Goal: Task Accomplishment & Management: Complete application form

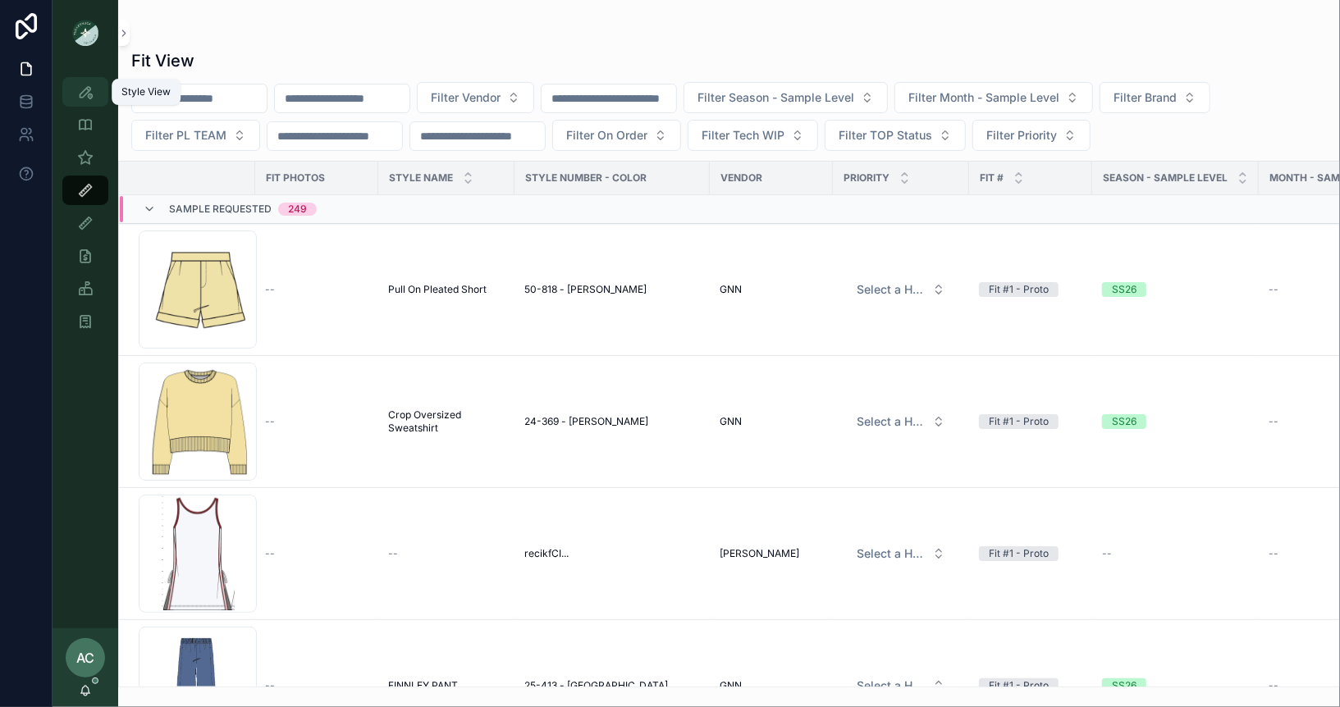
click at [91, 90] on icon "scrollable content" at bounding box center [85, 92] width 16 height 16
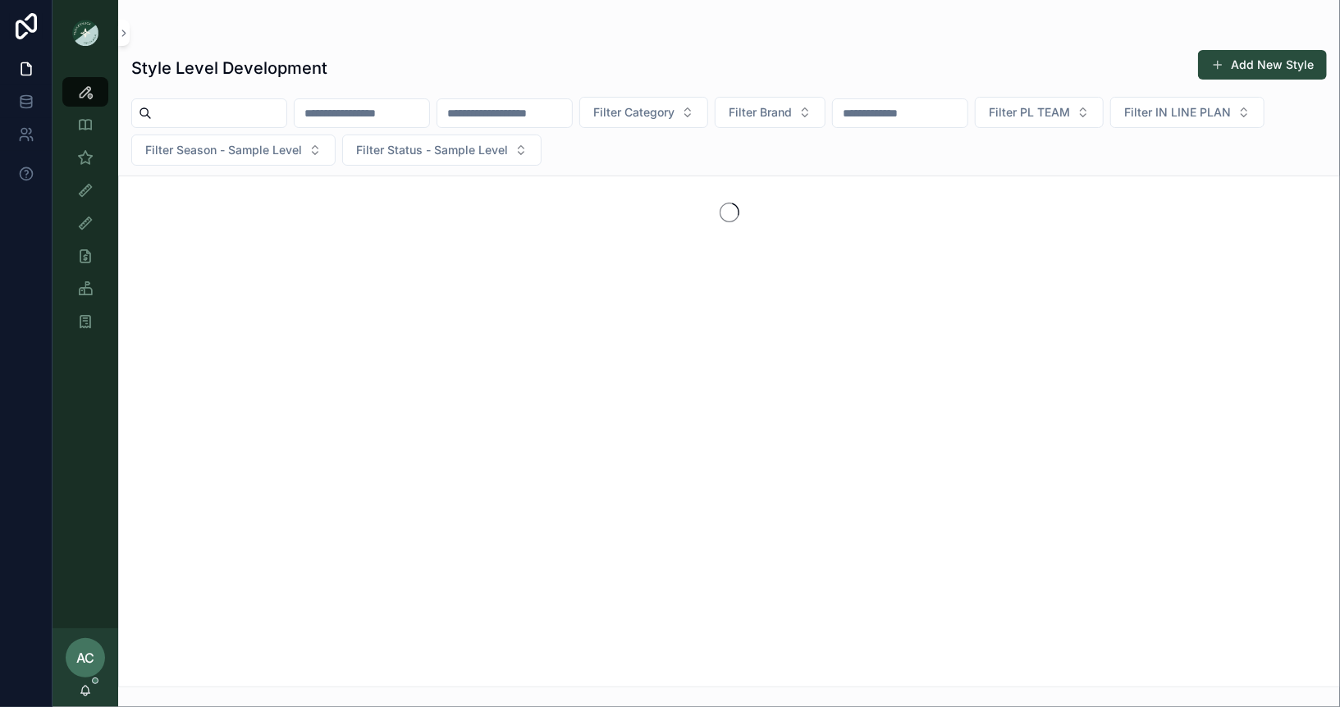
click at [405, 112] on input "scrollable content" at bounding box center [362, 113] width 135 height 23
type input "******"
click at [442, 111] on icon "Clear" at bounding box center [435, 113] width 13 height 13
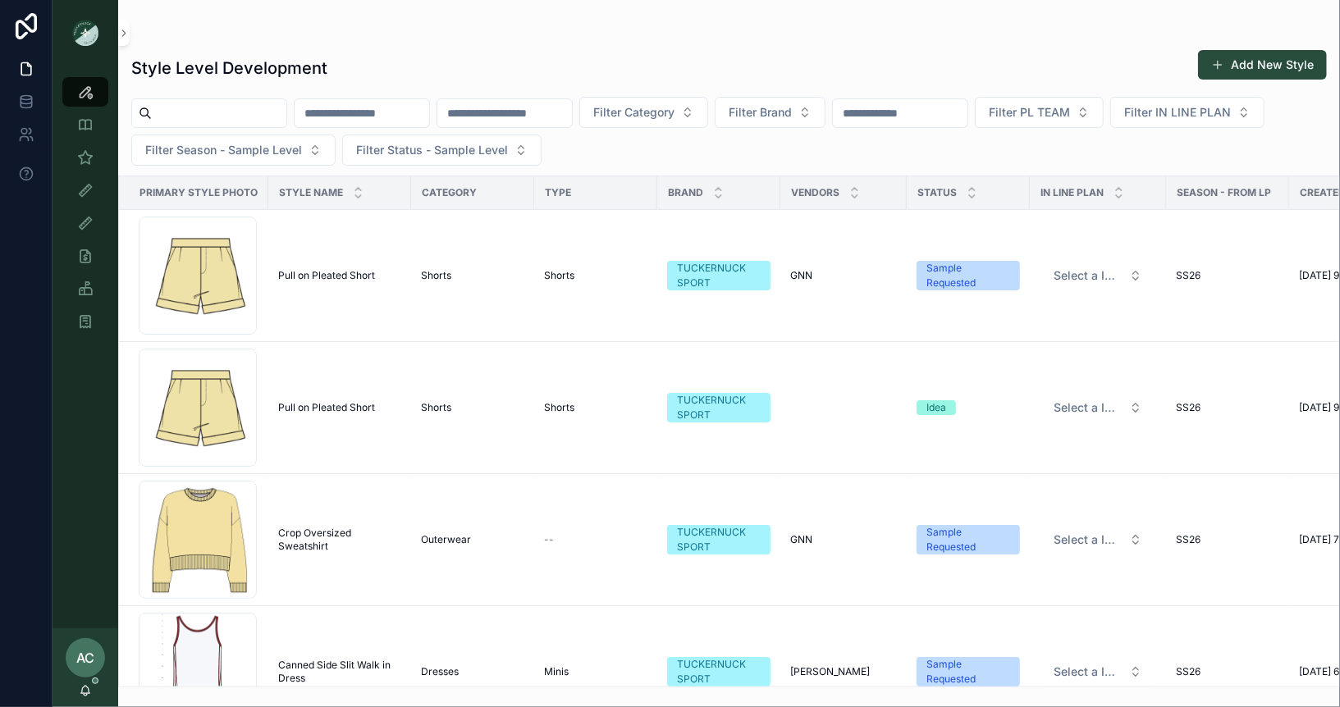
click at [377, 117] on input "scrollable content" at bounding box center [362, 113] width 135 height 23
click at [567, 114] on input "scrollable content" at bounding box center [504, 113] width 135 height 23
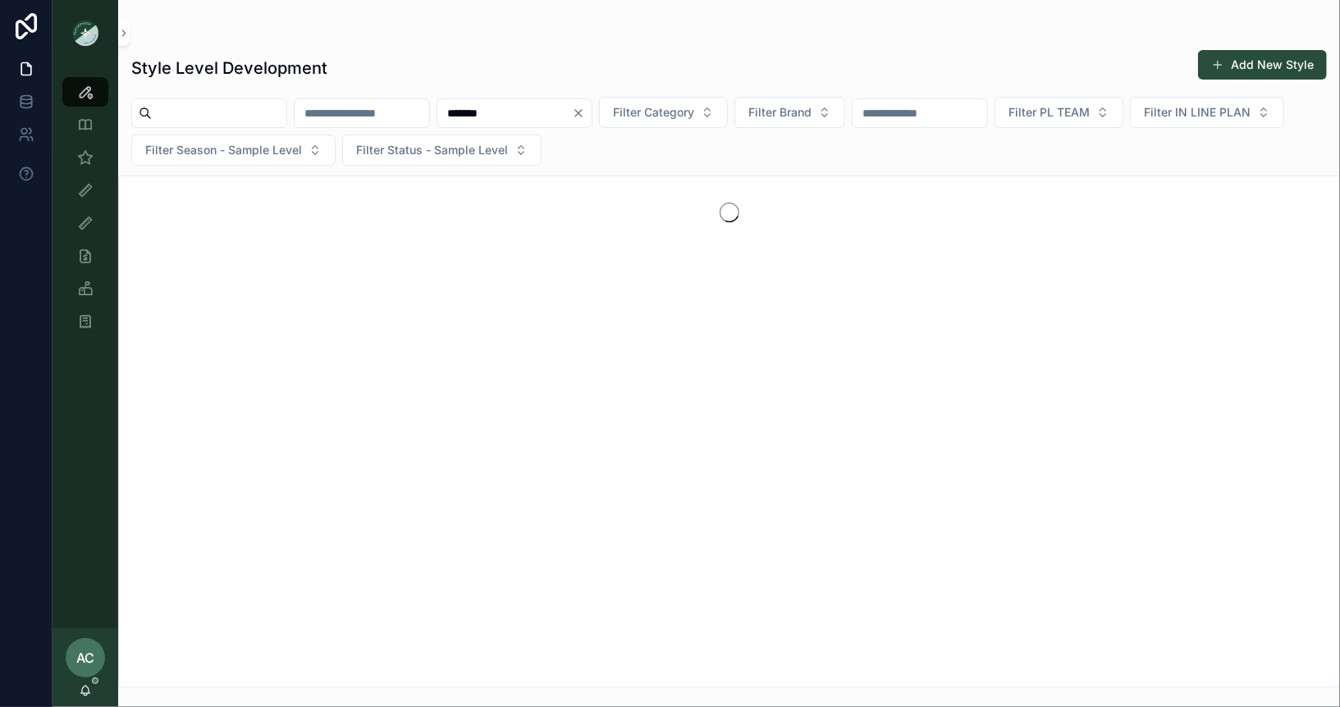
type input "*******"
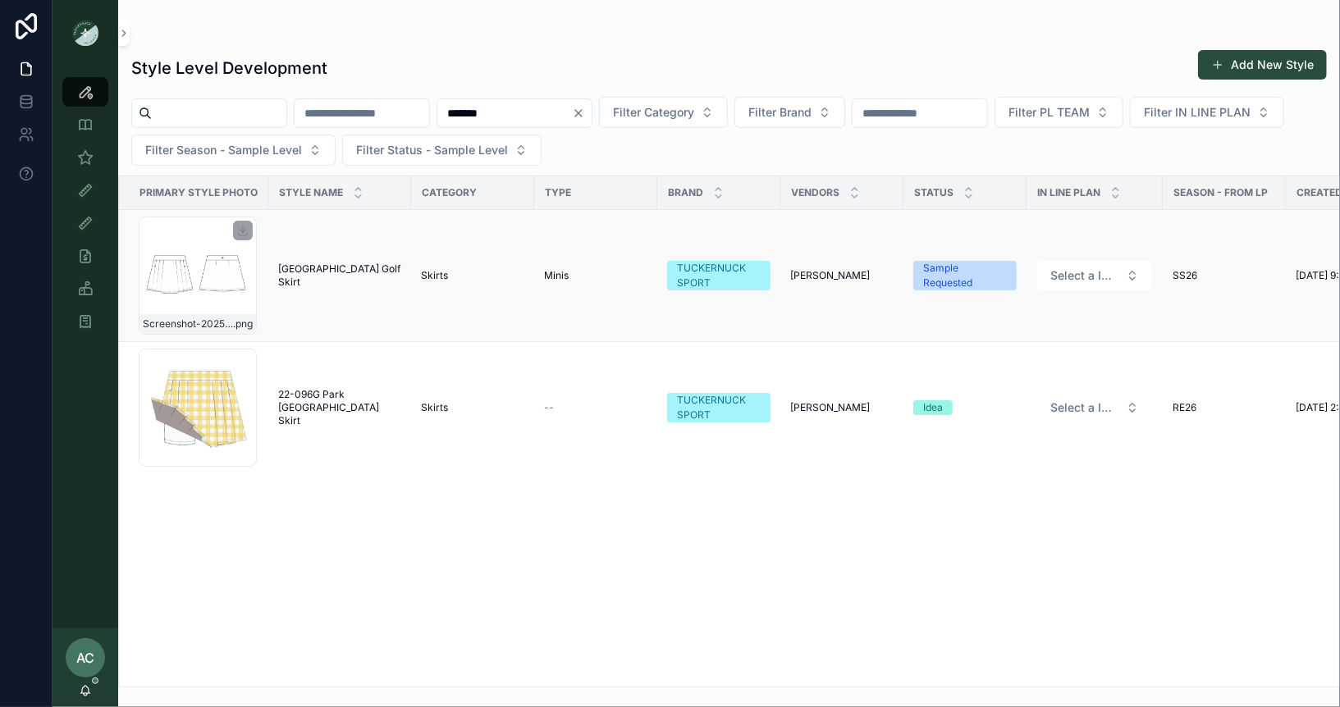
click at [203, 280] on div "Screenshot-2025-08-21-at-6.33.57-PM .png" at bounding box center [198, 276] width 118 height 118
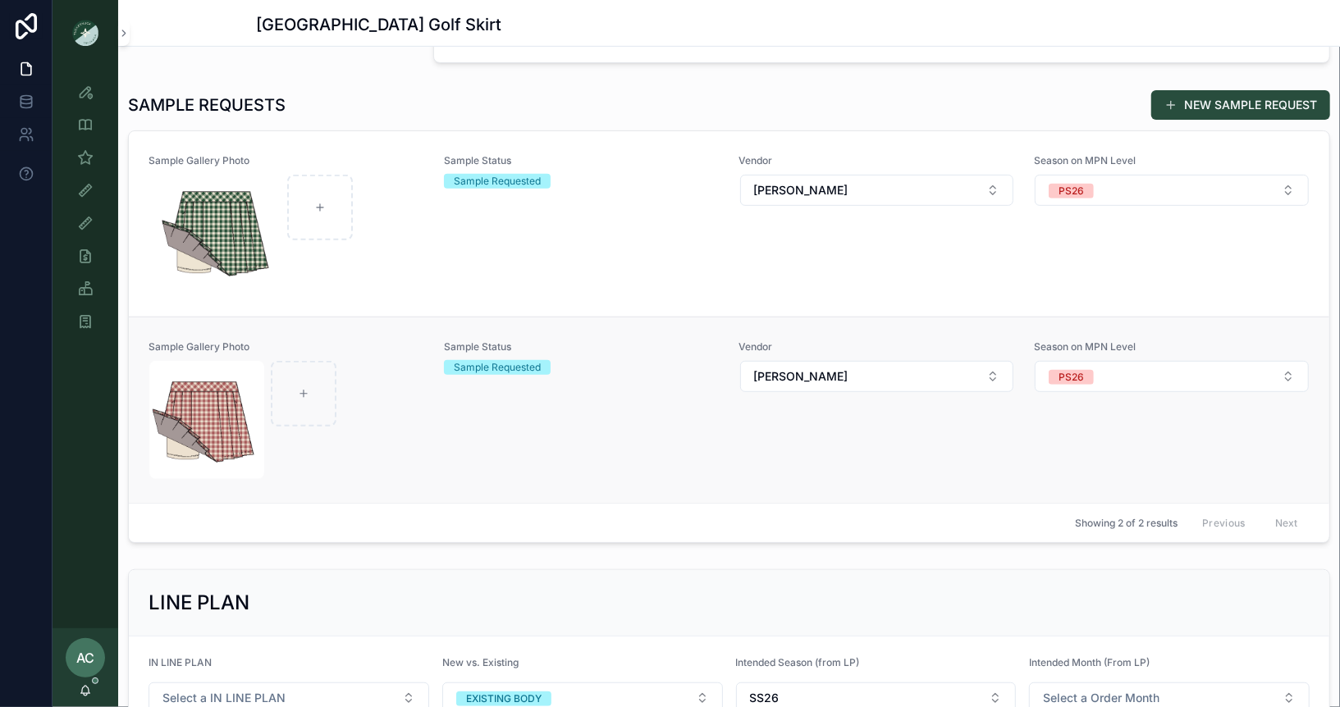
scroll to position [430, 0]
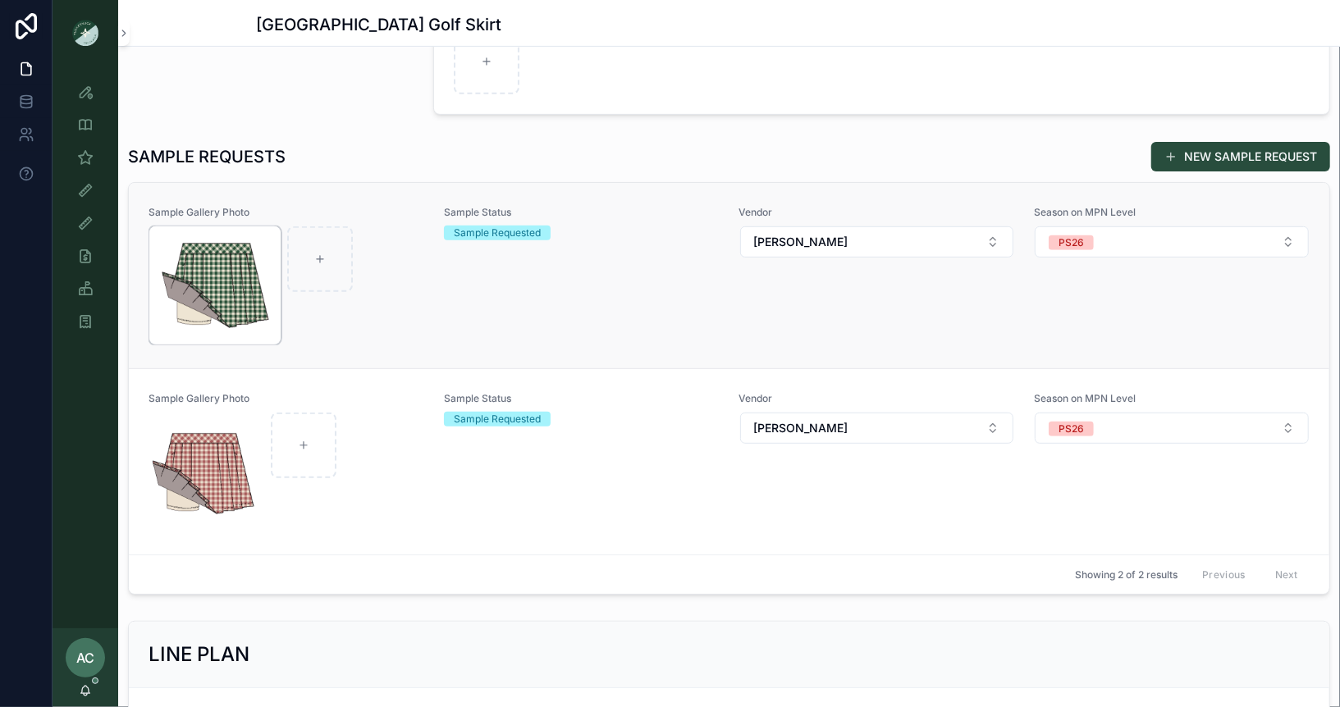
click at [244, 296] on img "scrollable content" at bounding box center [214, 285] width 131 height 118
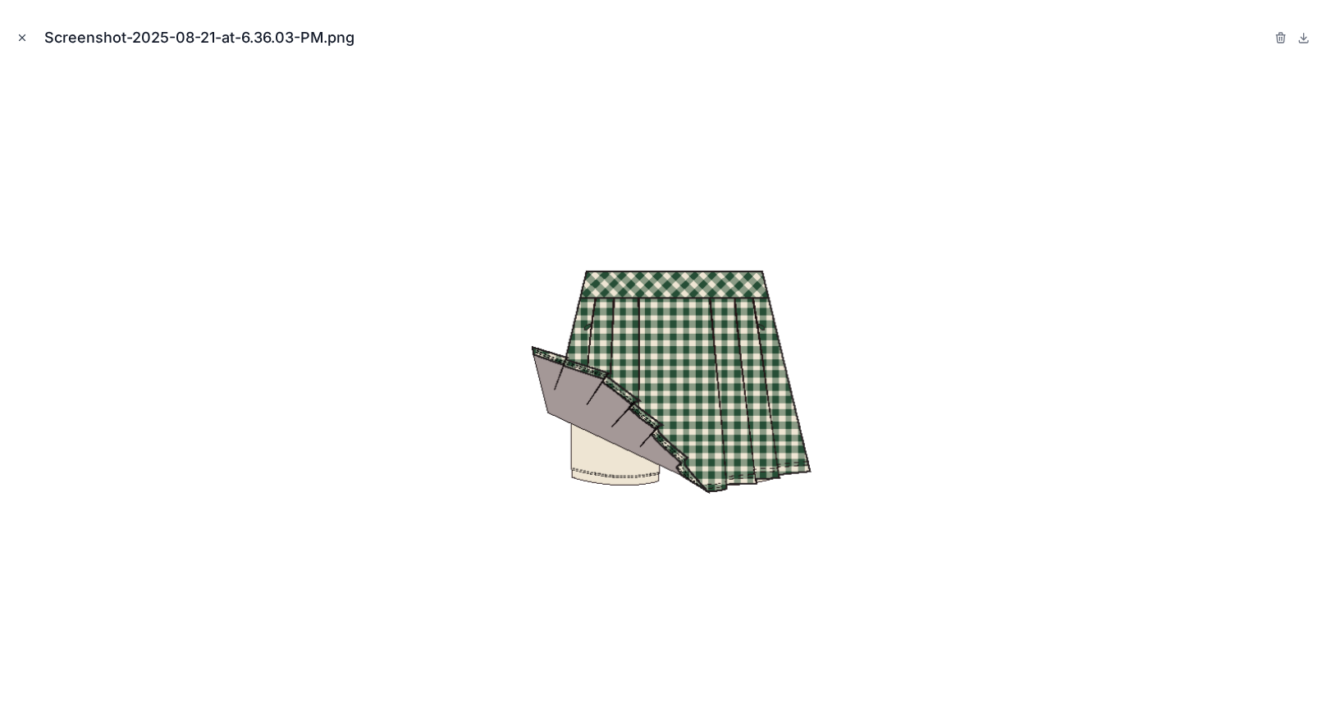
click at [26, 34] on icon "Close modal" at bounding box center [21, 37] width 11 height 11
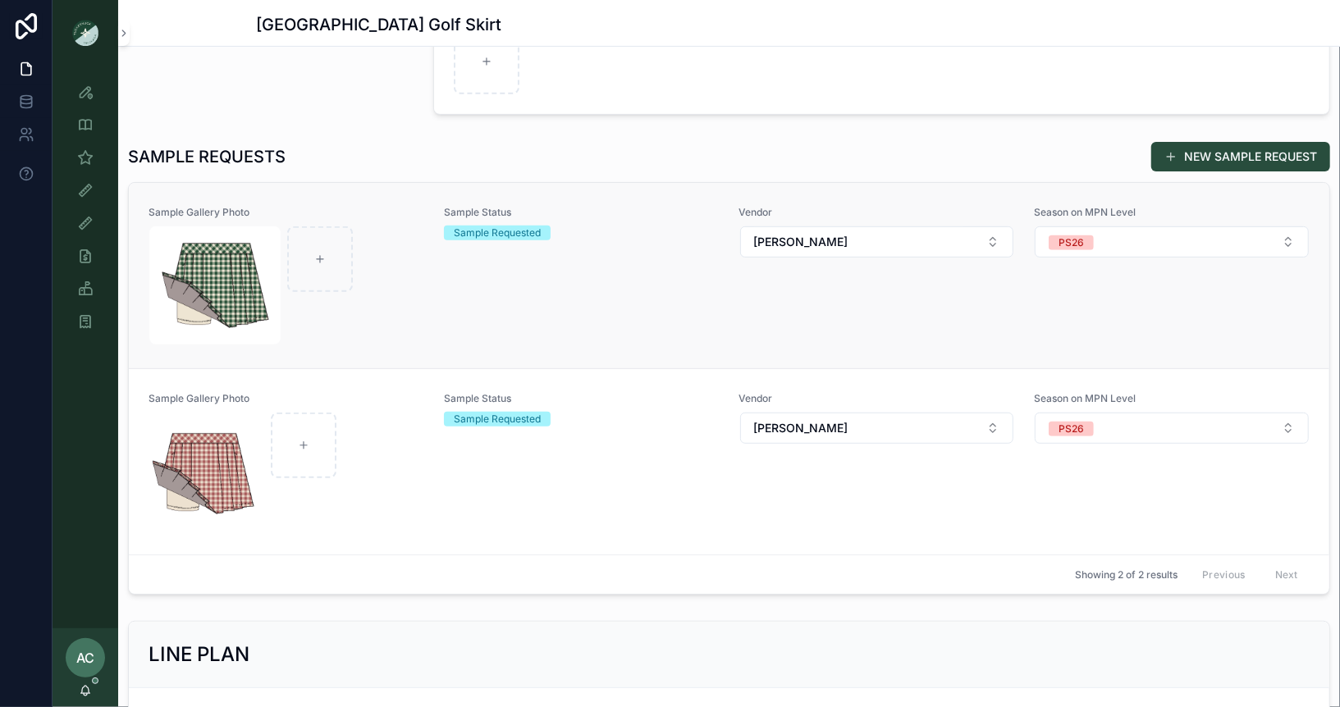
click at [583, 277] on div "Sample Status Sample Requested" at bounding box center [582, 276] width 276 height 140
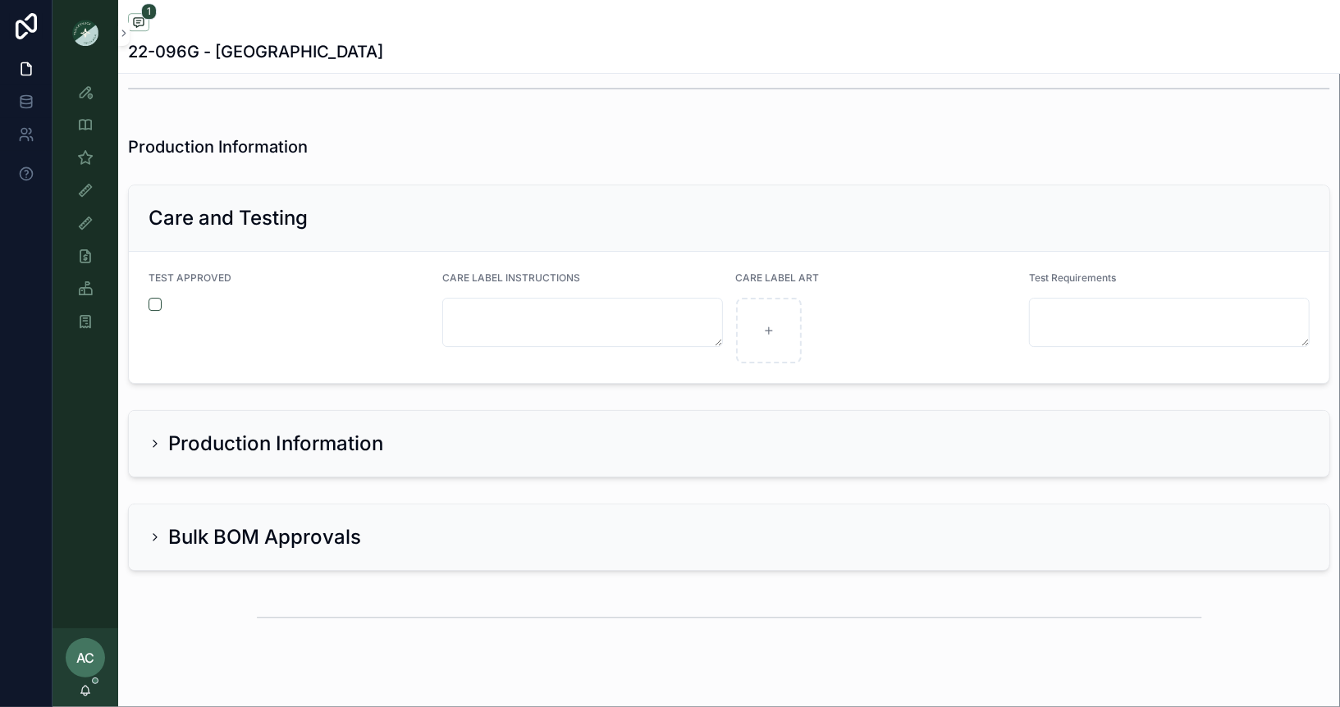
scroll to position [3311, 0]
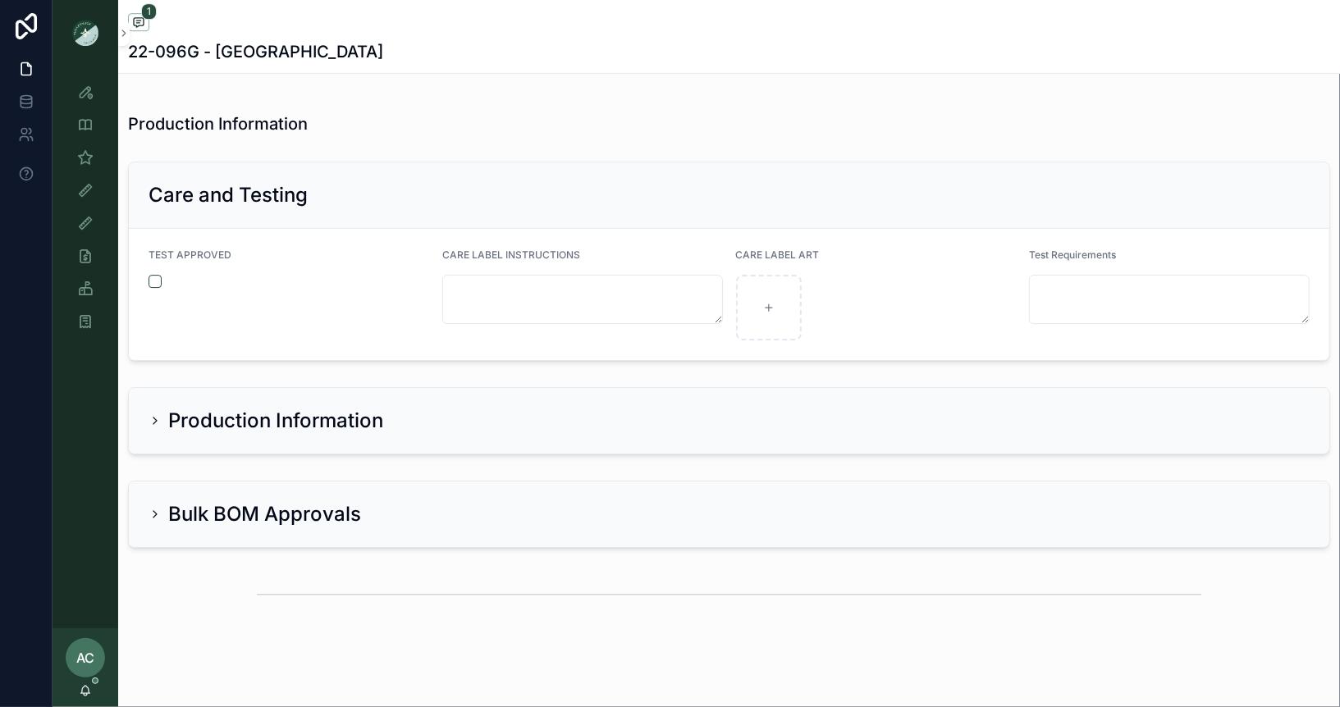
click at [164, 501] on div "Bulk BOM Approvals" at bounding box center [255, 514] width 213 height 26
click at [158, 508] on icon "scrollable content" at bounding box center [155, 514] width 13 height 13
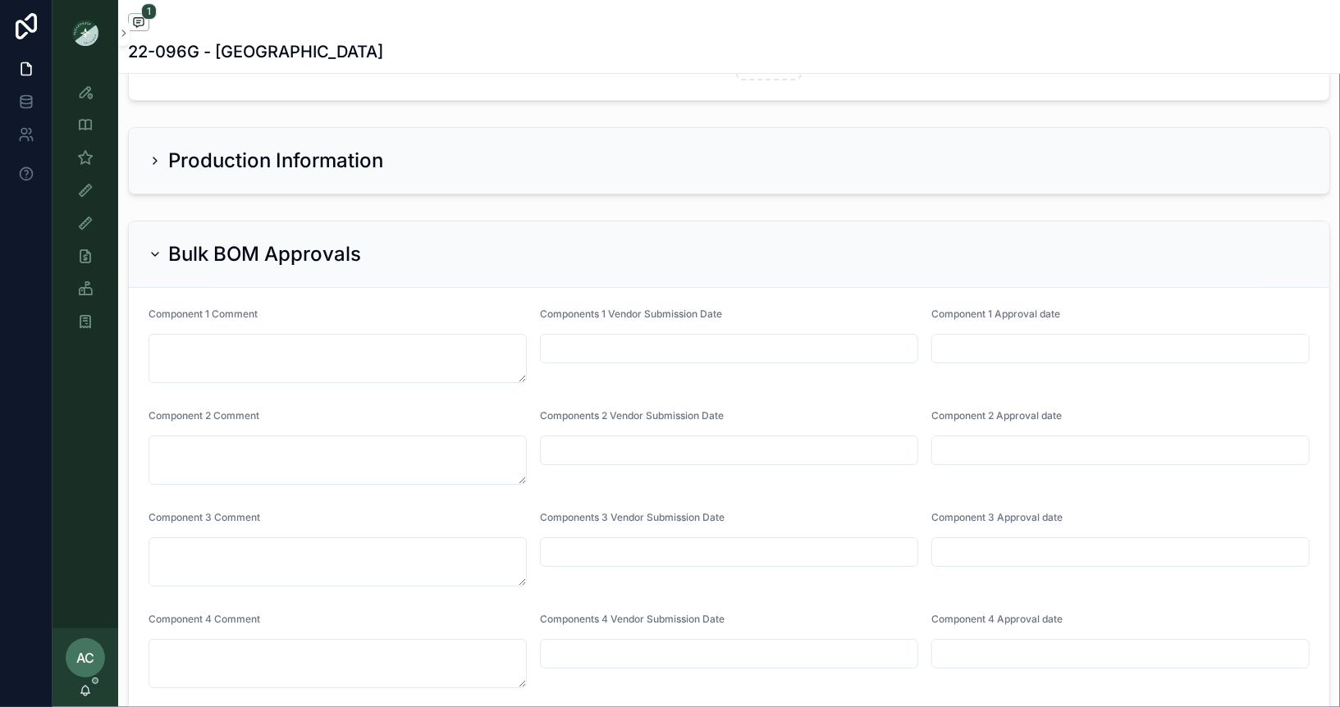
scroll to position [3542, 0]
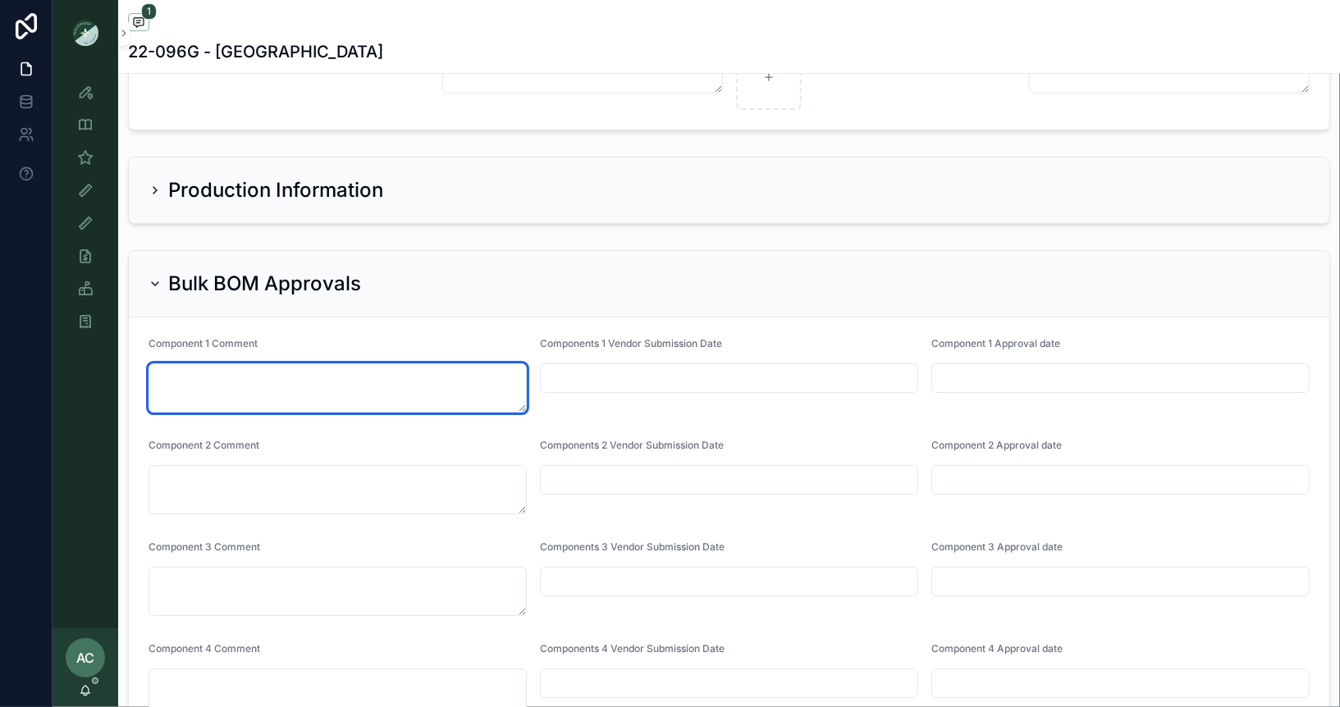
click at [460, 364] on textarea "scrollable content" at bounding box center [338, 388] width 378 height 49
click at [177, 364] on textarea "**********" at bounding box center [338, 388] width 378 height 49
click at [316, 368] on textarea "**********" at bounding box center [338, 388] width 378 height 49
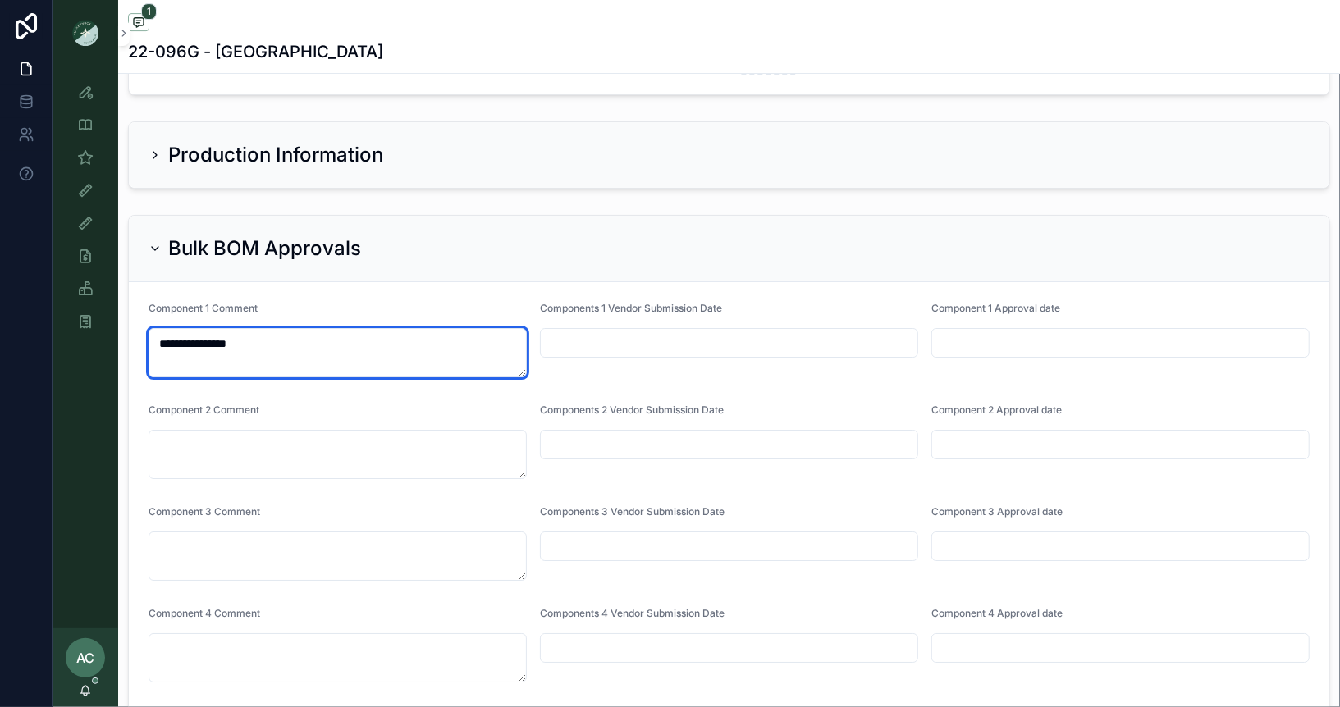
scroll to position [3578, 0]
type textarea "**********"
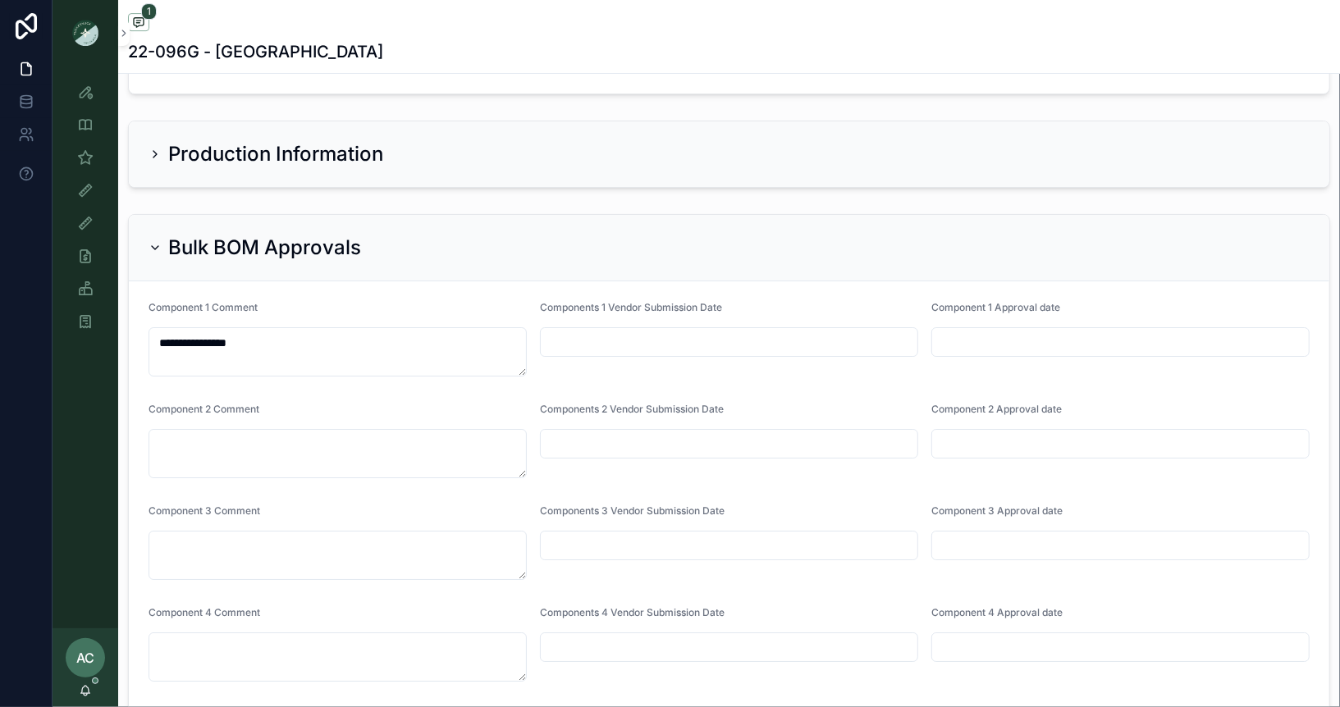
click at [487, 301] on div "Component 1 Comment" at bounding box center [338, 311] width 378 height 20
click at [711, 331] on input "scrollable content" at bounding box center [729, 342] width 377 height 23
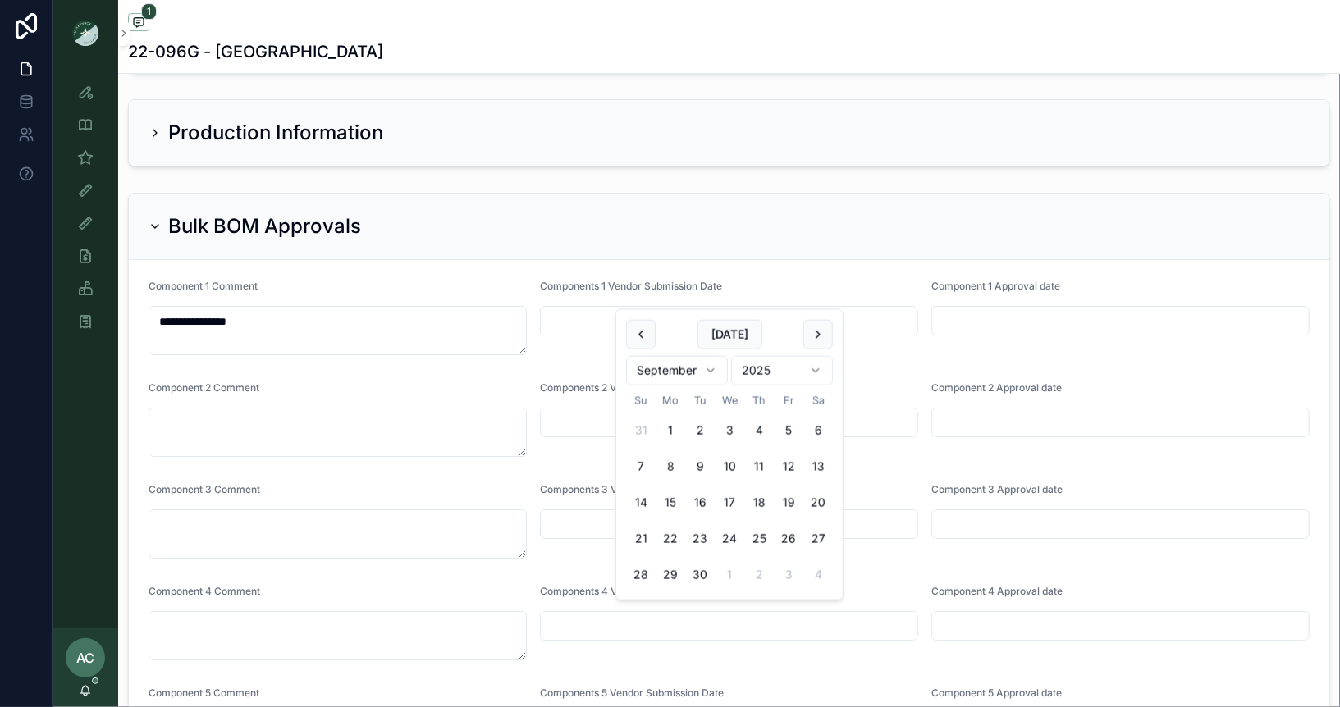
scroll to position [3607, 0]
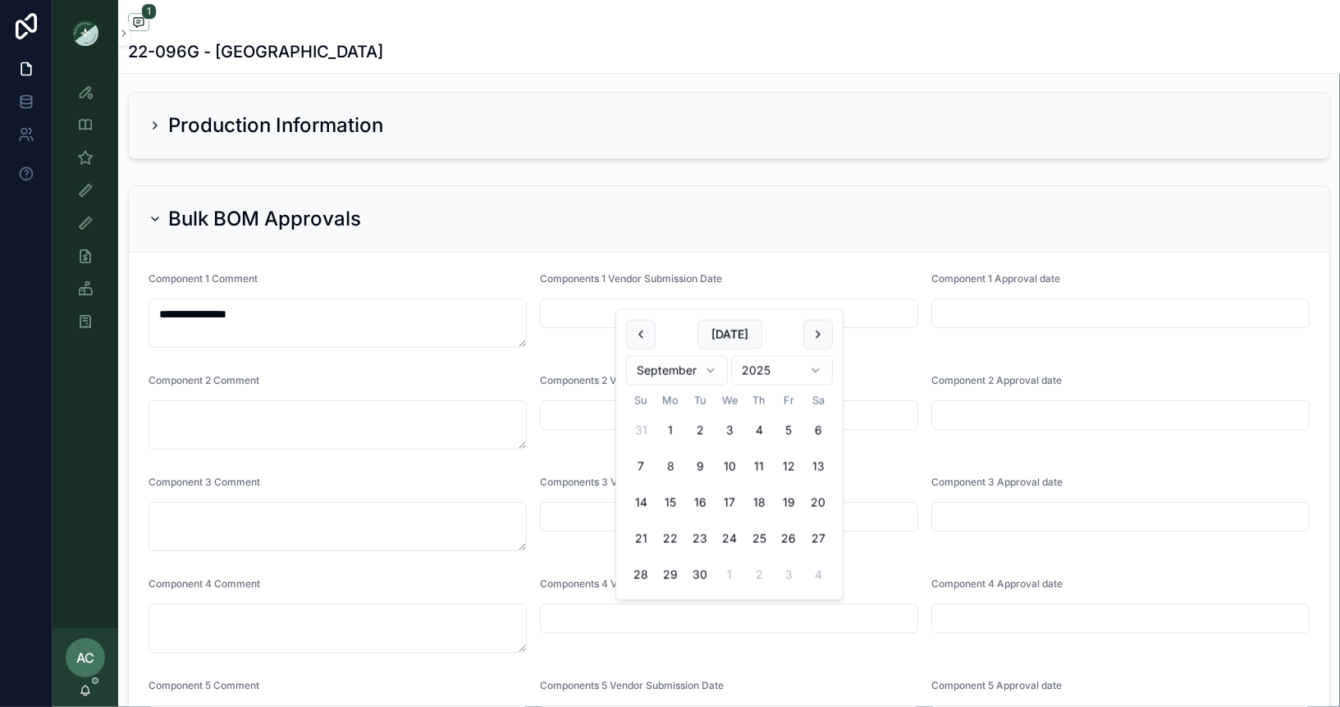
type input "*"
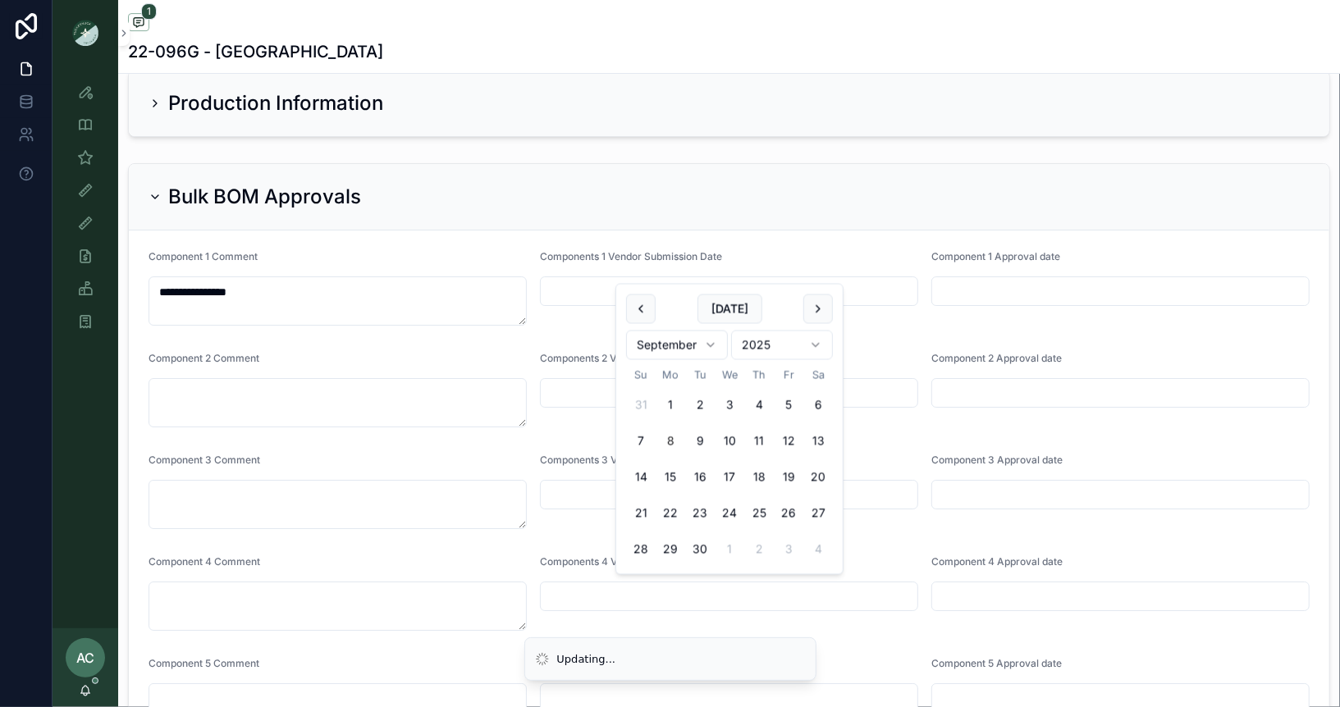
scroll to position [3632, 0]
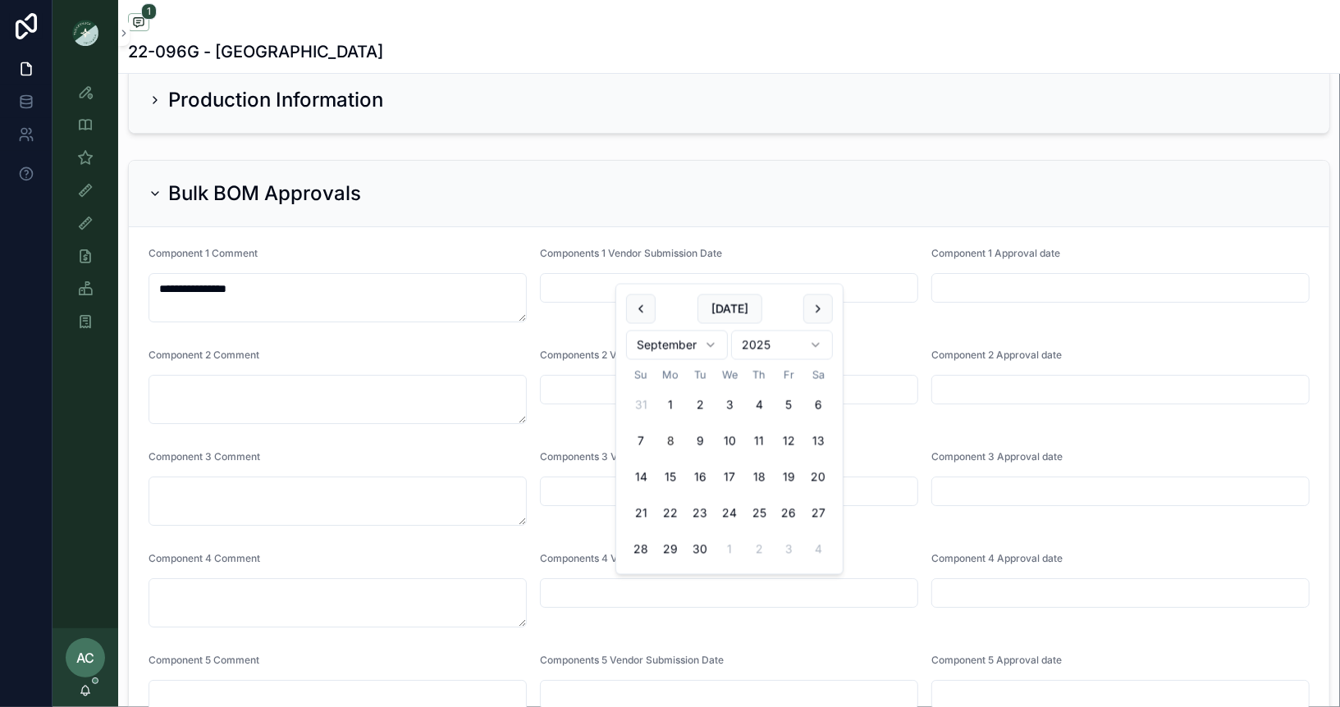
click at [805, 247] on div "Components 1 Vendor Submission Date" at bounding box center [729, 257] width 378 height 20
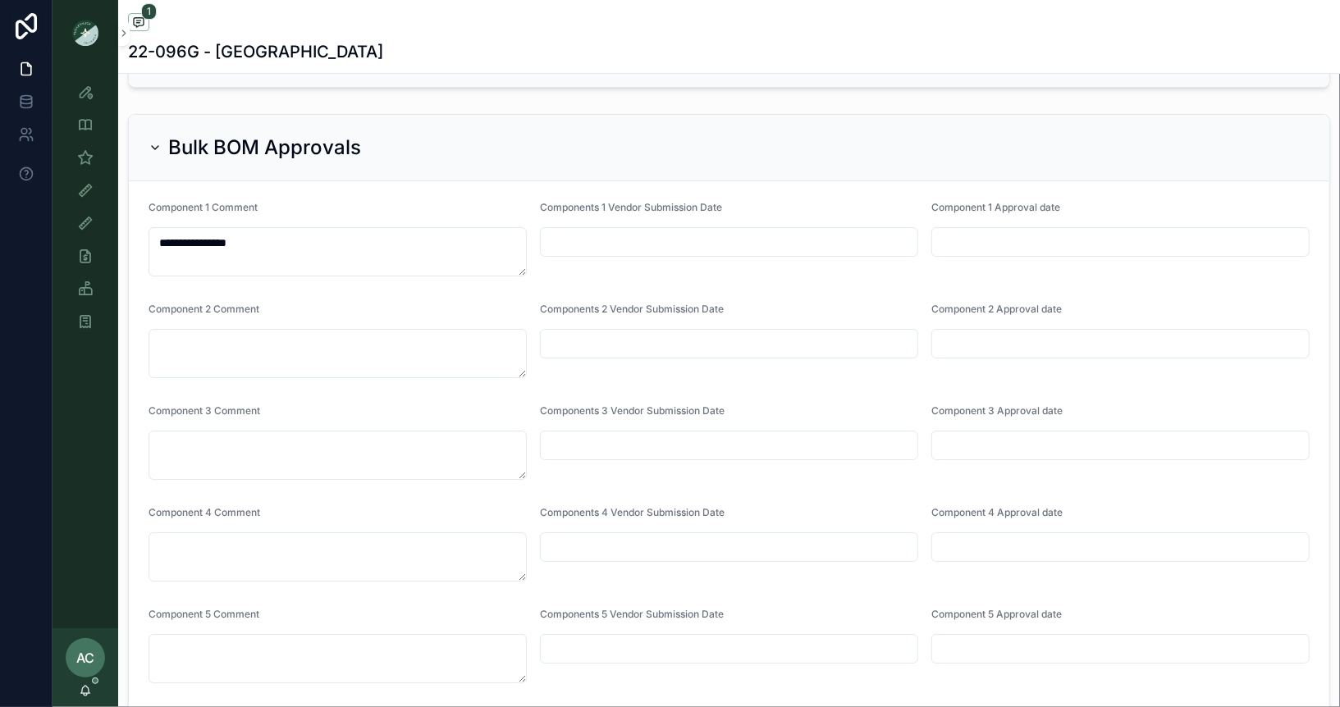
scroll to position [3673, 0]
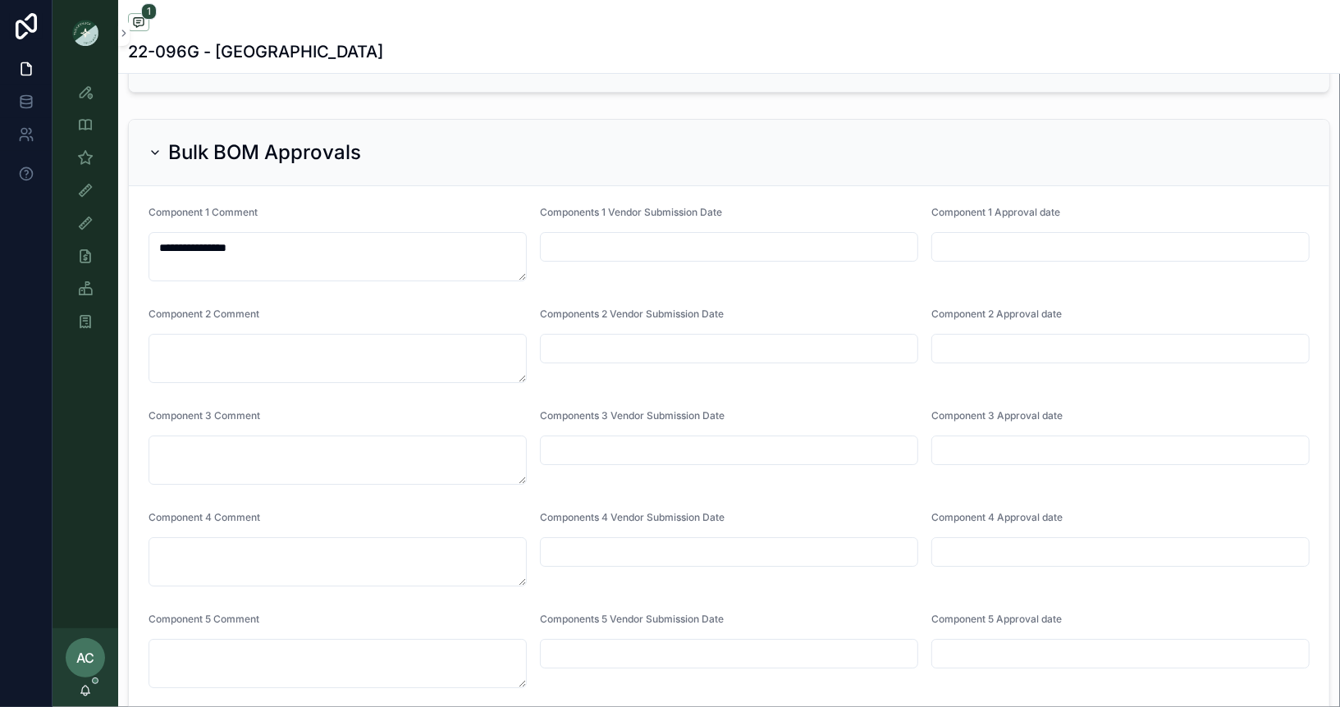
click at [805, 236] on input "scrollable content" at bounding box center [729, 247] width 377 height 23
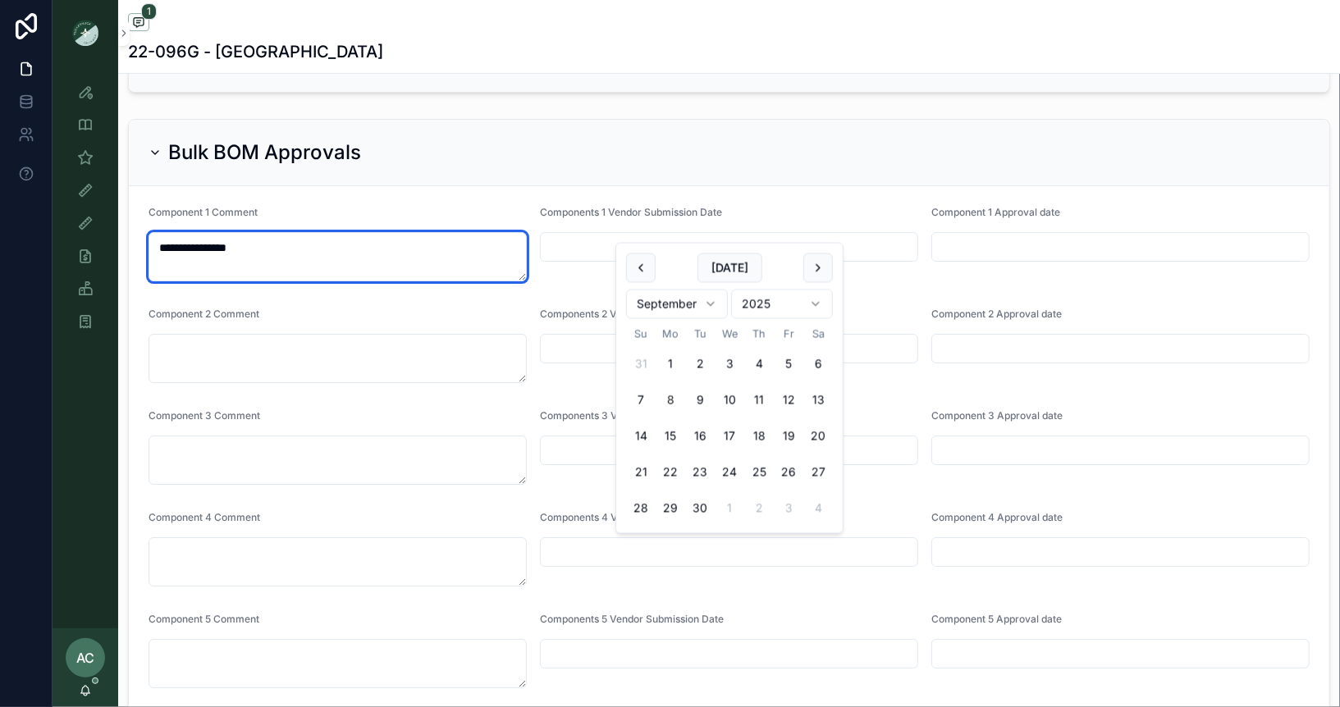
click at [421, 237] on textarea "**********" at bounding box center [338, 256] width 378 height 49
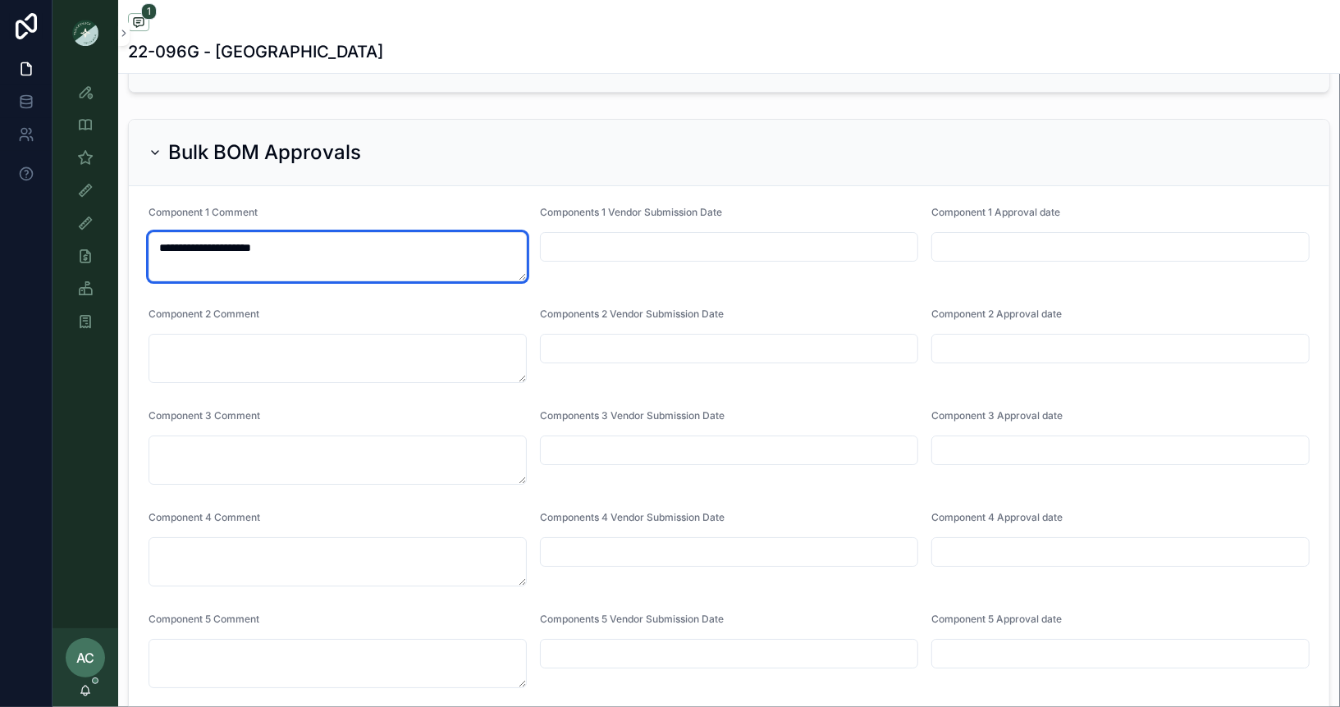
type textarea "**********"
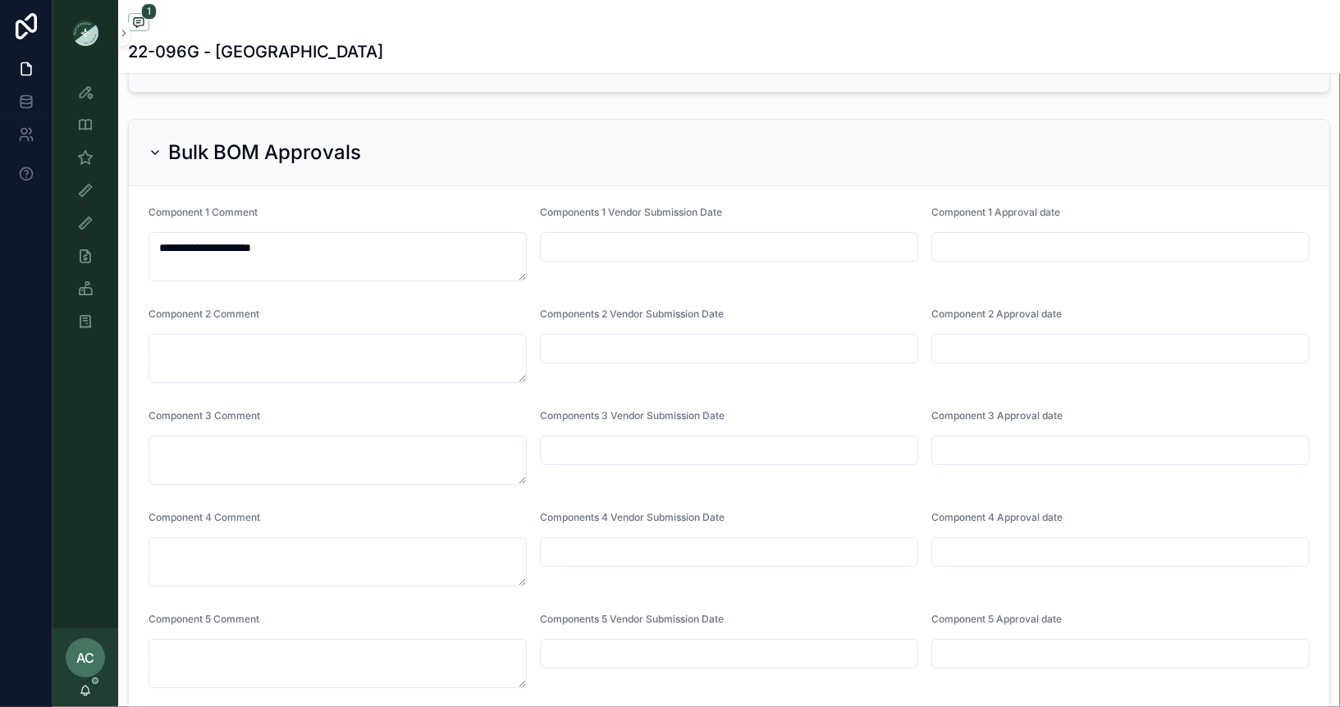
click at [797, 236] on input "scrollable content" at bounding box center [729, 247] width 377 height 23
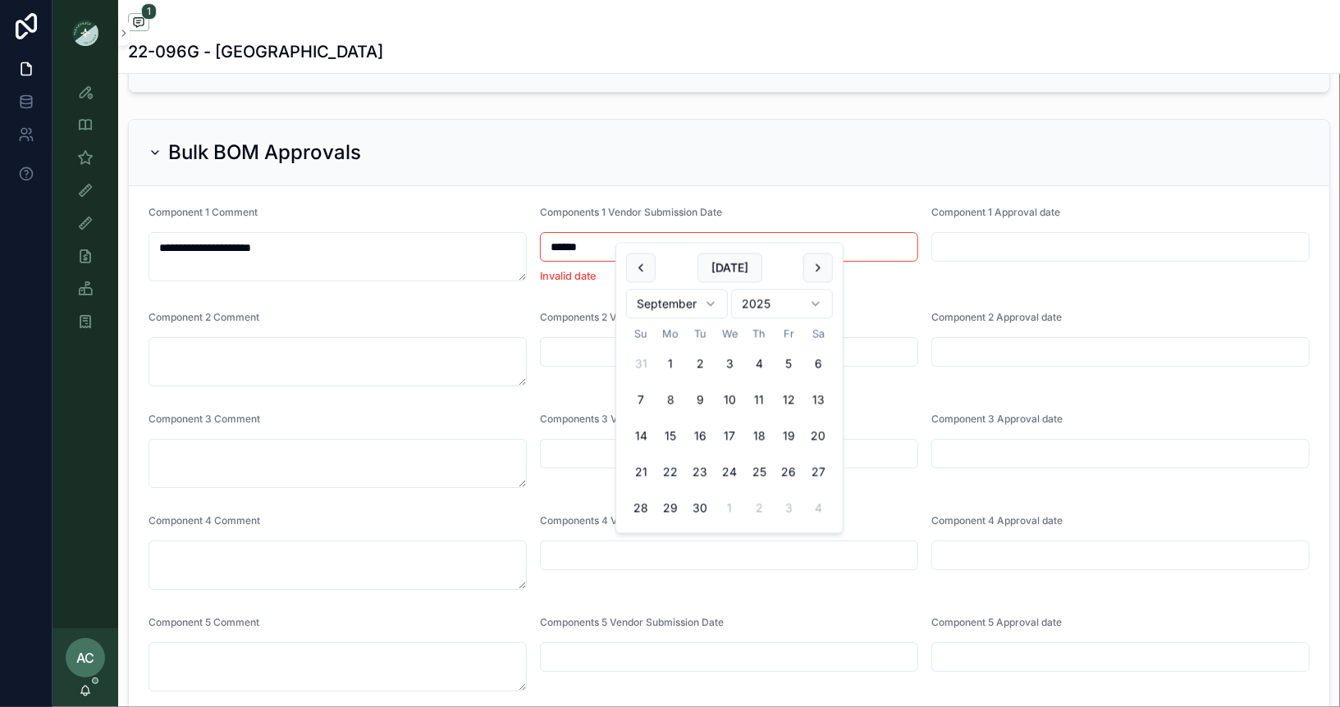
click at [668, 400] on button "8" at bounding box center [671, 401] width 30 height 30
type input "********"
click at [1020, 236] on input "scrollable content" at bounding box center [1120, 247] width 377 height 23
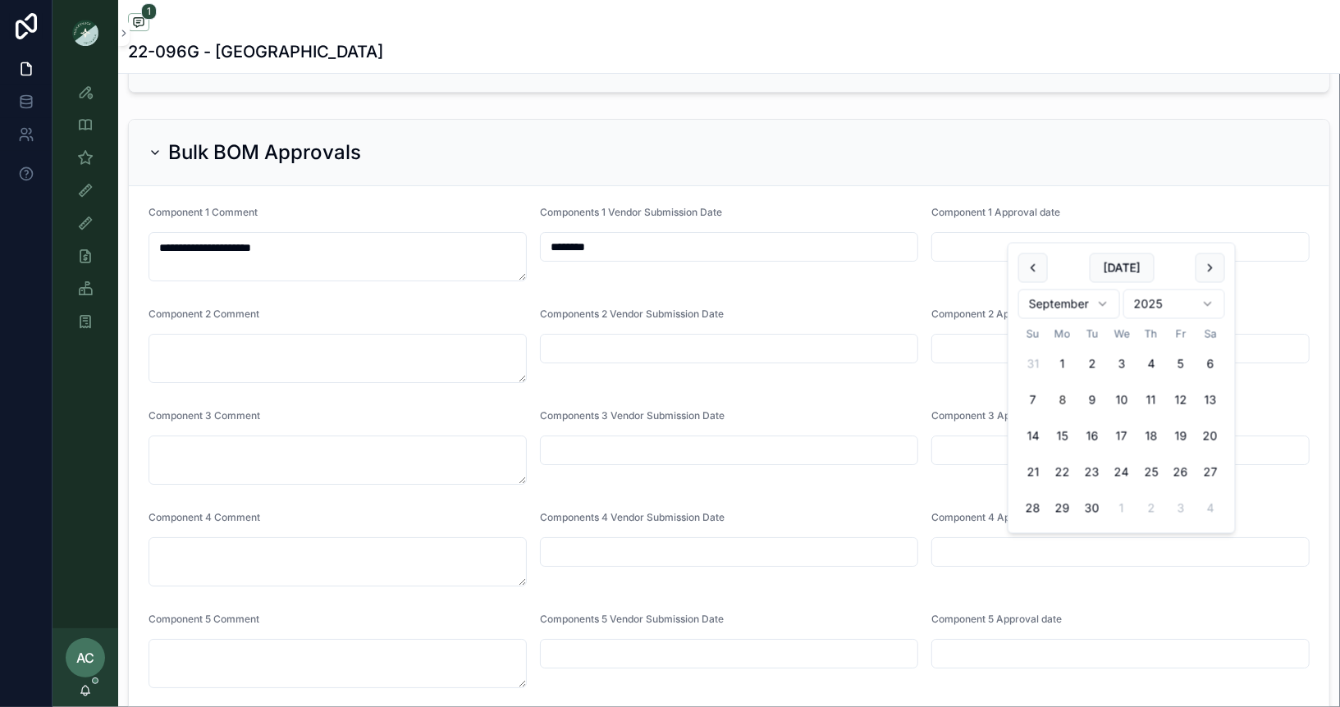
click at [1057, 401] on button "8" at bounding box center [1063, 401] width 30 height 30
type input "********"
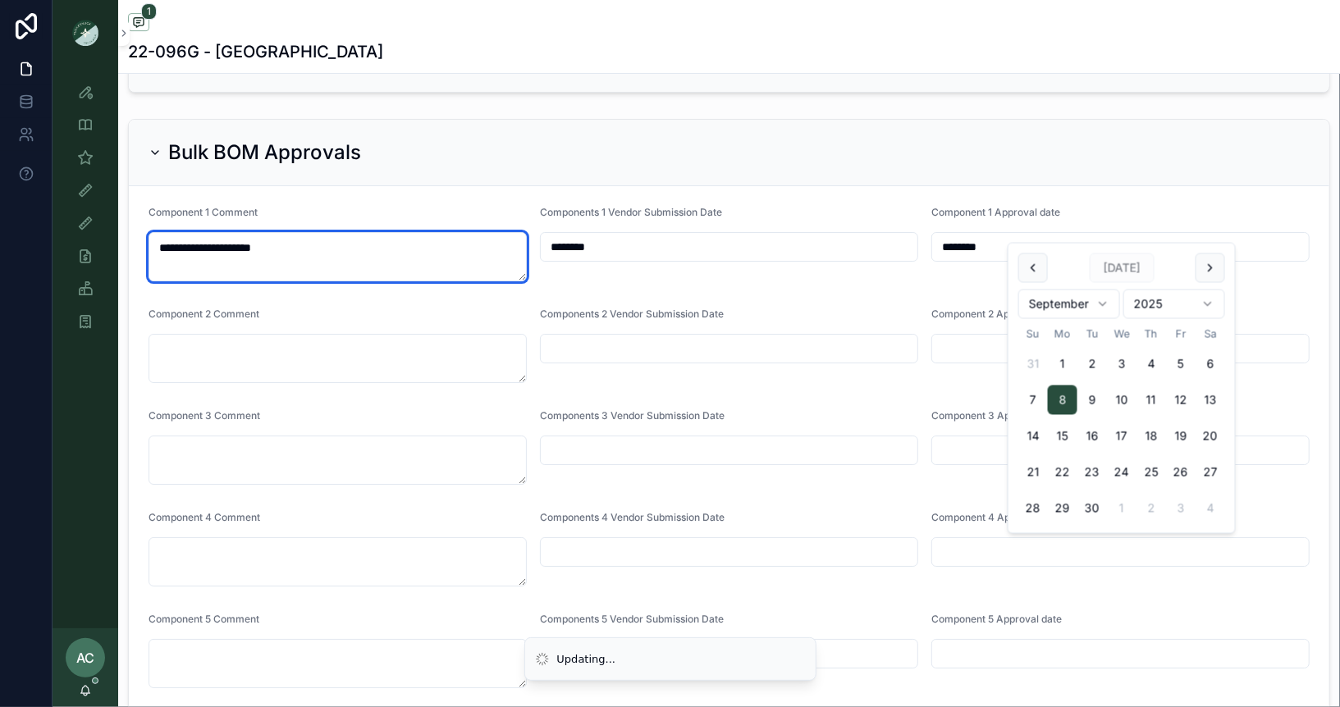
click at [377, 232] on textarea "**********" at bounding box center [338, 256] width 378 height 49
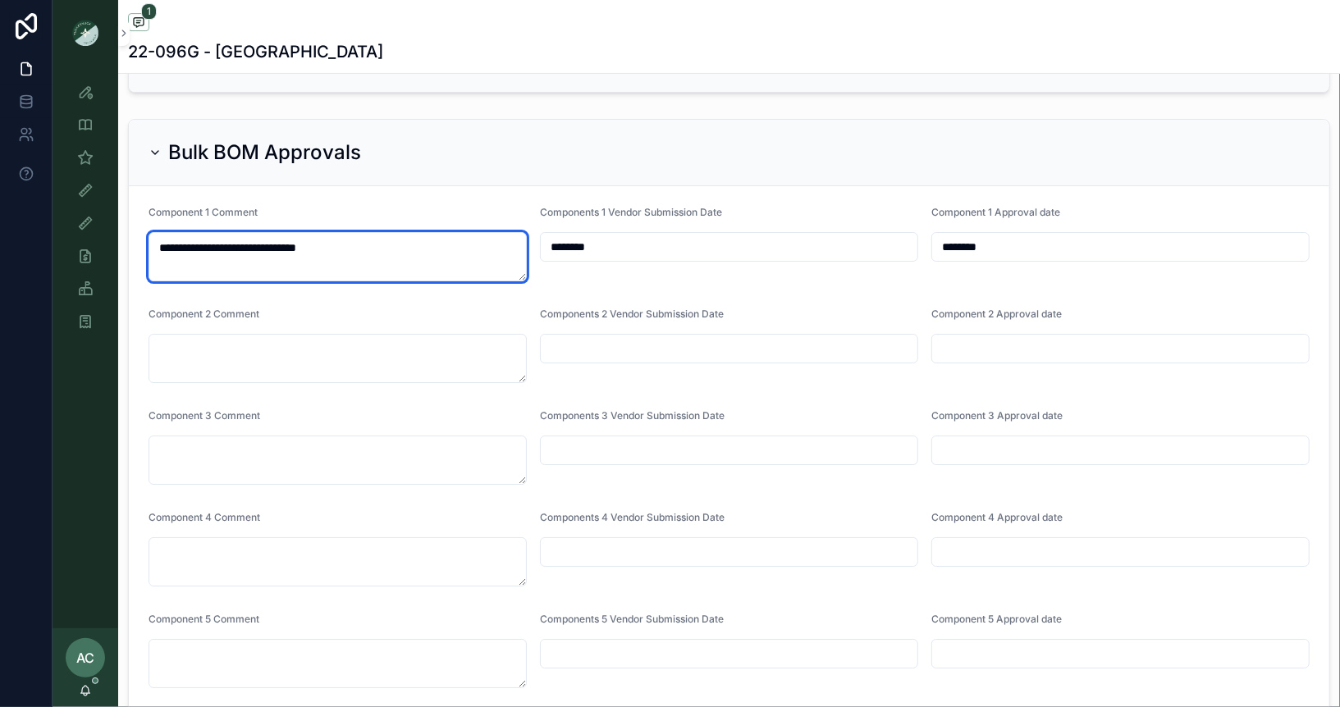
type textarea "**********"
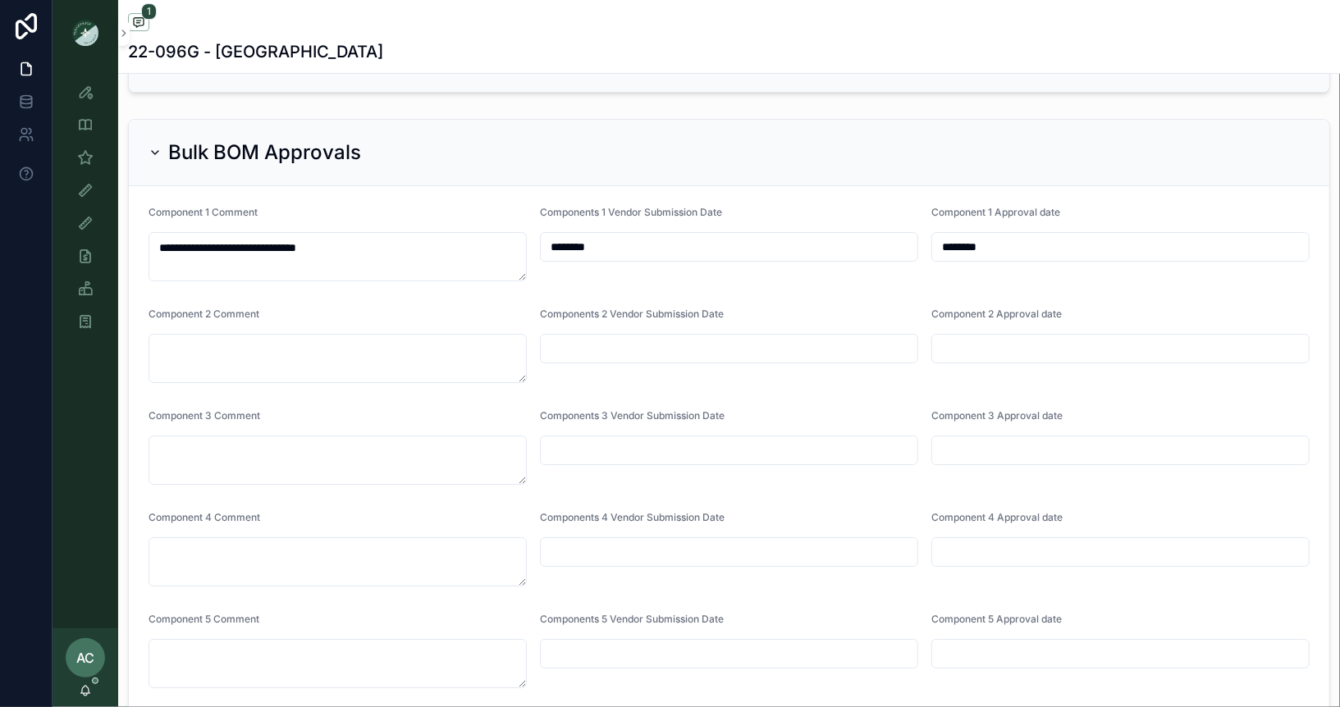
click at [469, 186] on form "**********" at bounding box center [729, 701] width 1201 height 1031
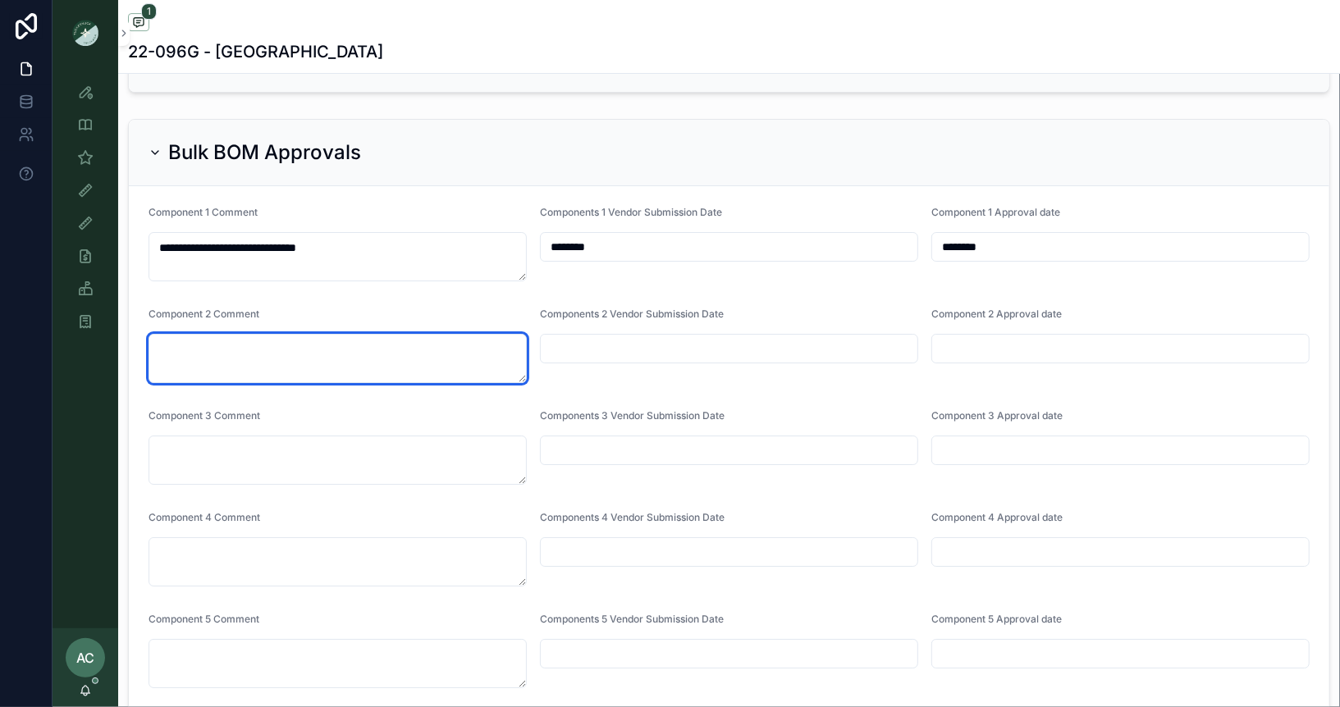
click at [319, 336] on textarea "scrollable content" at bounding box center [338, 358] width 378 height 49
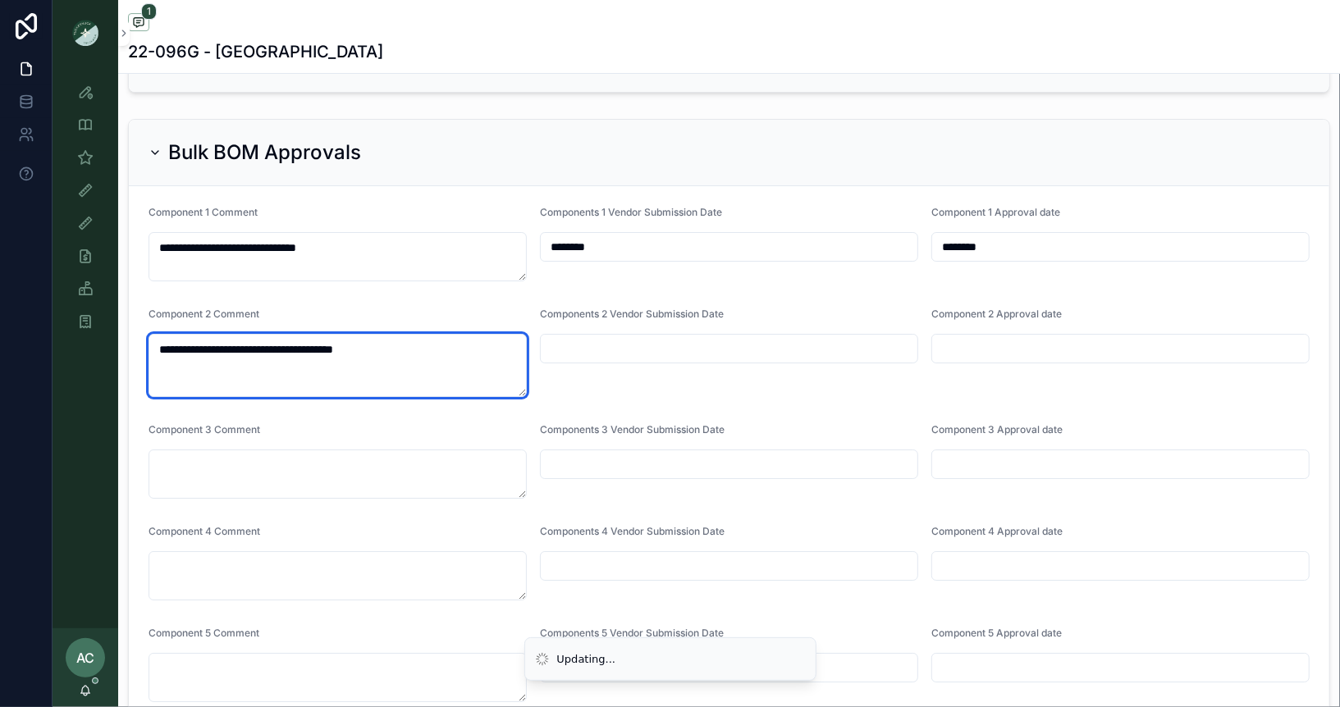
type textarea "**********"
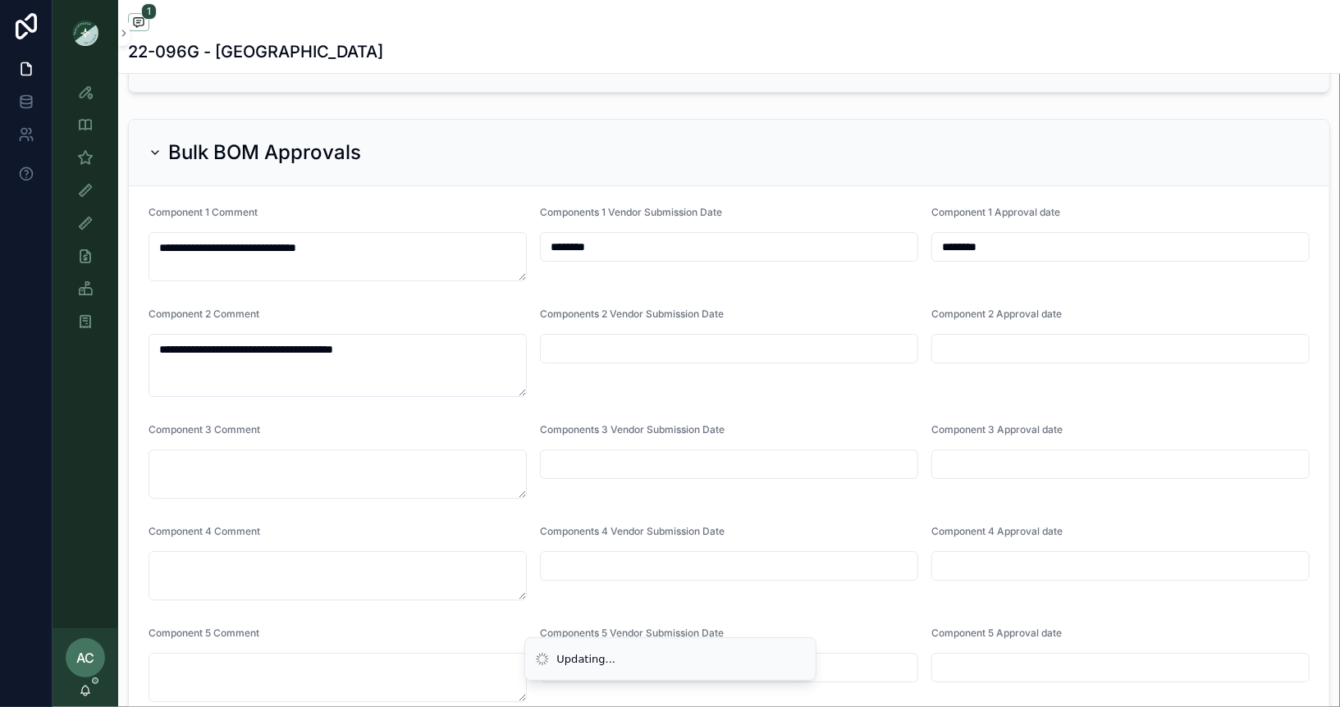
click at [630, 337] on input "scrollable content" at bounding box center [729, 348] width 377 height 23
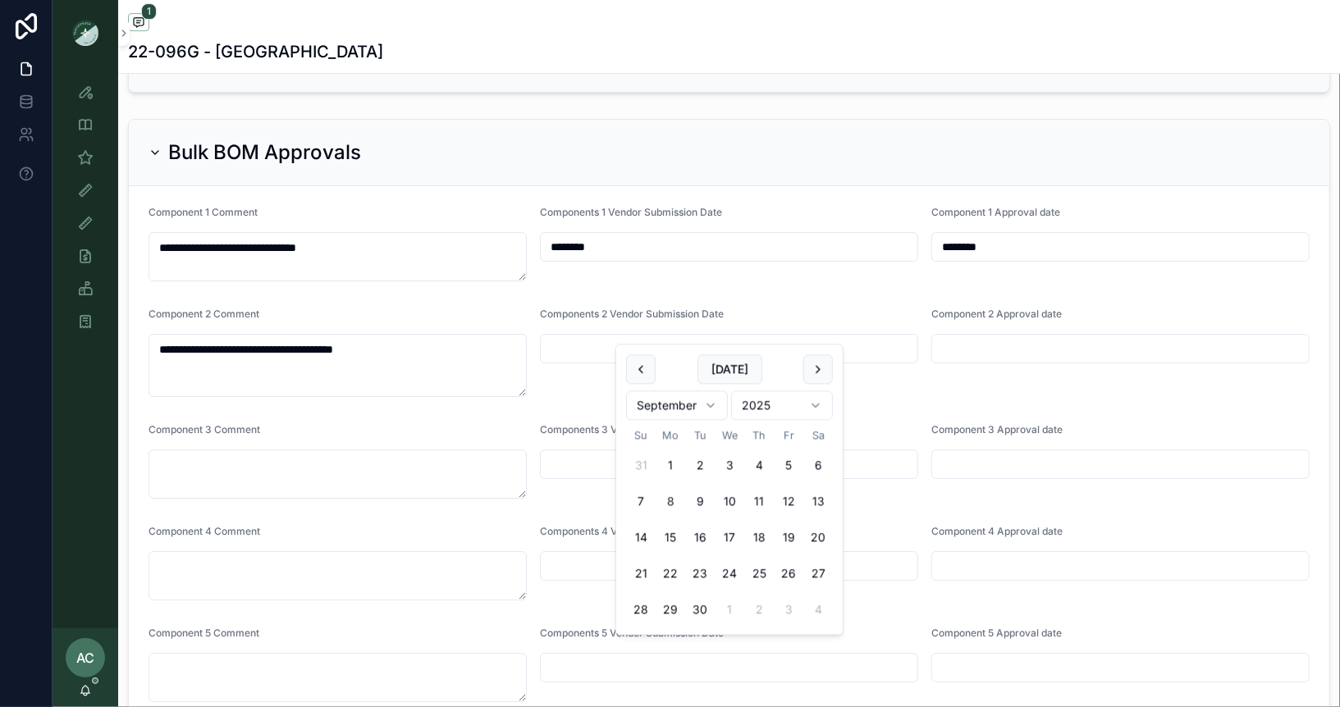
click at [673, 499] on button "8" at bounding box center [671, 502] width 30 height 30
type input "********"
click at [1069, 337] on input "scrollable content" at bounding box center [1120, 348] width 377 height 23
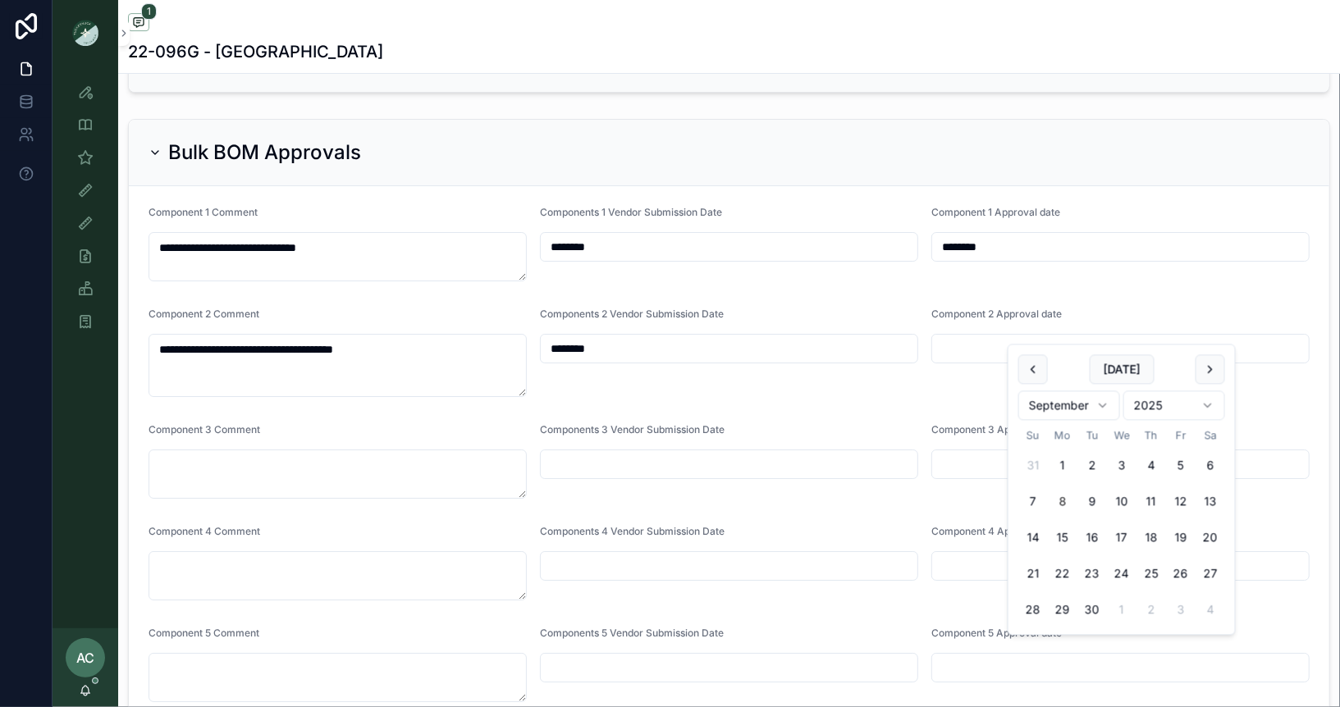
click at [1066, 503] on button "8" at bounding box center [1063, 502] width 30 height 30
type input "********"
click at [898, 140] on div "Bulk BOM Approvals" at bounding box center [729, 153] width 1161 height 26
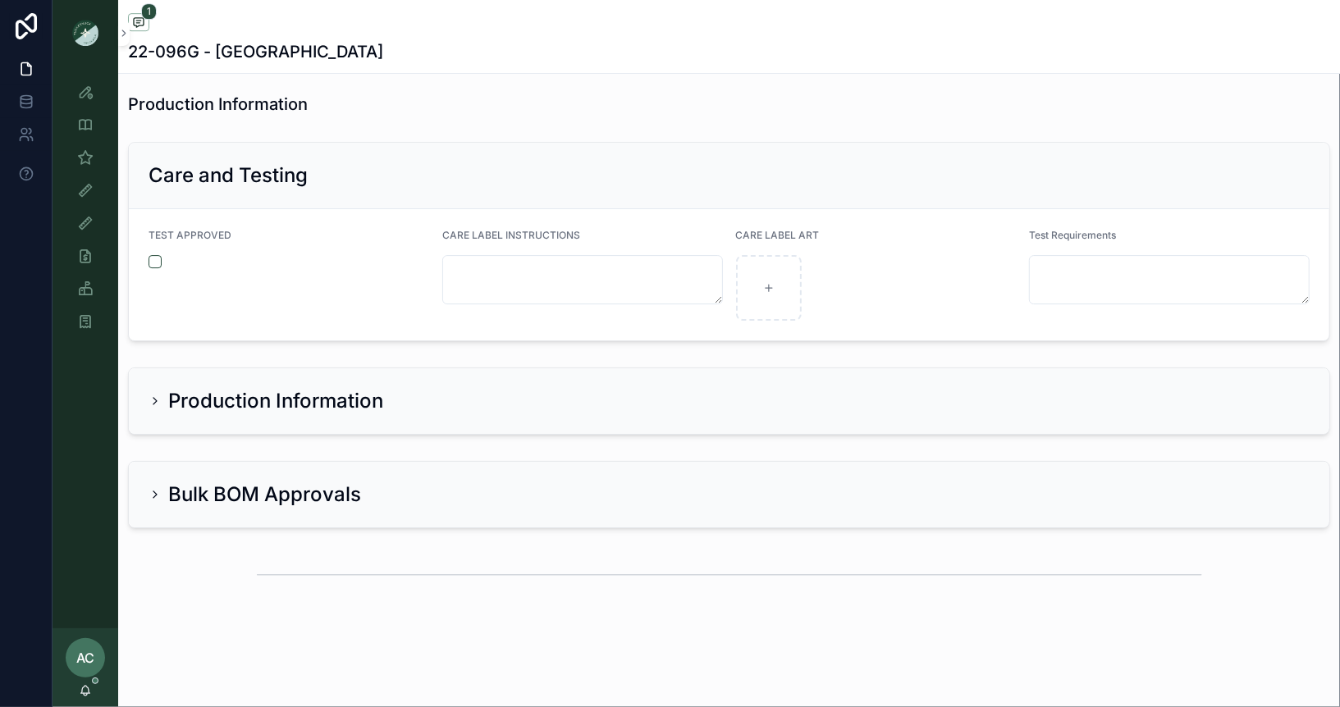
scroll to position [3311, 0]
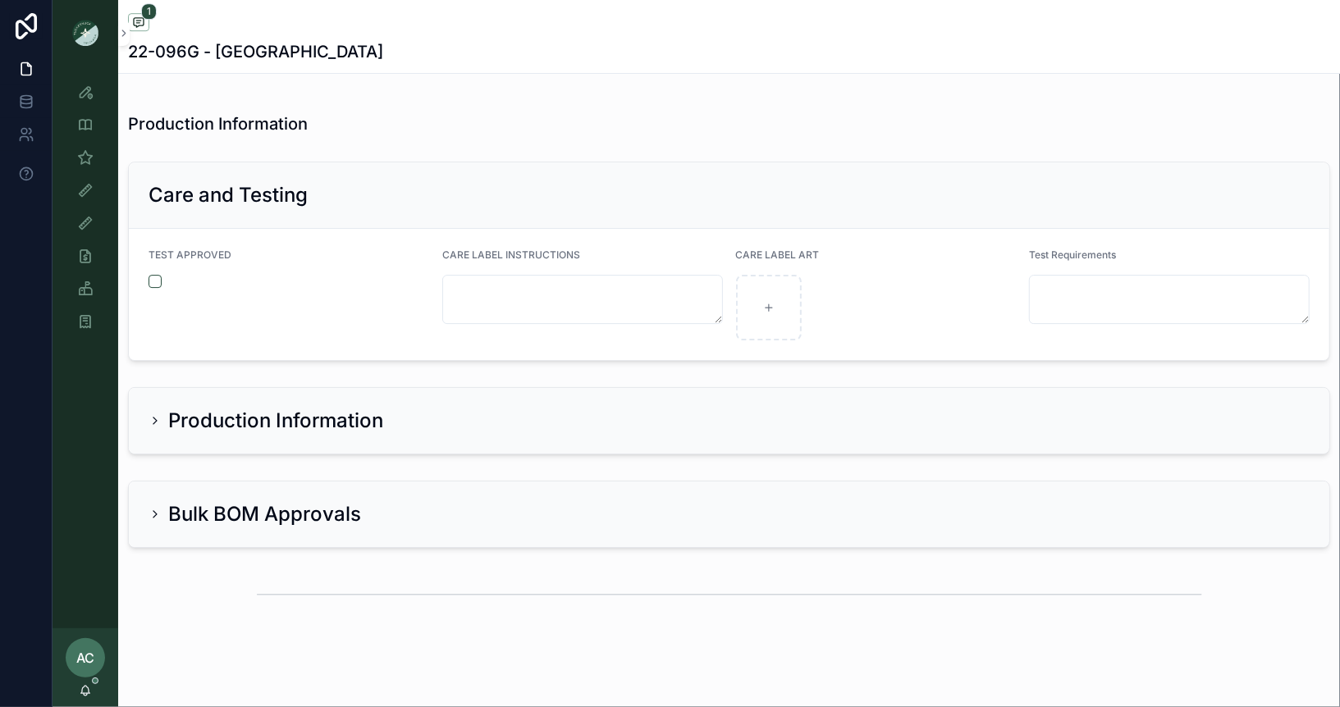
click at [158, 508] on icon "scrollable content" at bounding box center [155, 514] width 13 height 13
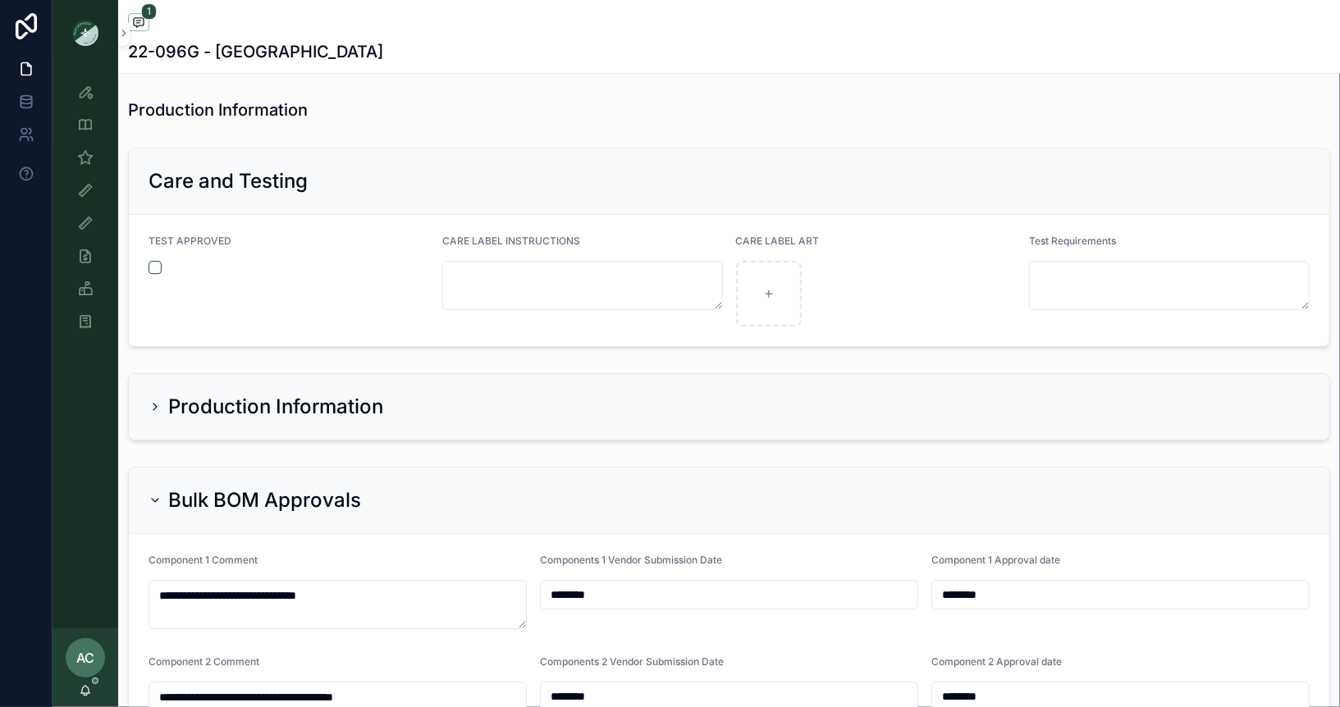
scroll to position [3329, 0]
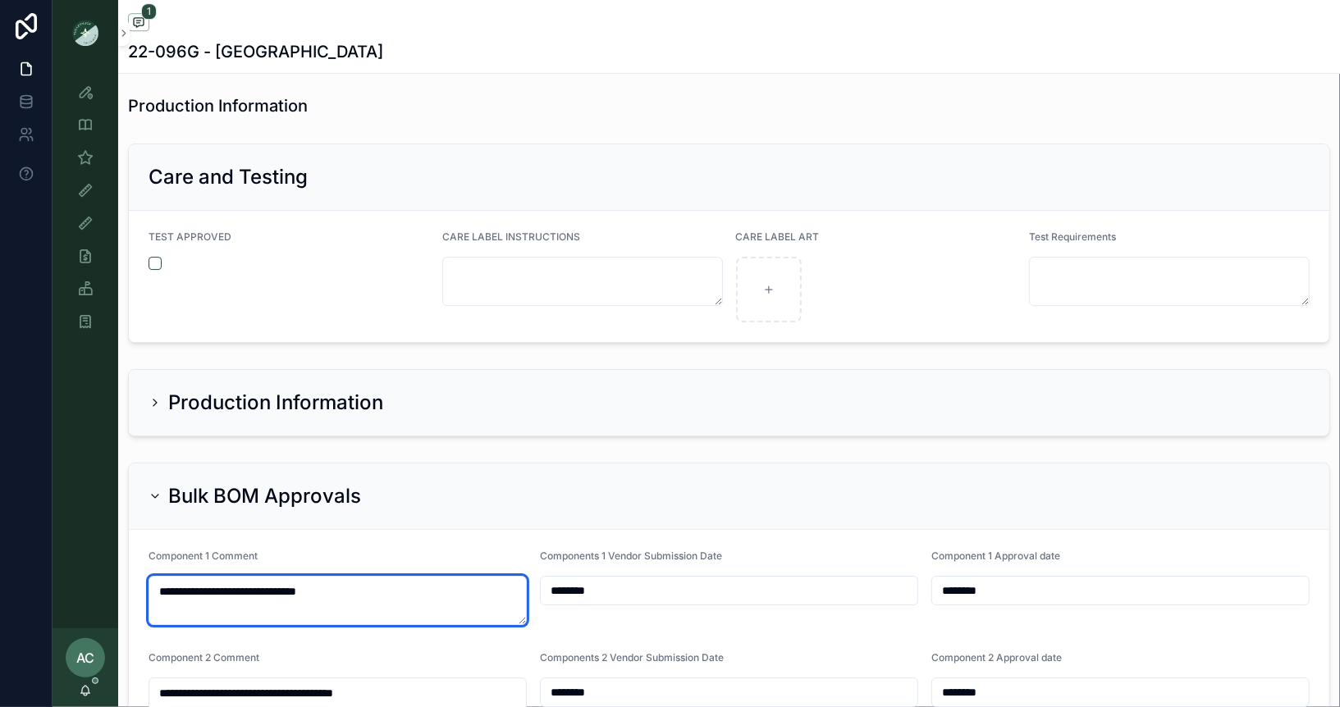
click at [165, 576] on textarea "**********" at bounding box center [338, 600] width 378 height 49
type textarea "**********"
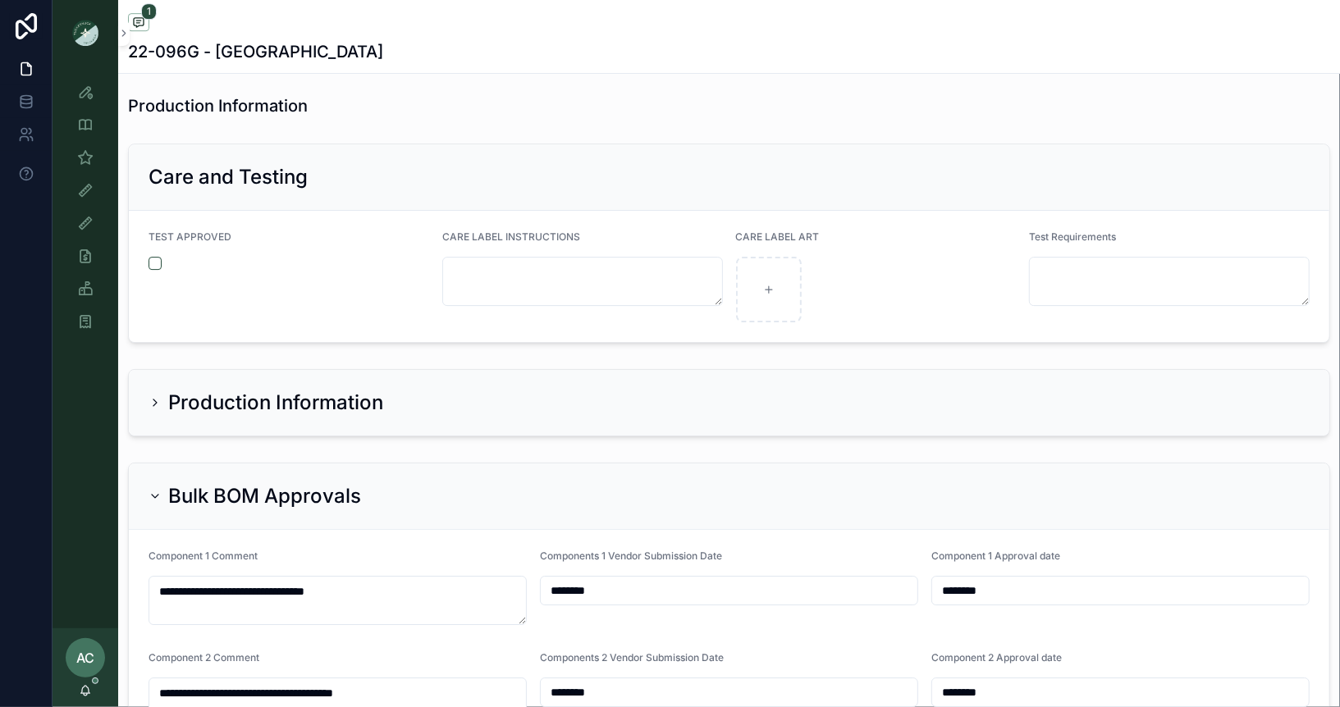
click at [463, 483] on div "Bulk BOM Approvals" at bounding box center [729, 496] width 1161 height 26
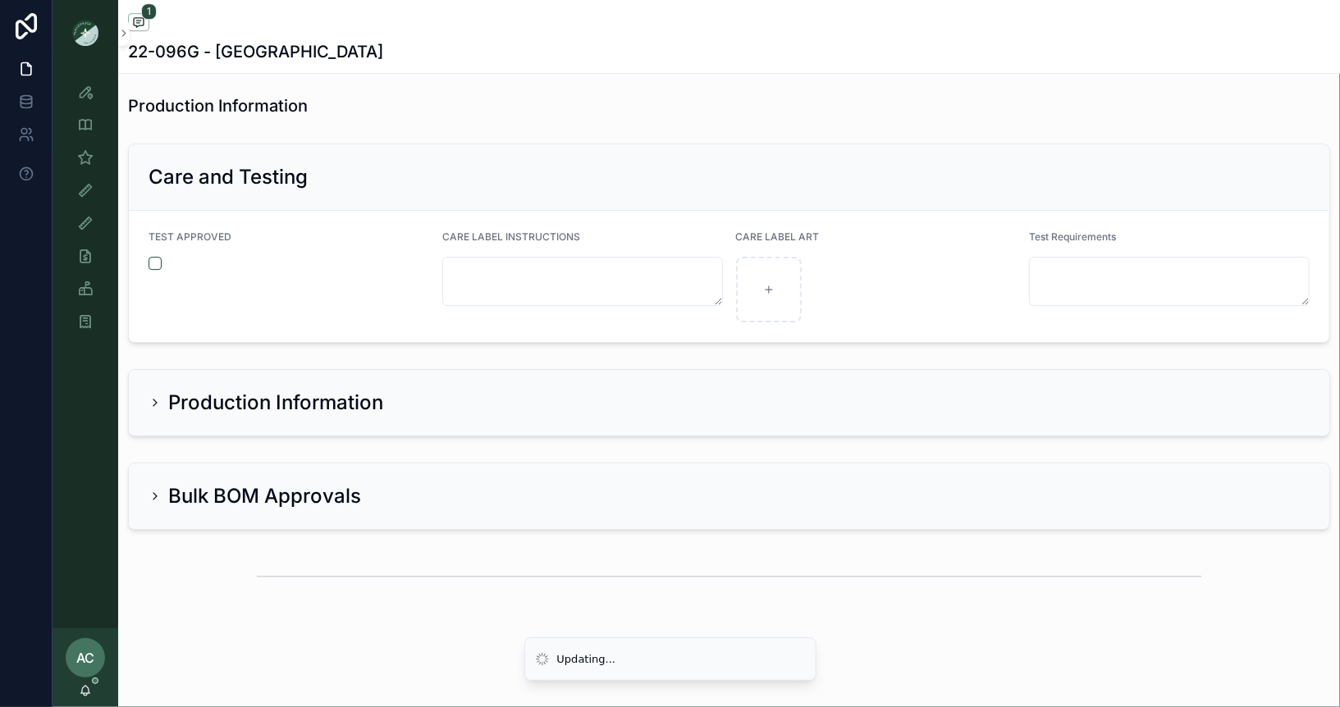
scroll to position [3311, 0]
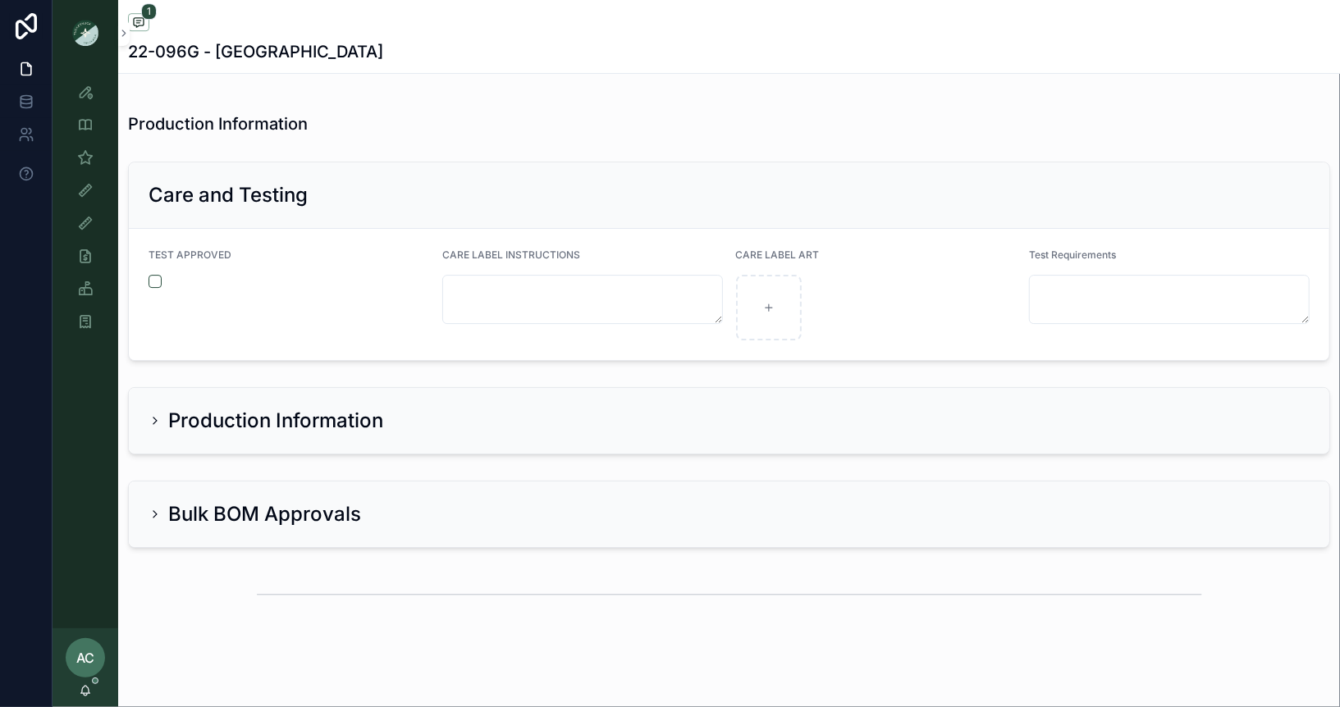
click at [153, 508] on icon "scrollable content" at bounding box center [155, 514] width 13 height 13
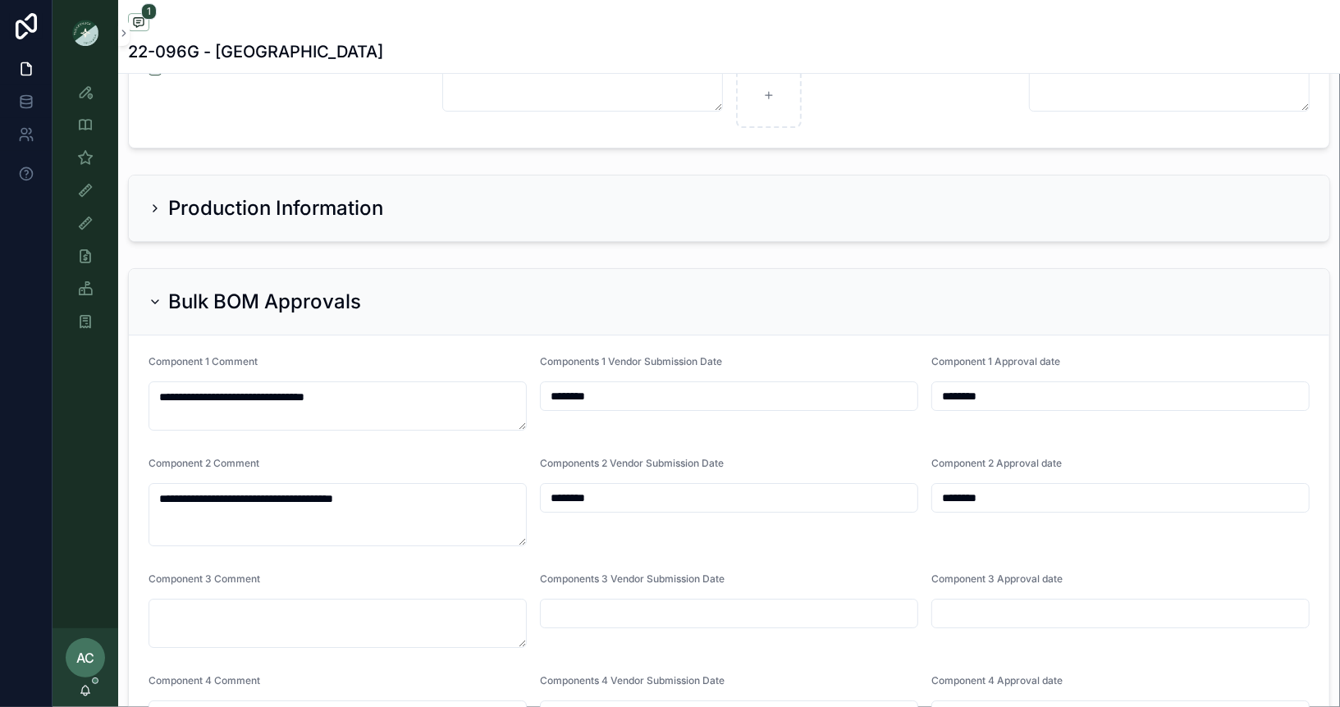
scroll to position [3525, 0]
click at [514, 313] on div "Bulk BOM Approvals" at bounding box center [729, 301] width 1201 height 66
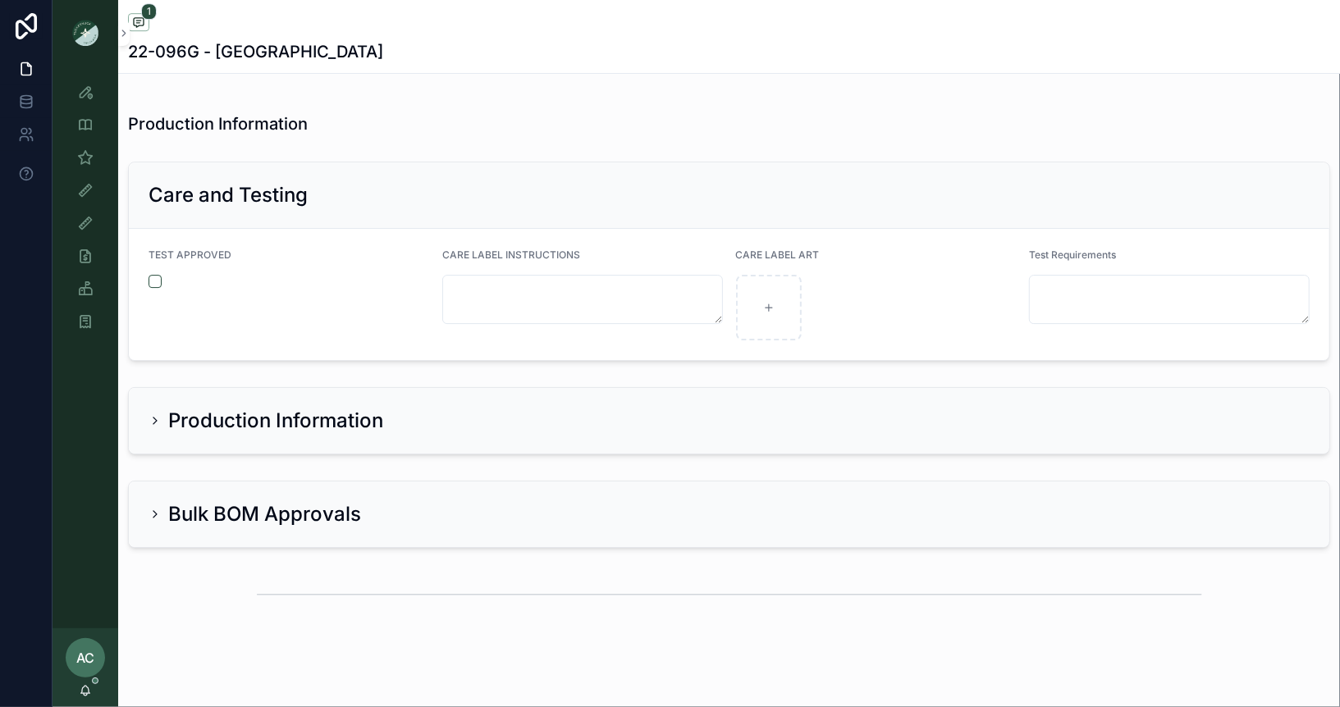
click at [145, 501] on div "Bulk BOM Approvals" at bounding box center [729, 515] width 1201 height 66
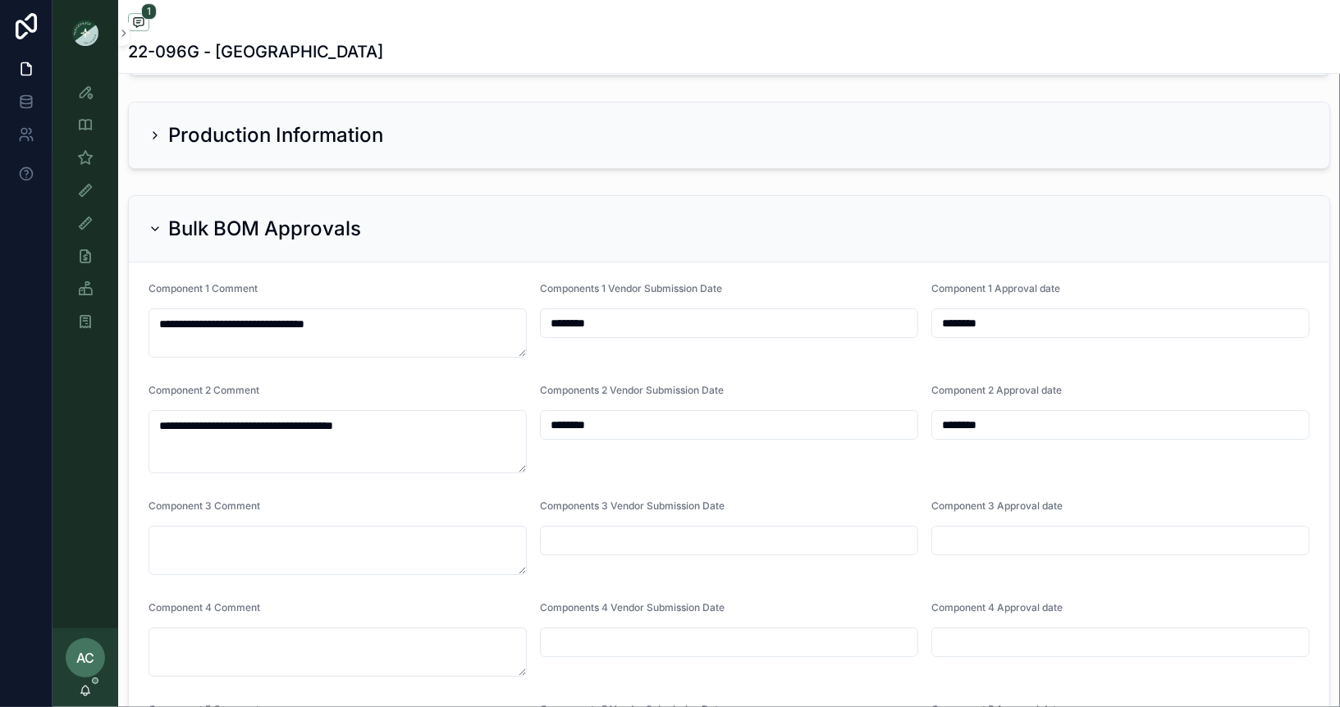
scroll to position [3612, 0]
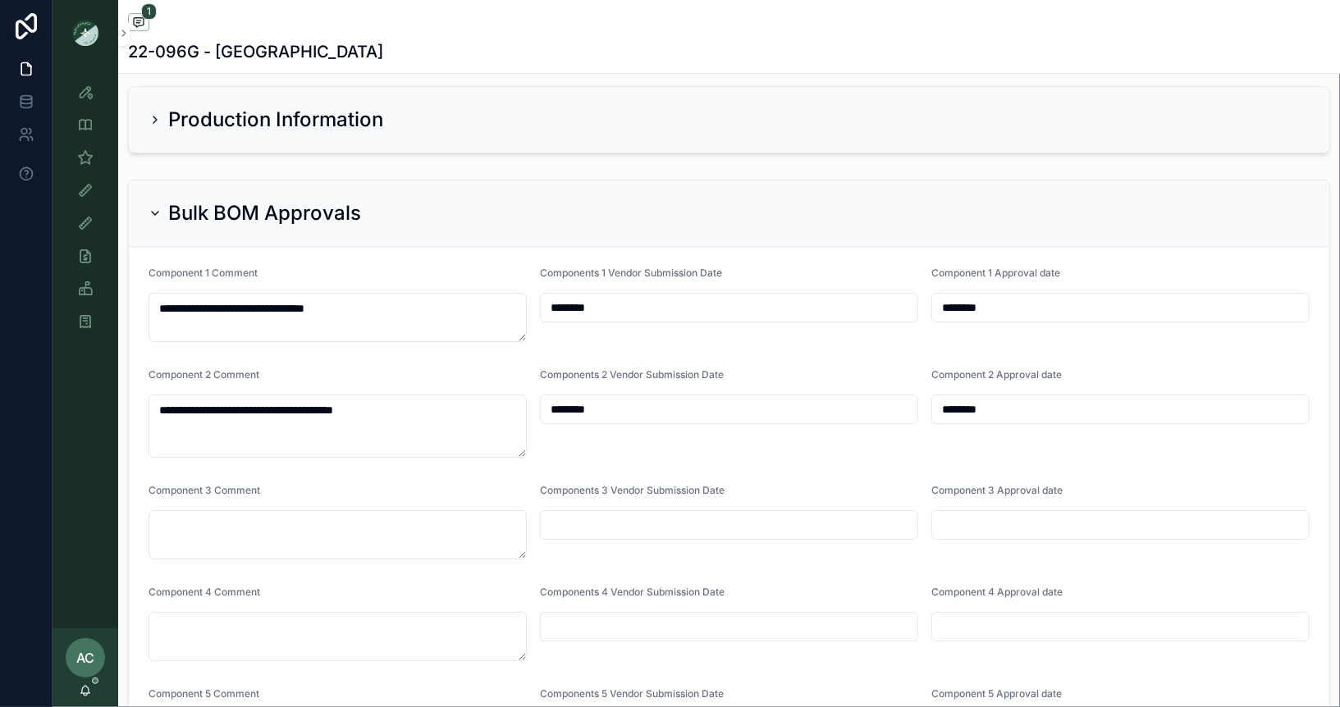
click at [549, 208] on div "Bulk BOM Approvals" at bounding box center [729, 214] width 1201 height 66
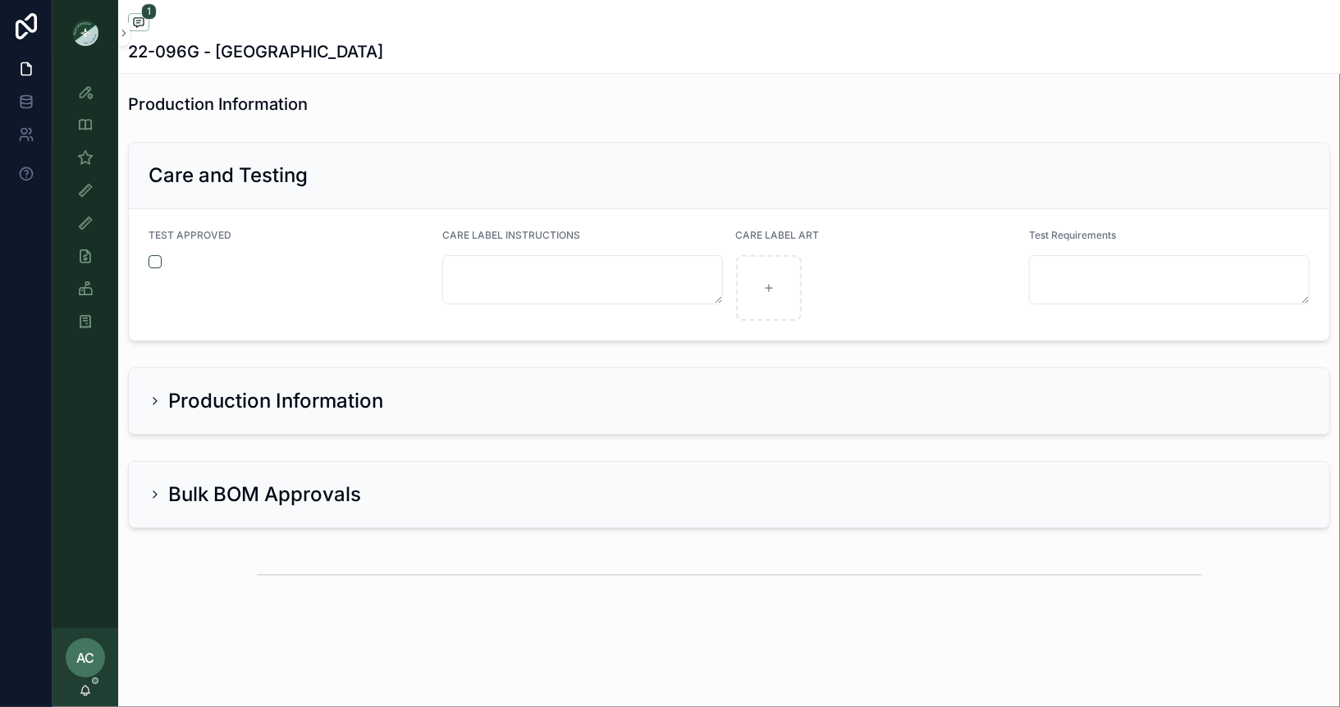
scroll to position [3311, 0]
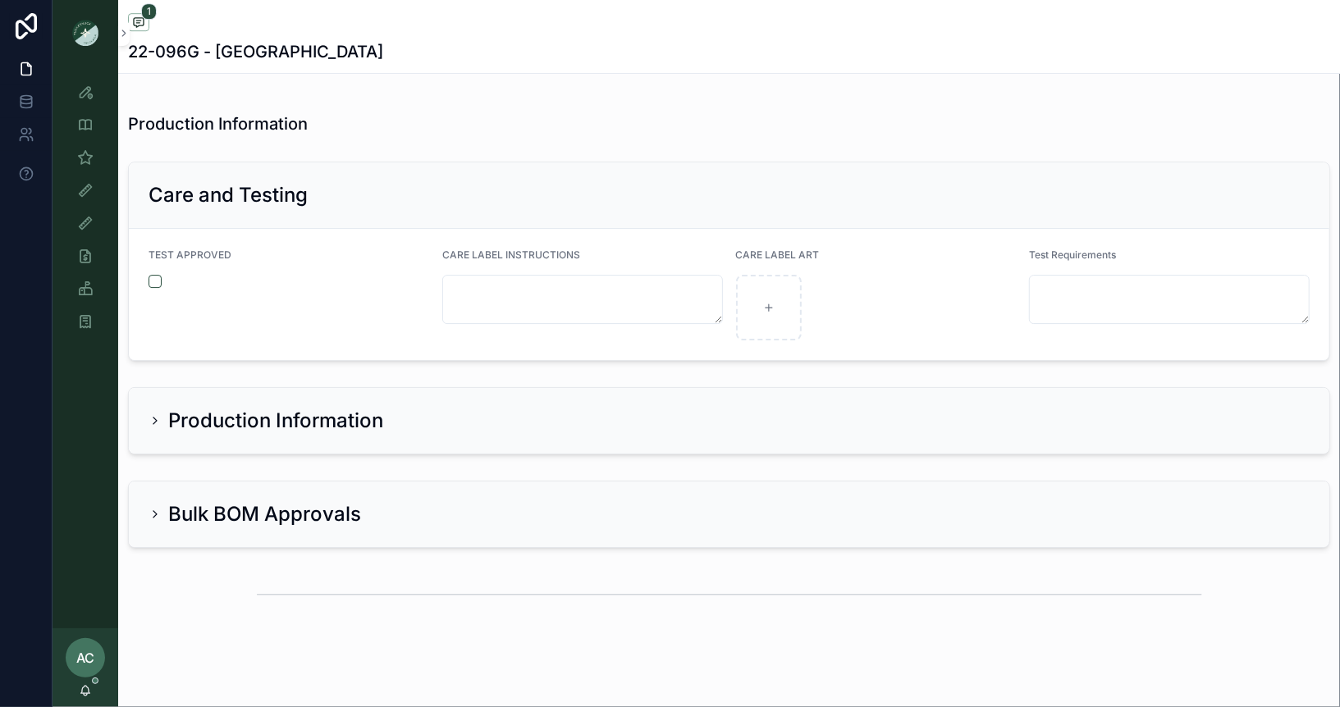
click at [160, 482] on div "Bulk BOM Approvals" at bounding box center [729, 515] width 1201 height 66
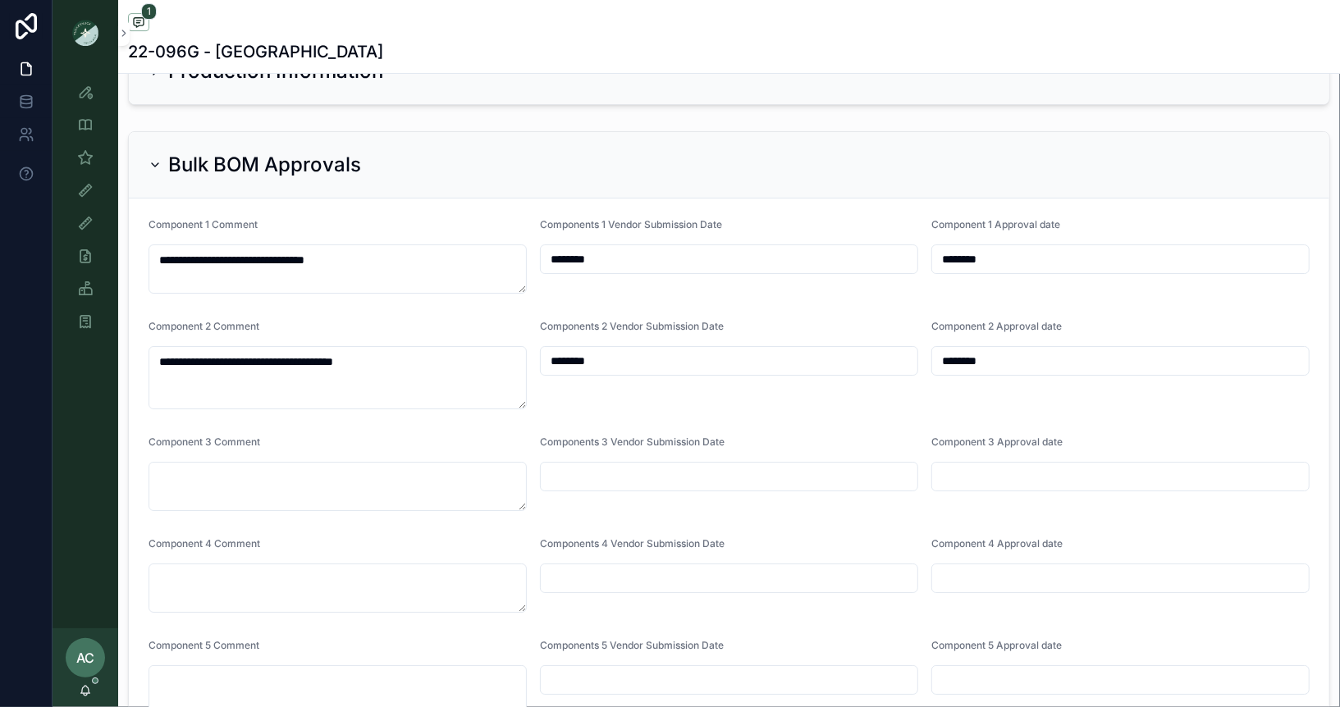
scroll to position [3638, 0]
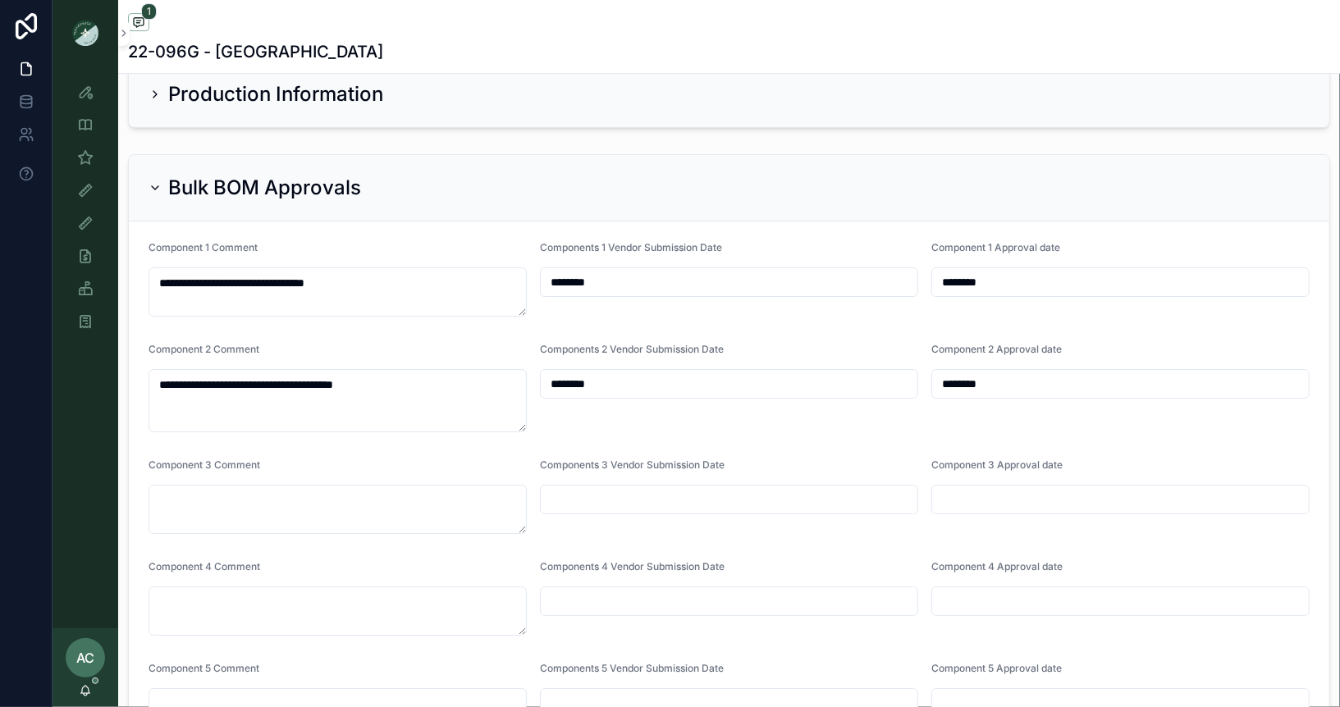
click at [154, 181] on icon "scrollable content" at bounding box center [155, 187] width 13 height 13
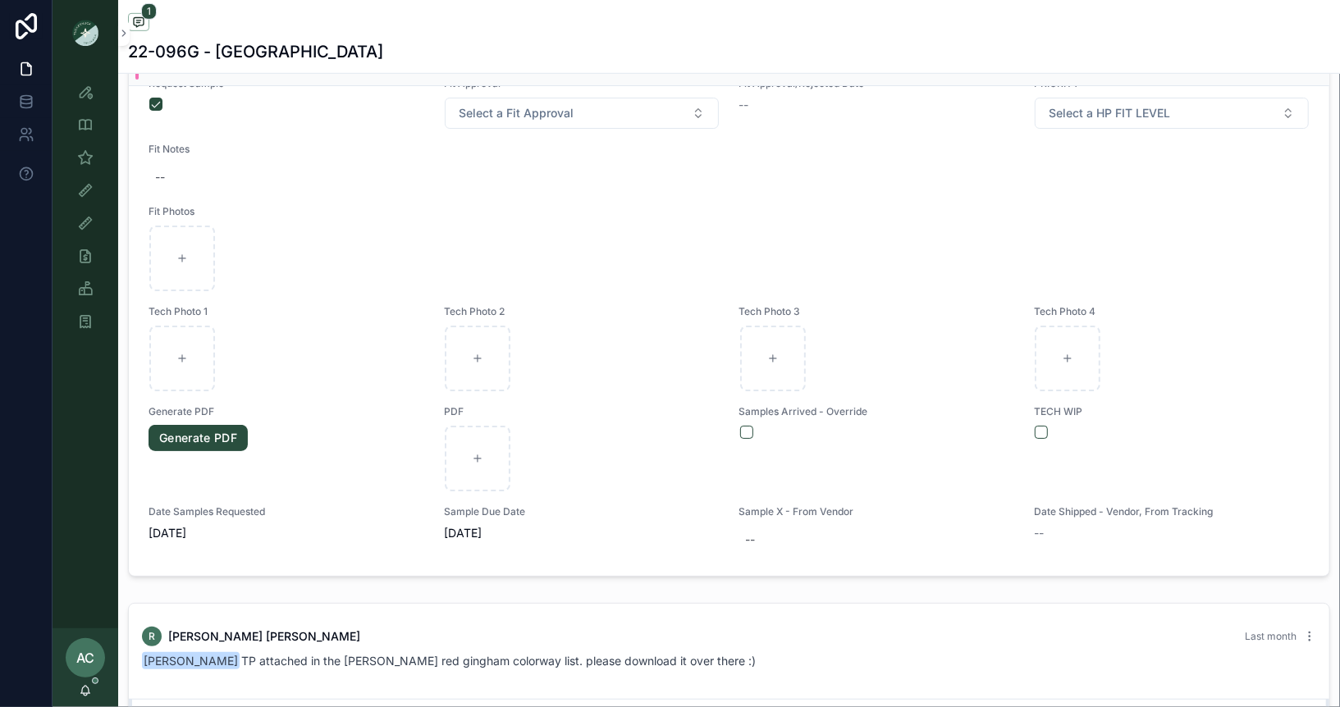
scroll to position [0, 0]
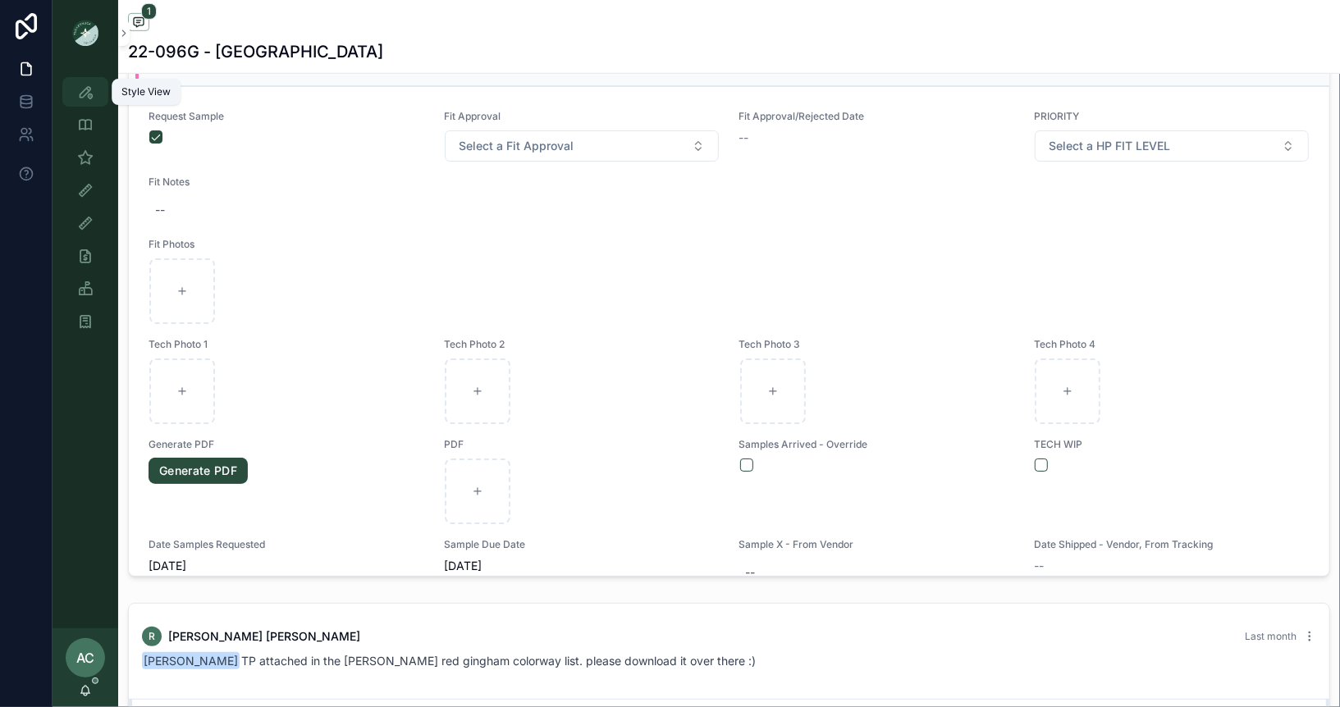
click at [89, 96] on icon "scrollable content" at bounding box center [85, 92] width 16 height 16
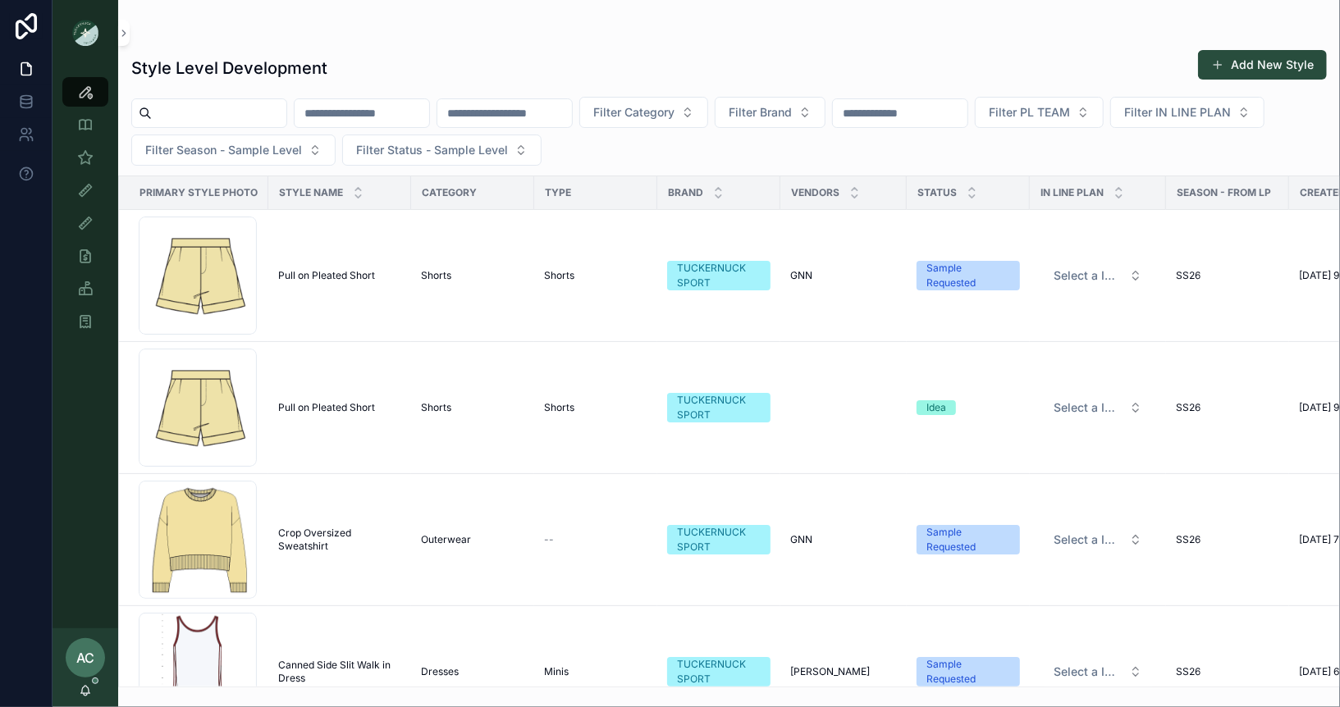
click at [395, 115] on input "scrollable content" at bounding box center [362, 113] width 135 height 23
click at [506, 119] on input "scrollable content" at bounding box center [504, 113] width 135 height 23
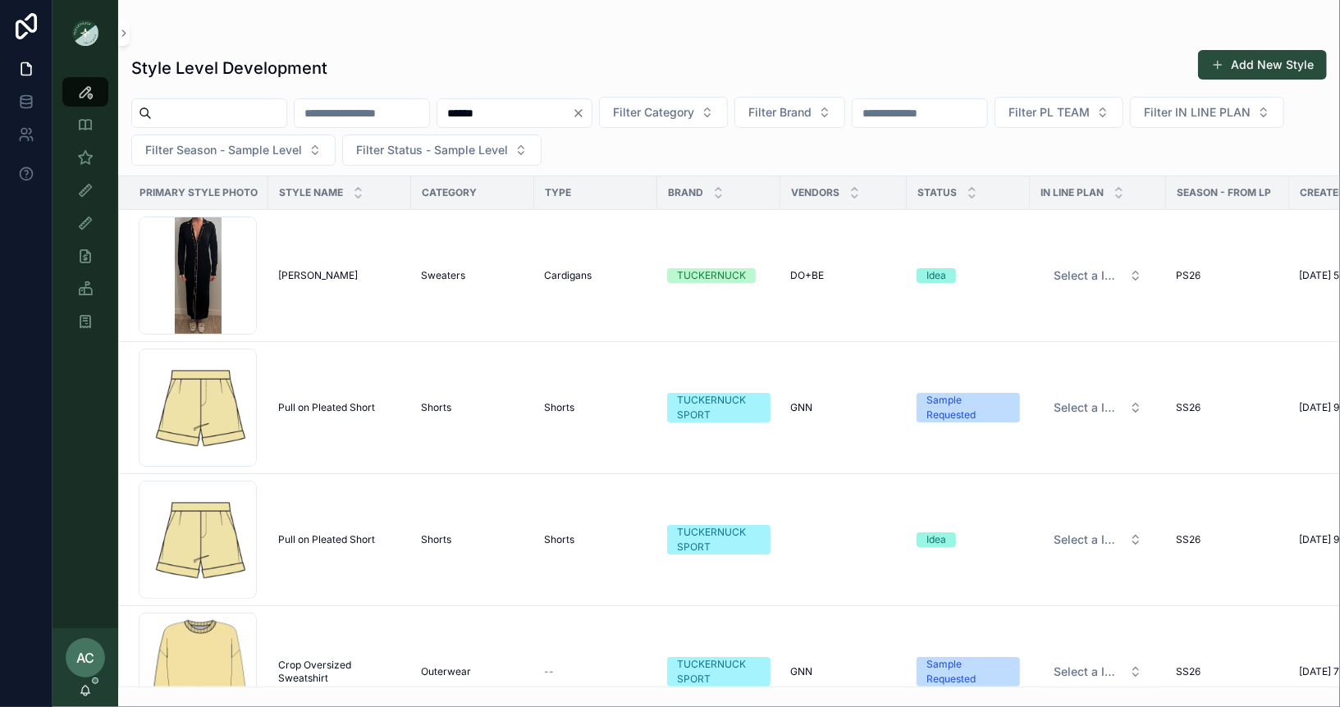
type input "******"
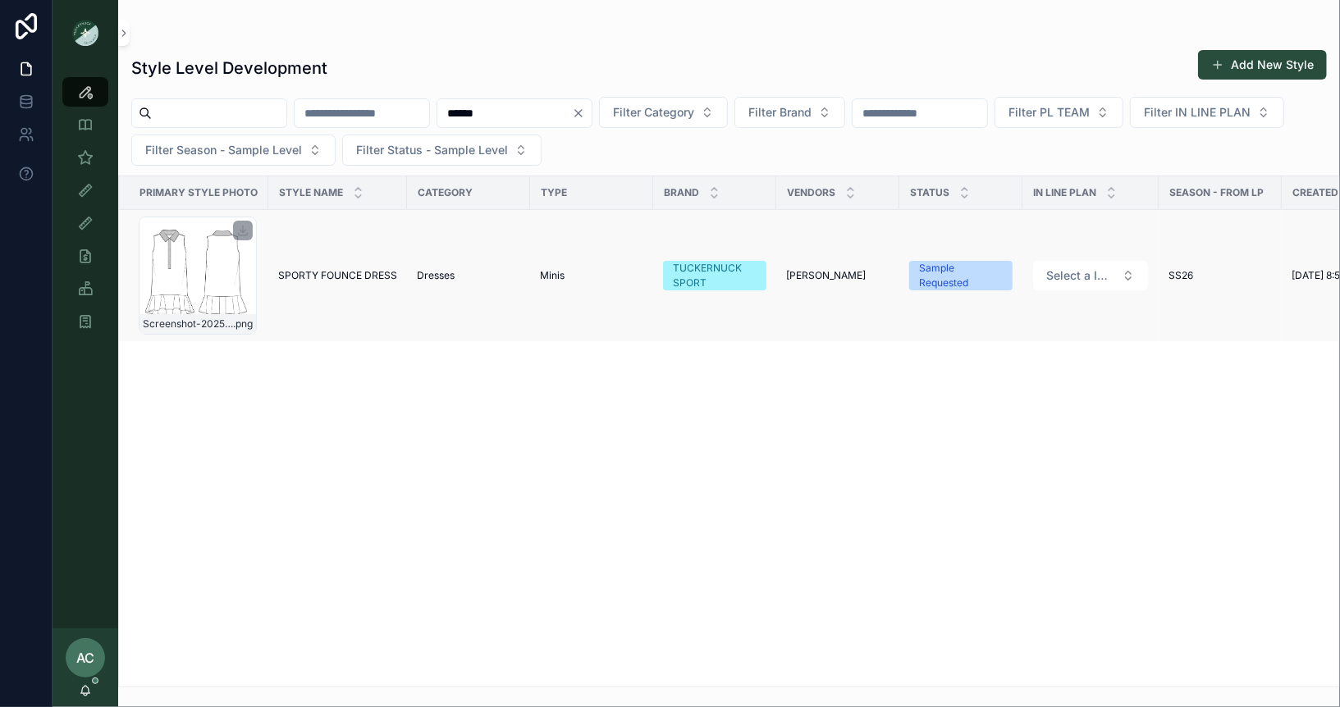
click at [190, 263] on div "Screenshot-2025-08-21-at-5.52.25-PM .png" at bounding box center [198, 276] width 118 height 118
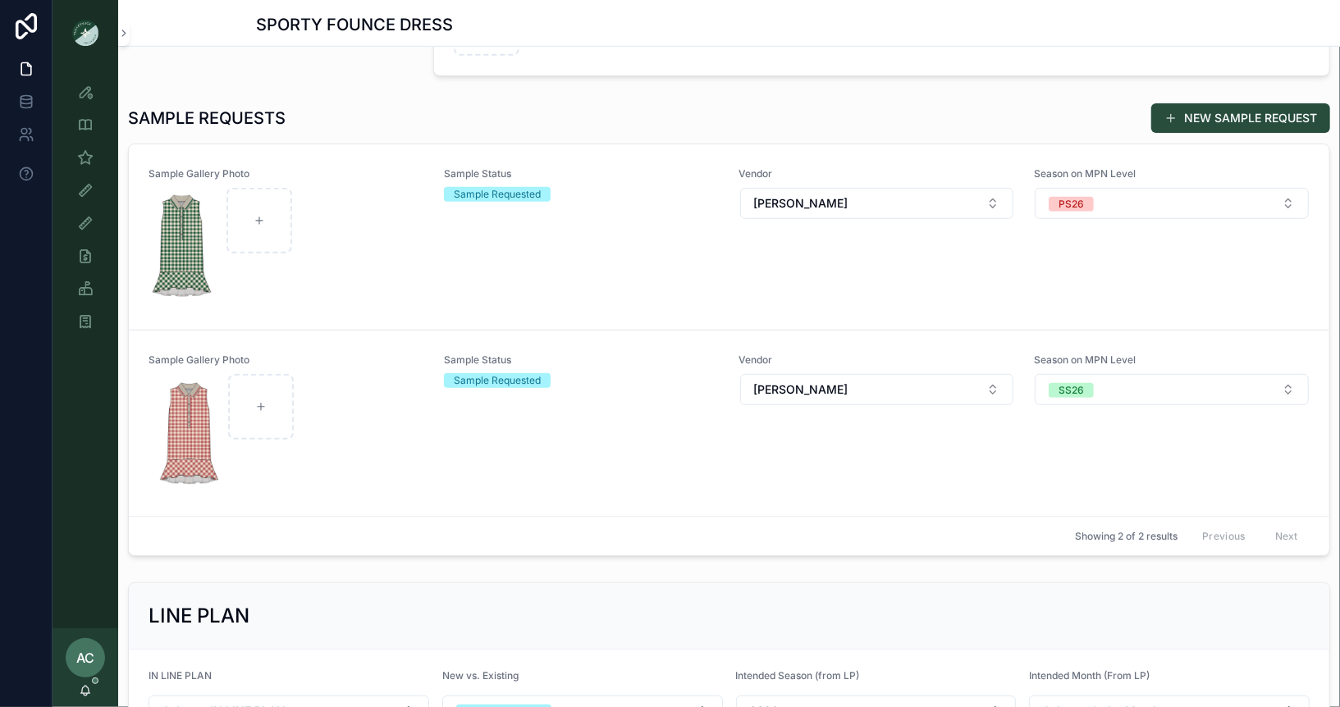
scroll to position [456, 0]
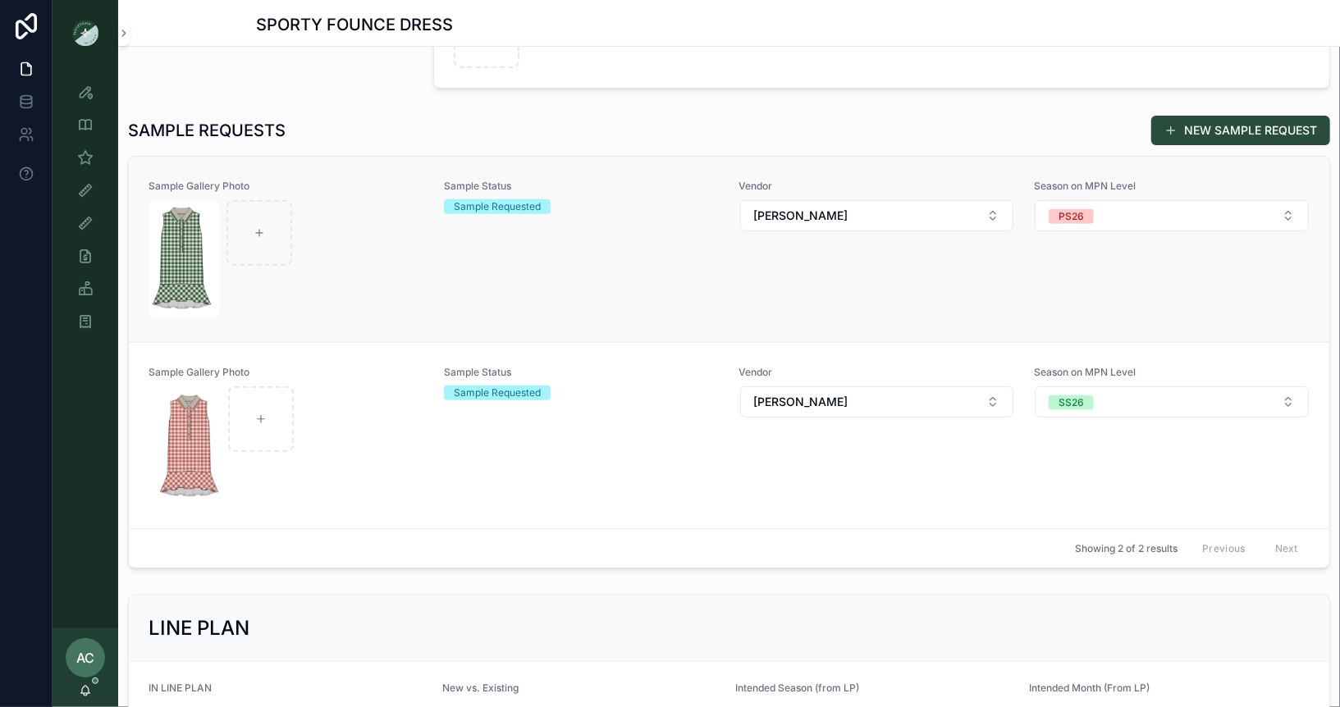
click at [405, 245] on div "scrollable content" at bounding box center [286, 259] width 274 height 118
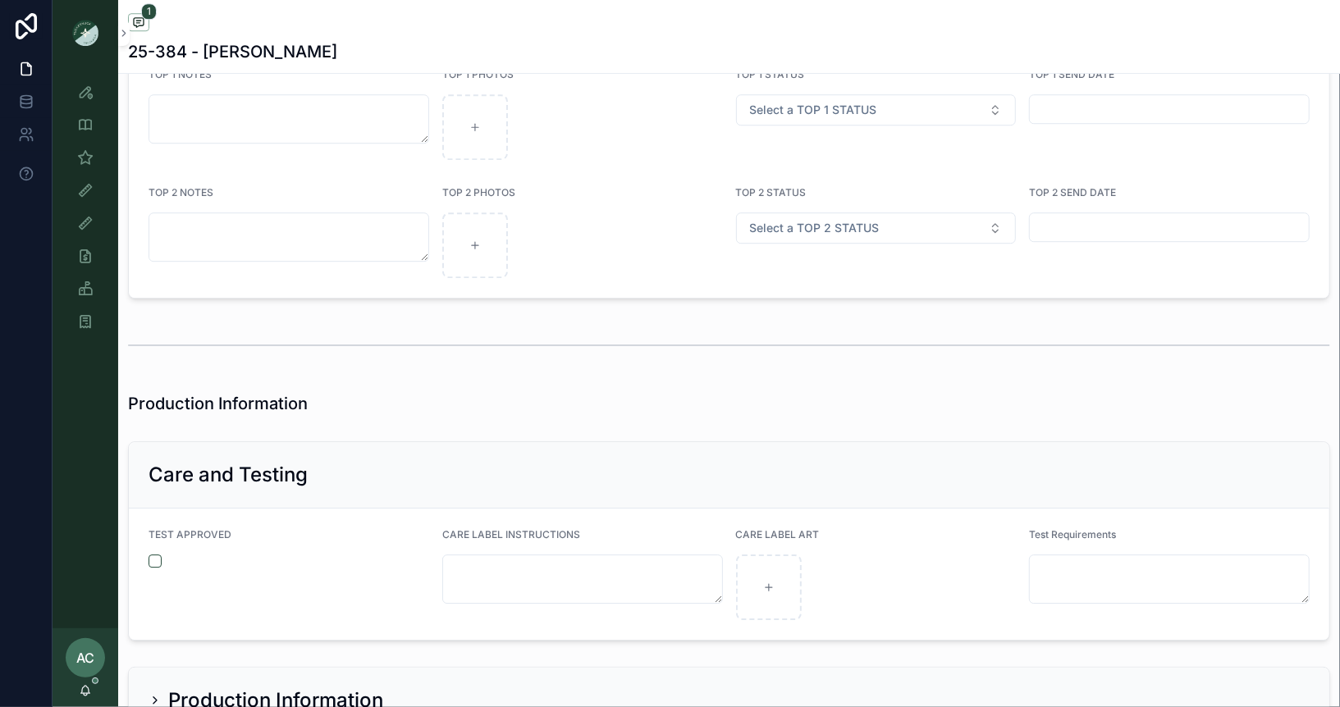
scroll to position [3311, 0]
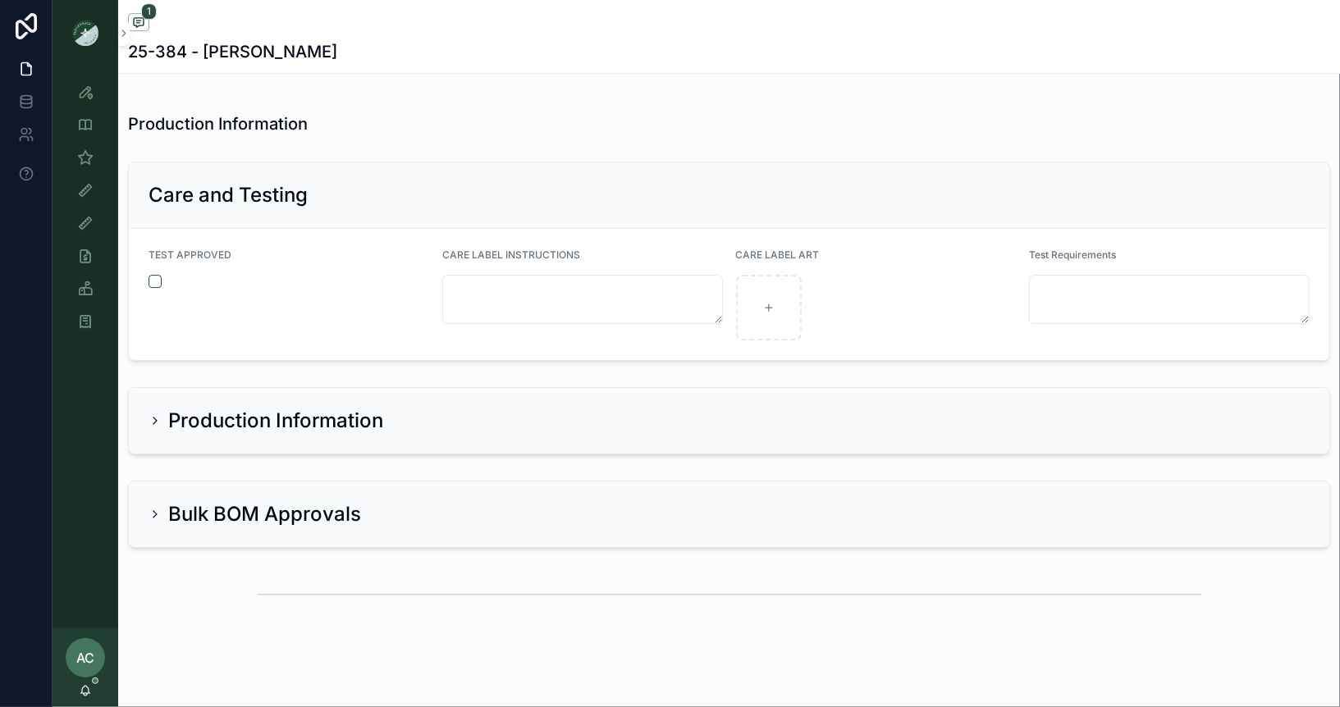
click at [154, 508] on icon "scrollable content" at bounding box center [155, 514] width 13 height 13
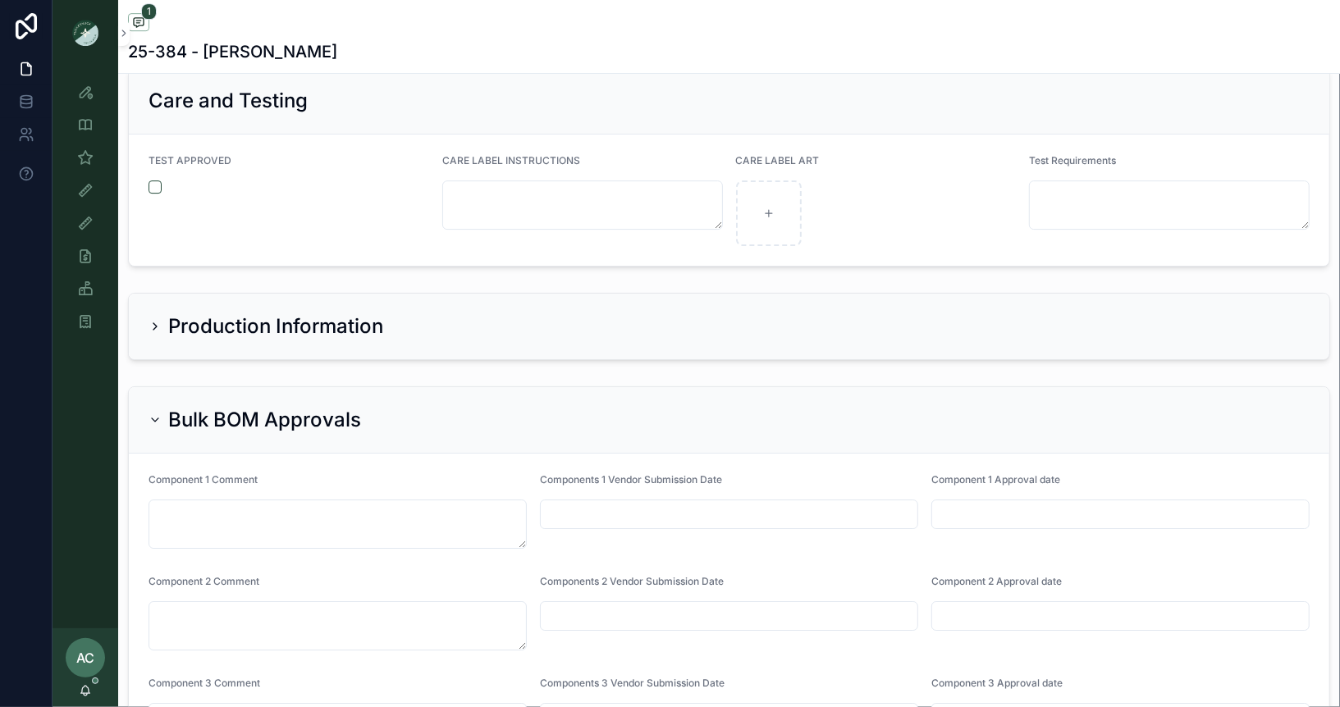
scroll to position [3440, 0]
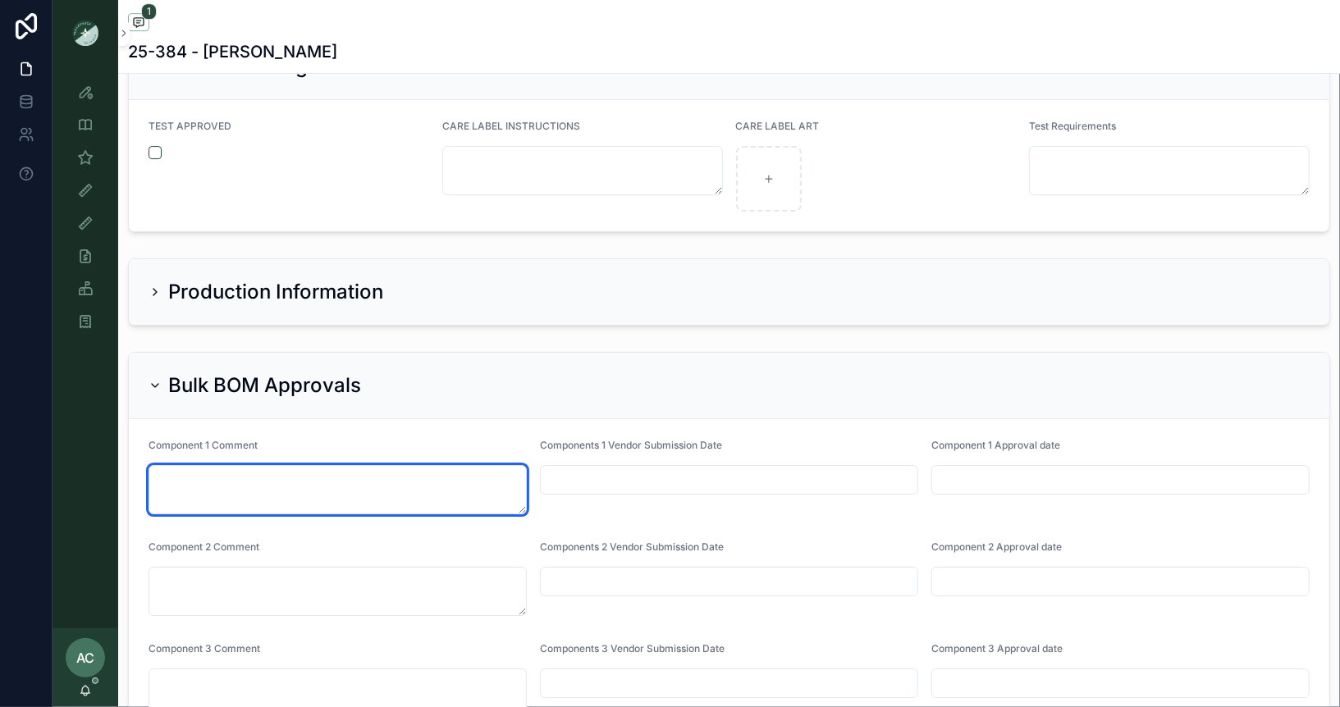
click at [392, 465] on textarea "scrollable content" at bounding box center [338, 489] width 378 height 49
type textarea "**********"
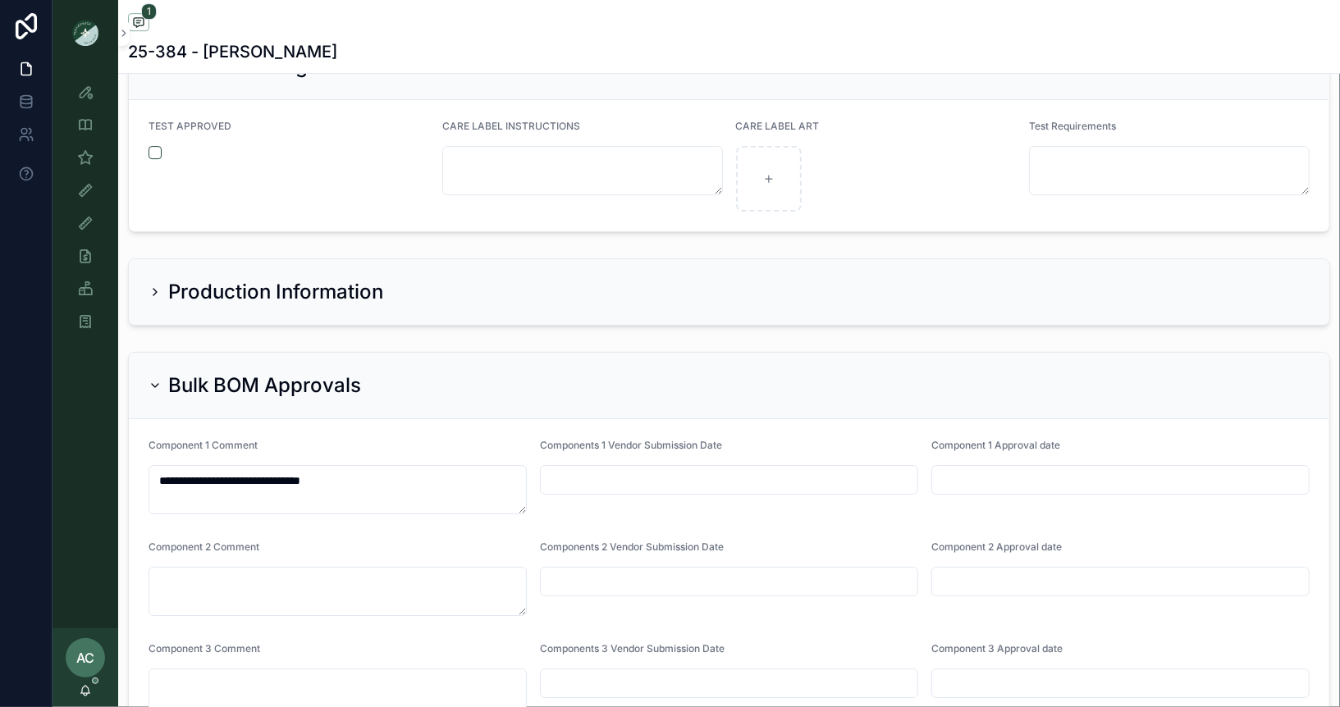
click at [823, 469] on input "scrollable content" at bounding box center [729, 480] width 377 height 23
click at [670, 313] on button "8" at bounding box center [671, 313] width 30 height 30
type input "********"
click at [1032, 469] on input "scrollable content" at bounding box center [1120, 480] width 377 height 23
click at [1054, 312] on button "8" at bounding box center [1063, 313] width 30 height 30
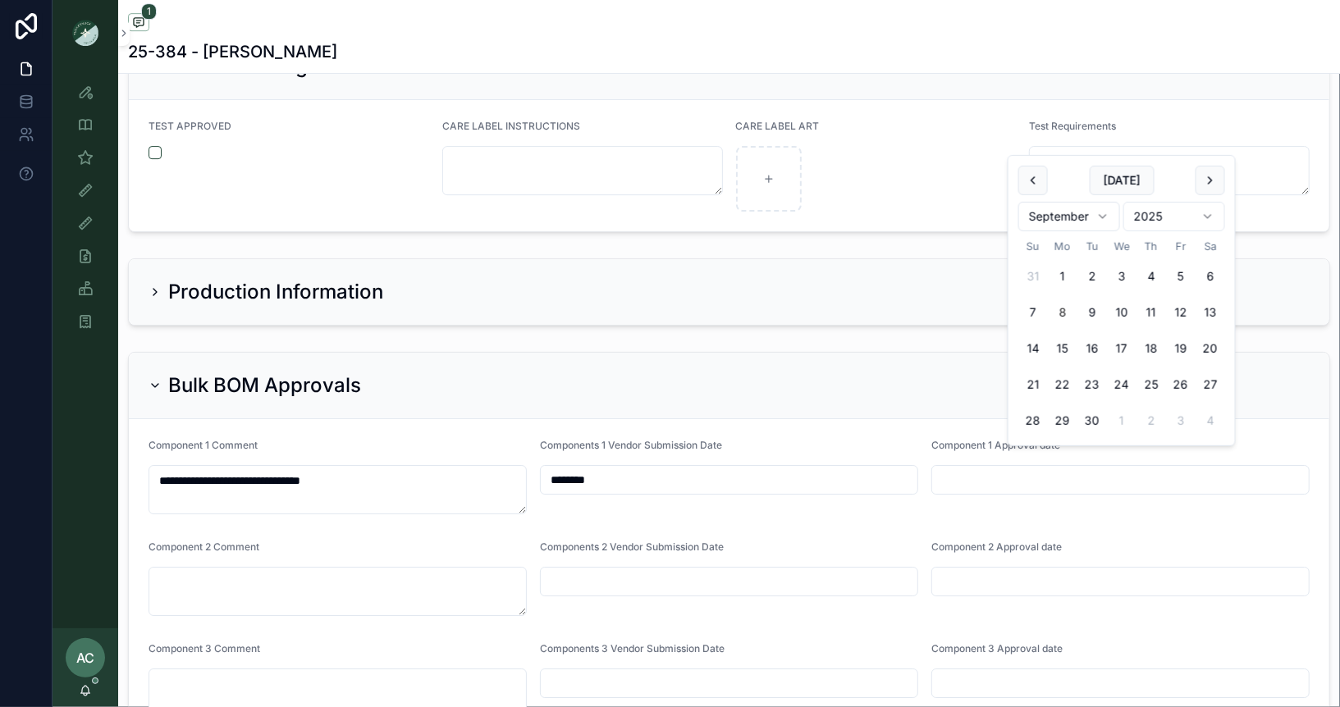
type input "********"
click at [858, 373] on div "Bulk BOM Approvals" at bounding box center [729, 386] width 1161 height 26
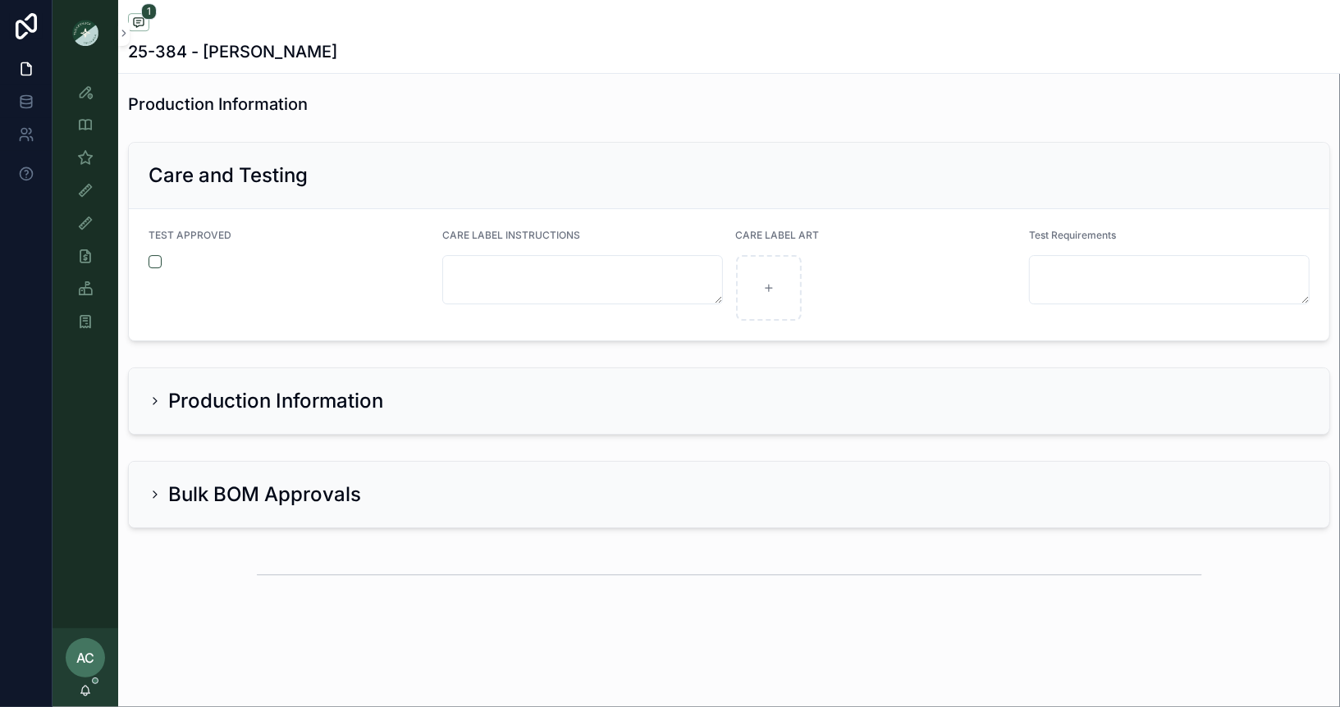
scroll to position [3311, 0]
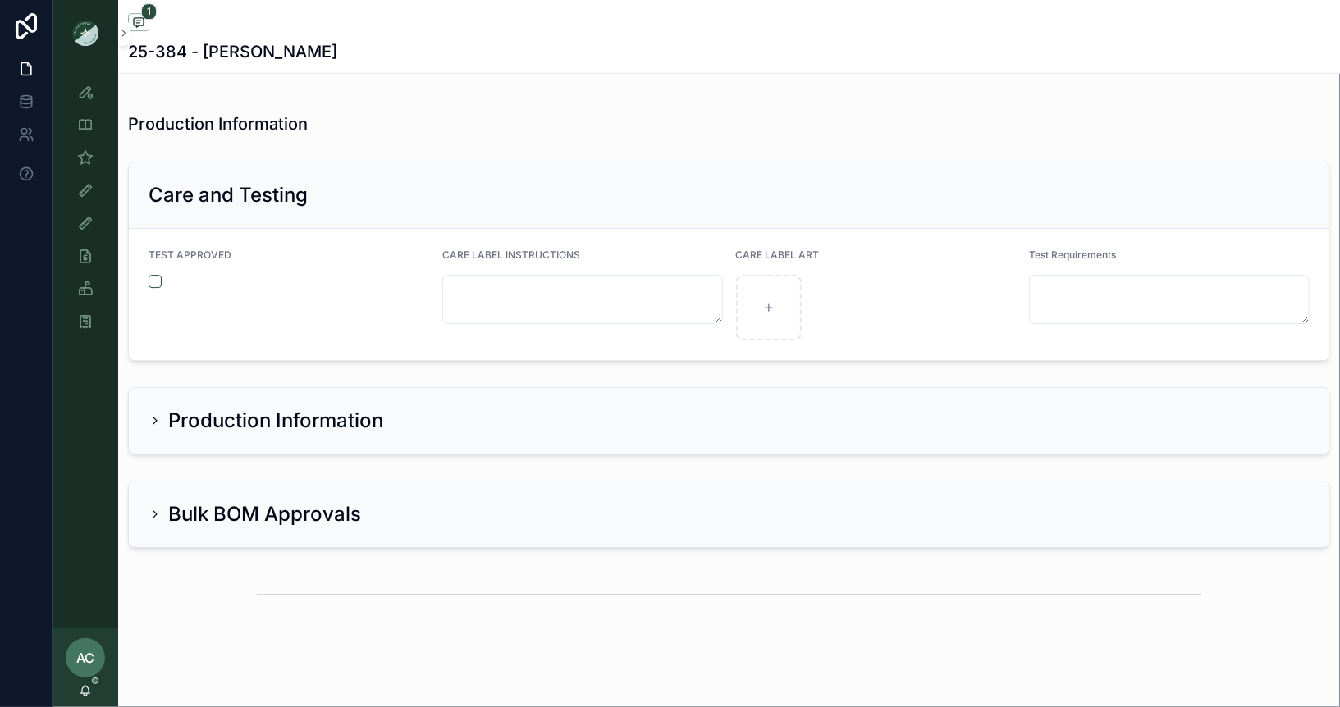
click at [161, 506] on div "Bulk BOM Approvals" at bounding box center [255, 514] width 213 height 26
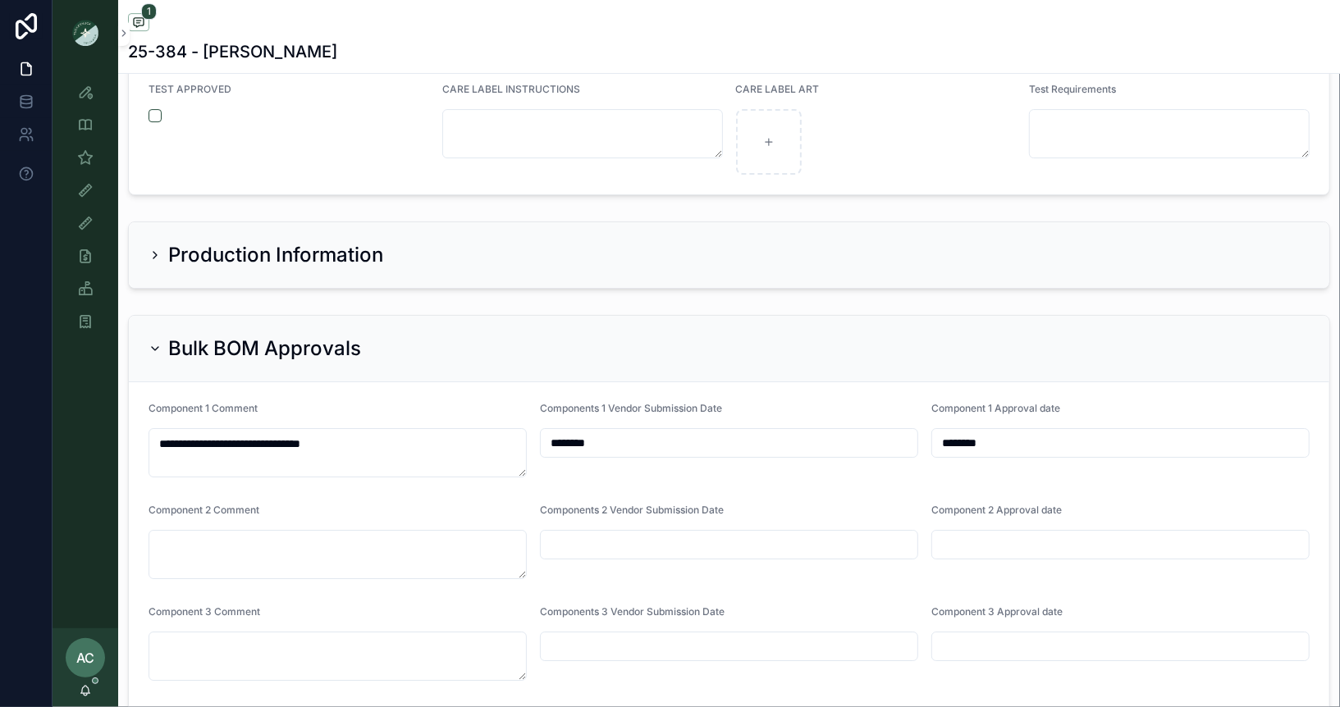
scroll to position [3471, 0]
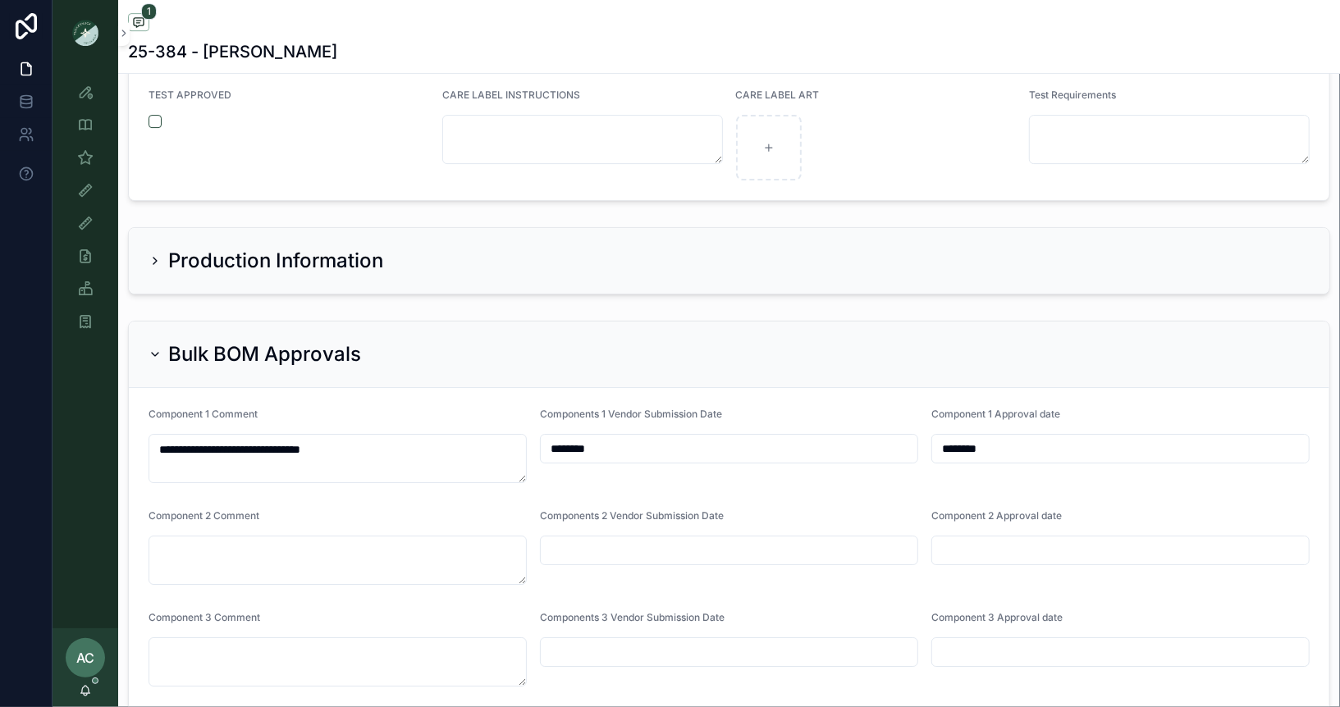
click at [466, 341] on div "Bulk BOM Approvals" at bounding box center [729, 354] width 1161 height 26
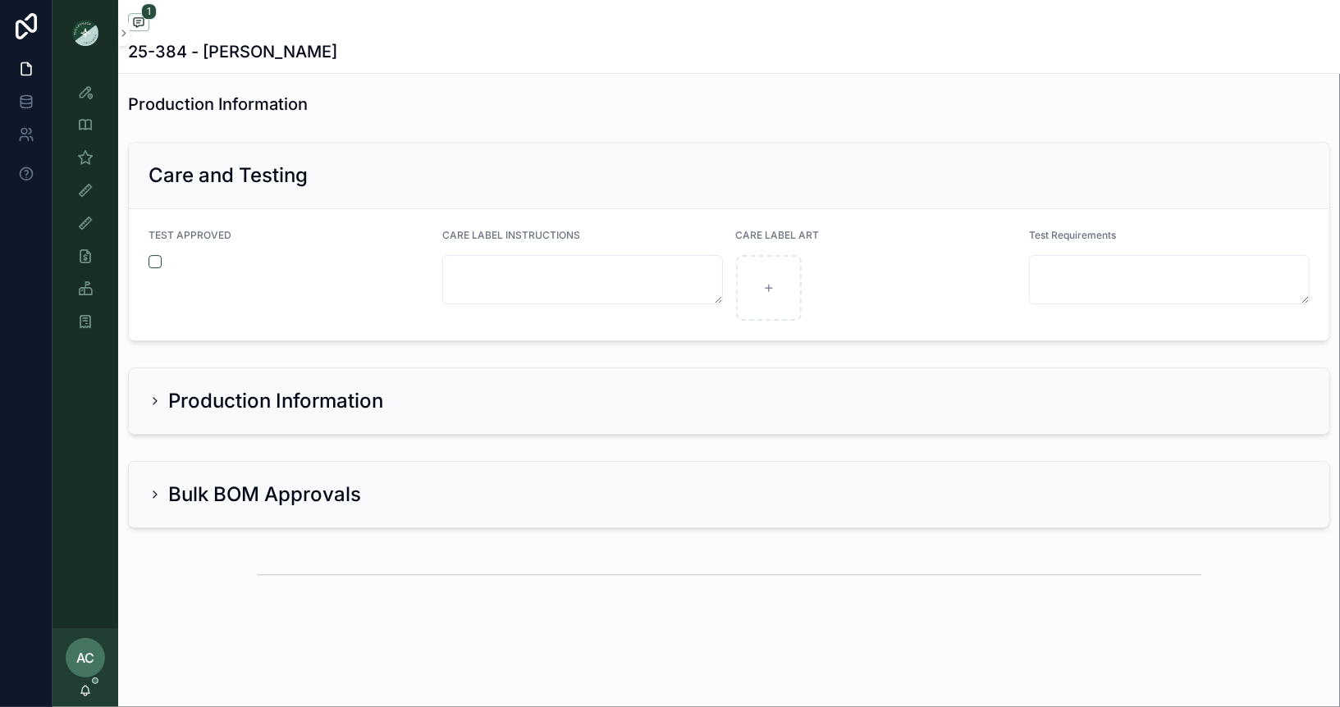
scroll to position [3311, 0]
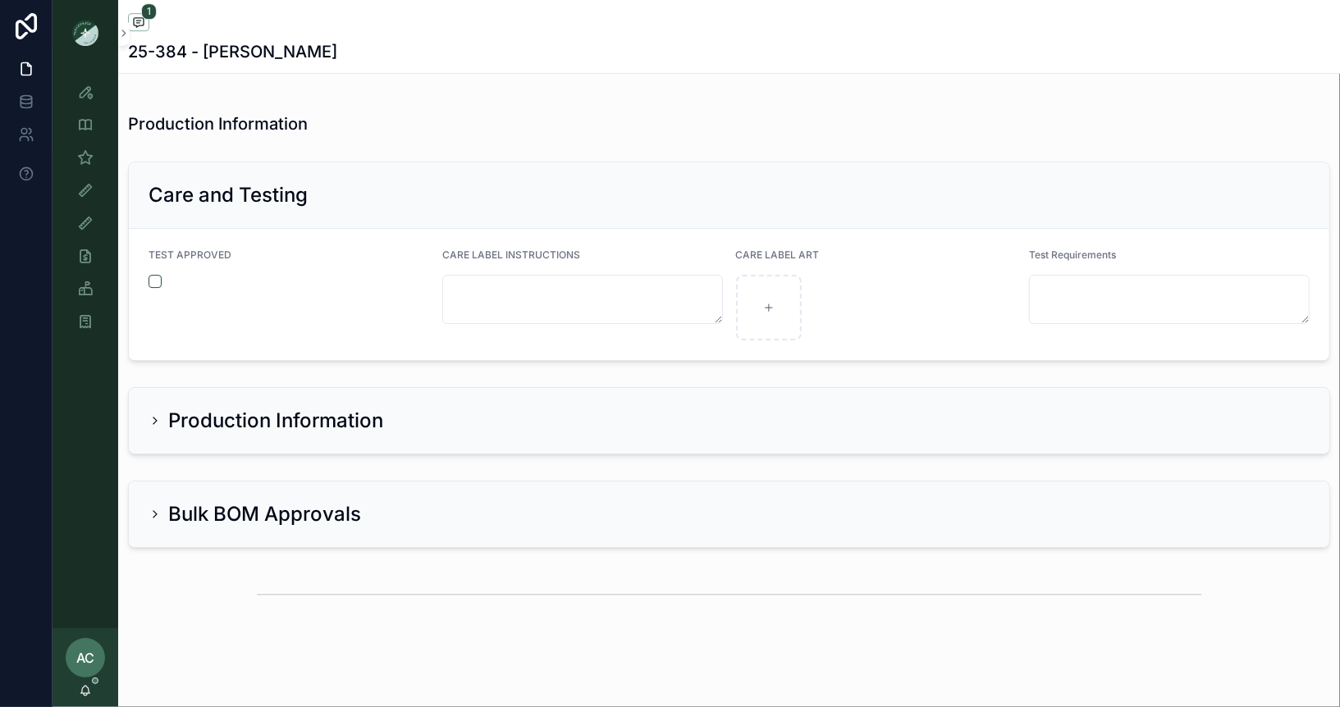
click at [161, 501] on div "Bulk BOM Approvals" at bounding box center [255, 514] width 213 height 26
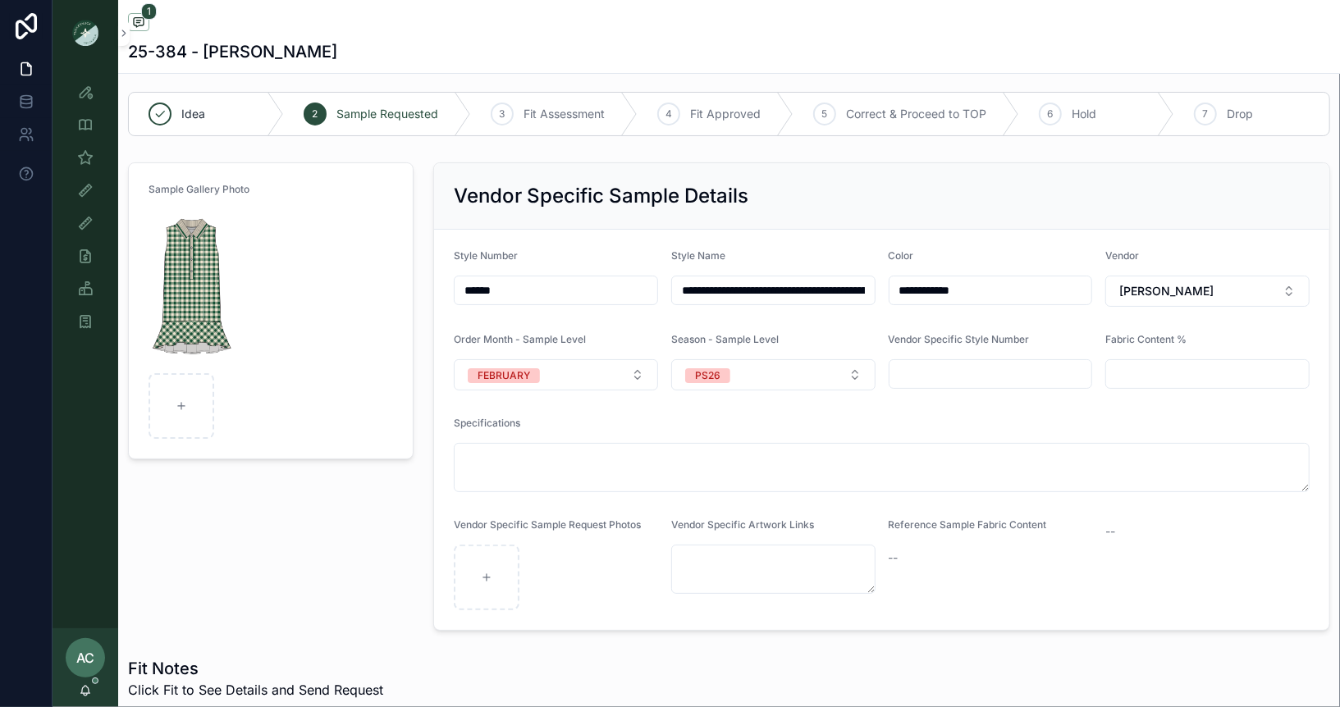
scroll to position [0, 0]
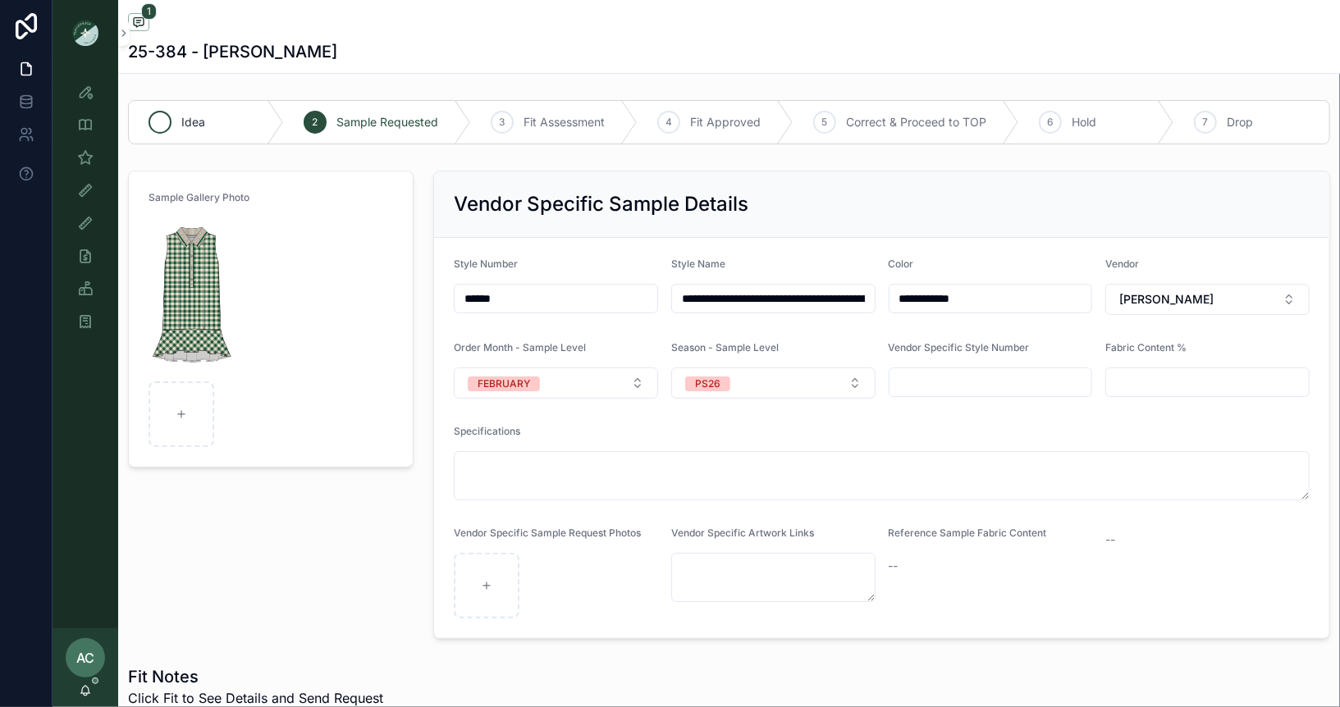
click at [188, 120] on span "Idea" at bounding box center [193, 122] width 24 height 16
click at [178, 63] on div "1 25-384 - Eden Gingham" at bounding box center [729, 36] width 1202 height 73
click at [184, 114] on span "Idea" at bounding box center [193, 122] width 24 height 16
click at [208, 130] on div "Idea" at bounding box center [206, 122] width 155 height 43
click at [149, 114] on div "scrollable content" at bounding box center [160, 122] width 23 height 23
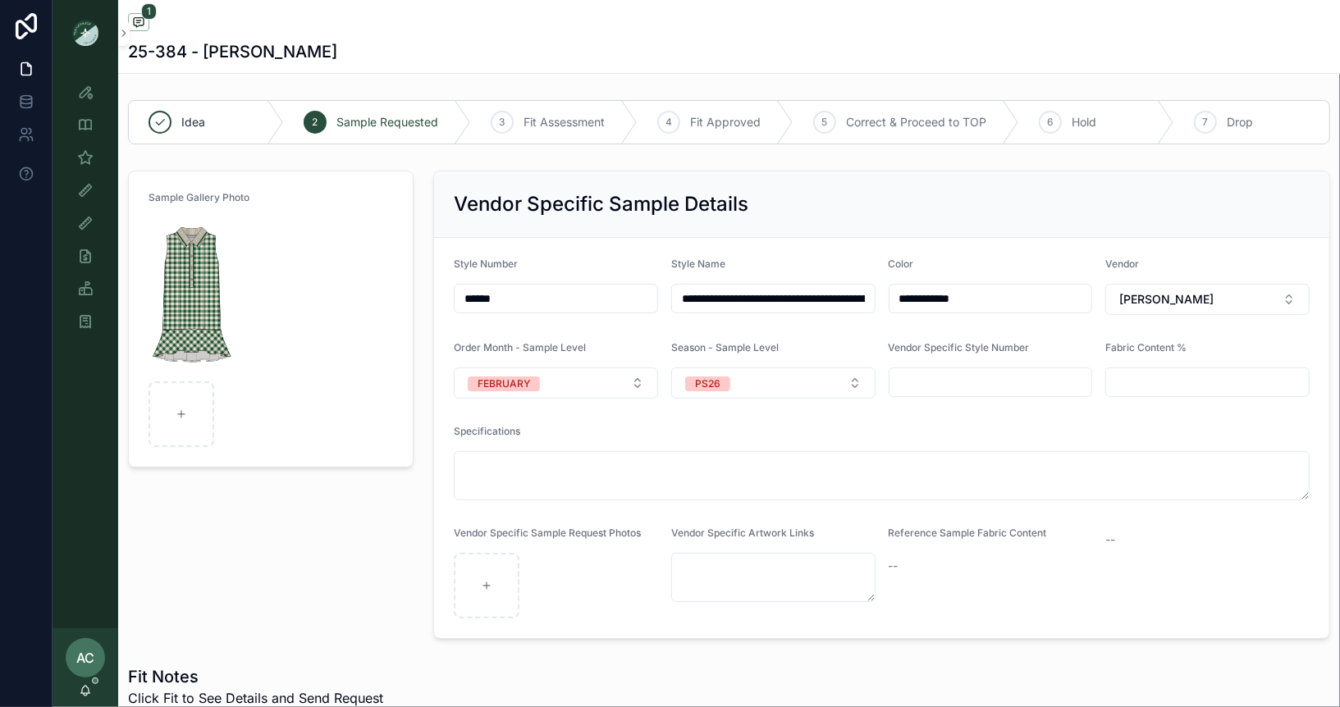
click at [268, 58] on h1 "25-384 - Eden Gingham" at bounding box center [232, 51] width 209 height 23
click at [80, 99] on icon "scrollable content" at bounding box center [85, 92] width 16 height 16
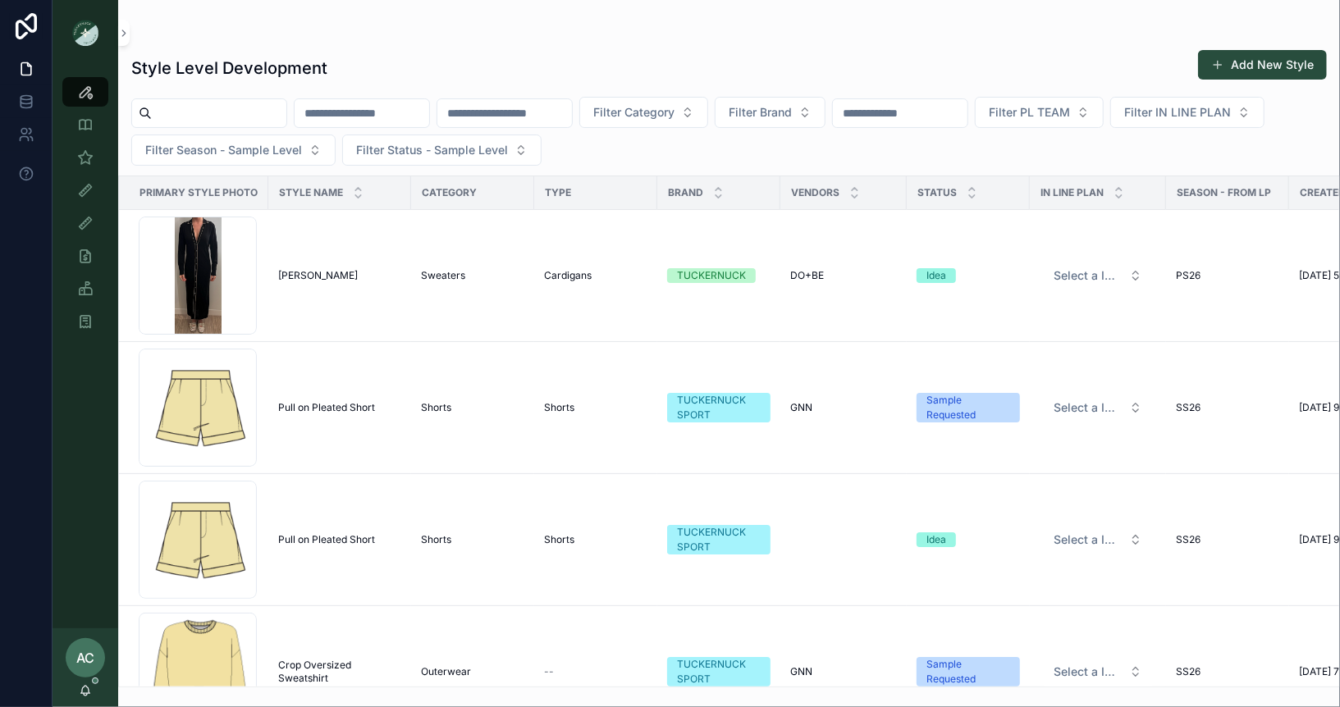
click at [412, 114] on input "scrollable content" at bounding box center [362, 113] width 135 height 23
click at [533, 114] on input "scrollable content" at bounding box center [504, 113] width 135 height 23
type input "******"
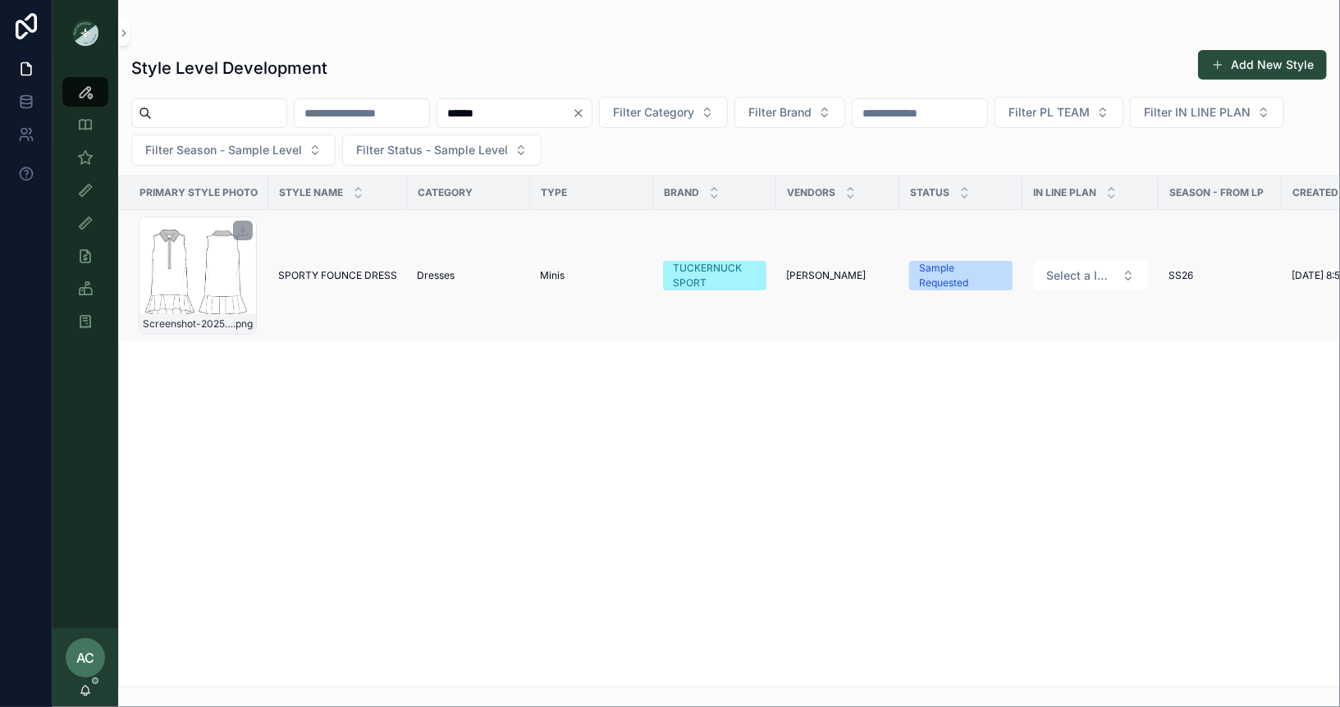
click at [210, 262] on div "Screenshot-2025-08-21-at-5.52.25-PM .png" at bounding box center [198, 276] width 118 height 118
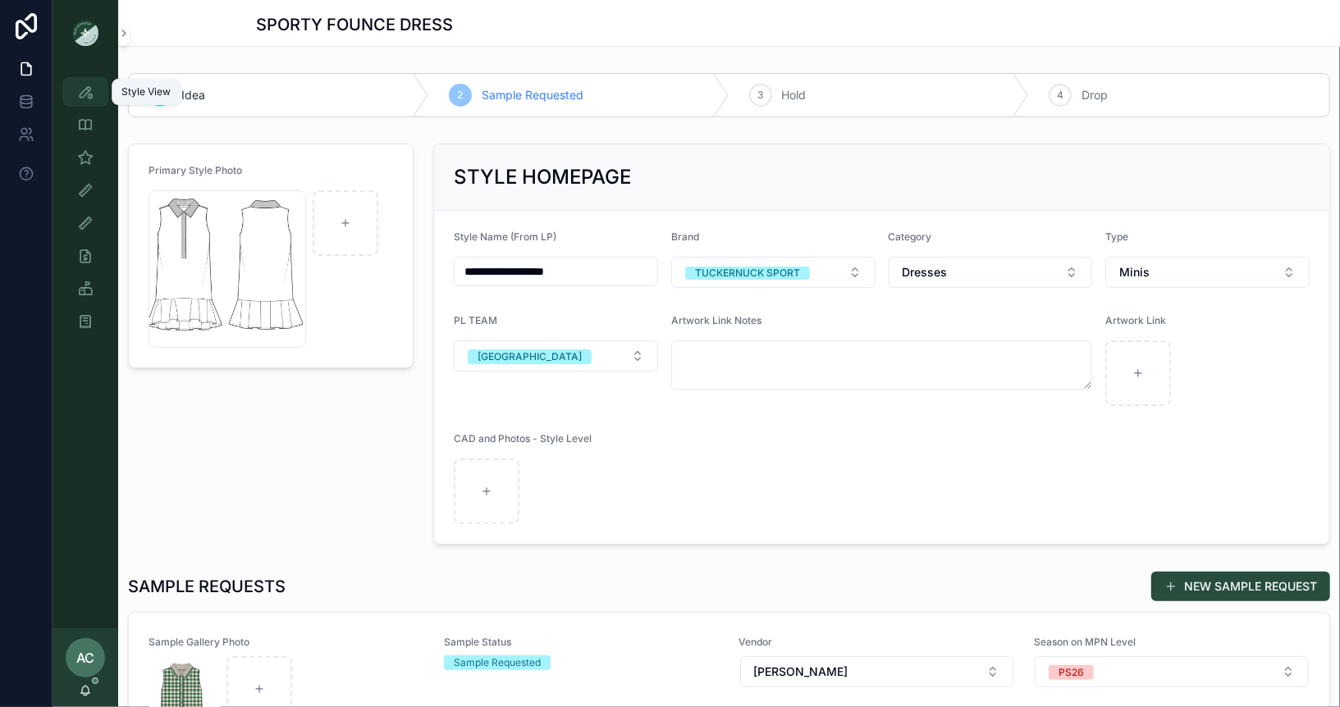
click at [90, 93] on icon "scrollable content" at bounding box center [85, 92] width 16 height 16
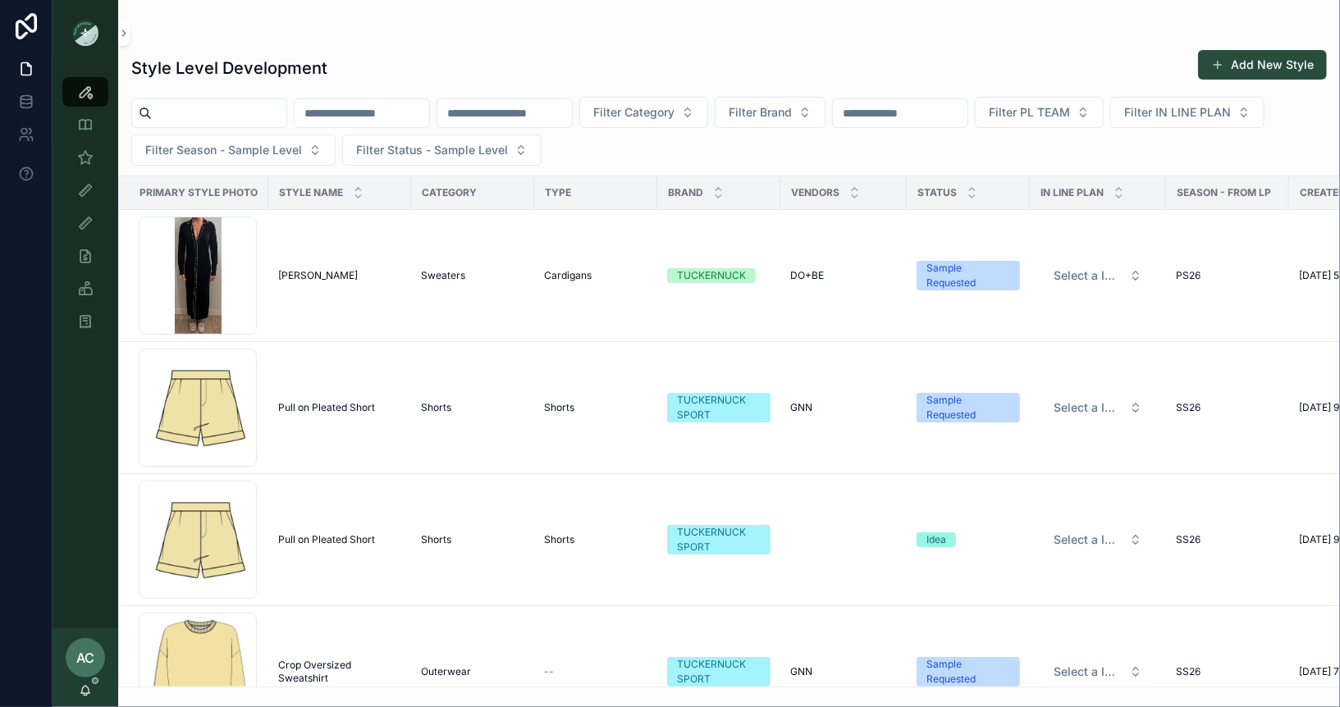
click at [524, 119] on input "scrollable content" at bounding box center [504, 113] width 135 height 23
type input "******"
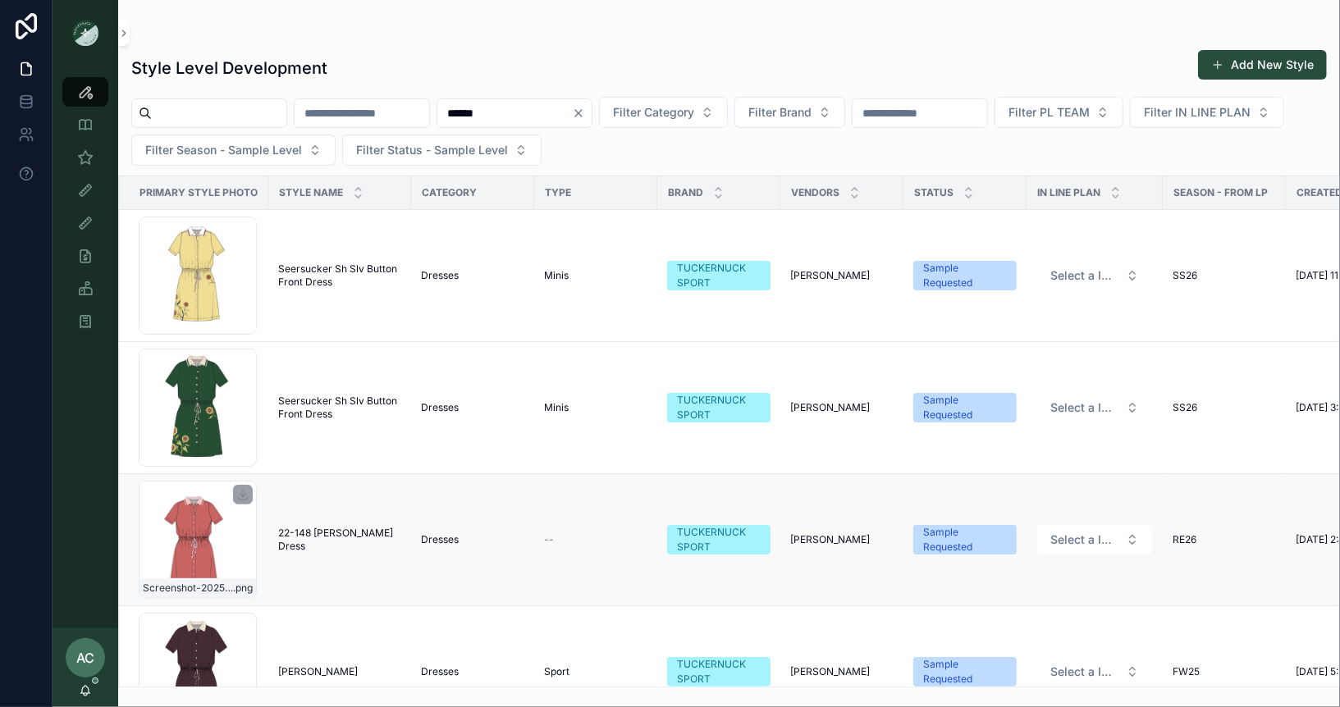
click at [204, 532] on div "Screenshot-2025-08-07-at-11.40.48-AM .png" at bounding box center [198, 540] width 118 height 118
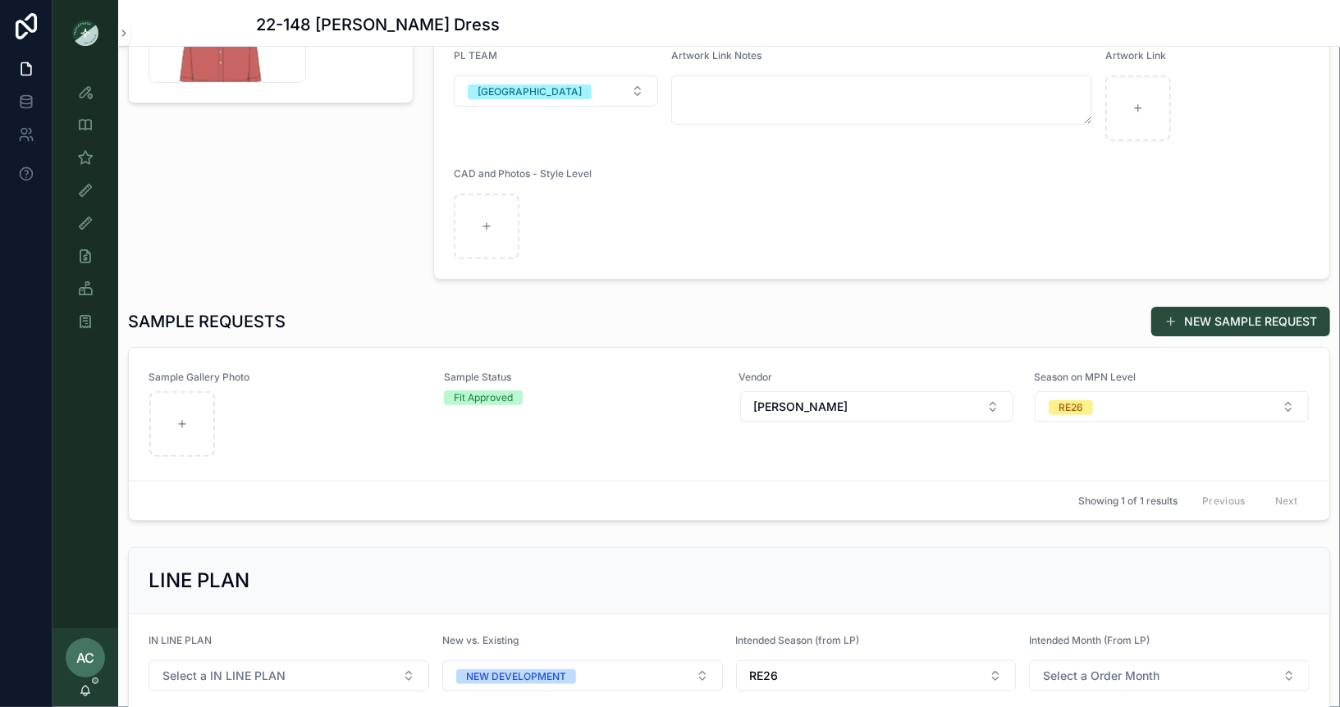
scroll to position [273, 0]
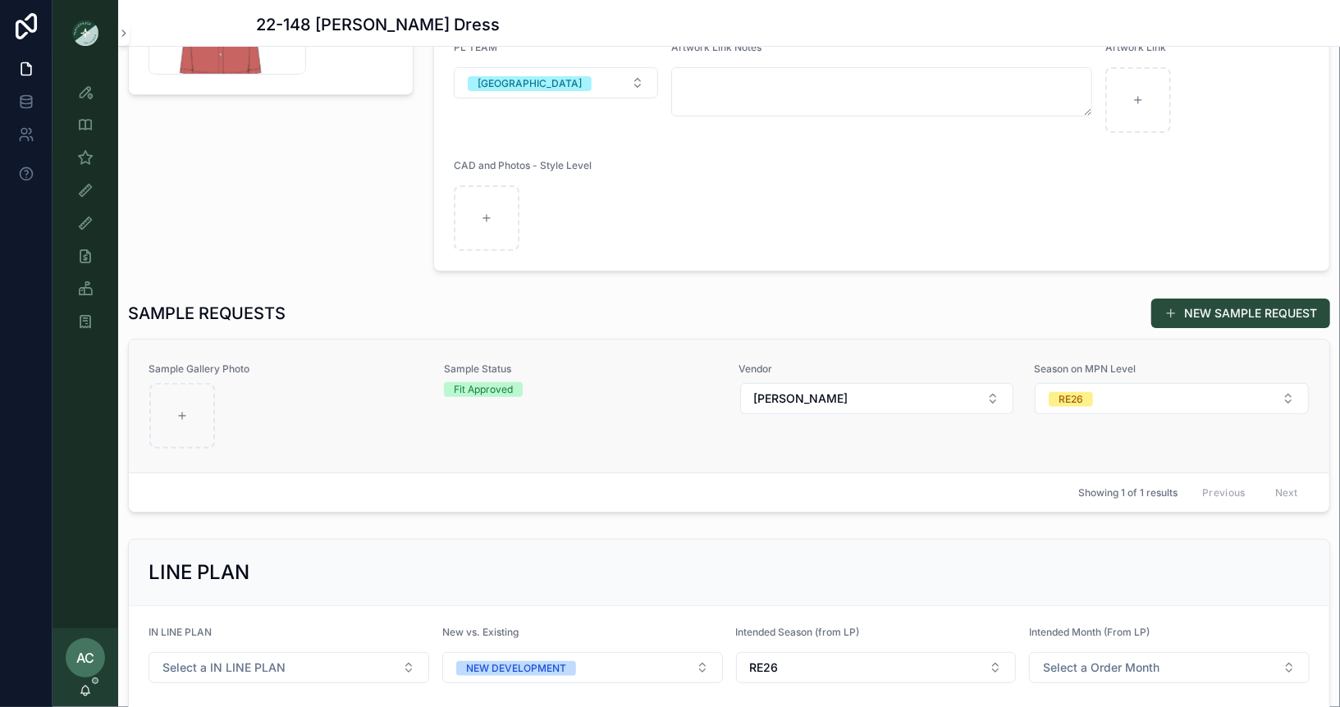
click at [373, 420] on div "scrollable content" at bounding box center [286, 416] width 274 height 66
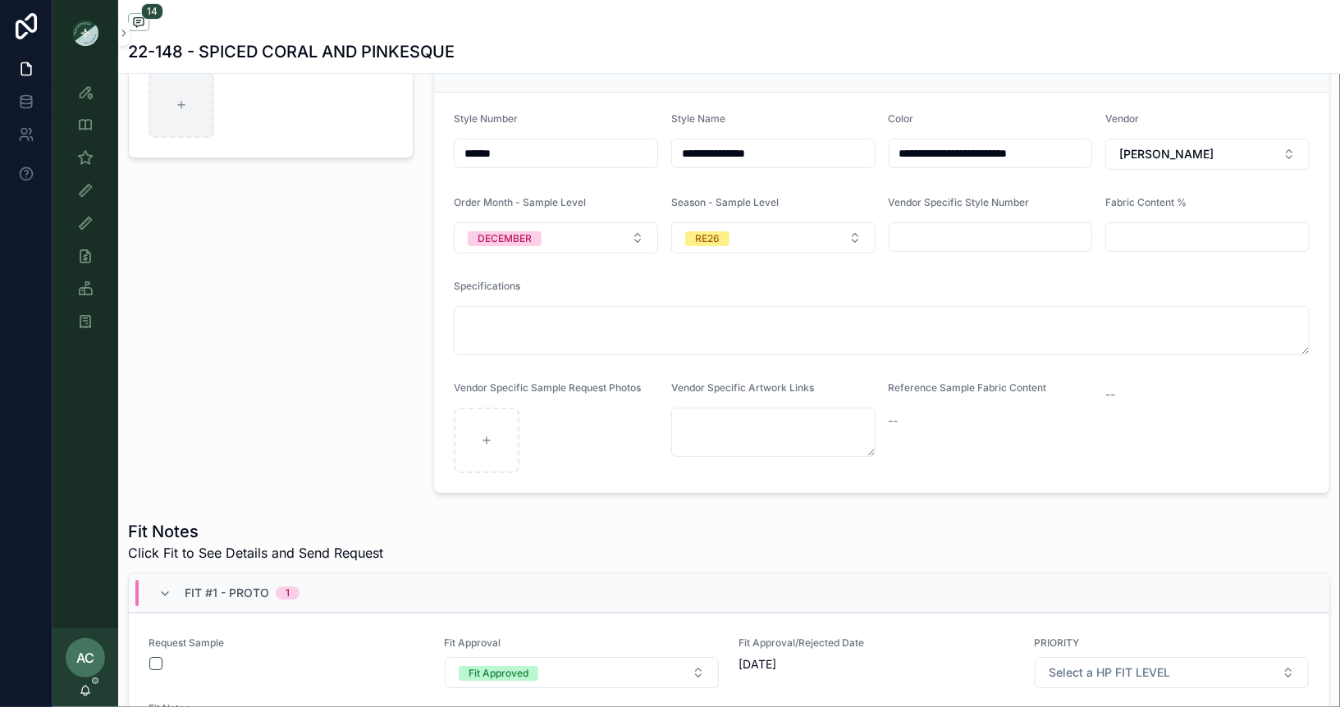
scroll to position [515, 0]
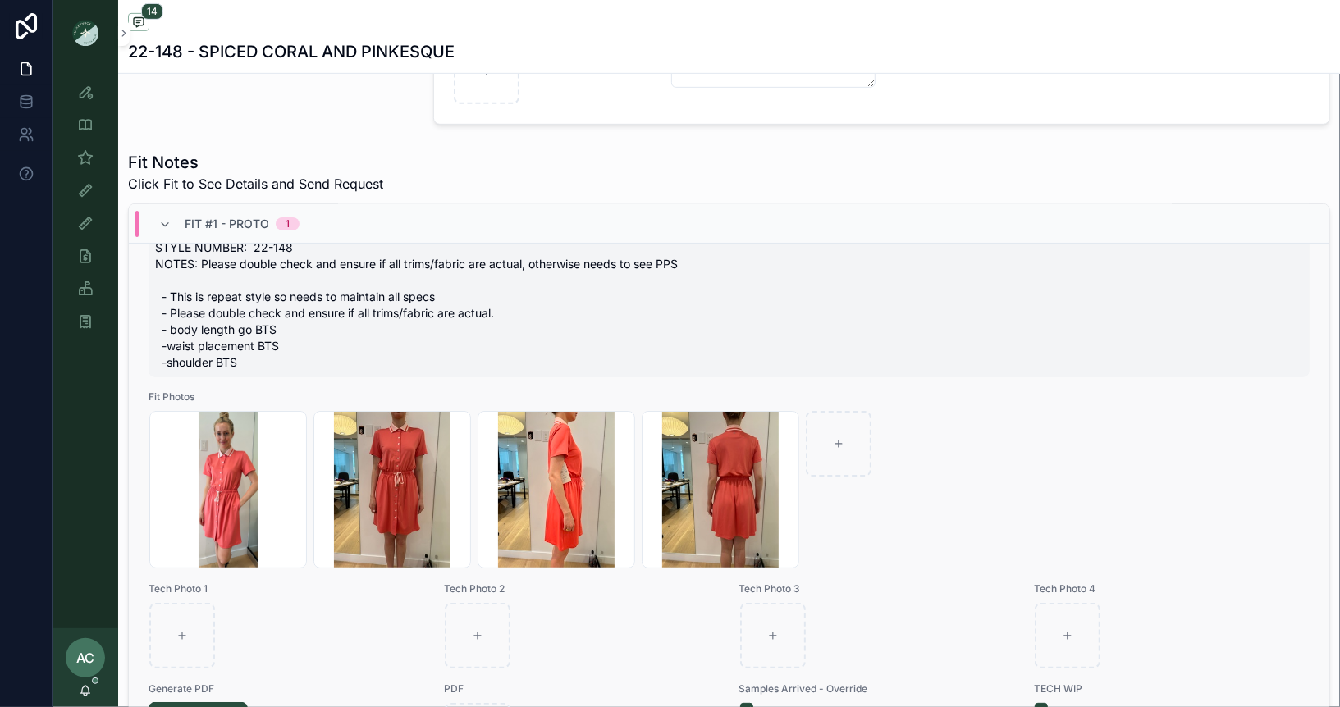
click at [405, 371] on span "8/7/25 FIT STATUS: Proto/PPS go to TOP STYLE NUMBER: 22-148 NOTES: Please doubl…" at bounding box center [729, 289] width 1148 height 164
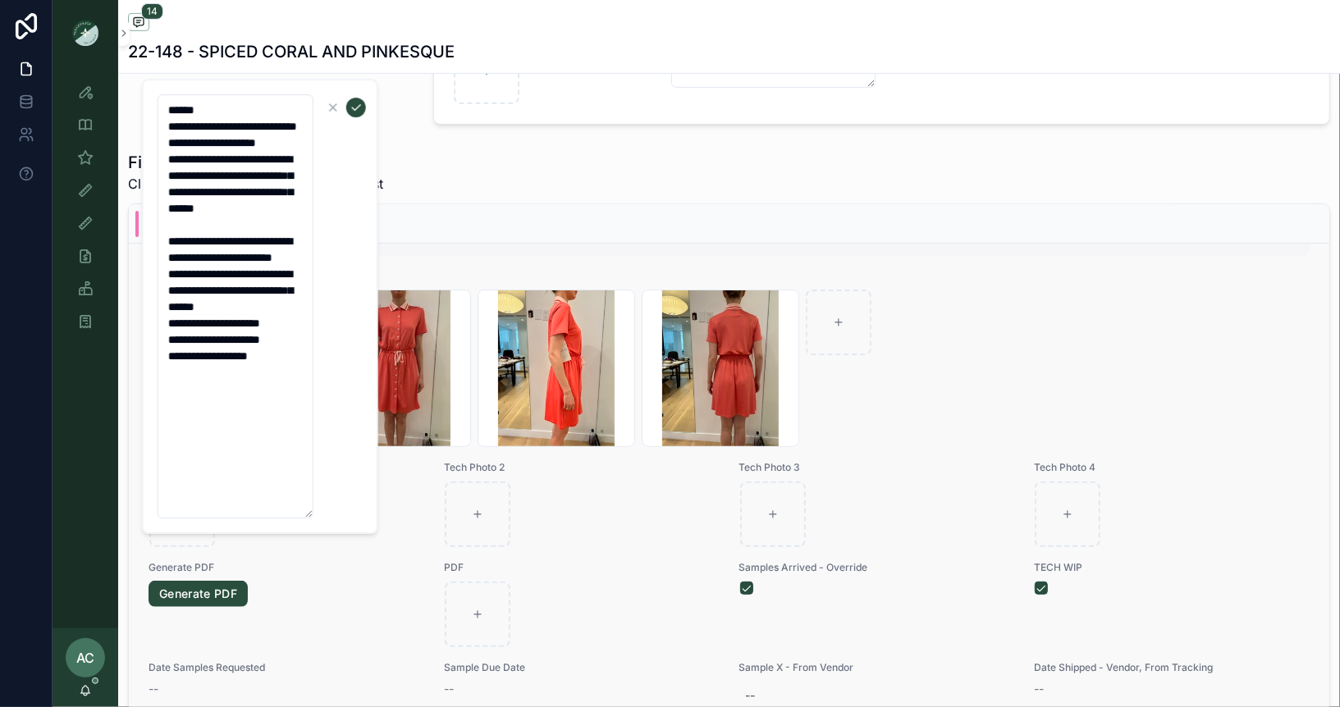
scroll to position [280, 0]
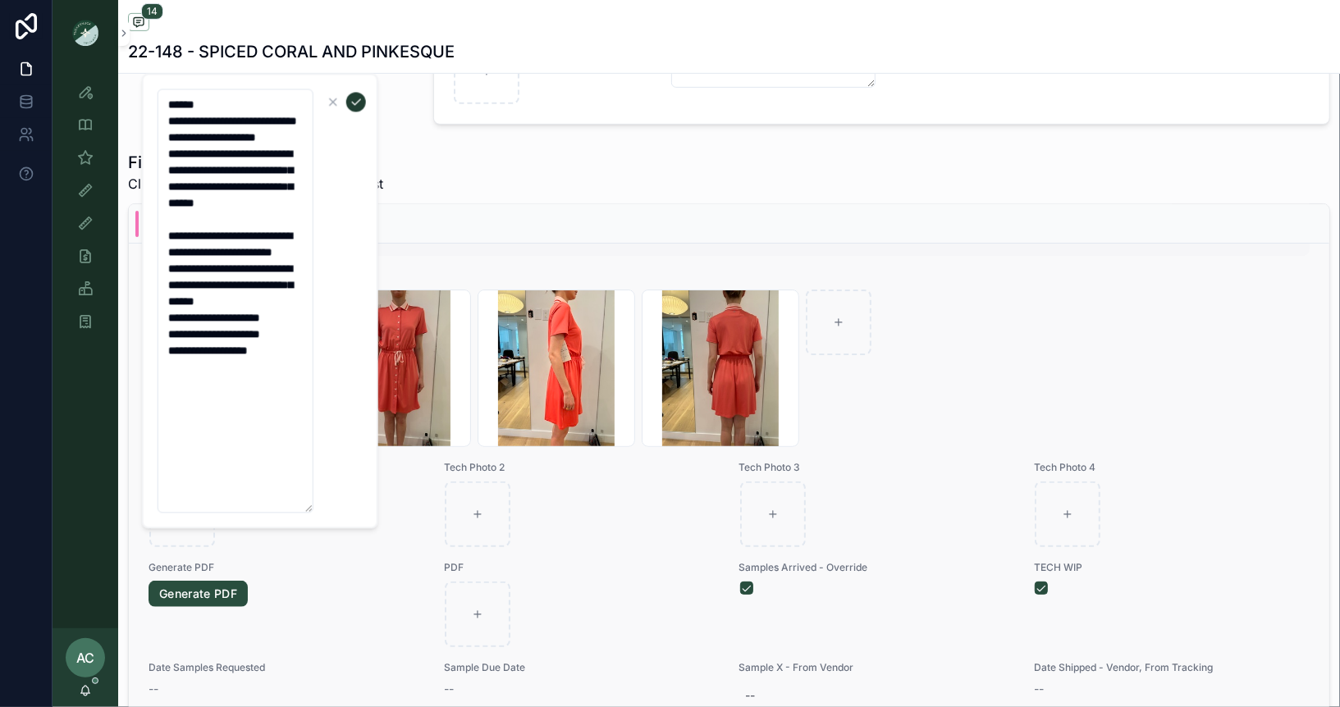
click at [353, 96] on icon "scrollable content" at bounding box center [356, 101] width 13 height 13
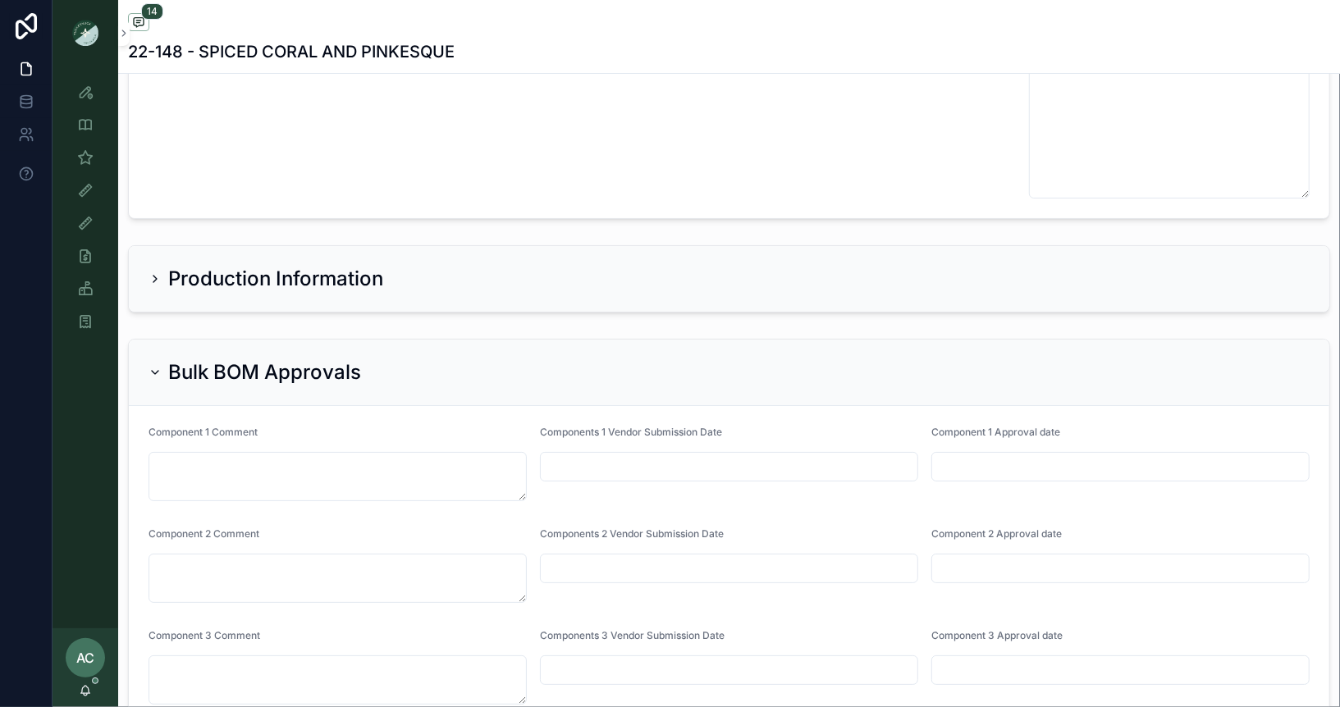
scroll to position [3895, 0]
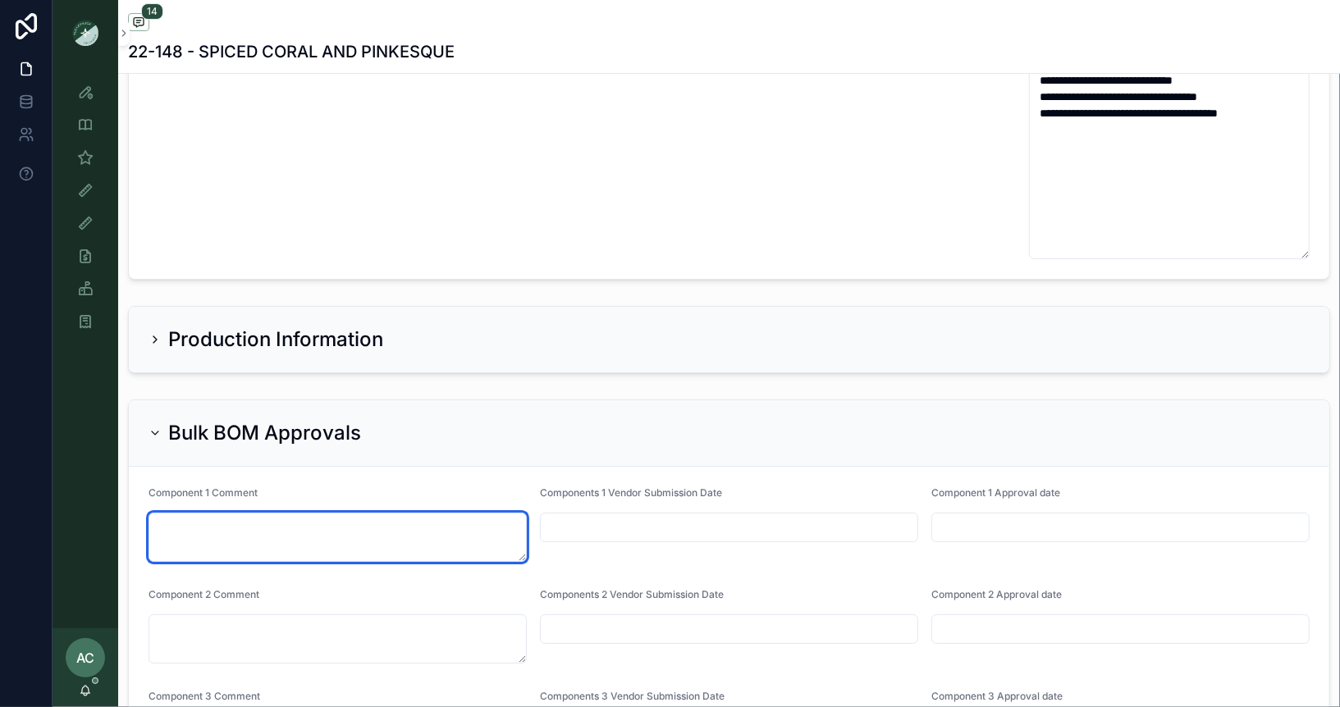
click at [328, 526] on textarea "scrollable content" at bounding box center [338, 537] width 378 height 49
type textarea "**********"
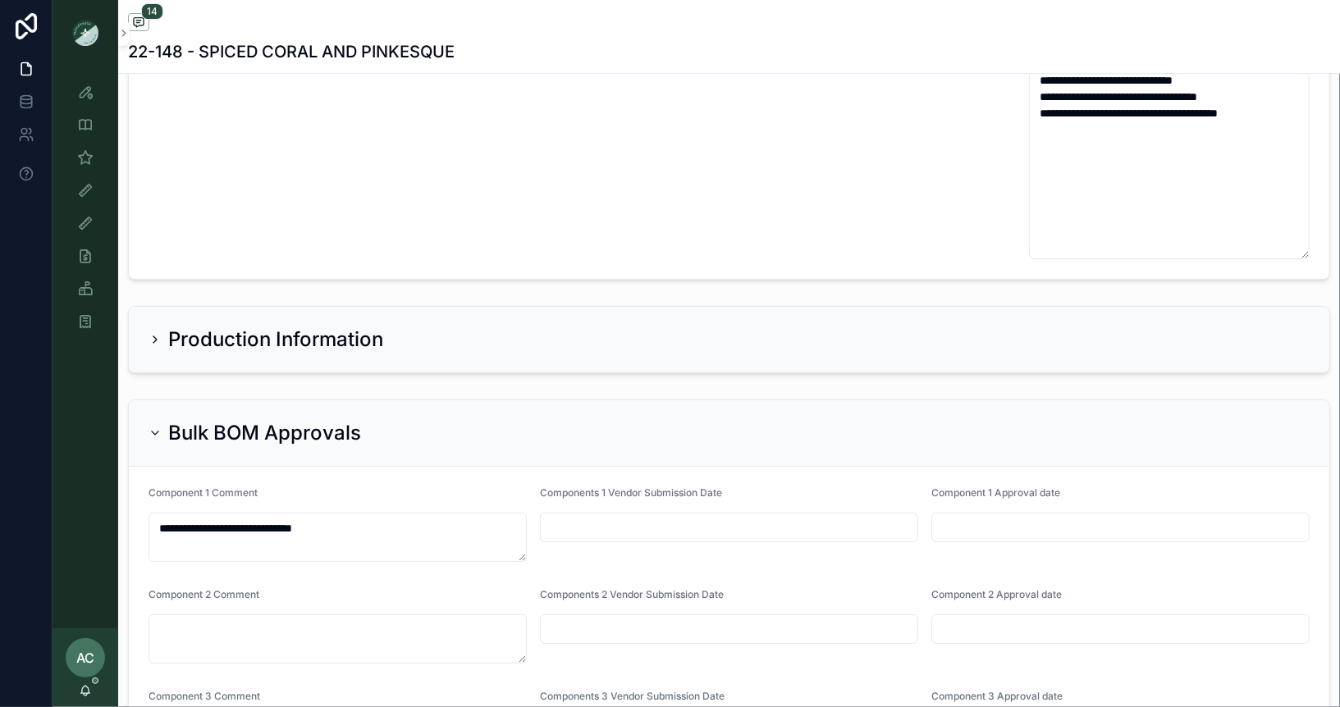
click at [509, 427] on div "Bulk BOM Approvals" at bounding box center [729, 433] width 1161 height 26
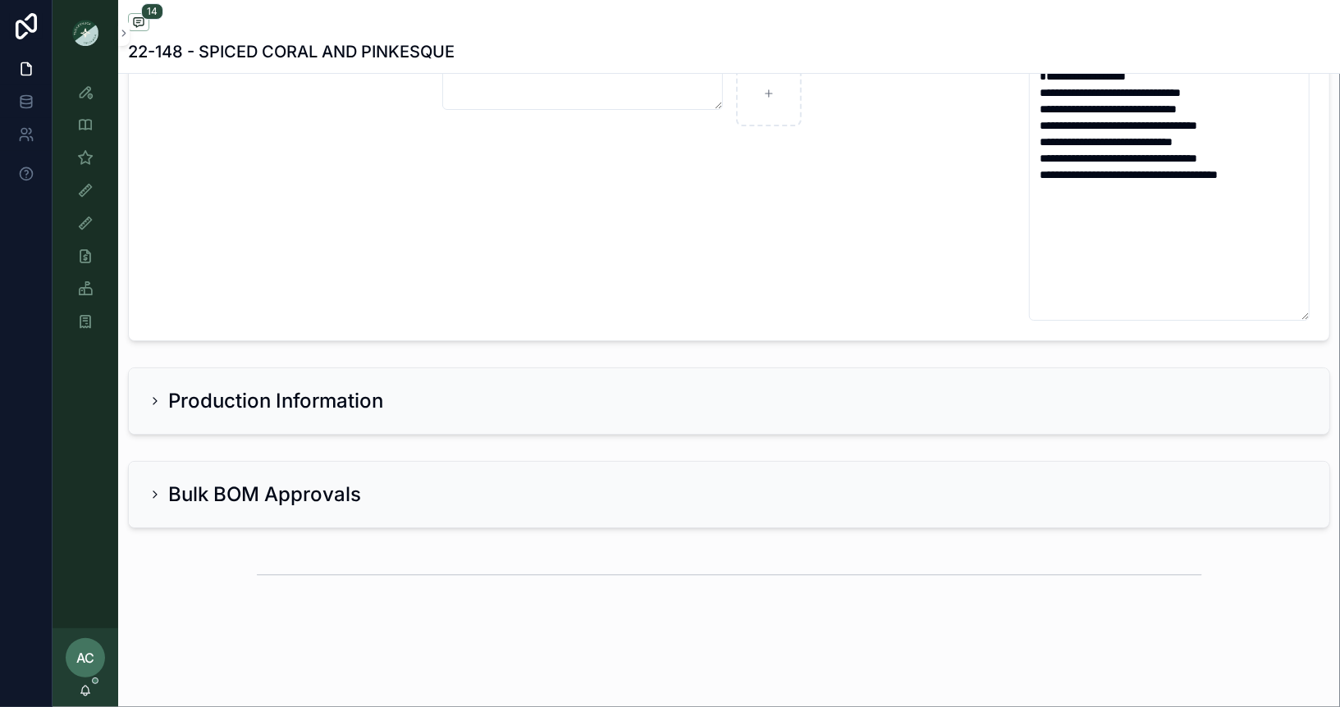
scroll to position [3815, 0]
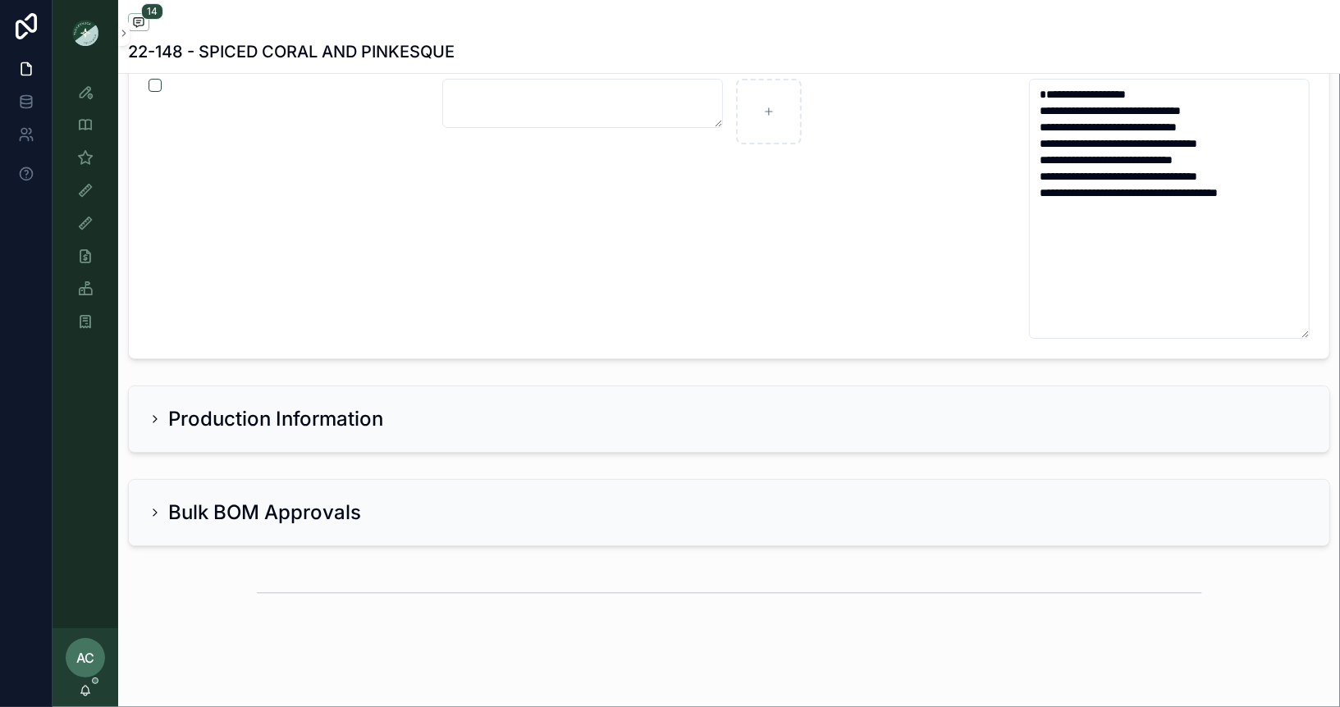
click at [240, 507] on h2 "Bulk BOM Approvals" at bounding box center [264, 513] width 193 height 26
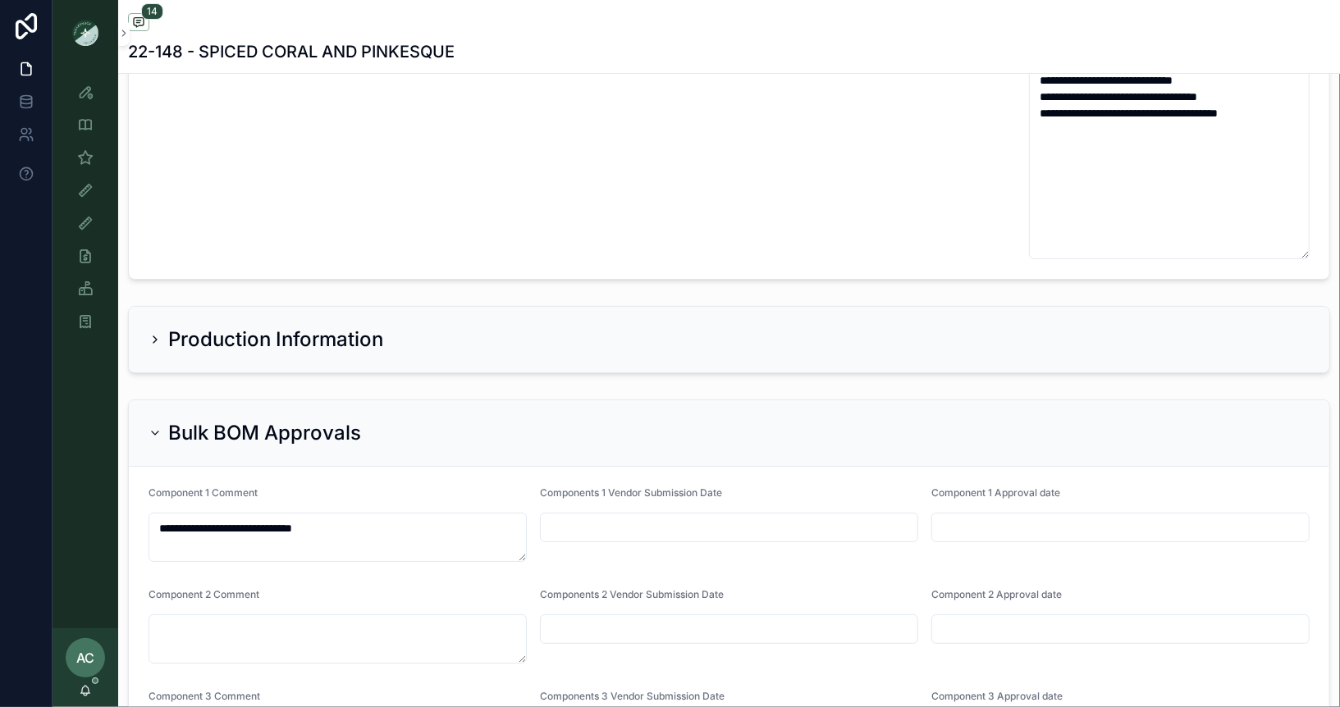
scroll to position [3995, 0]
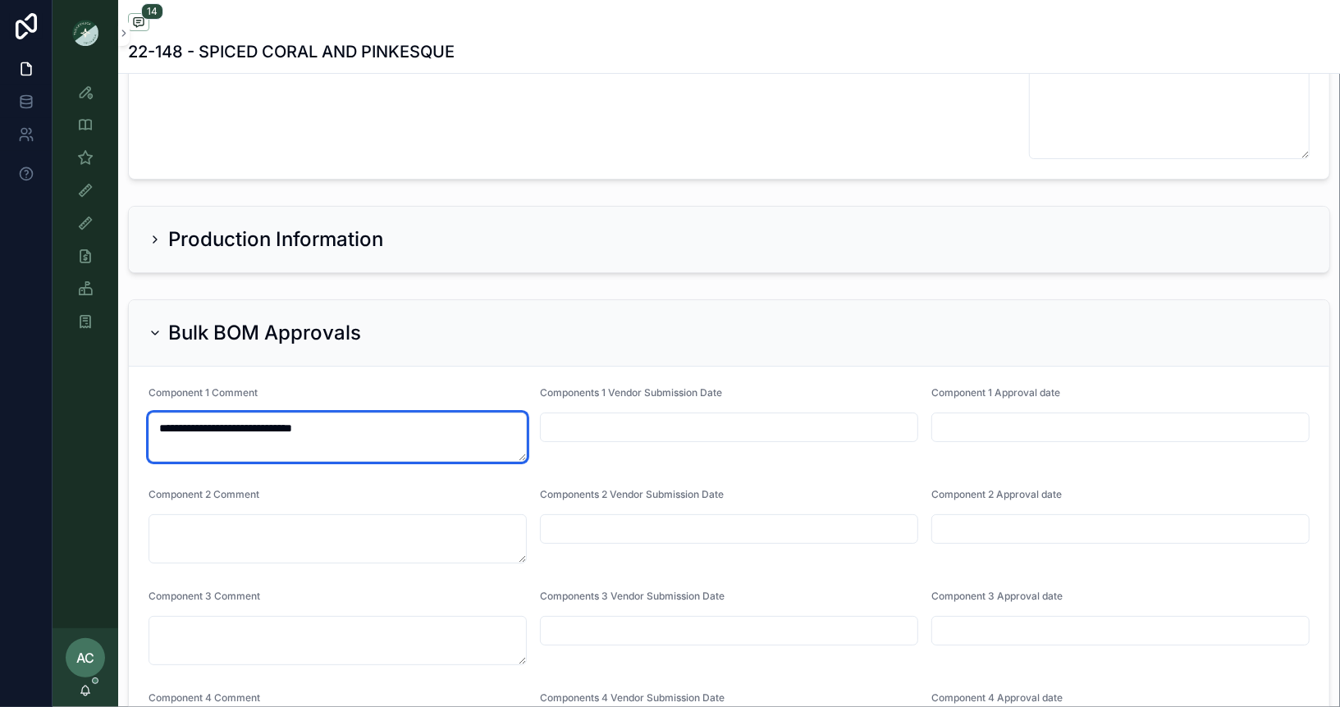
click at [216, 415] on textarea "**********" at bounding box center [338, 437] width 378 height 49
type textarea "**********"
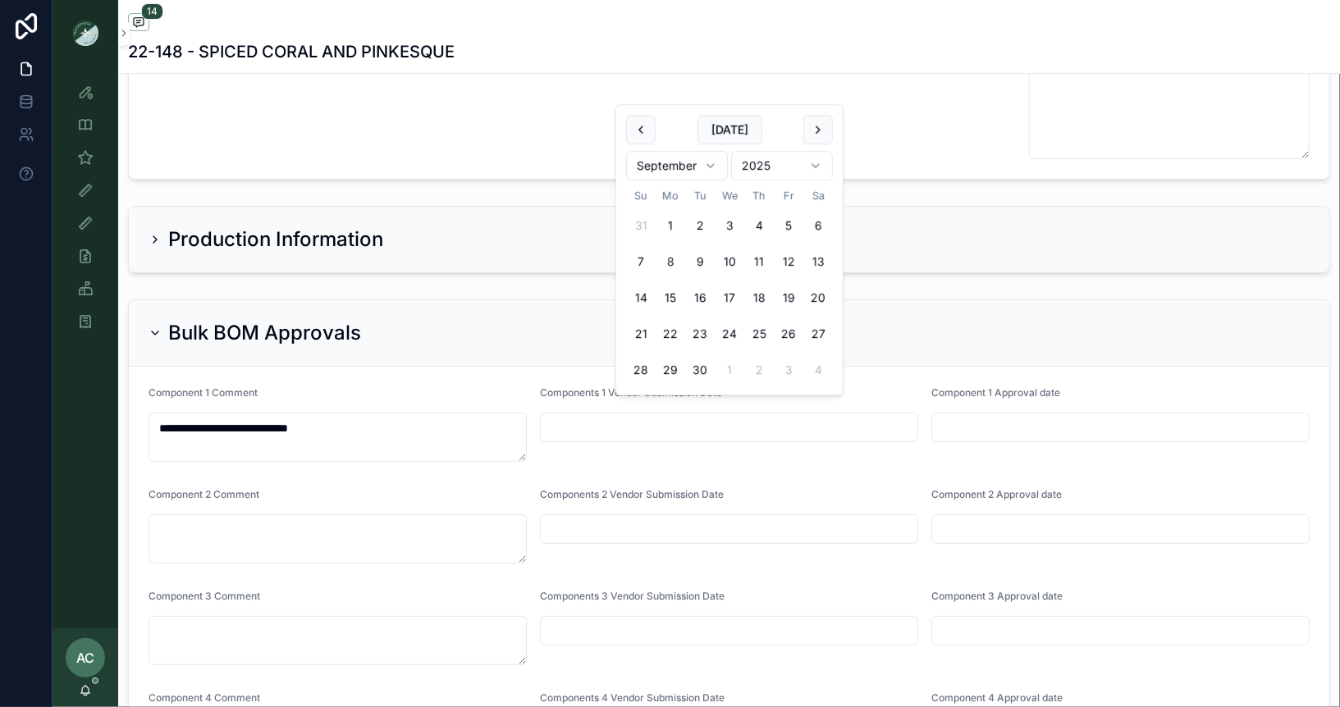
click at [670, 416] on input "scrollable content" at bounding box center [729, 427] width 377 height 23
click at [674, 264] on button "8" at bounding box center [671, 262] width 30 height 30
type input "********"
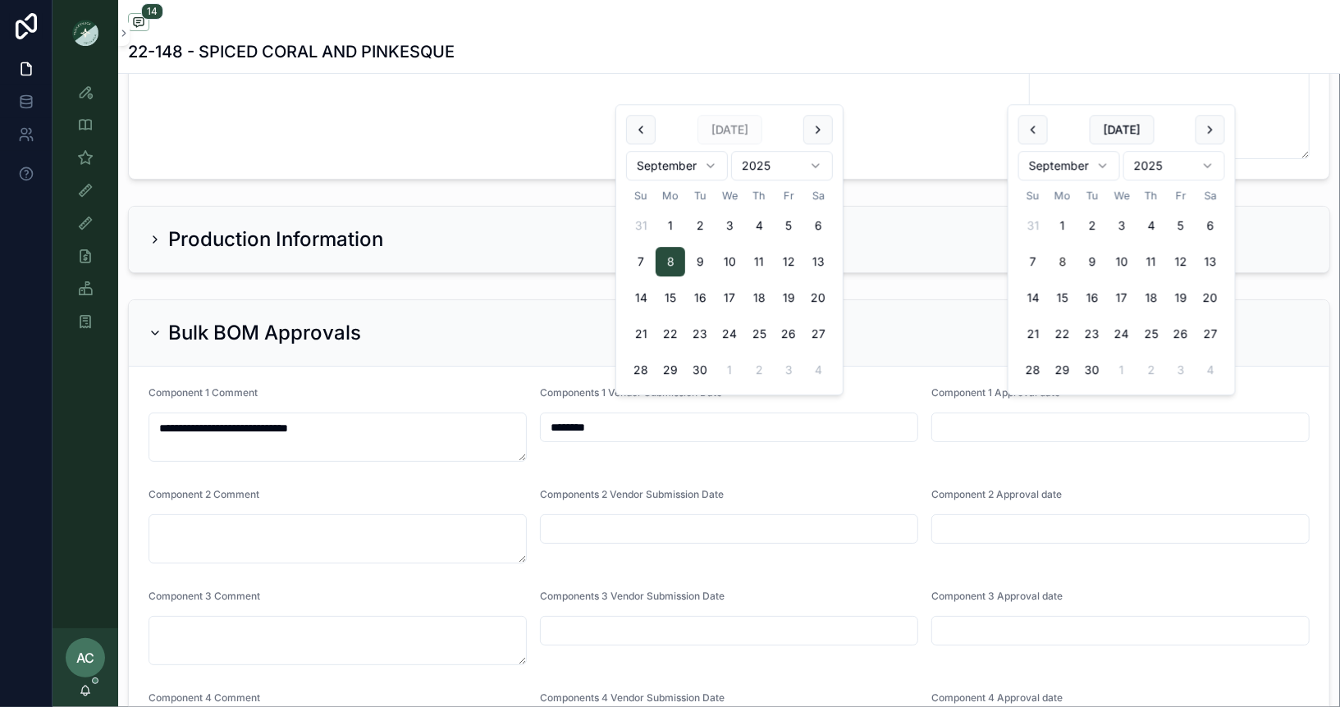
click at [1119, 416] on input "scrollable content" at bounding box center [1120, 427] width 377 height 23
click at [1064, 263] on button "8" at bounding box center [1063, 262] width 30 height 30
type input "********"
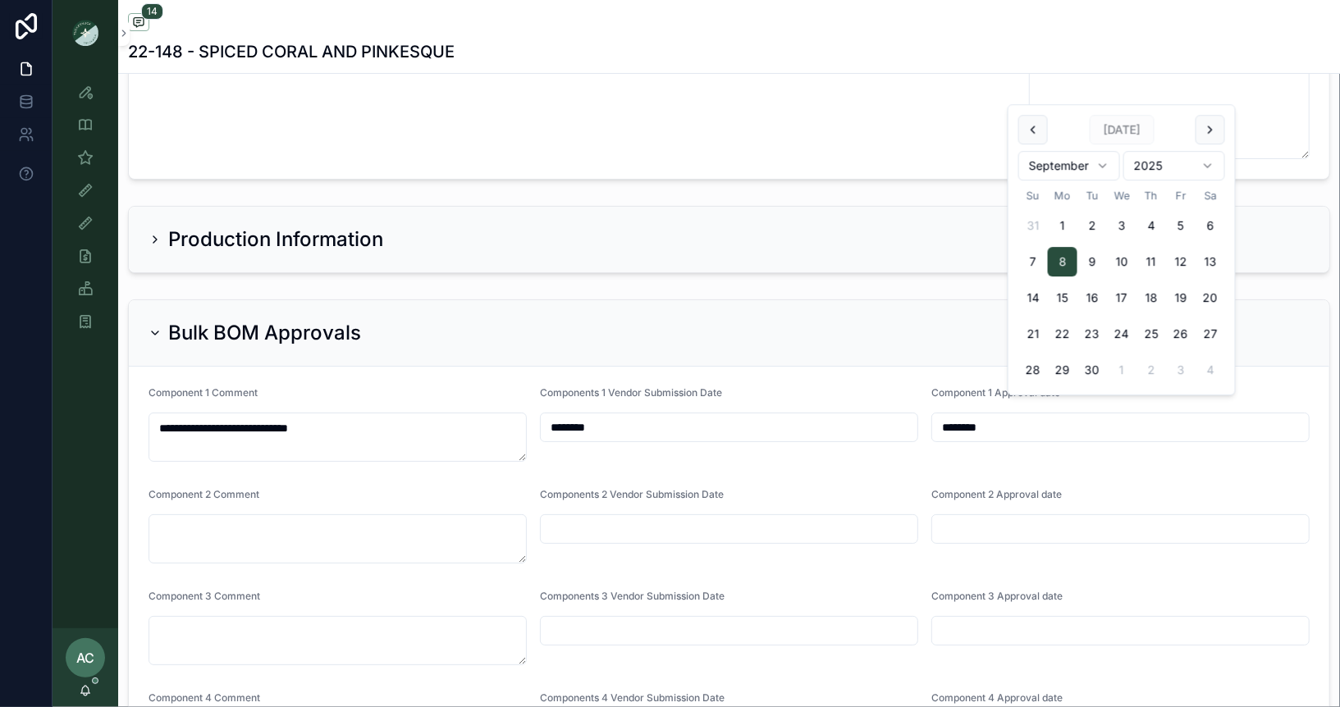
click at [907, 320] on div "Bulk BOM Approvals" at bounding box center [729, 333] width 1161 height 26
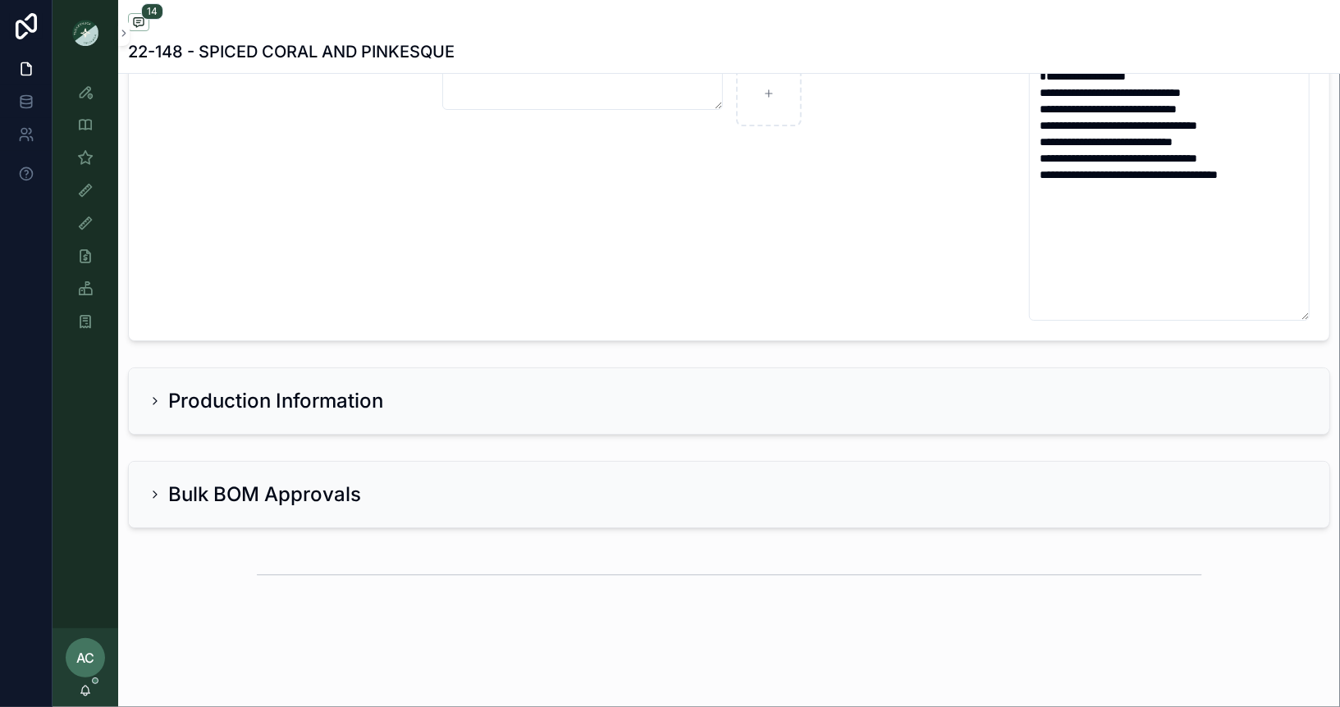
scroll to position [3815, 0]
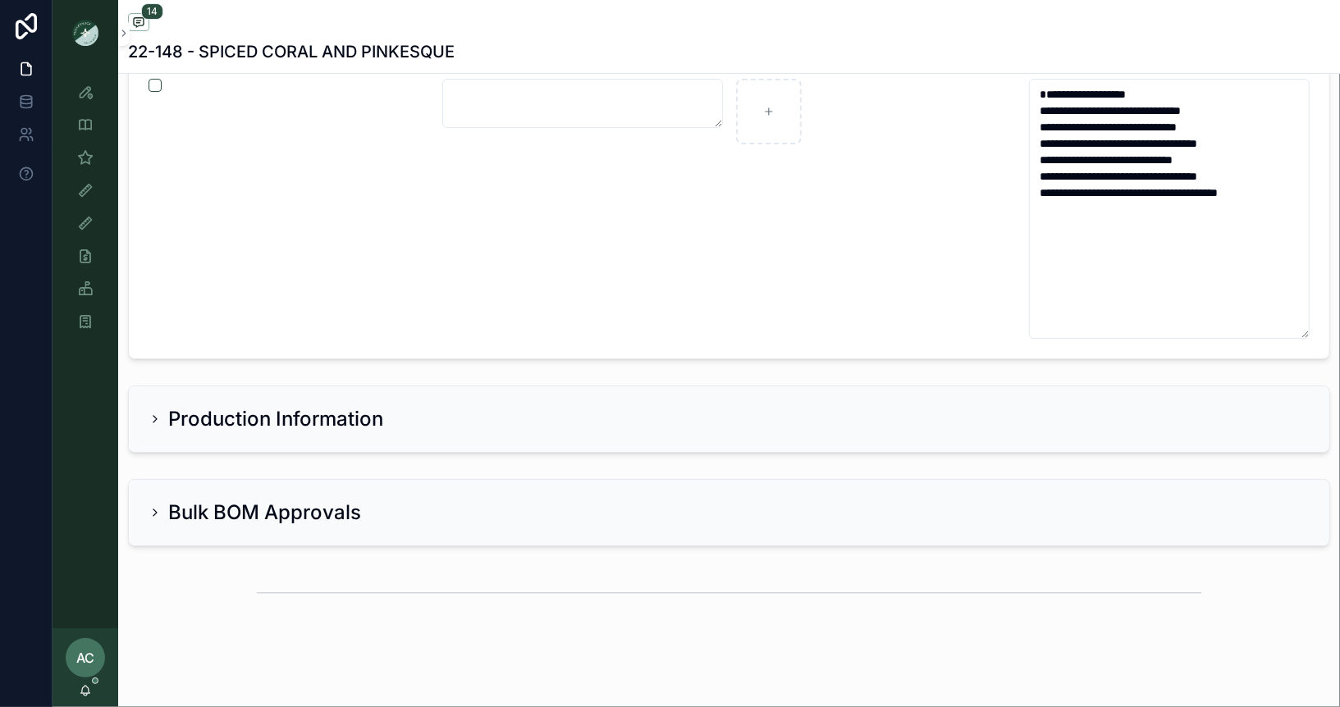
click at [157, 506] on icon "scrollable content" at bounding box center [155, 512] width 13 height 13
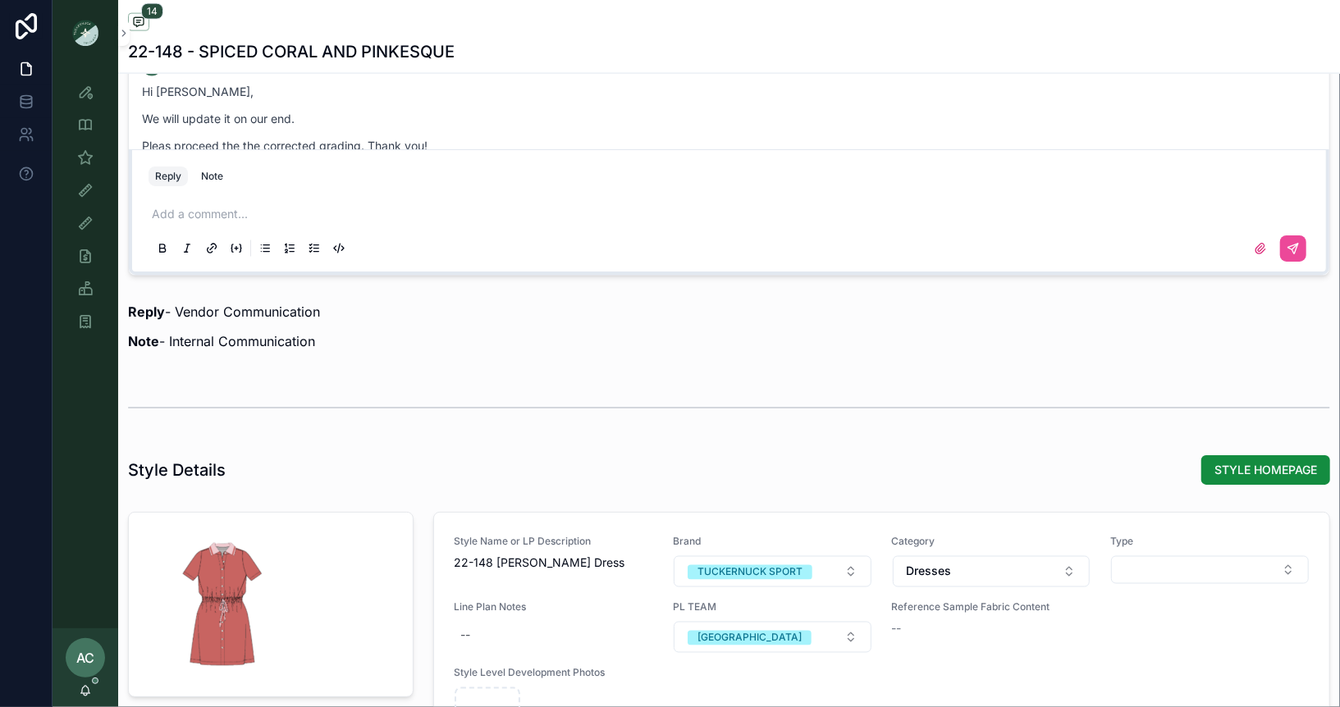
scroll to position [1251, 0]
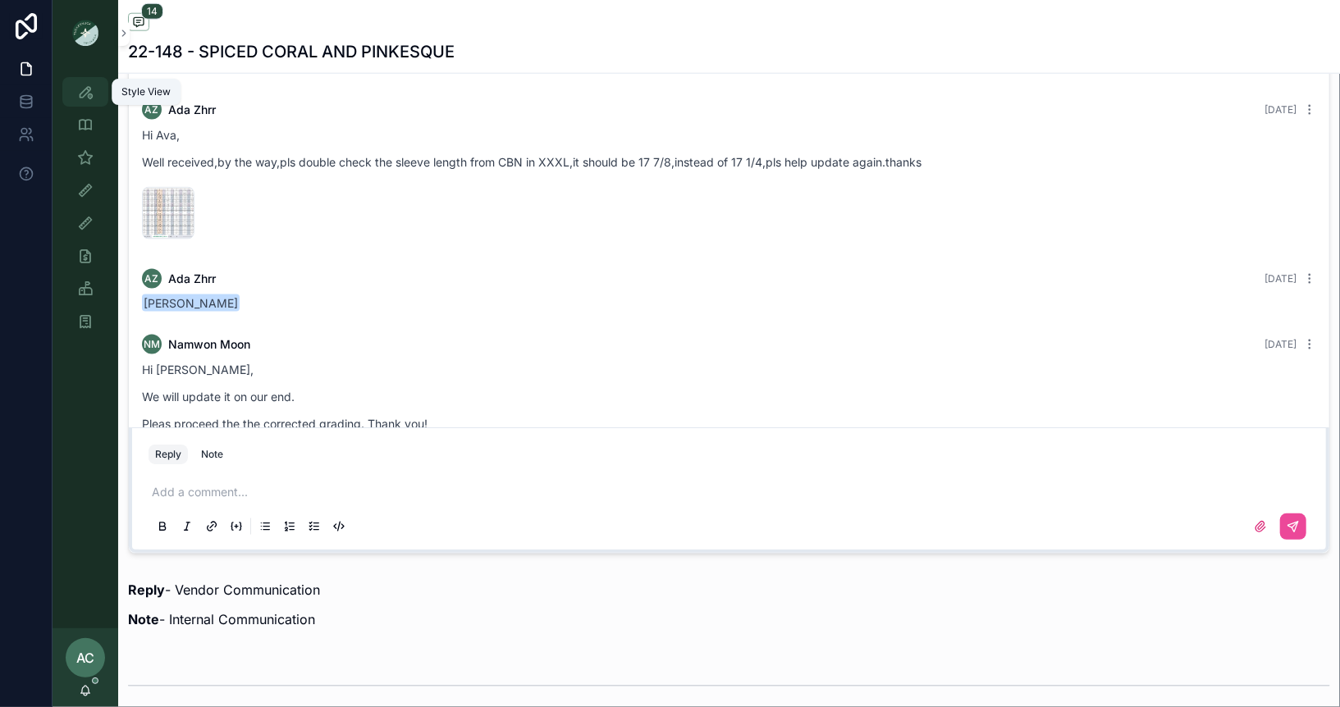
click at [86, 91] on icon "scrollable content" at bounding box center [85, 92] width 16 height 16
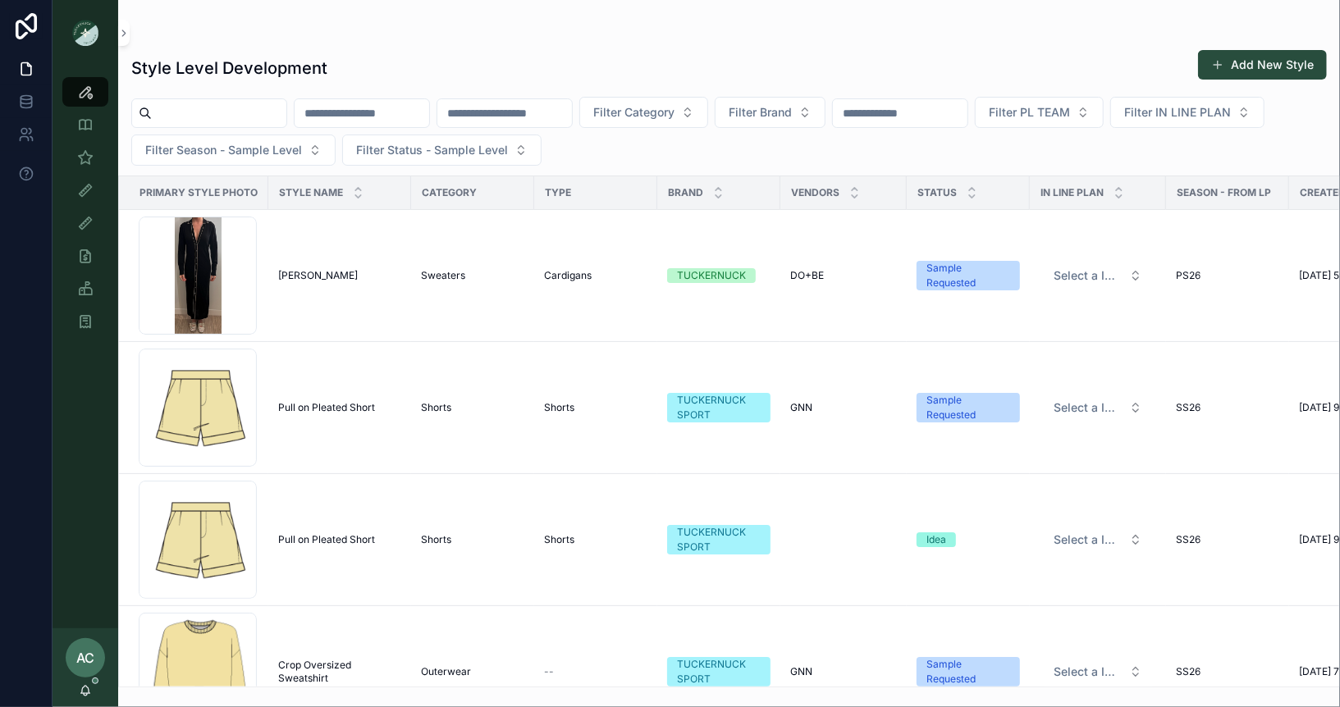
click at [572, 123] on input "scrollable content" at bounding box center [504, 113] width 135 height 23
type input "******"
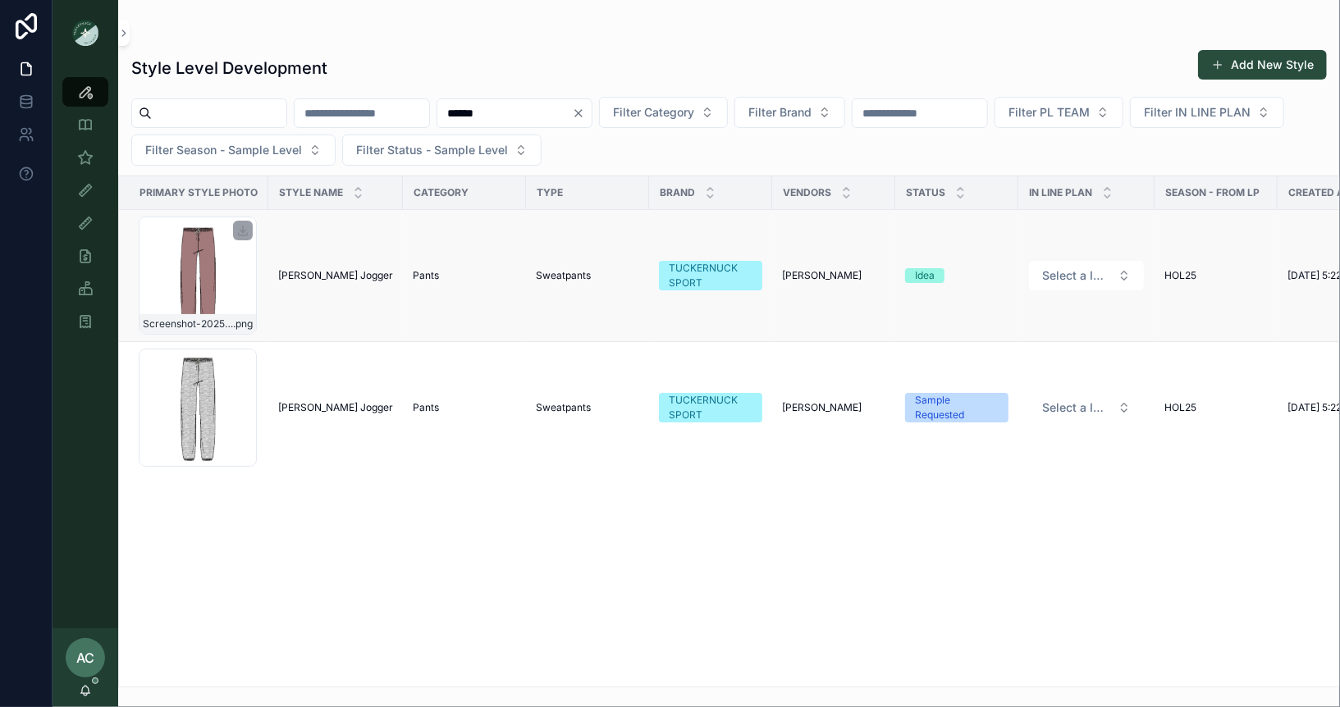
click at [206, 274] on div "Screenshot-2025-08-05-at-1.43.14-PM .png" at bounding box center [198, 276] width 118 height 118
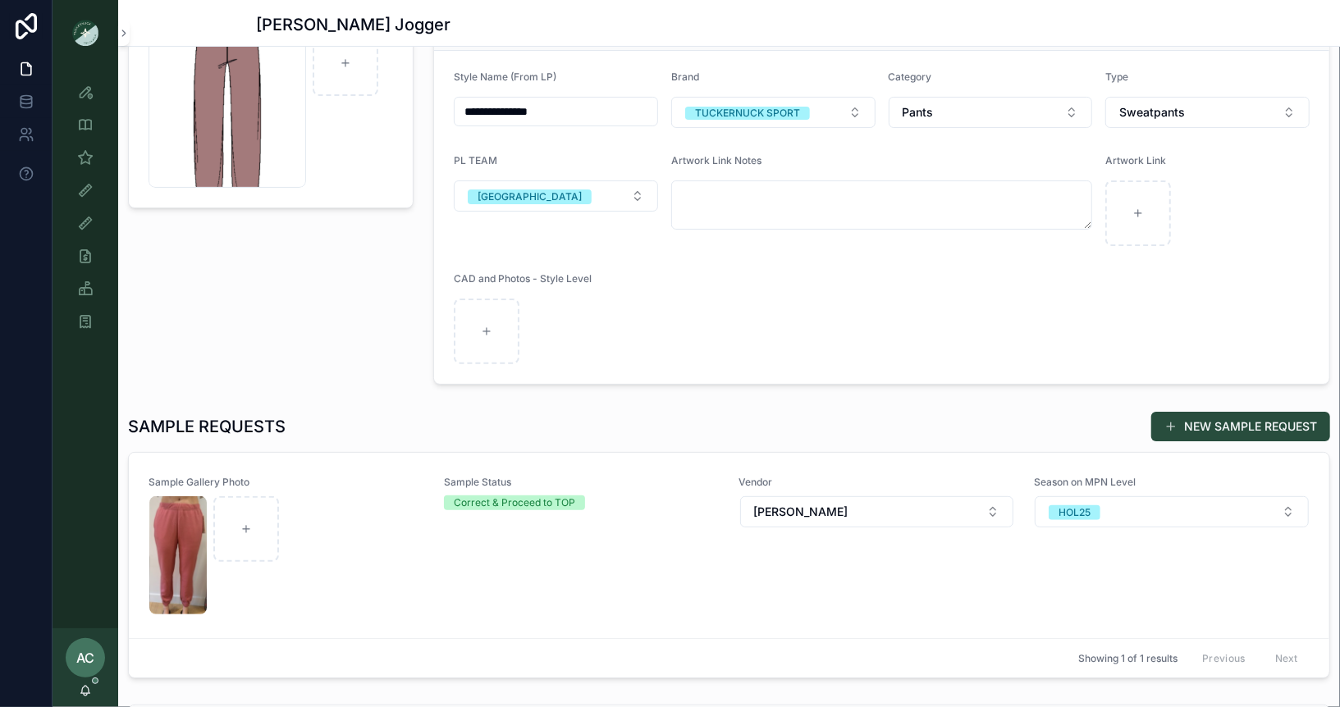
scroll to position [206, 0]
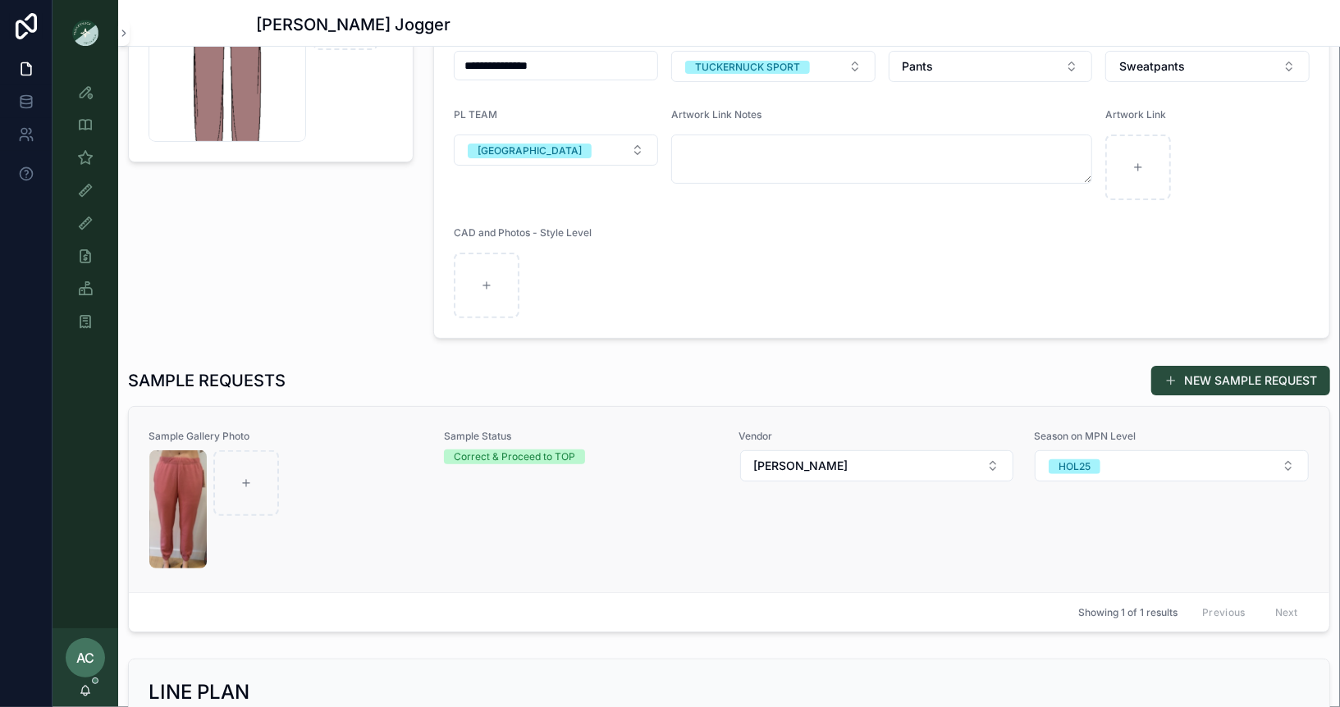
click at [397, 519] on div "scrollable content" at bounding box center [286, 510] width 274 height 118
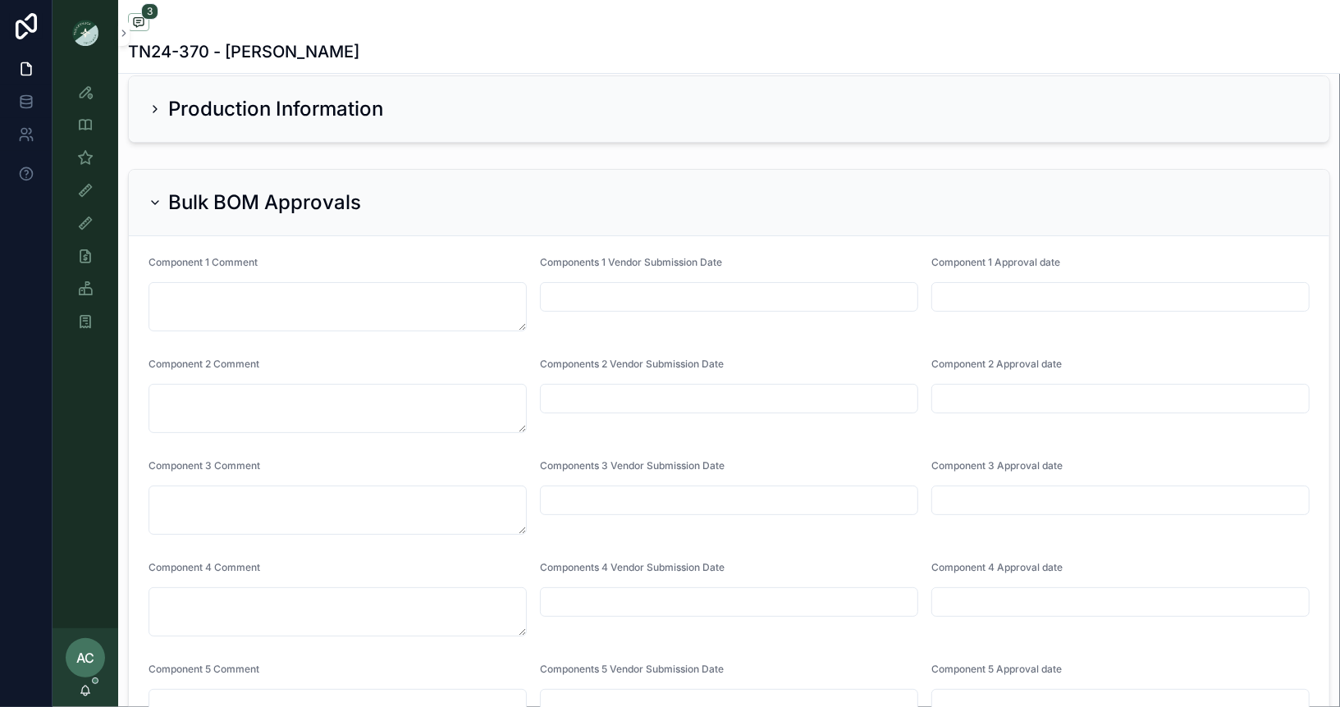
scroll to position [4029, 0]
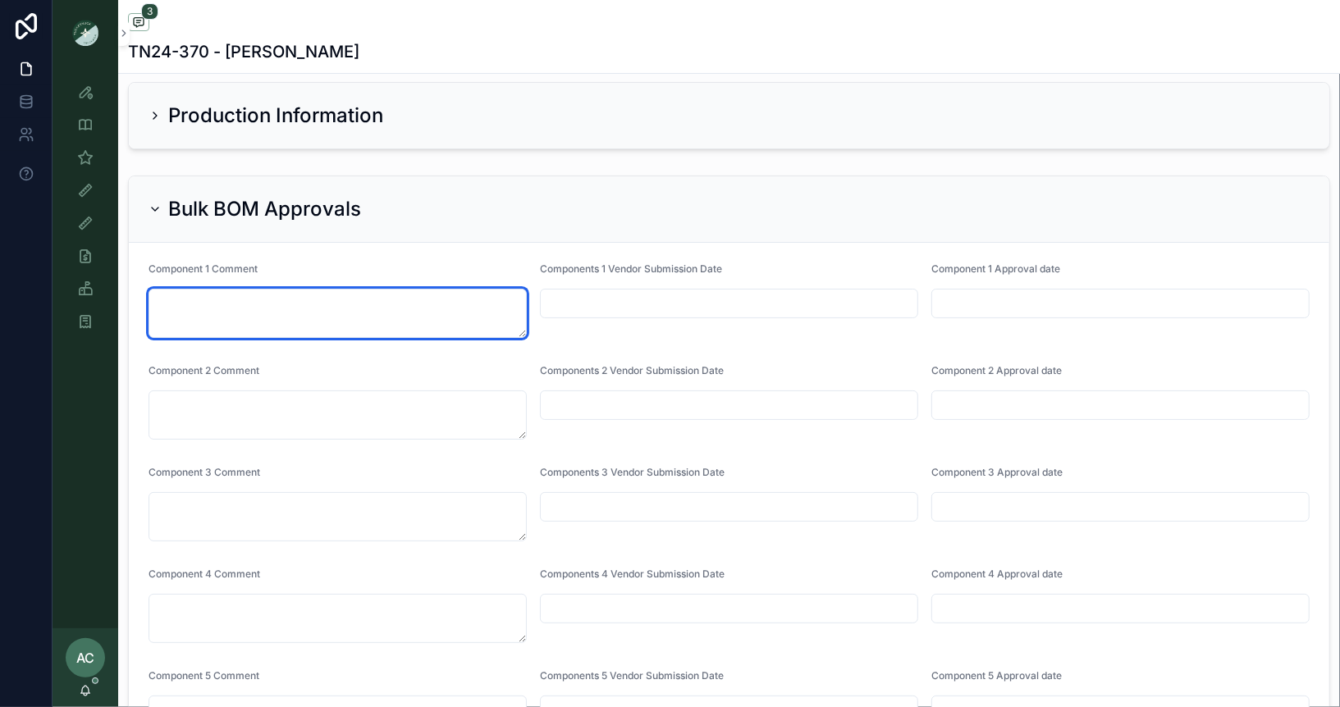
click at [405, 289] on textarea "scrollable content" at bounding box center [338, 313] width 378 height 49
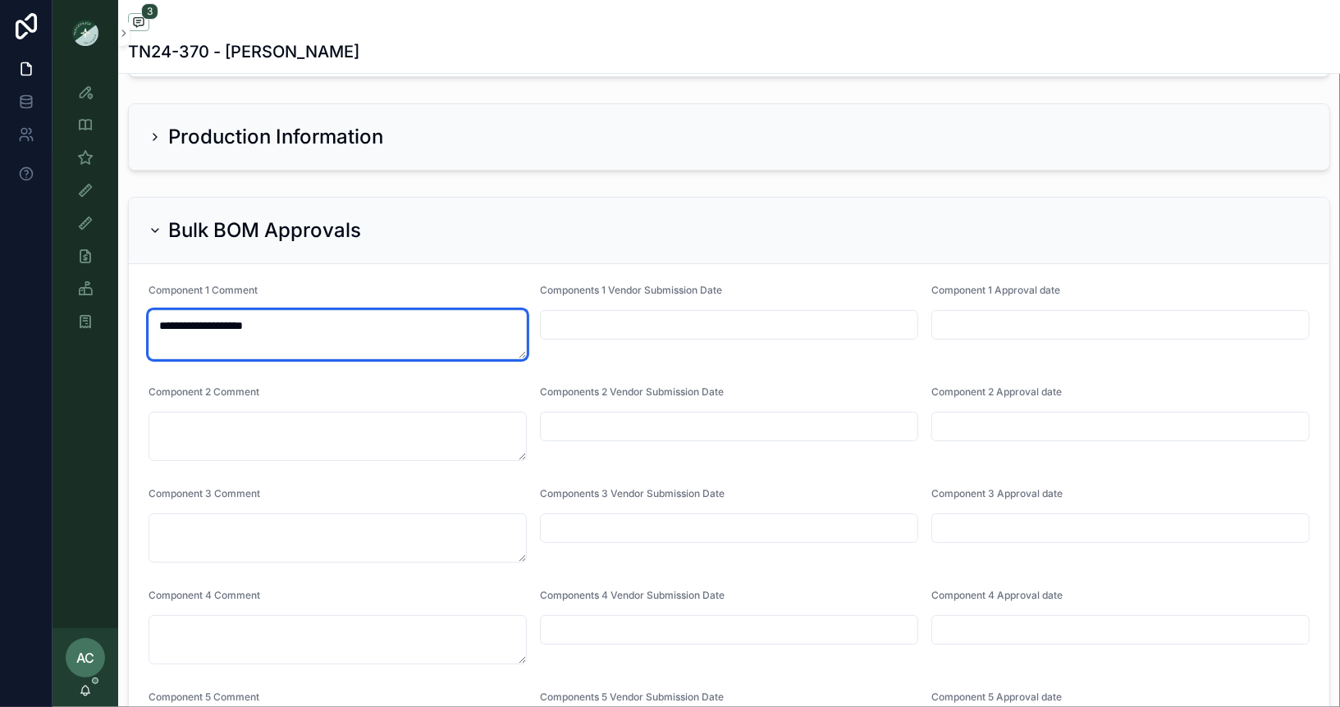
scroll to position [4010, 0]
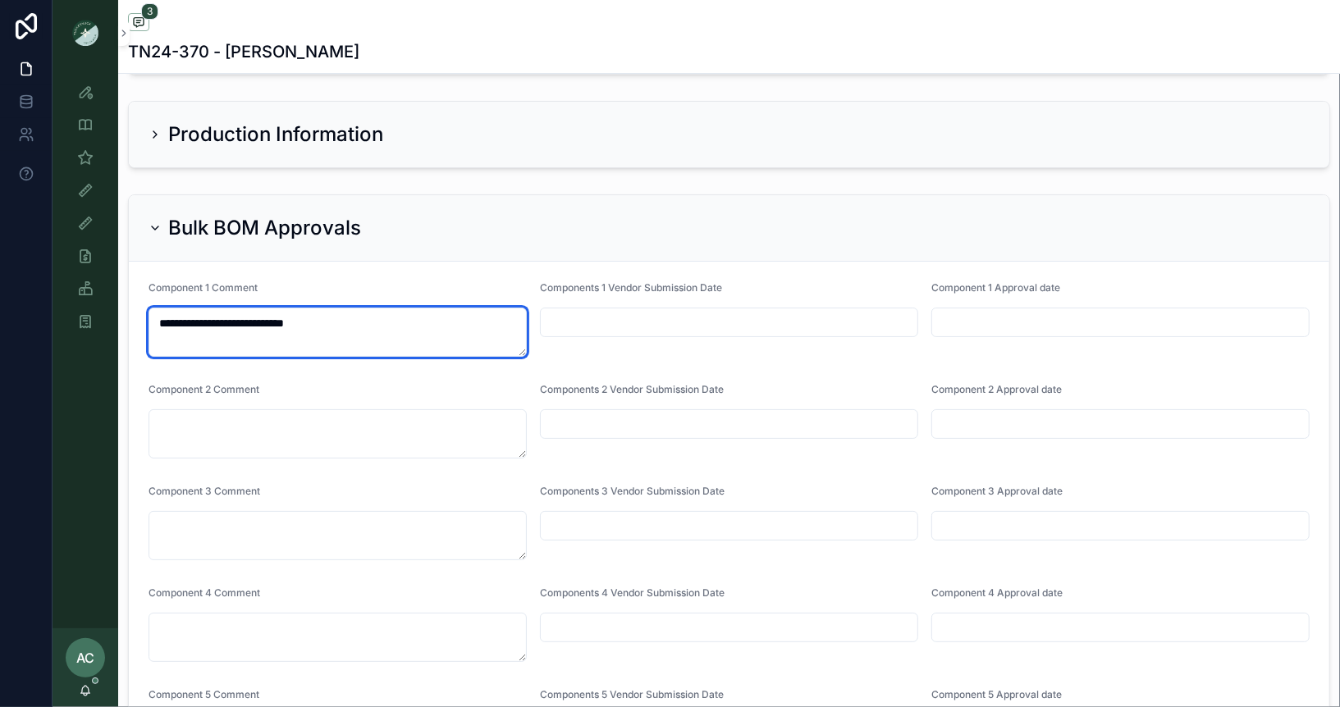
type textarea "**********"
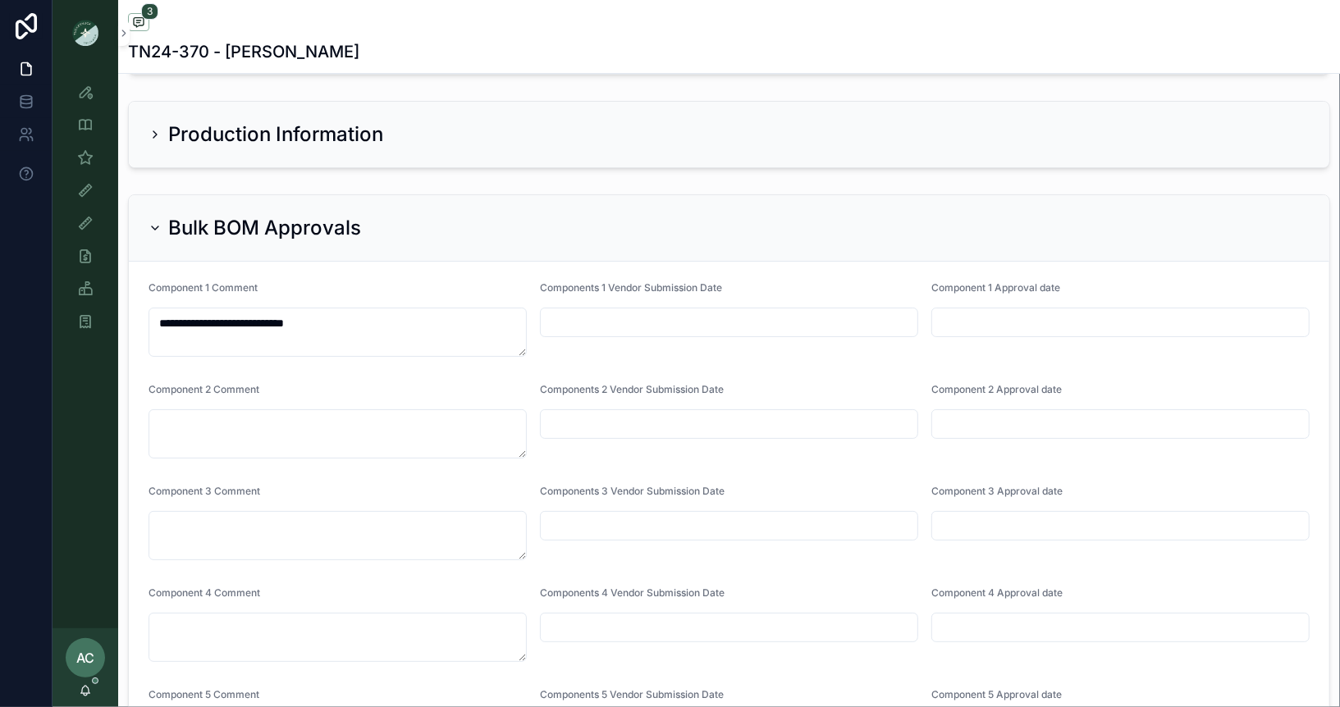
click at [487, 281] on div "Component 1 Comment" at bounding box center [338, 291] width 378 height 20
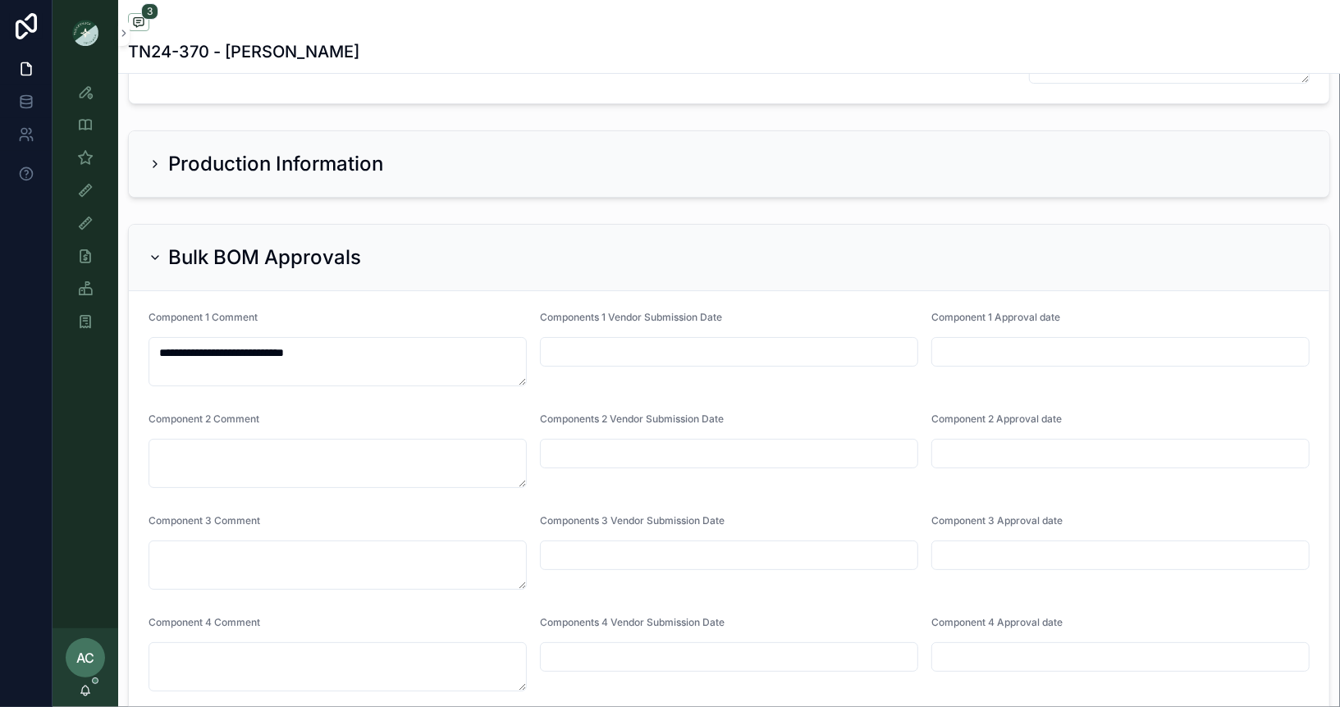
scroll to position [3969, 0]
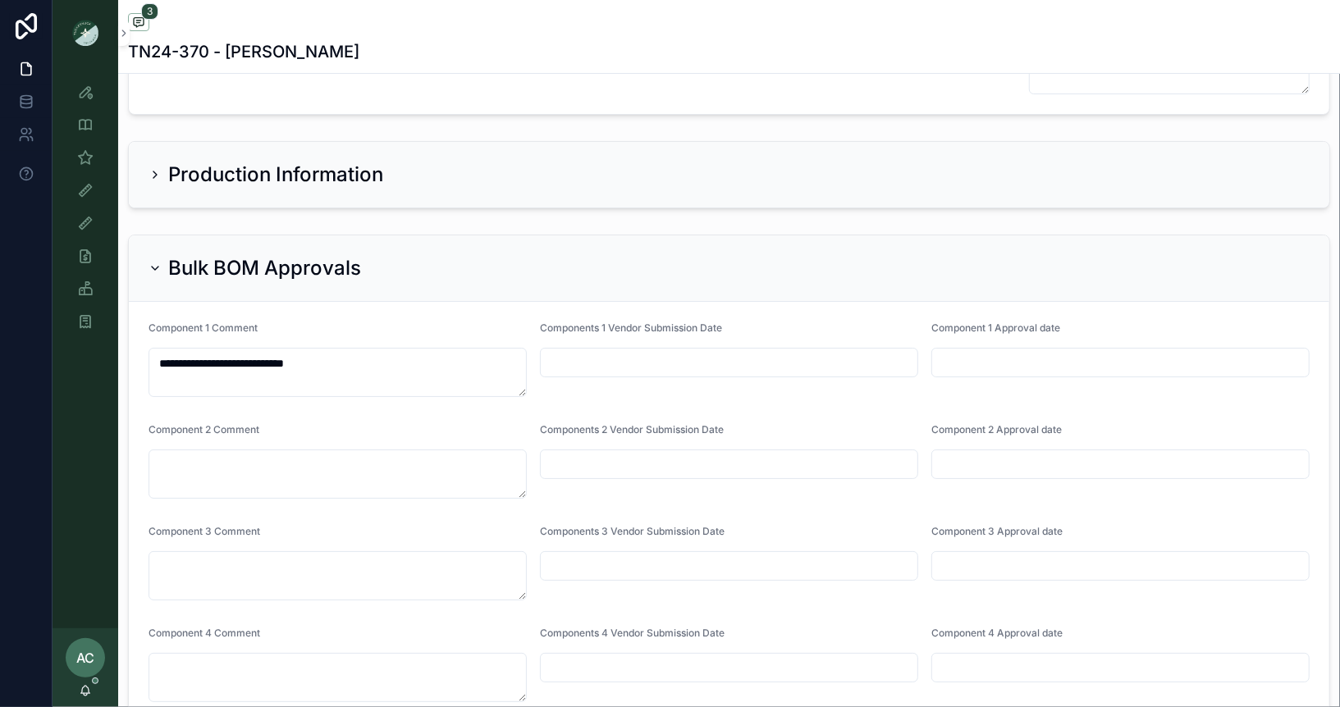
click at [730, 351] on input "scrollable content" at bounding box center [729, 362] width 377 height 23
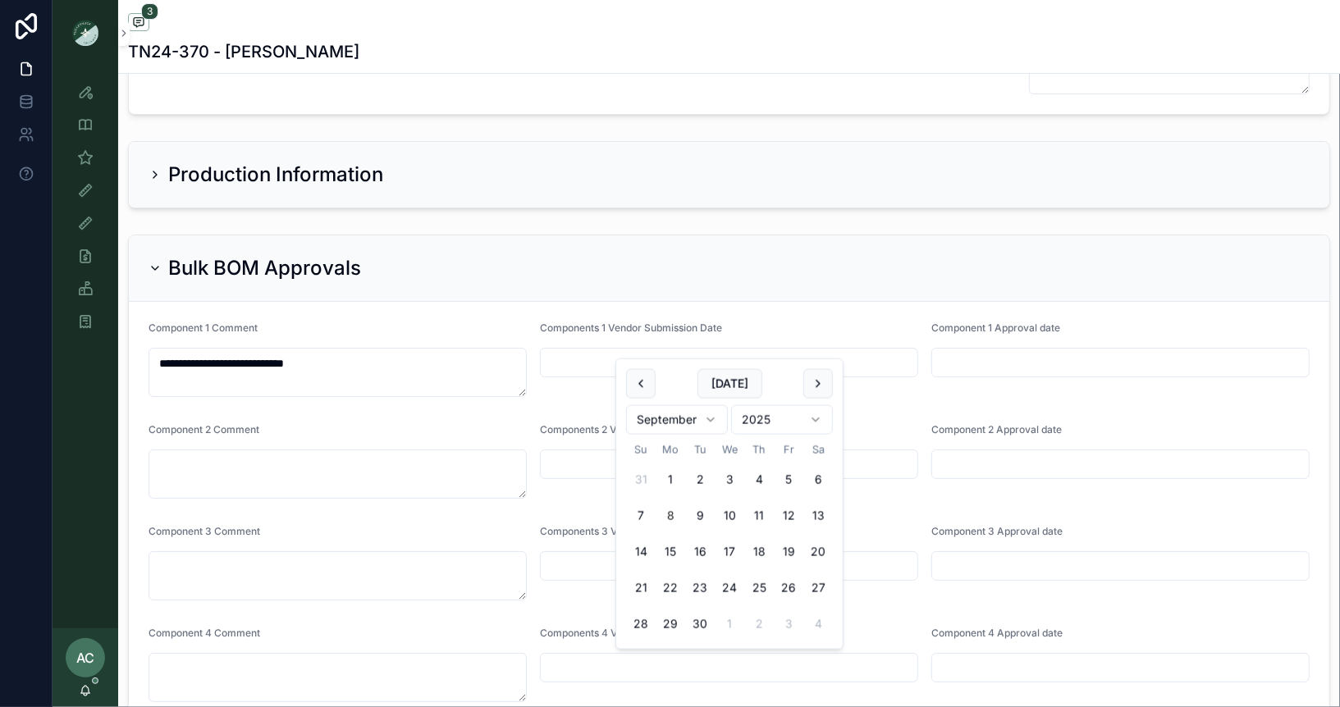
click at [675, 513] on button "8" at bounding box center [671, 516] width 30 height 30
type input "********"
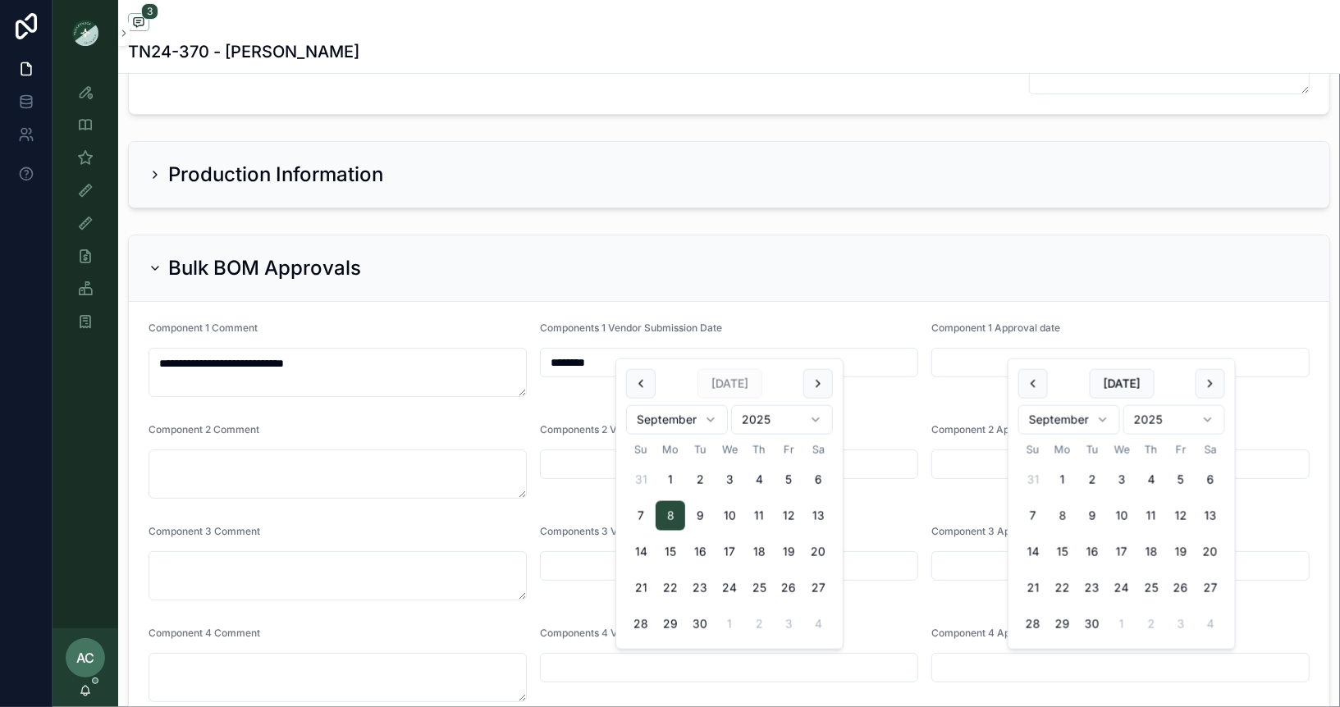
click at [1023, 351] on input "scrollable content" at bounding box center [1120, 362] width 377 height 23
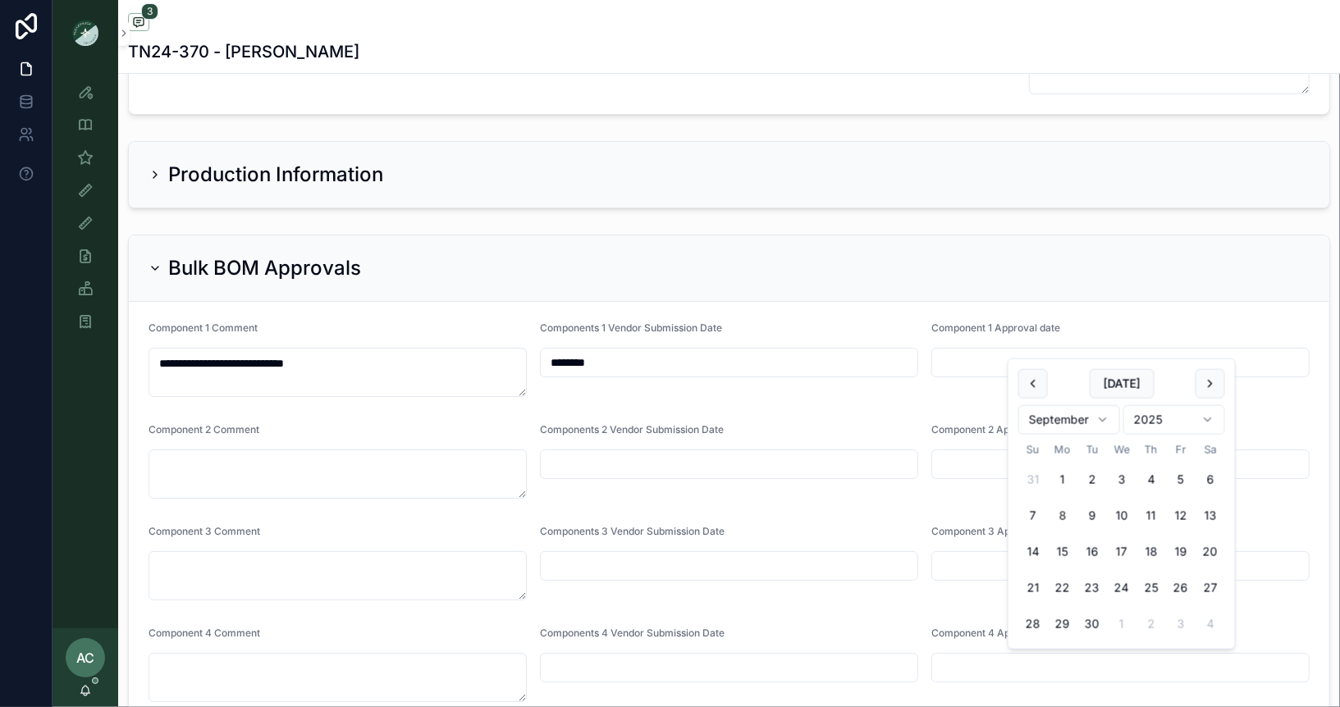
click at [1059, 515] on button "8" at bounding box center [1063, 516] width 30 height 30
type input "********"
click at [826, 257] on div "Bulk BOM Approvals" at bounding box center [729, 268] width 1161 height 26
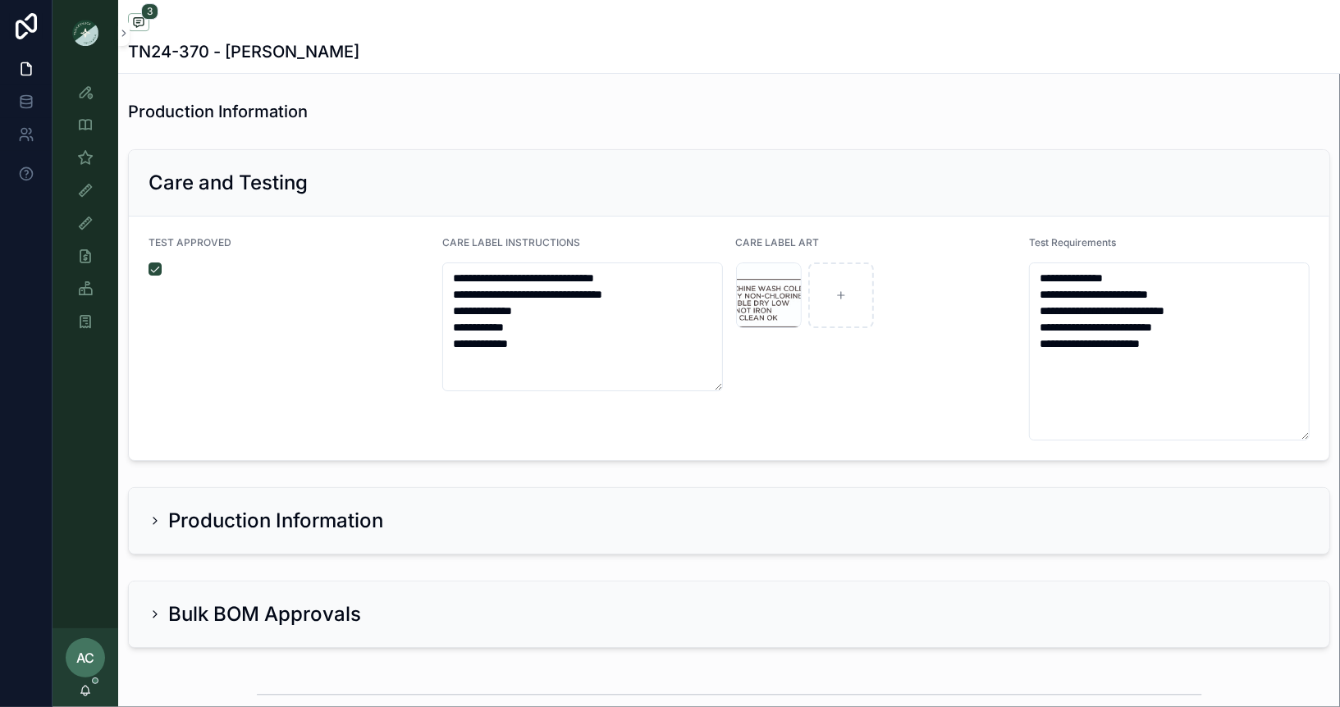
scroll to position [3609, 0]
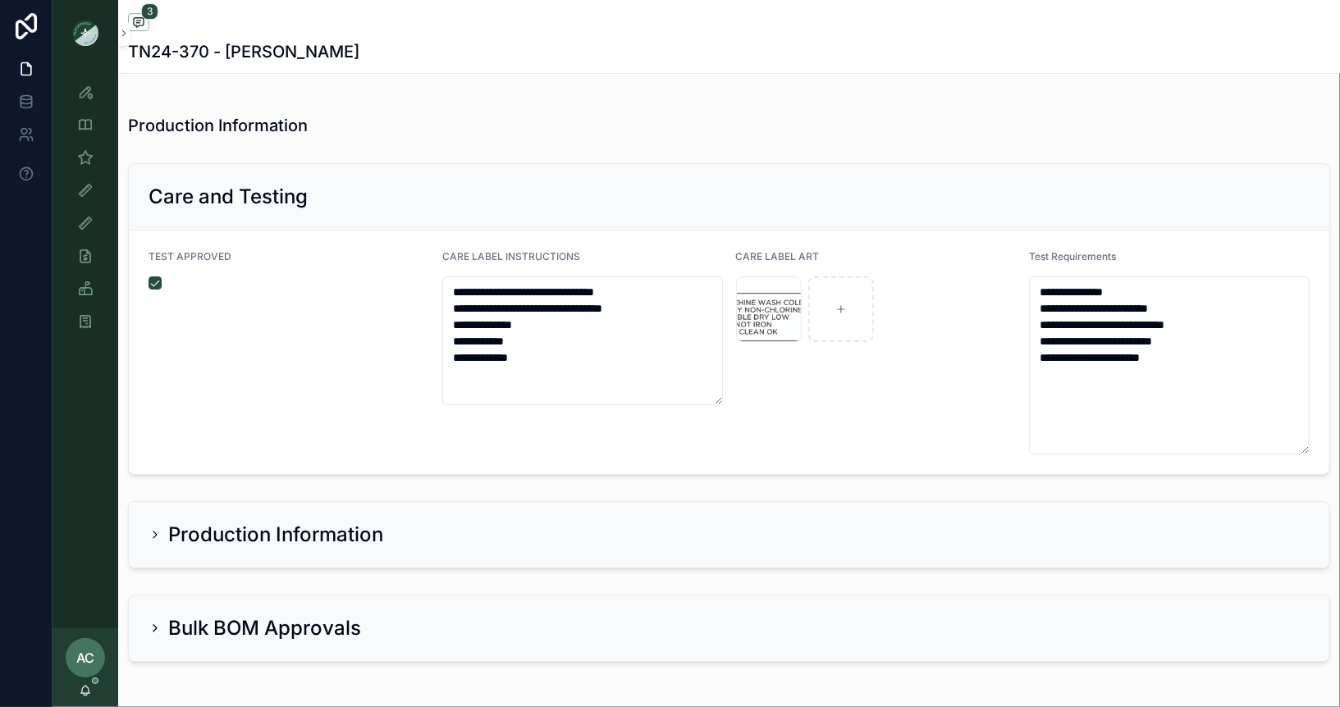
click at [159, 620] on div "Bulk BOM Approvals" at bounding box center [255, 628] width 213 height 26
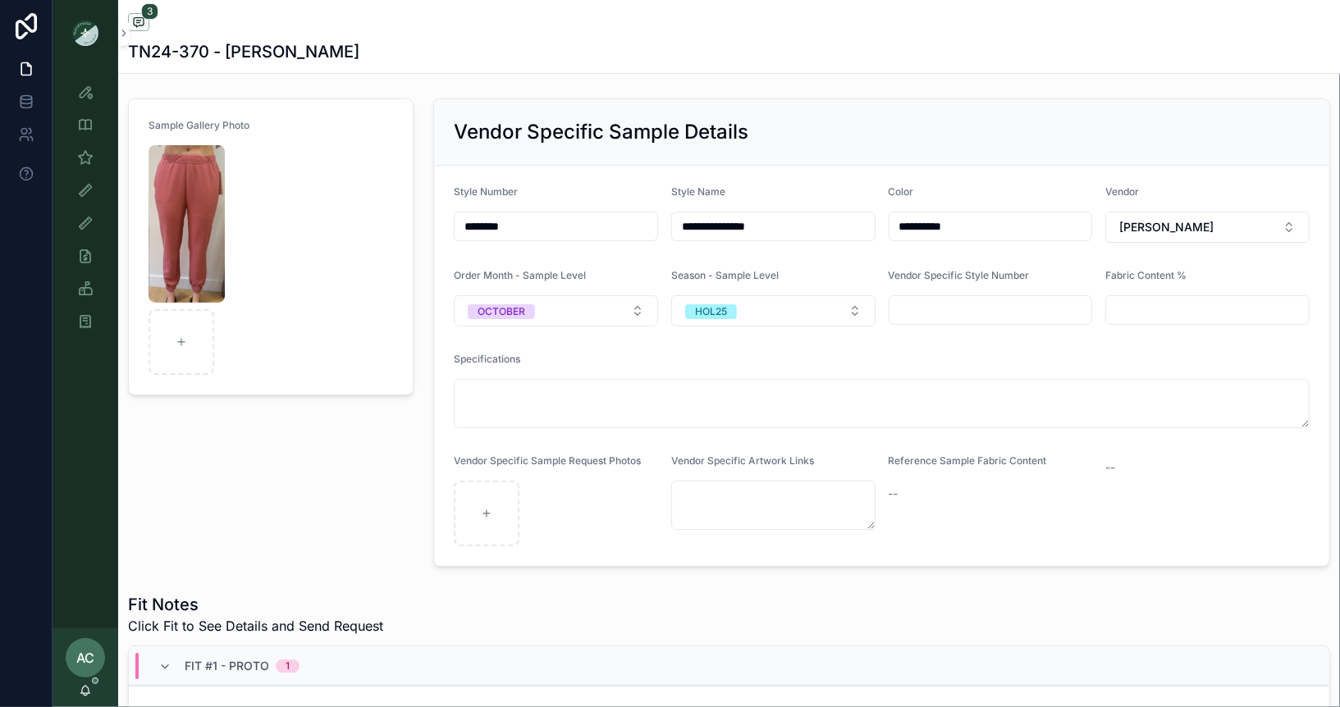
scroll to position [0, 0]
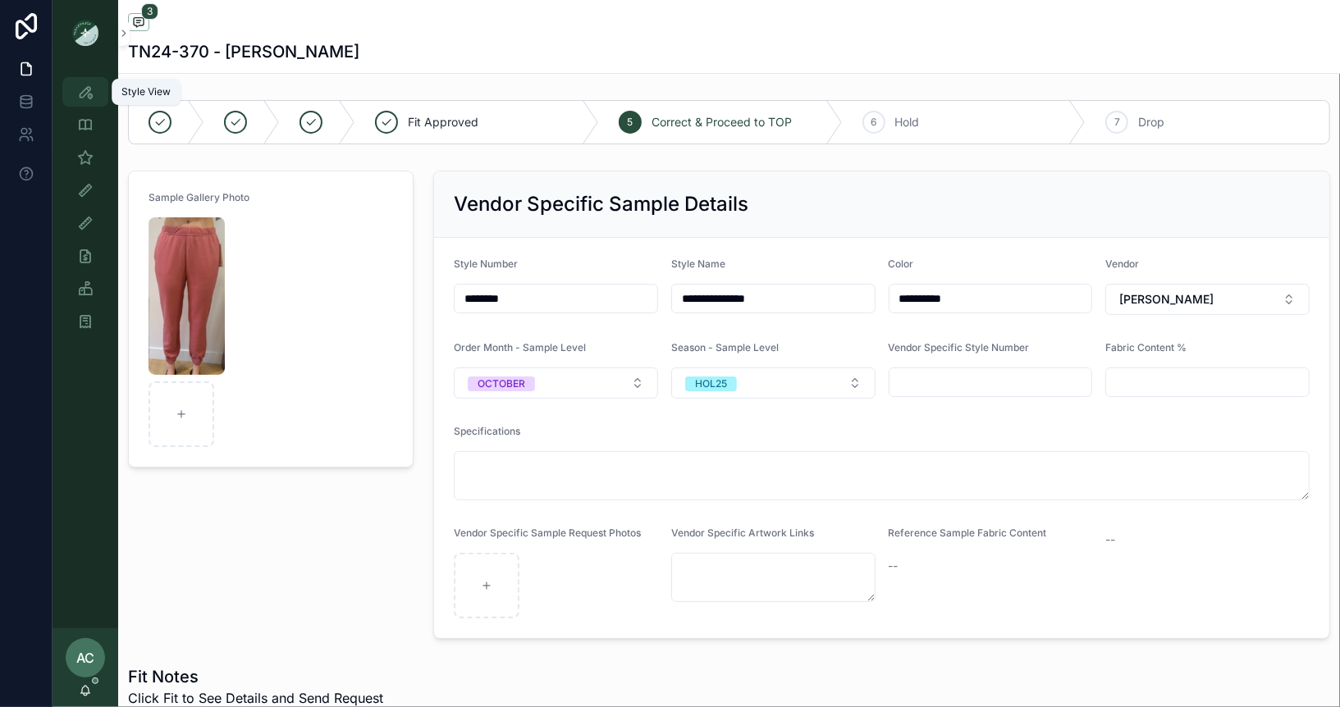
click at [87, 89] on icon "scrollable content" at bounding box center [85, 92] width 16 height 16
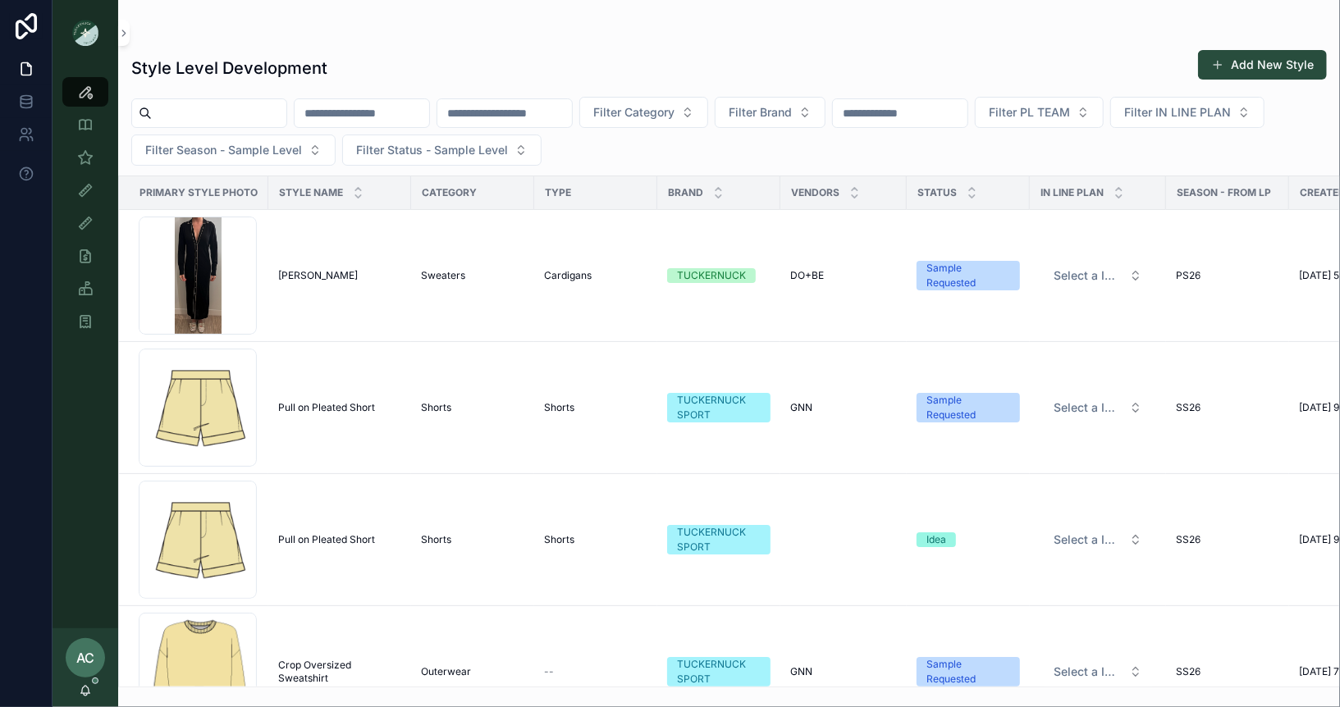
click at [562, 112] on input "scrollable content" at bounding box center [504, 113] width 135 height 23
type input "******"
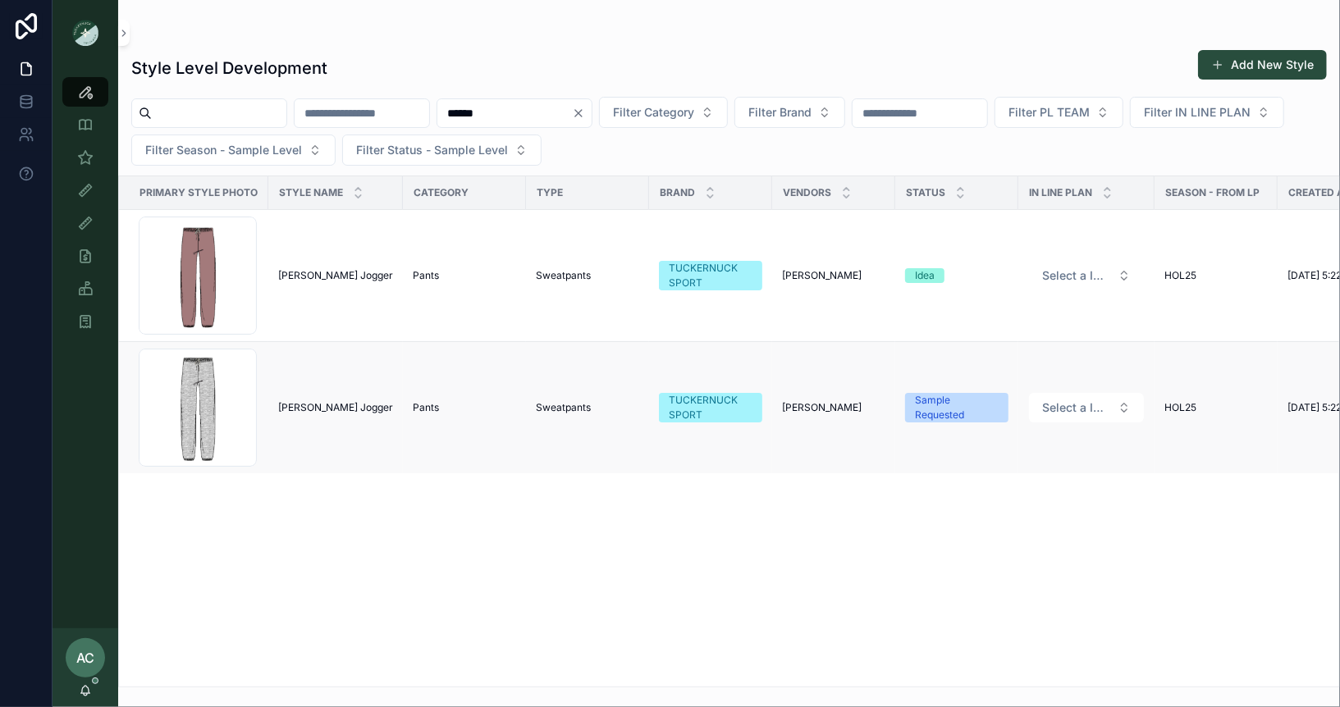
click at [297, 424] on td "Anderson Jogger Anderson Jogger" at bounding box center [335, 408] width 135 height 132
click at [217, 396] on div "Screenshot-2025-08-05-at-1.49.01-PM .png" at bounding box center [198, 408] width 118 height 118
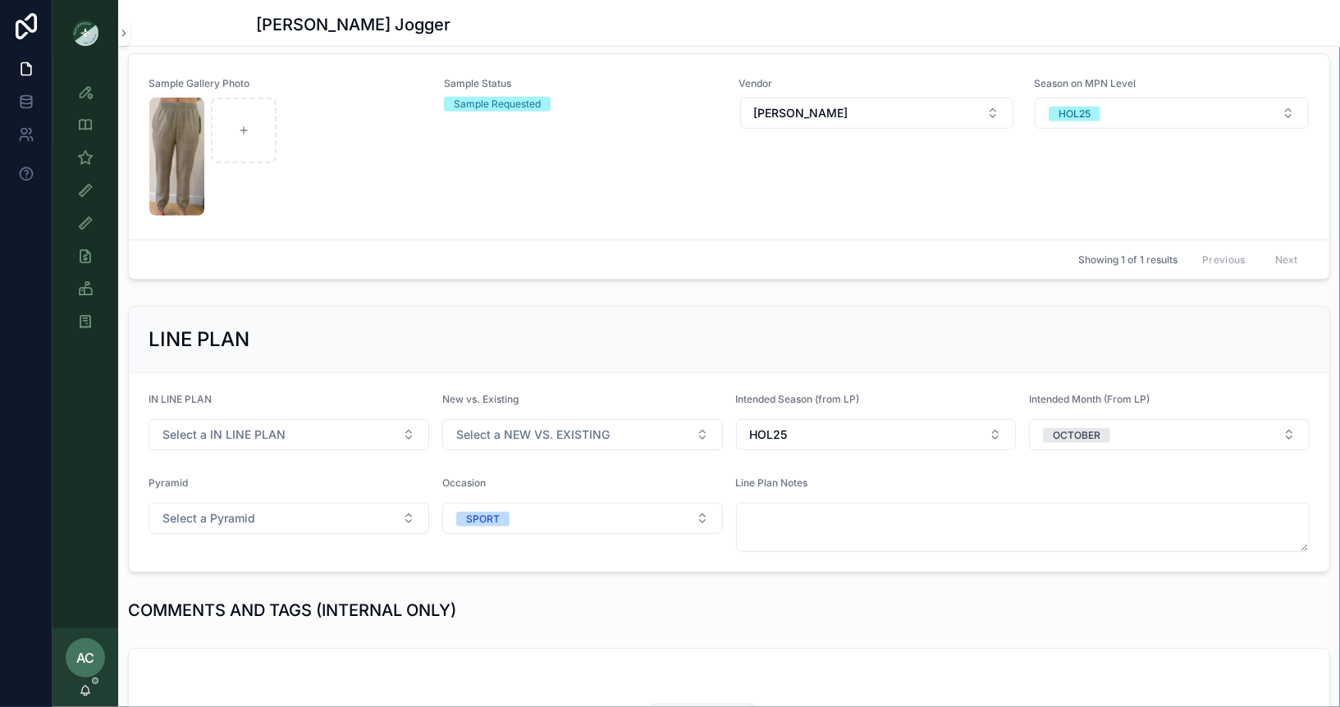
scroll to position [291, 0]
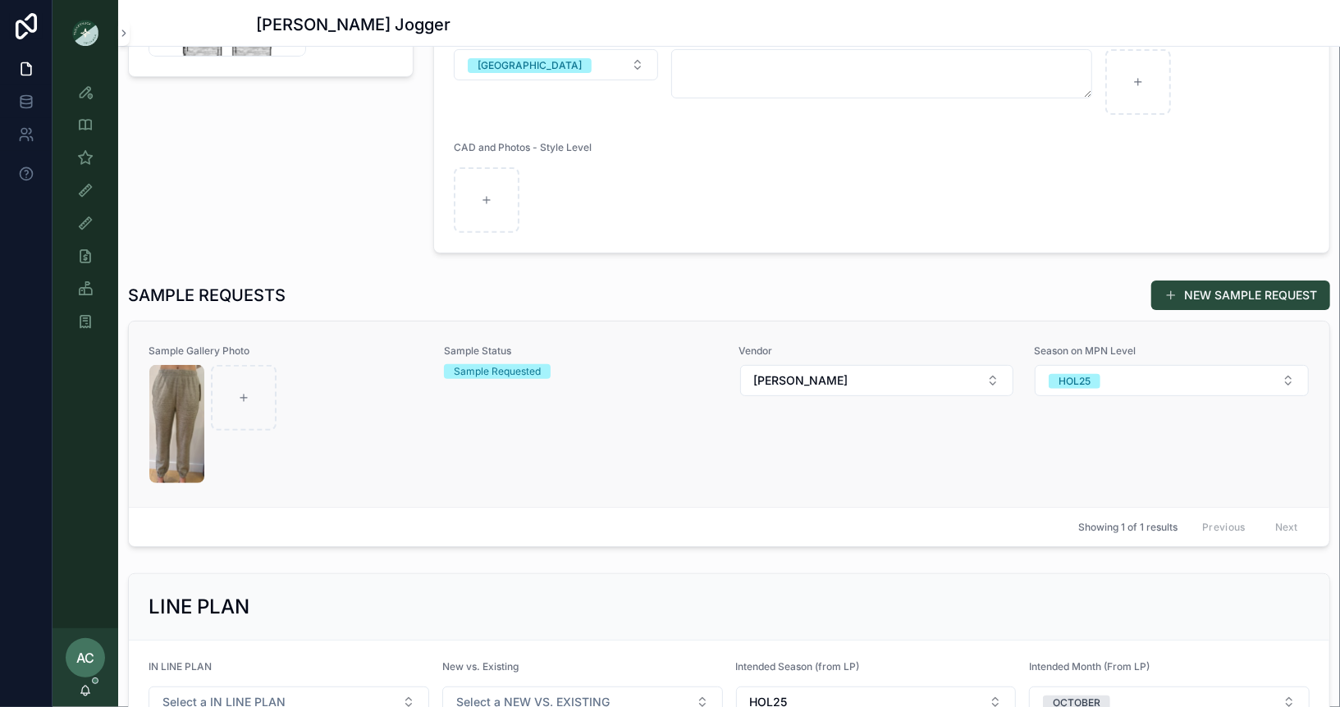
click at [308, 455] on div "scrollable content" at bounding box center [286, 424] width 274 height 118
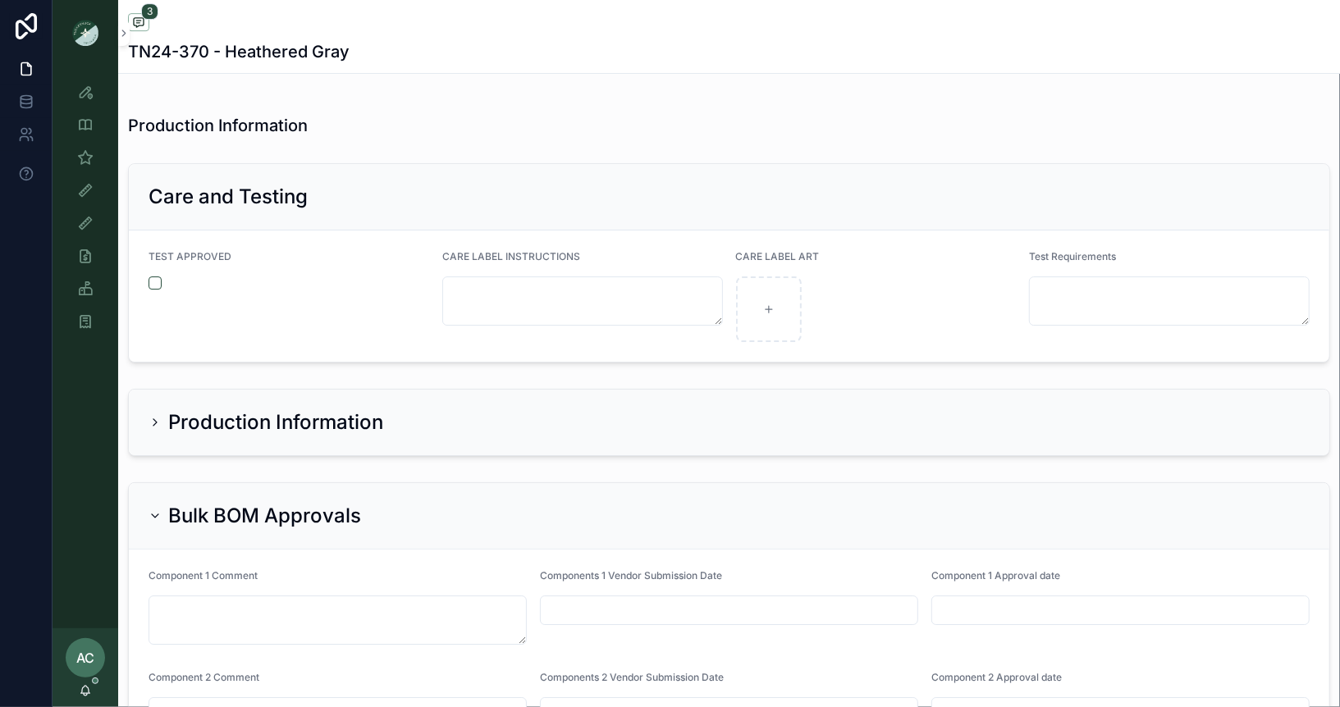
scroll to position [3456, 0]
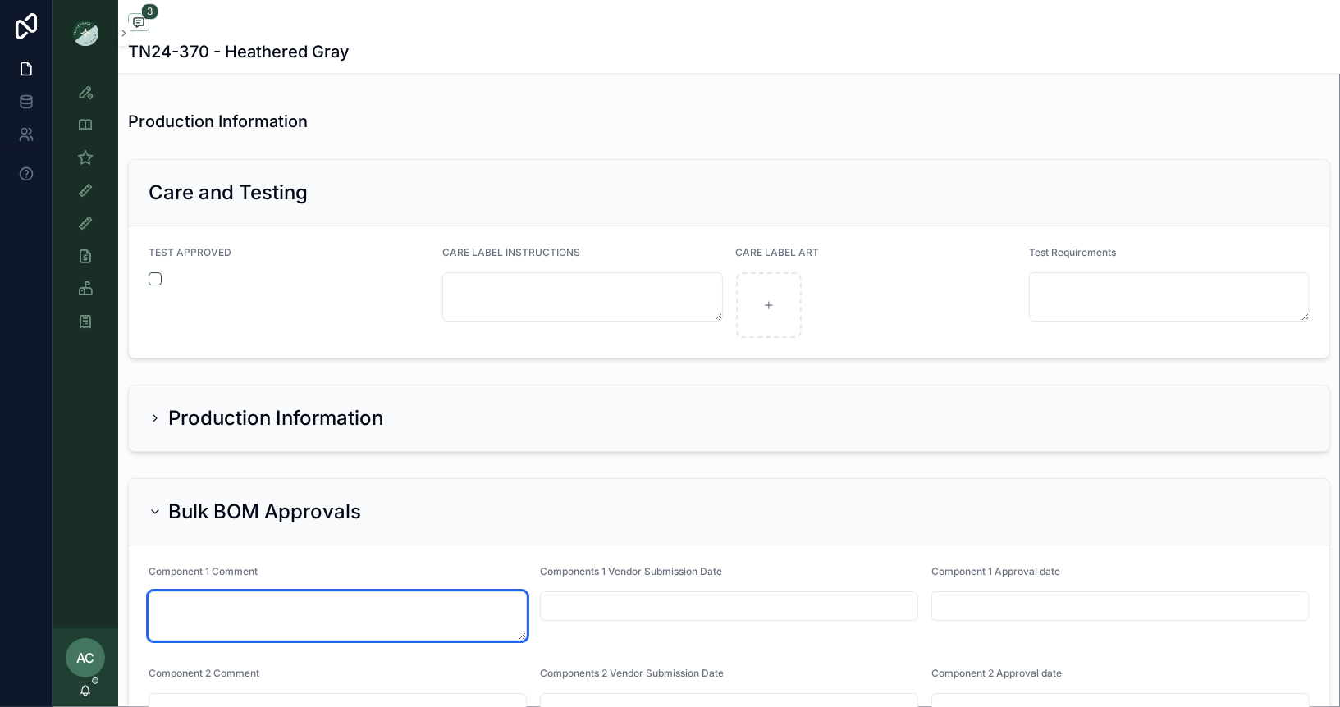
click at [337, 597] on textarea "scrollable content" at bounding box center [338, 616] width 378 height 49
click at [221, 592] on textarea "**********" at bounding box center [338, 616] width 378 height 49
type textarea "**********"
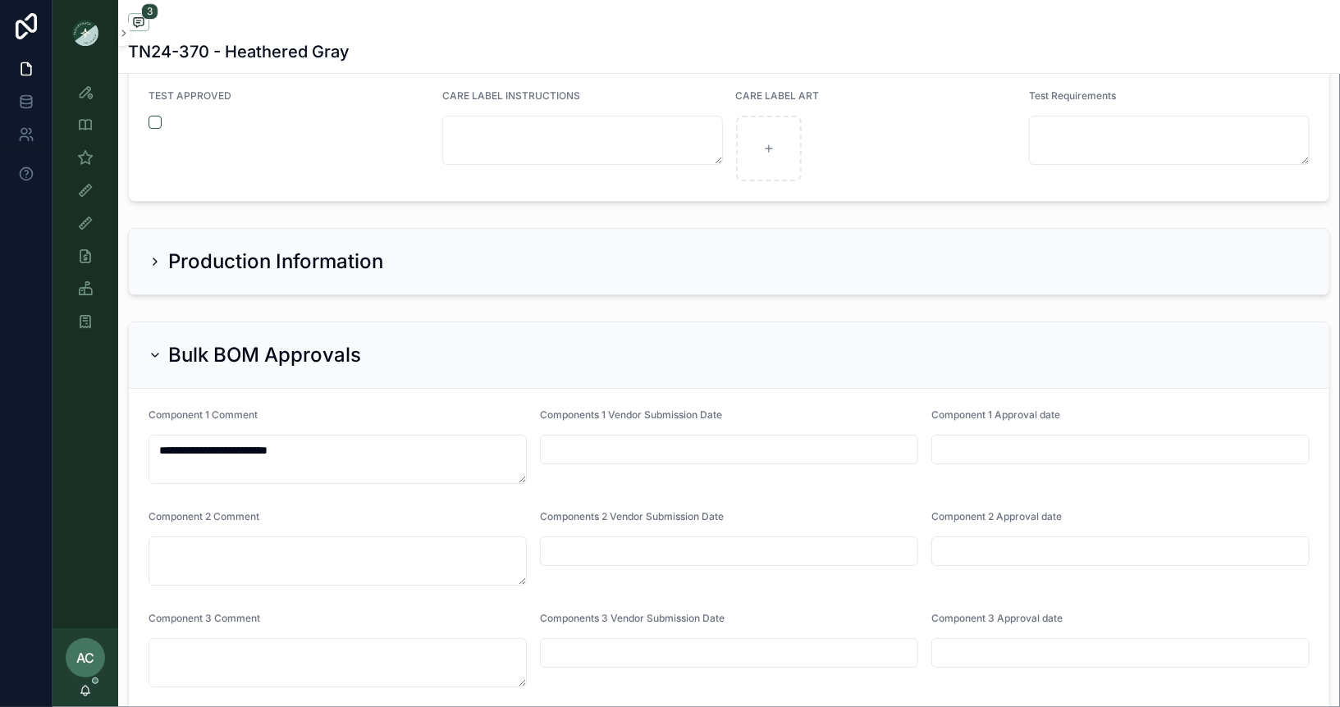
scroll to position [3653, 0]
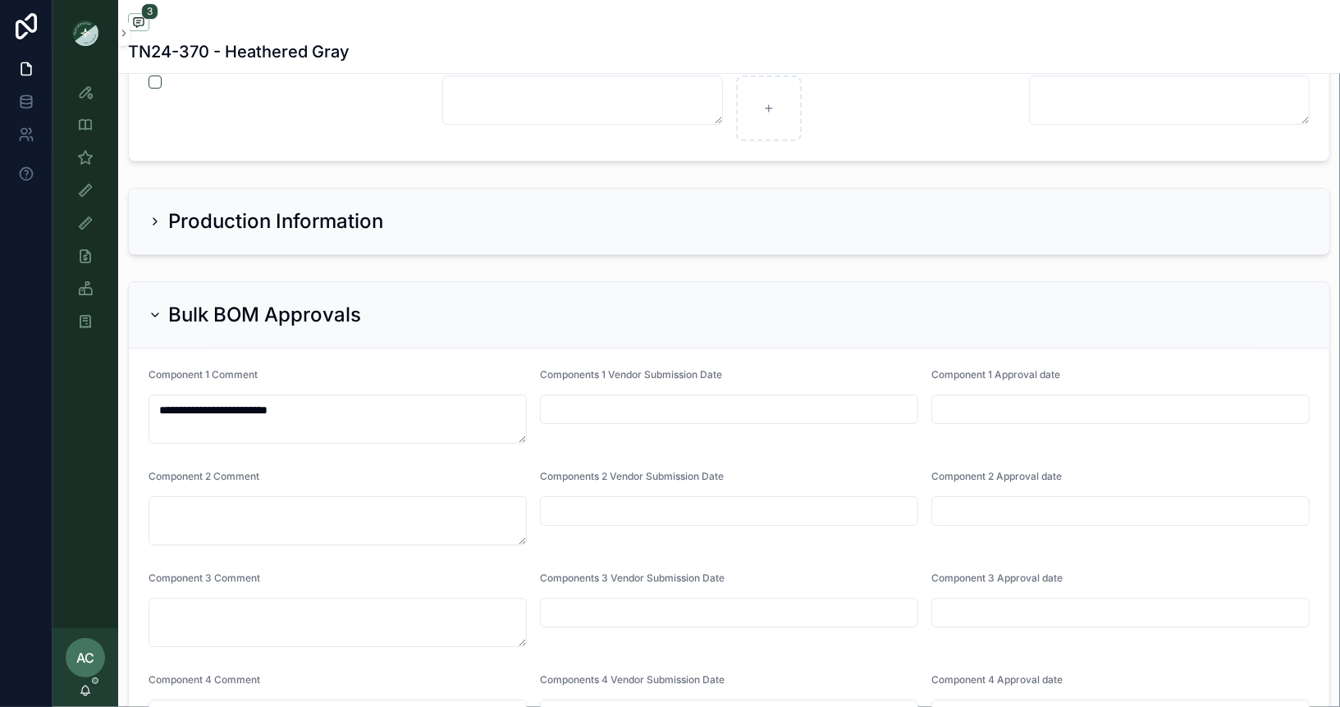
click at [503, 368] on div "Component 1 Comment" at bounding box center [338, 378] width 378 height 20
click at [840, 398] on input "scrollable content" at bounding box center [729, 409] width 377 height 23
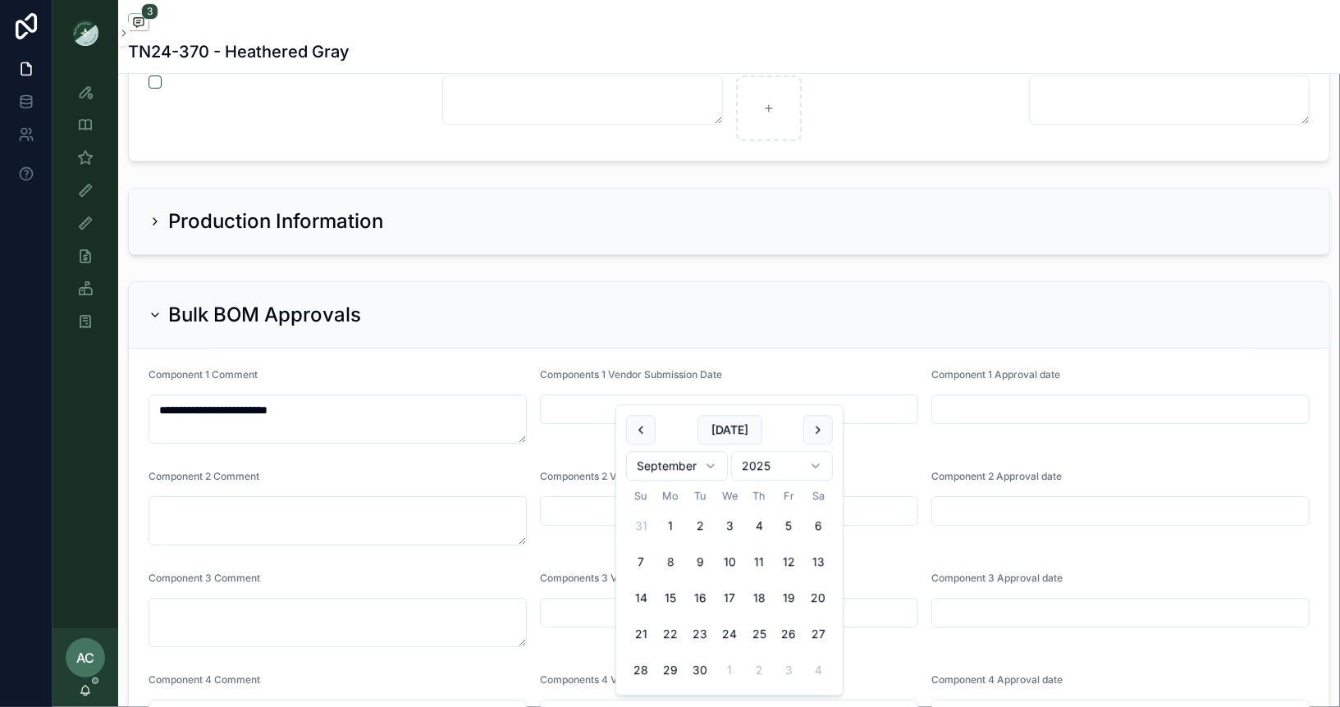
click at [670, 561] on button "8" at bounding box center [671, 563] width 30 height 30
type input "********"
click at [1030, 398] on input "scrollable content" at bounding box center [1120, 409] width 377 height 23
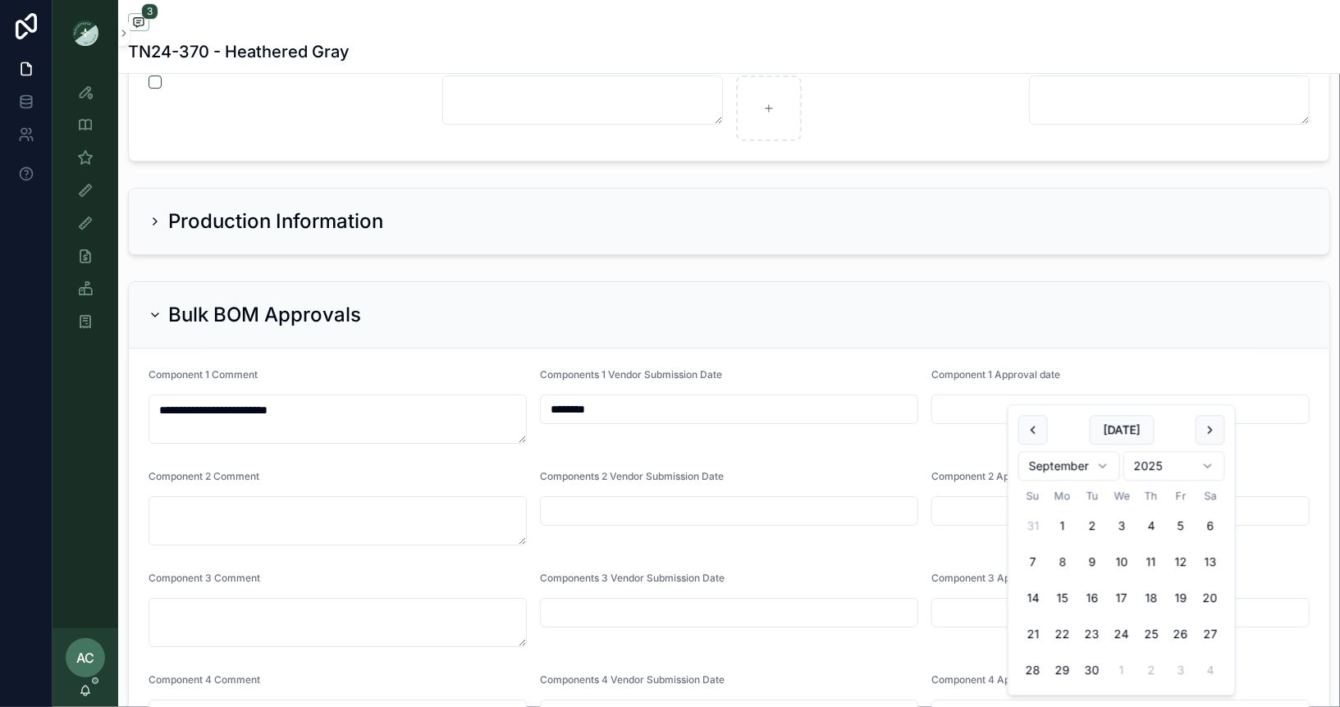
click at [1064, 560] on button "8" at bounding box center [1063, 563] width 30 height 30
type input "********"
click at [907, 309] on div "Bulk BOM Approvals" at bounding box center [729, 315] width 1201 height 66
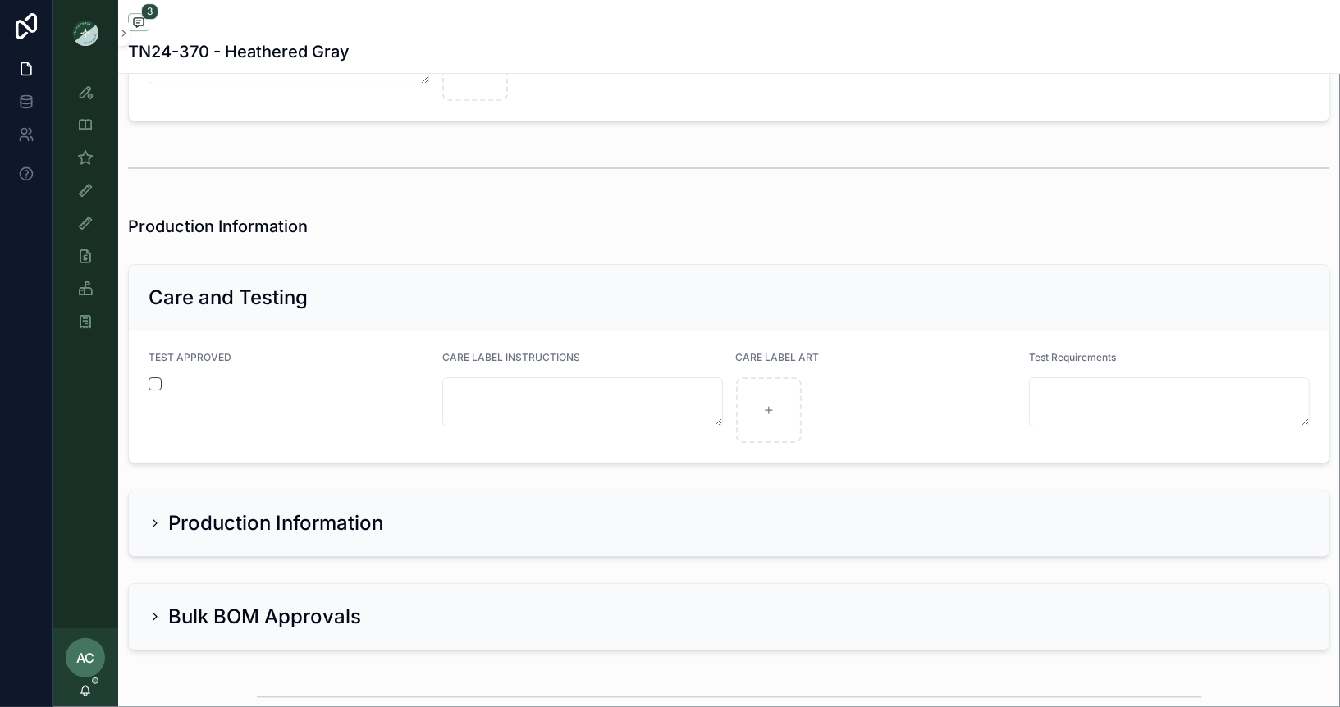
scroll to position [3325, 0]
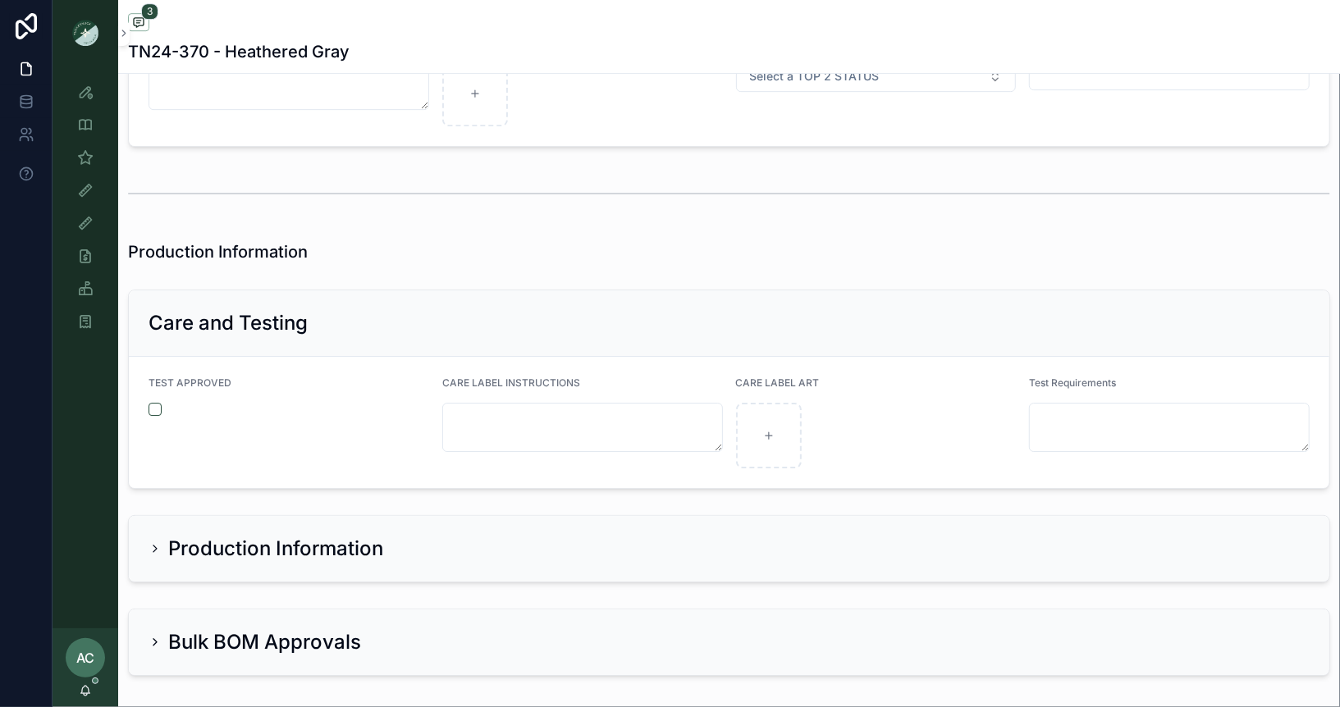
click at [162, 629] on div "Bulk BOM Approvals" at bounding box center [255, 642] width 213 height 26
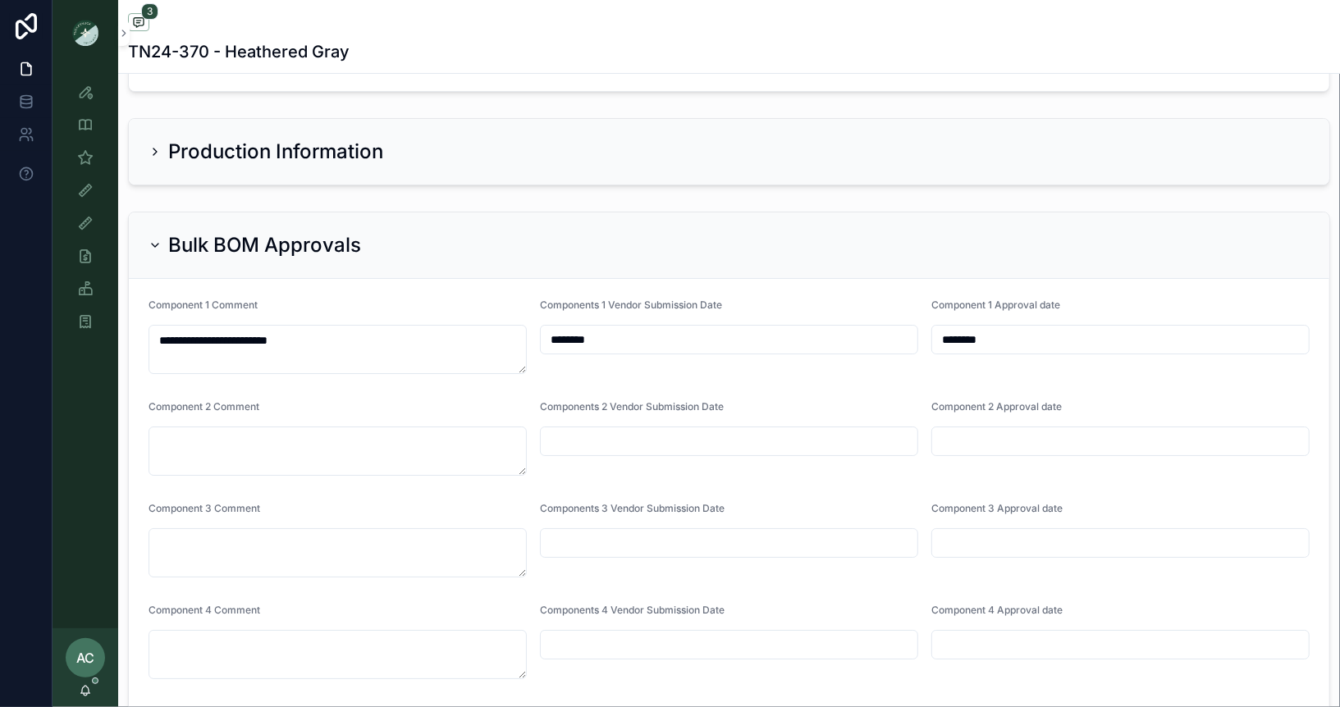
scroll to position [3720, 0]
click at [926, 237] on div "Bulk BOM Approvals" at bounding box center [729, 248] width 1161 height 26
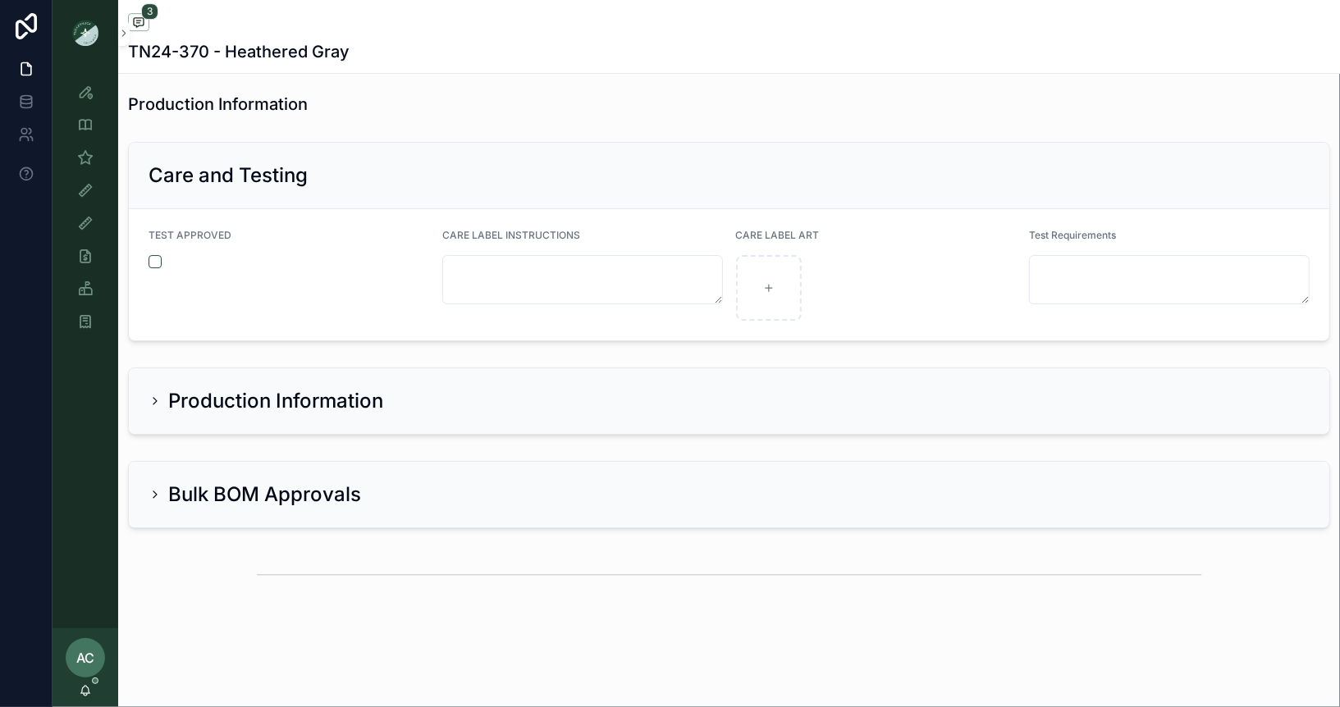
scroll to position [3453, 0]
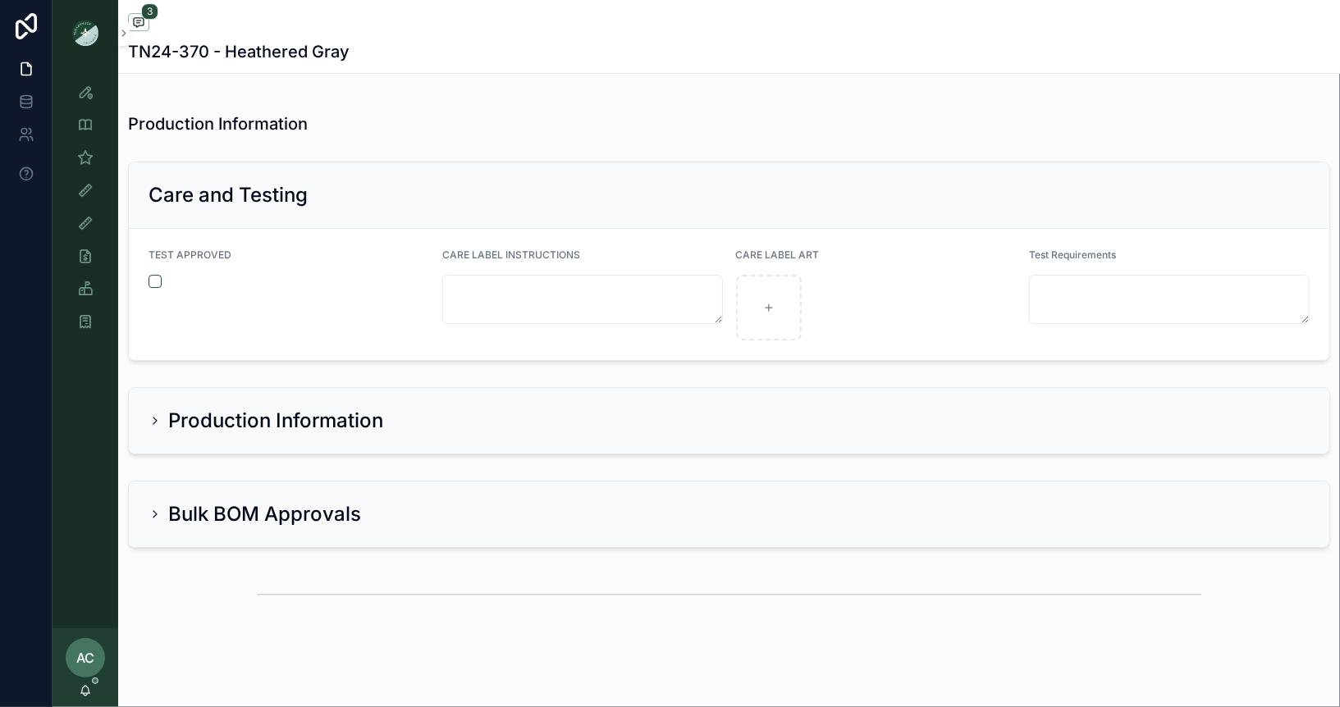
click at [163, 501] on div "Bulk BOM Approvals" at bounding box center [255, 514] width 213 height 26
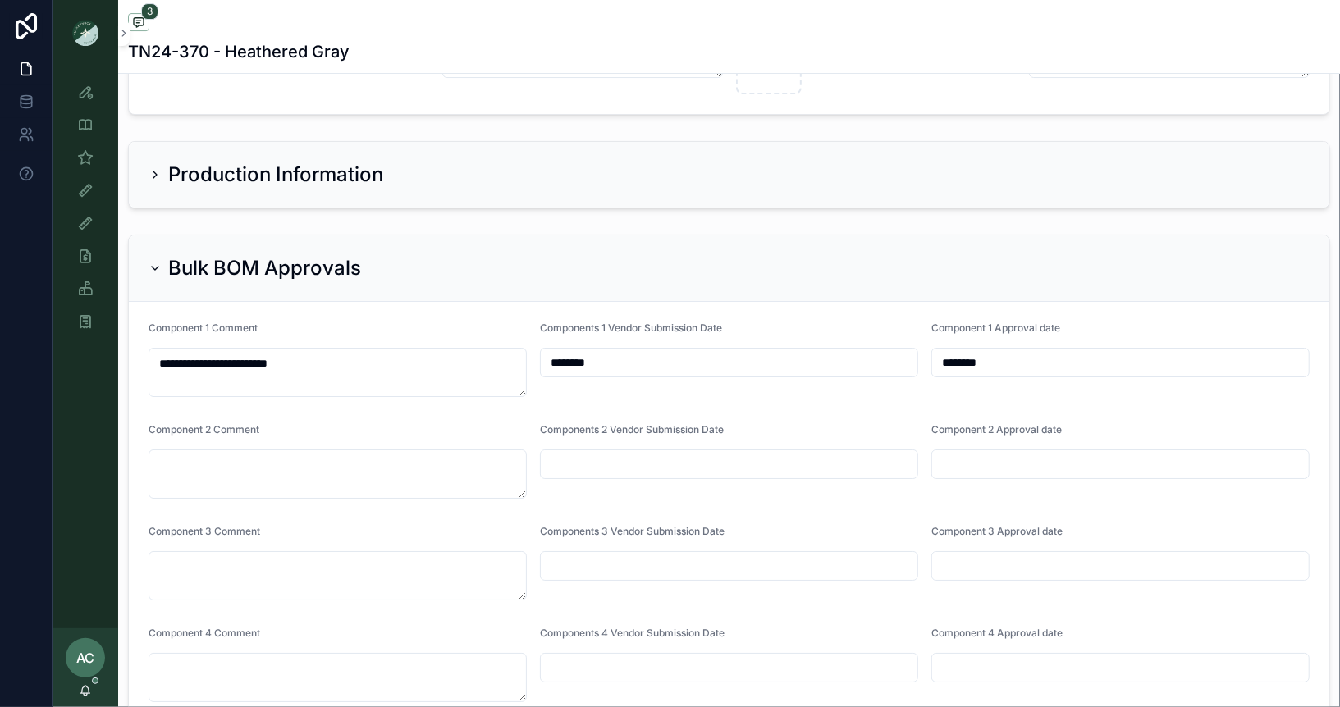
scroll to position [3685, 0]
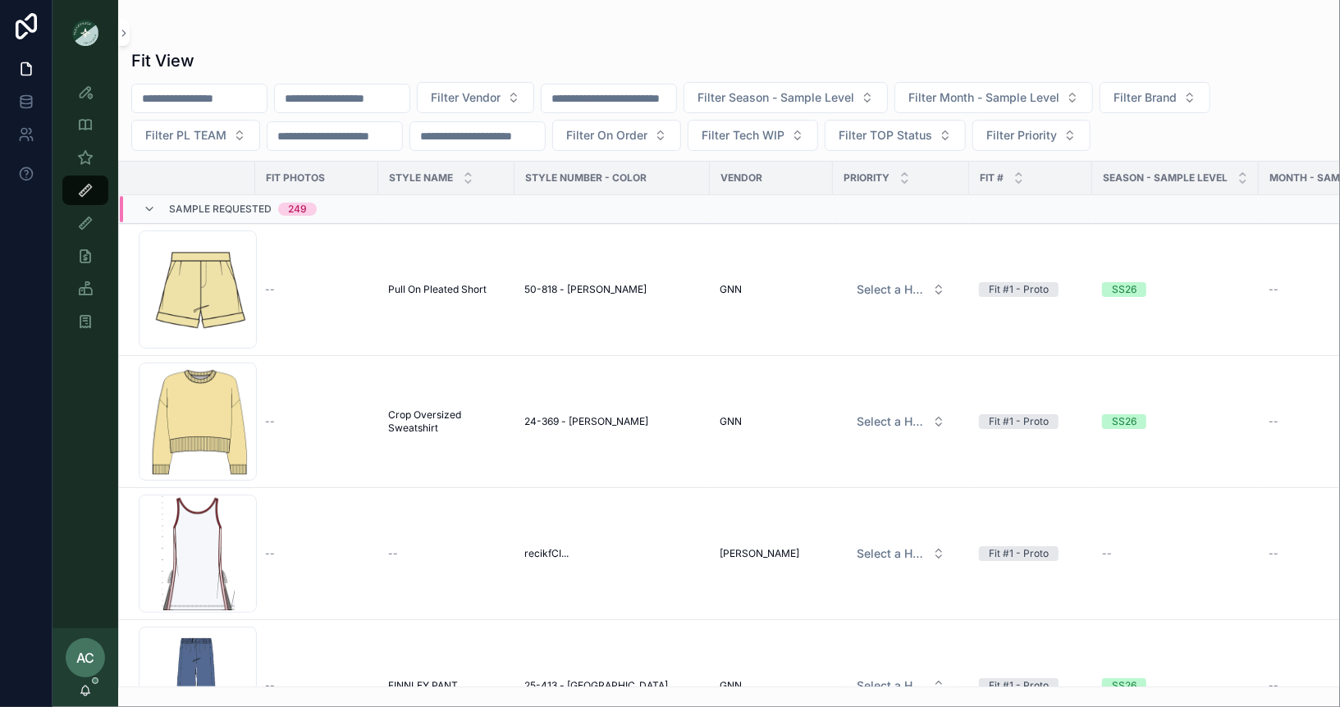
click at [375, 109] on div "scrollable content" at bounding box center [342, 99] width 136 height 30
type input "******"
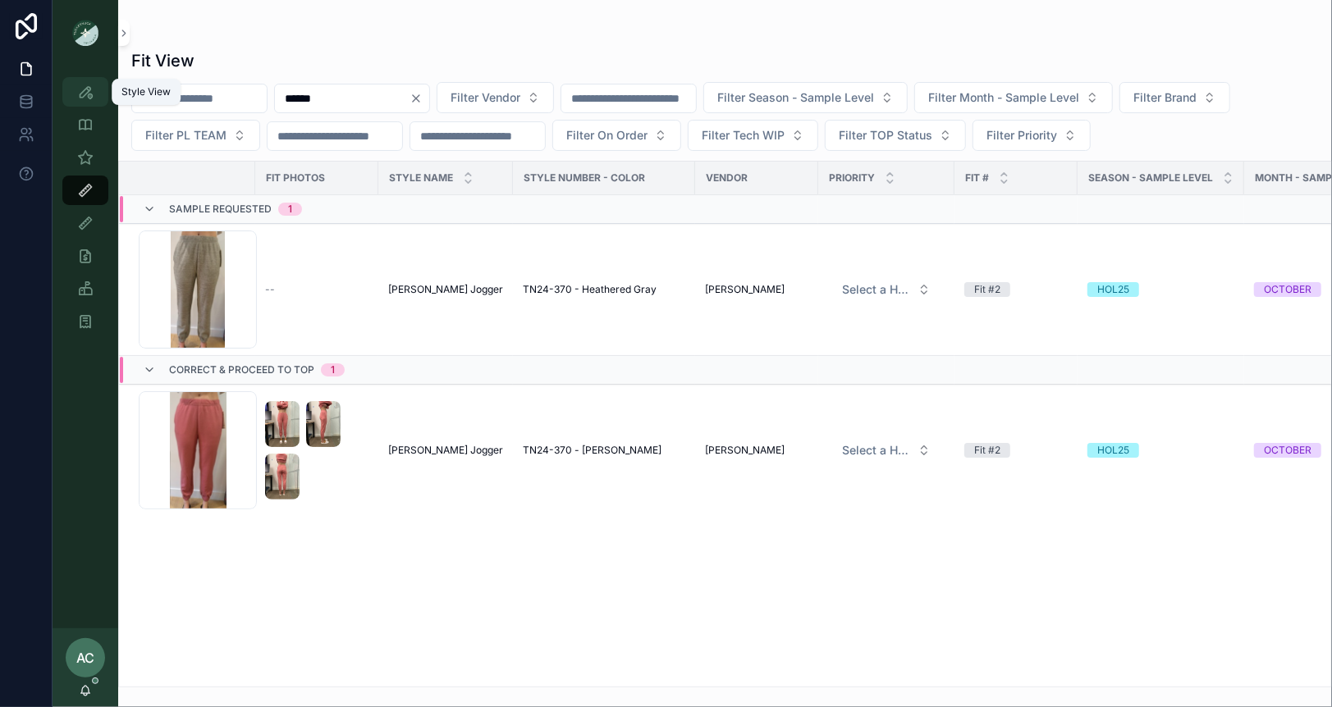
click at [88, 87] on icon "scrollable content" at bounding box center [85, 92] width 16 height 16
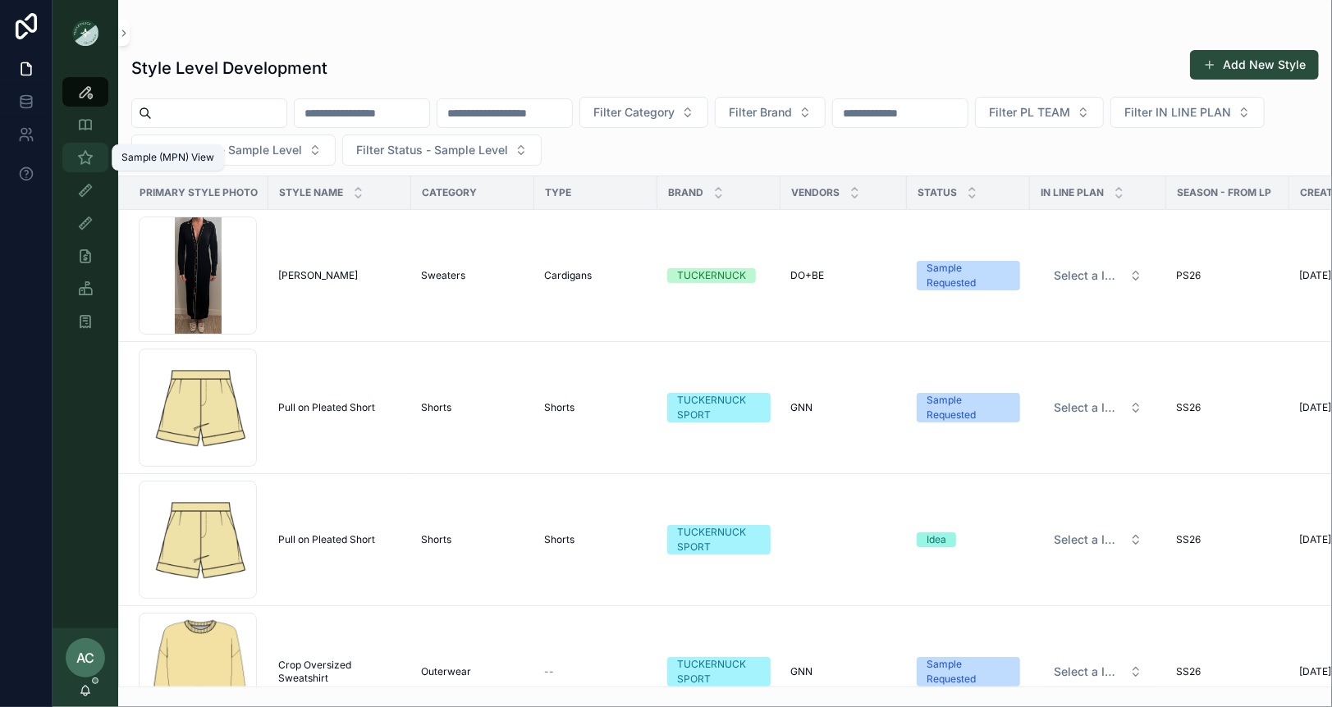
click at [93, 157] on icon "scrollable content" at bounding box center [85, 157] width 16 height 16
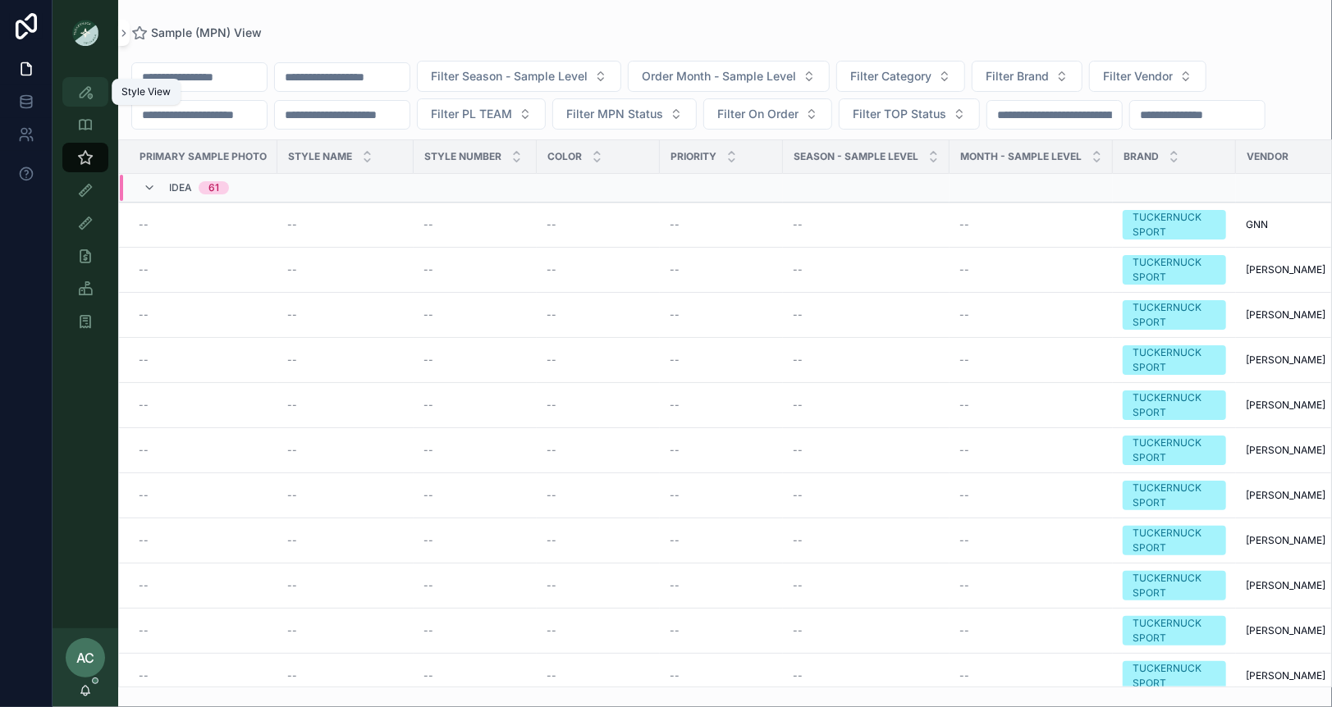
click at [91, 92] on icon "scrollable content" at bounding box center [85, 92] width 16 height 16
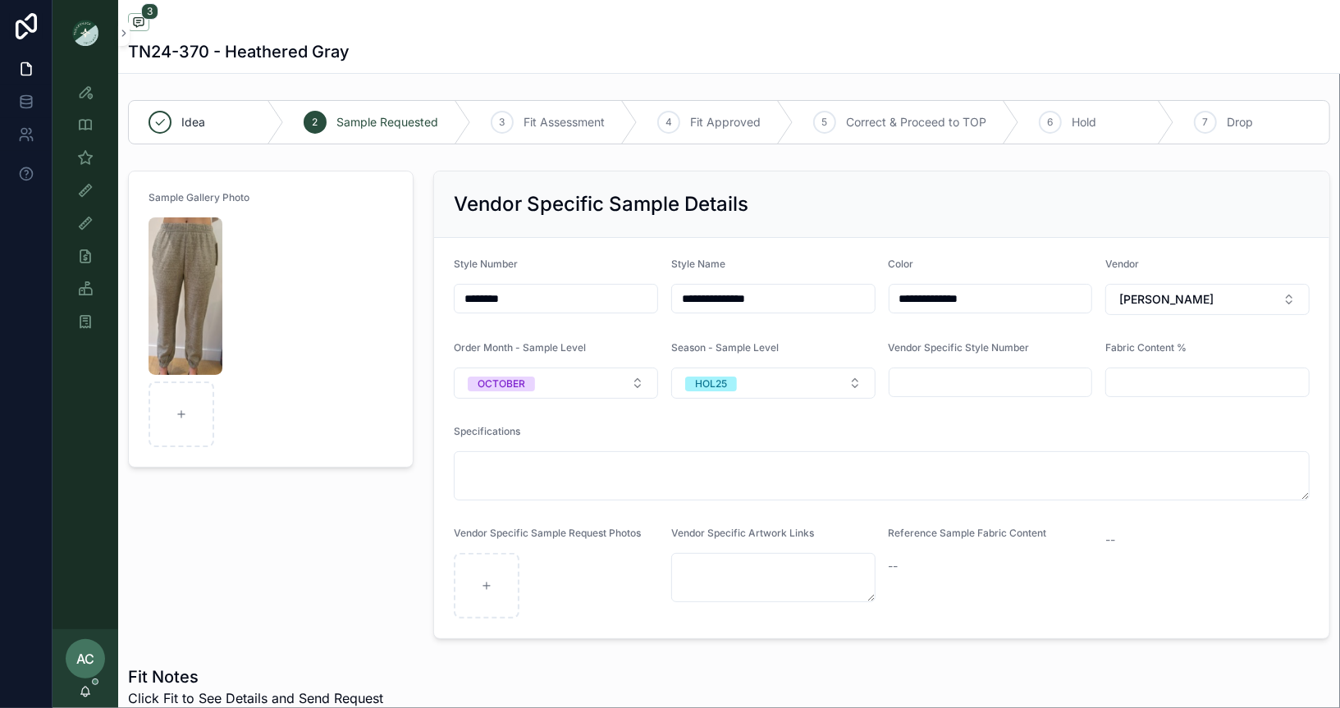
scroll to position [742, 0]
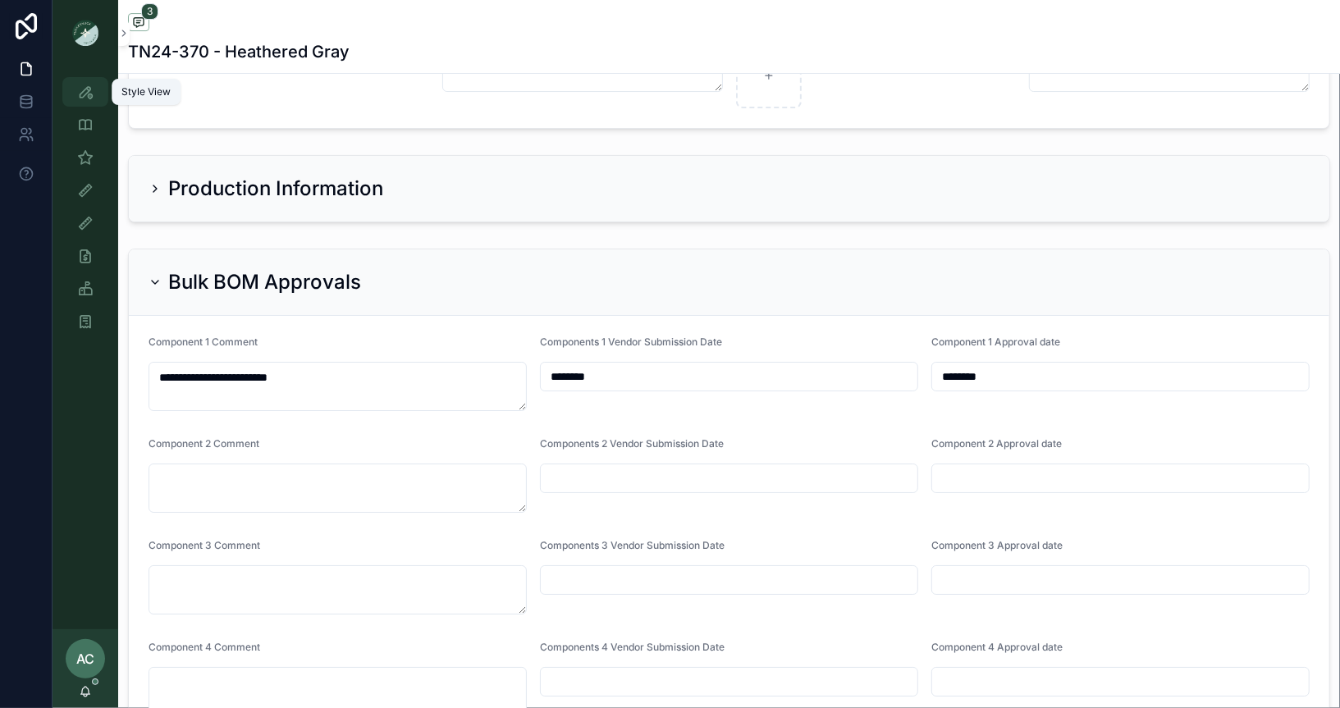
click at [86, 90] on icon "scrollable content" at bounding box center [85, 92] width 16 height 16
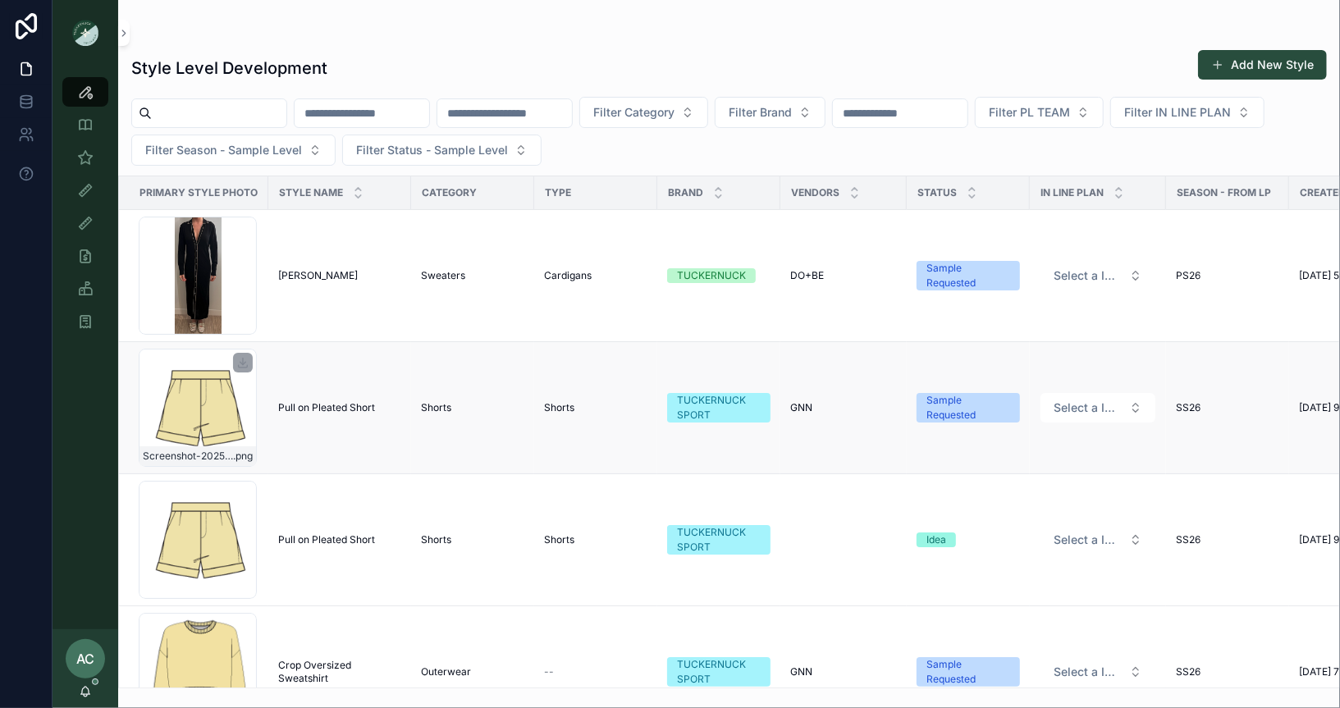
click at [211, 401] on div "Screenshot-2025-09-08-at-9.26.57-AM .png" at bounding box center [198, 408] width 118 height 118
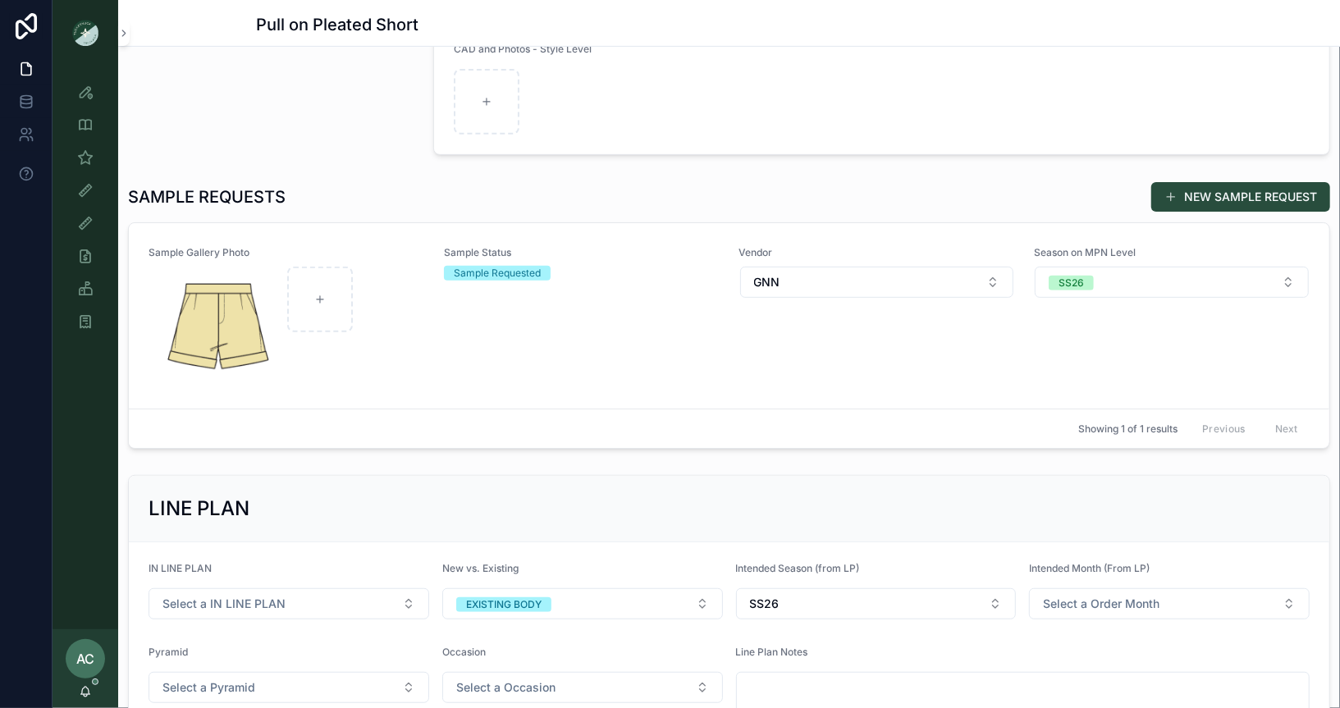
scroll to position [337, 0]
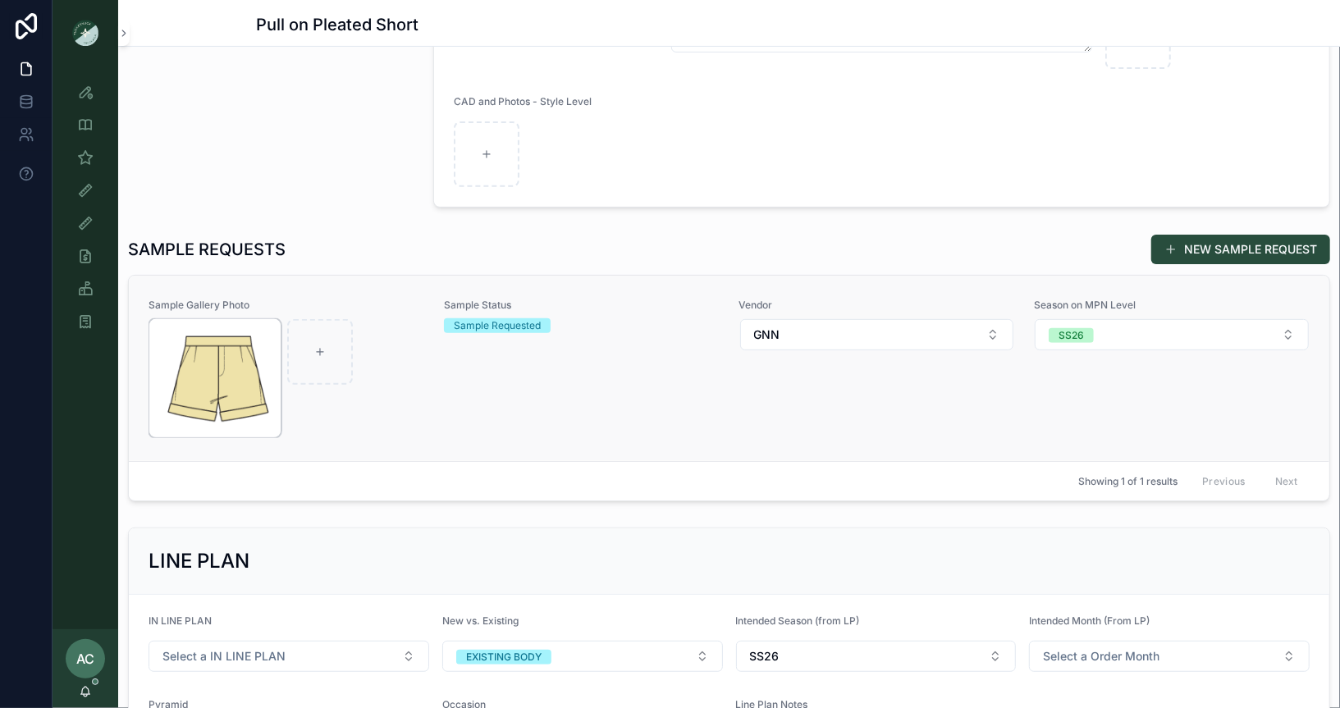
click at [227, 387] on img "scrollable content" at bounding box center [214, 378] width 131 height 118
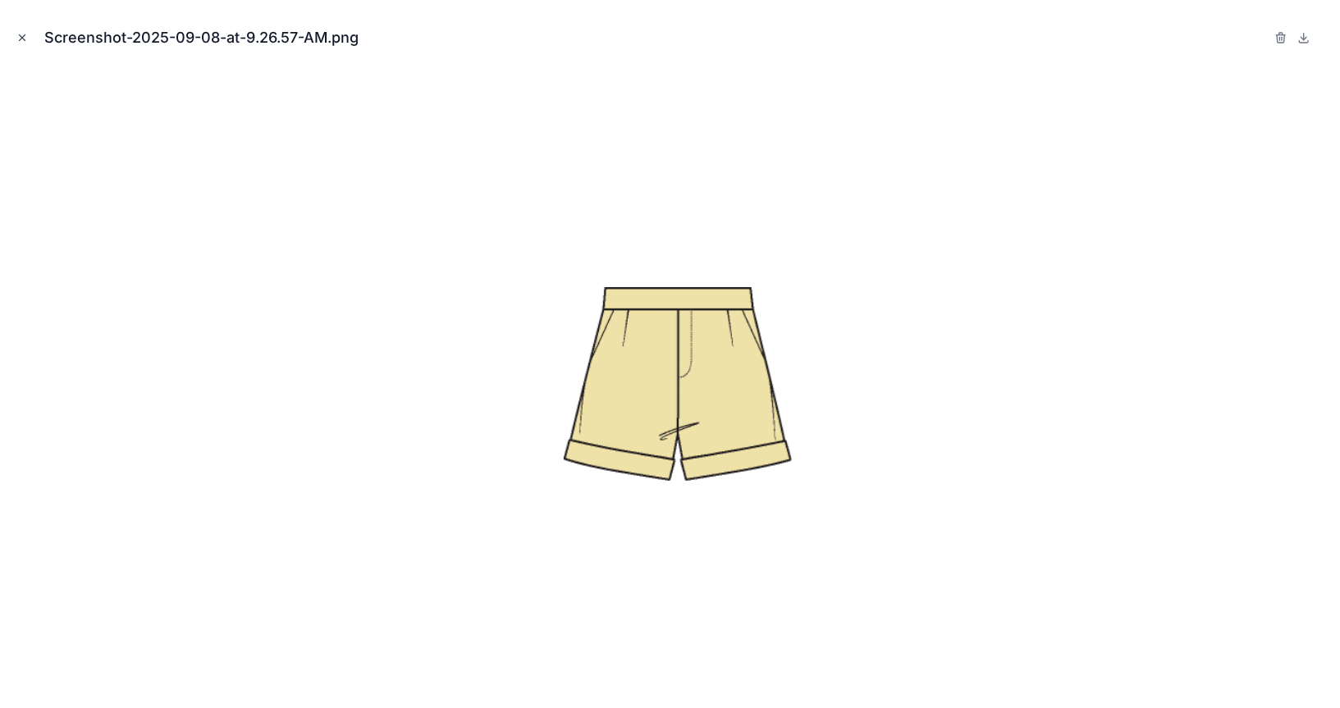
click at [25, 40] on icon "Close modal" at bounding box center [21, 37] width 11 height 11
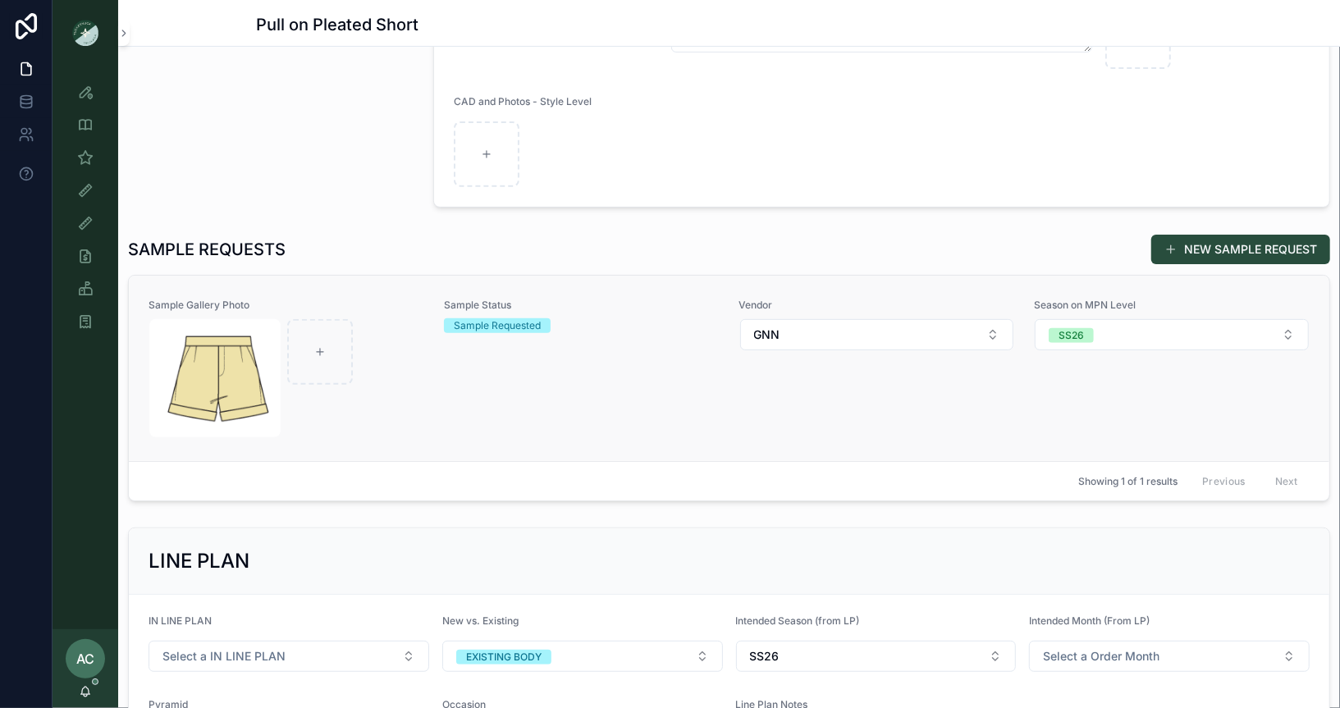
click at [457, 441] on link "Sample Gallery Photo Sample Status Sample Requested Vendor GNN Season on MPN Le…" at bounding box center [729, 368] width 1201 height 185
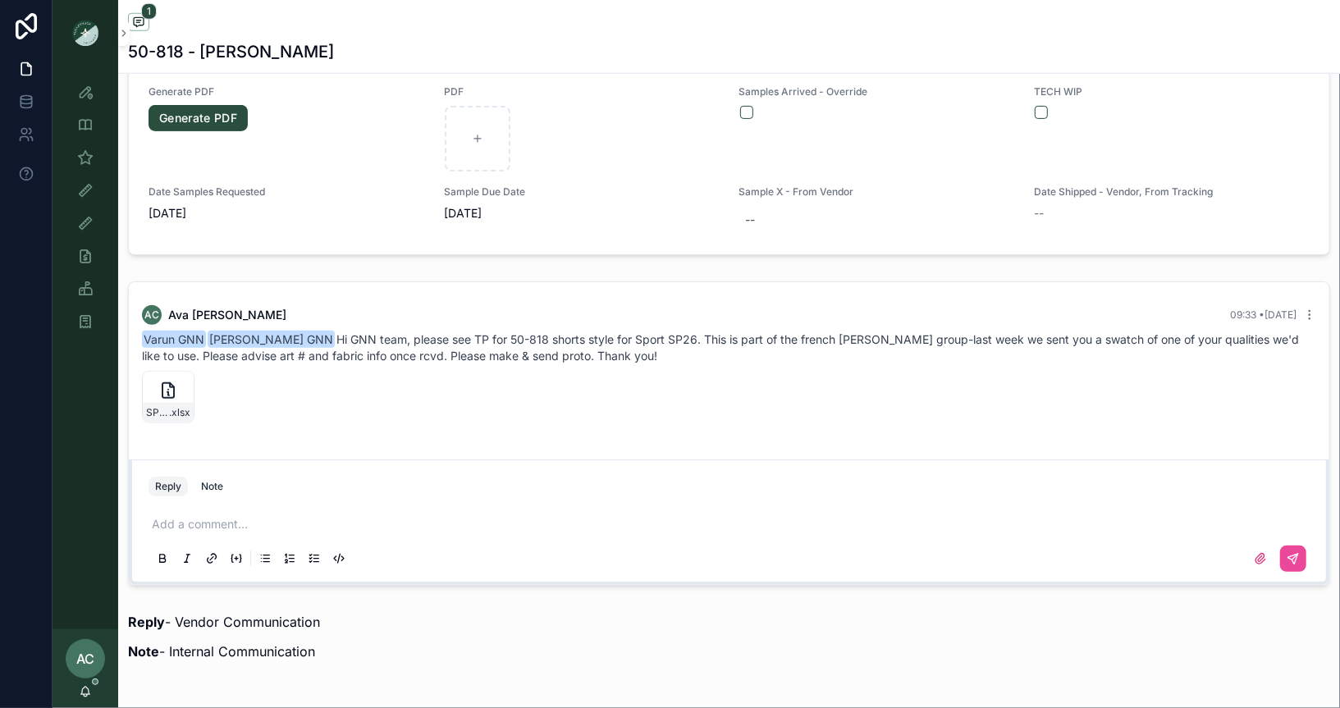
scroll to position [1019, 0]
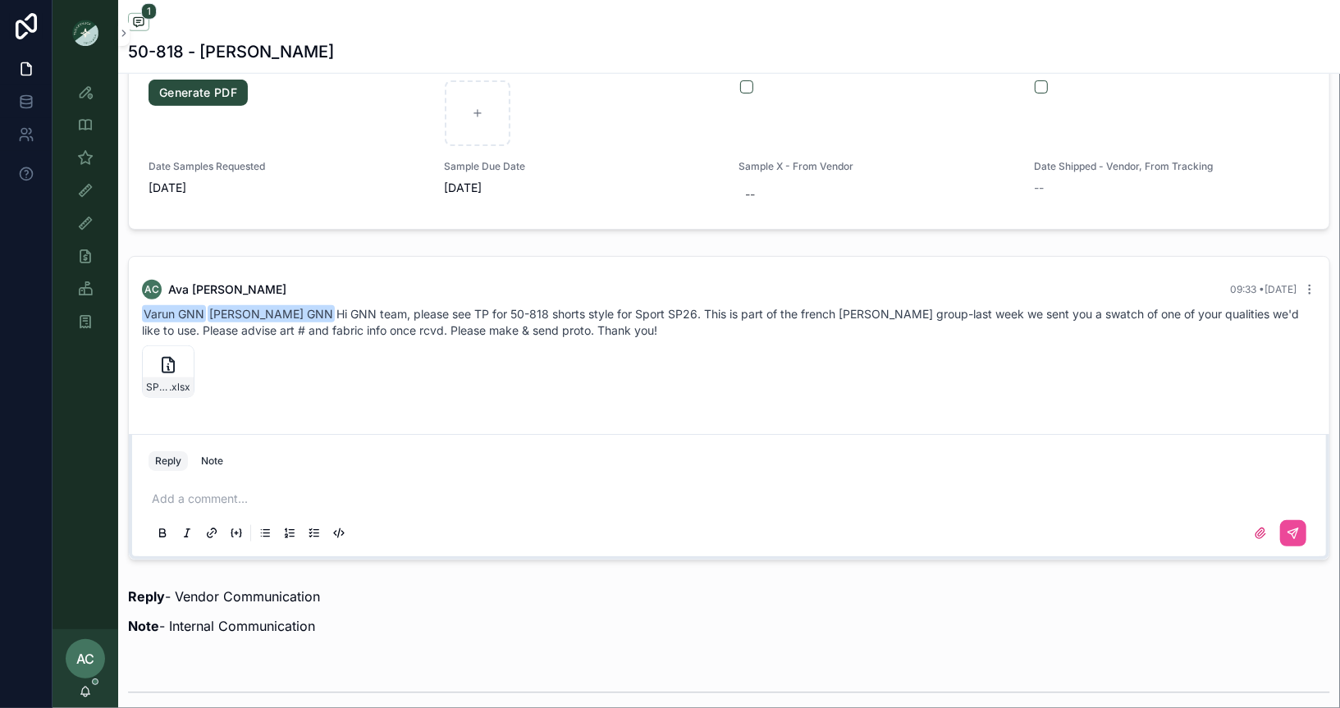
click at [254, 491] on p "scrollable content" at bounding box center [732, 499] width 1161 height 16
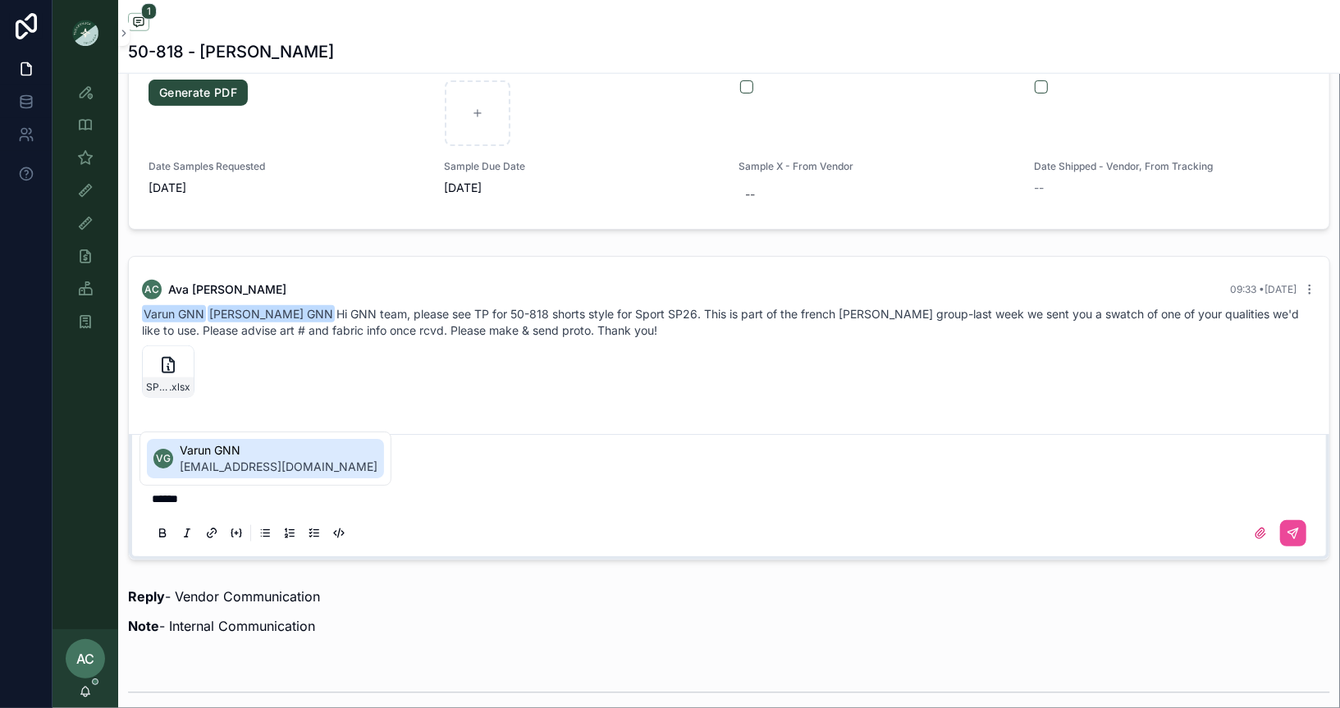
click at [238, 459] on div "Varun GNN varun@gnntrends.com" at bounding box center [279, 458] width 198 height 33
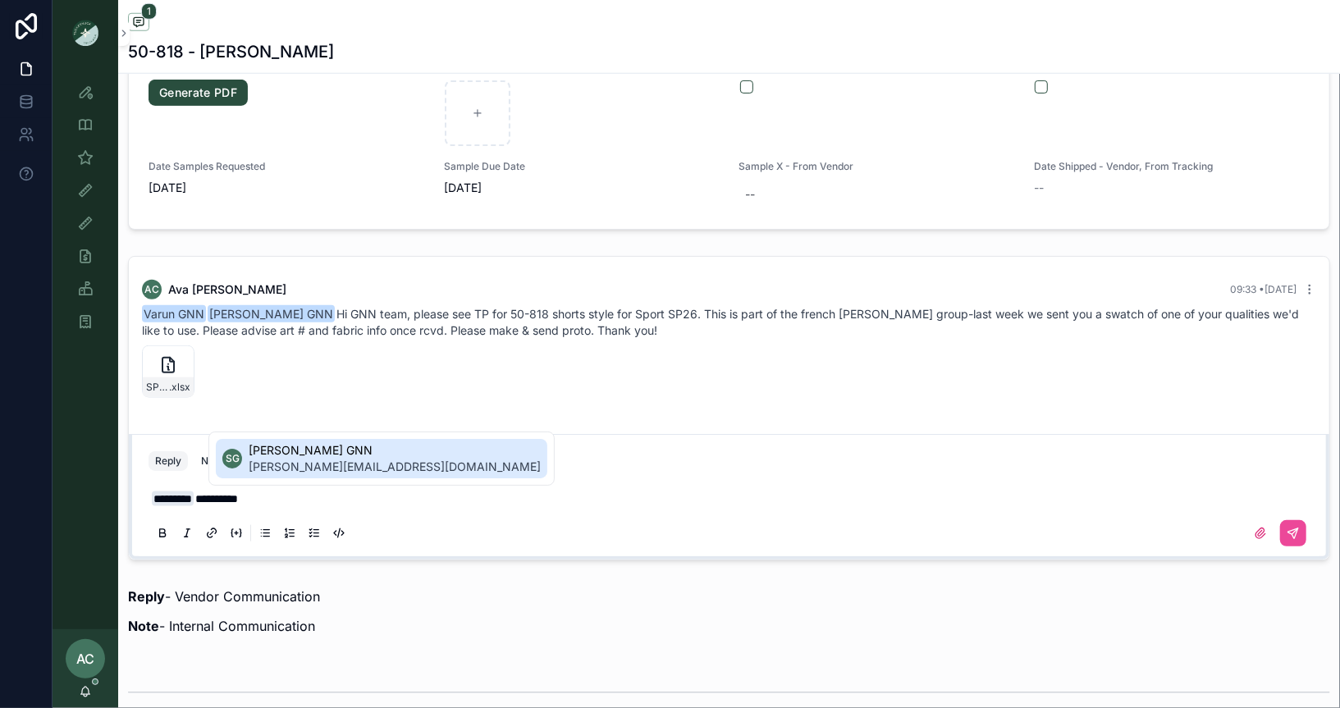
click at [305, 460] on span "shyamlee@gnntrends.com" at bounding box center [395, 467] width 292 height 16
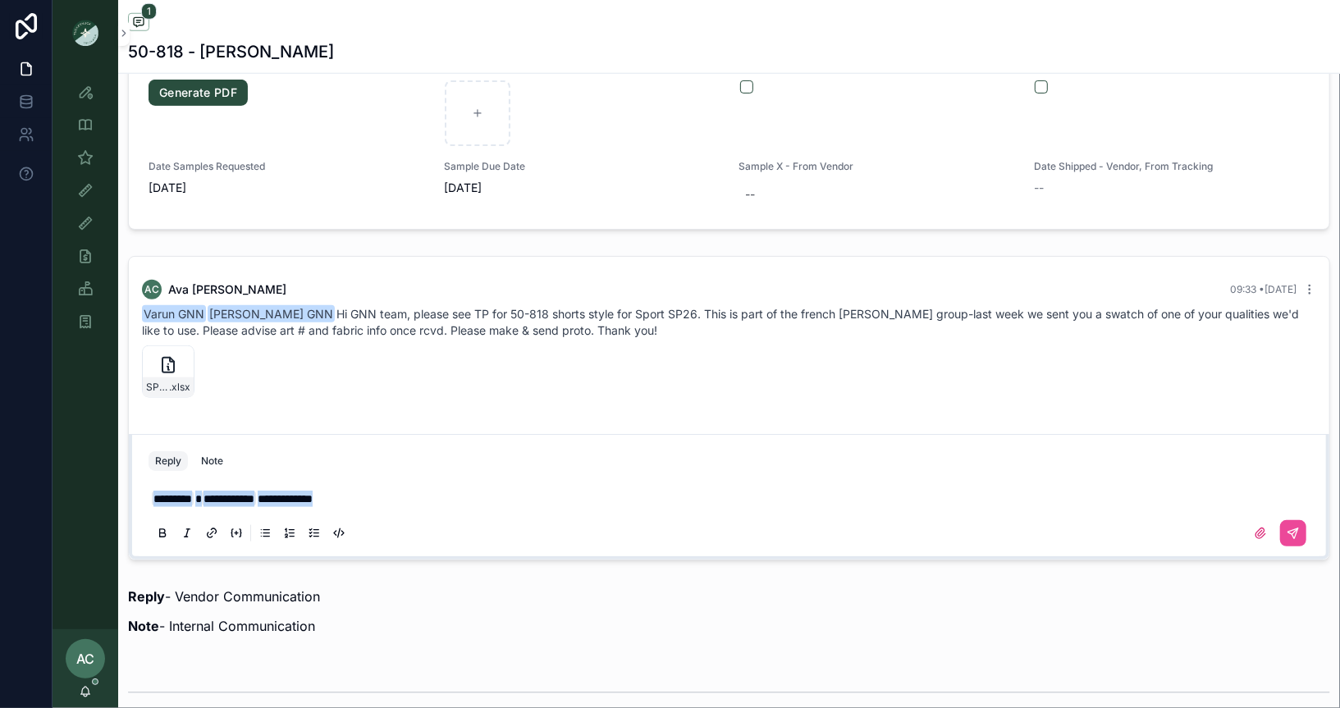
drag, startPoint x: 389, startPoint y: 495, endPoint x: 194, endPoint y: 494, distance: 195.3
click at [194, 494] on p "**********" at bounding box center [732, 499] width 1161 height 16
click at [125, 481] on div "AC Ava Carr 09:33 • Today Varun GNN Shyamlee GNN Hi GNN team, please see TP for…" at bounding box center [729, 408] width 1222 height 318
